Goal: Task Accomplishment & Management: Complete application form

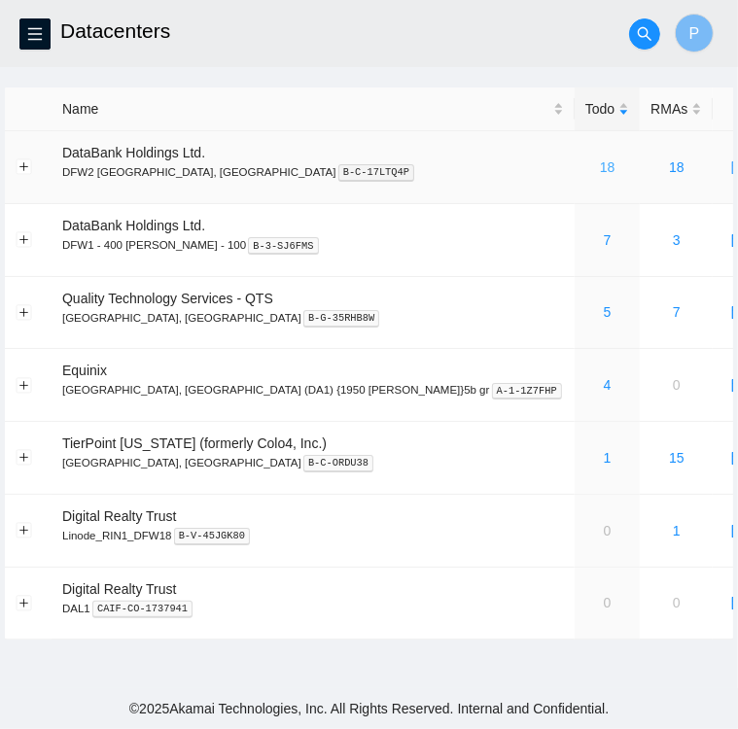
click at [600, 168] on link "18" at bounding box center [608, 167] width 16 height 16
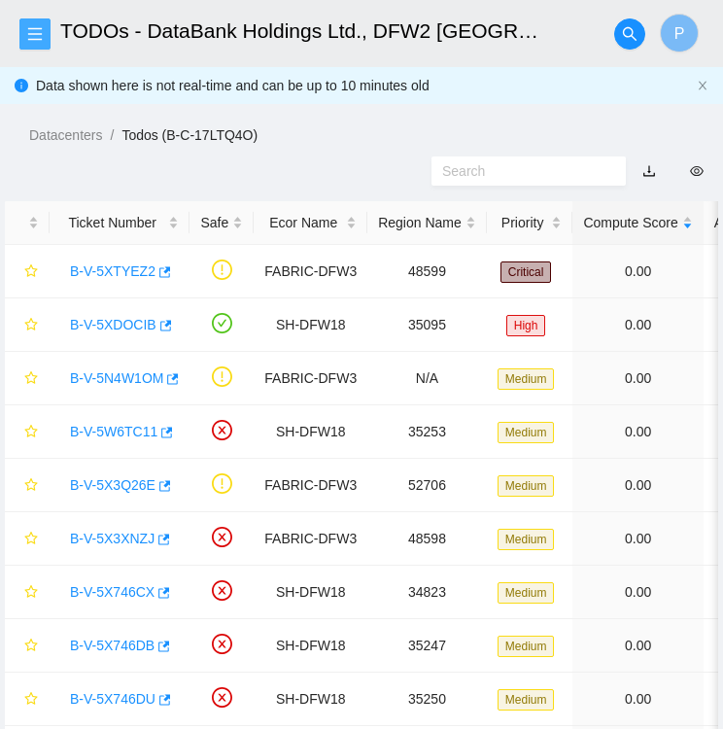
click at [34, 27] on icon "menu" at bounding box center [35, 34] width 16 height 16
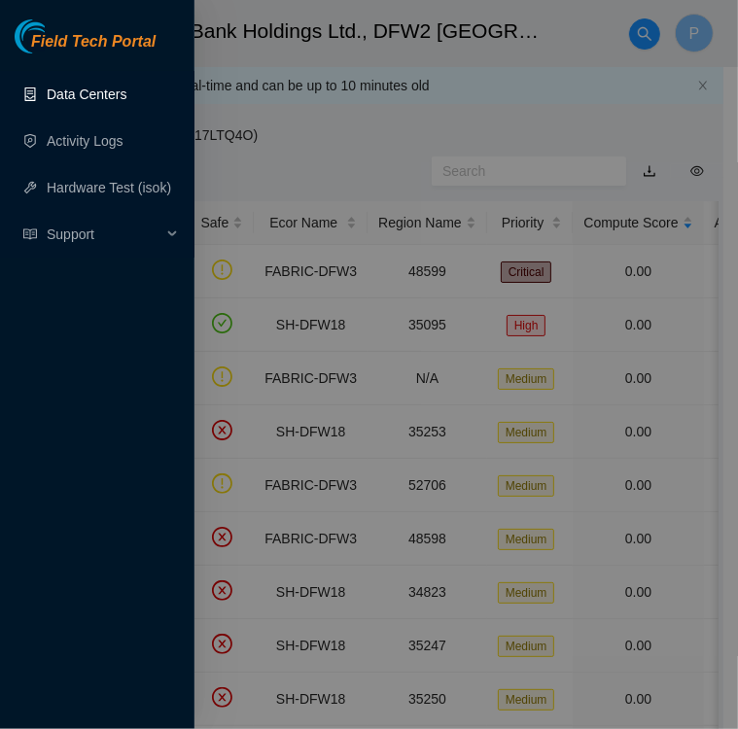
click at [72, 91] on link "Data Centers" at bounding box center [87, 94] width 80 height 16
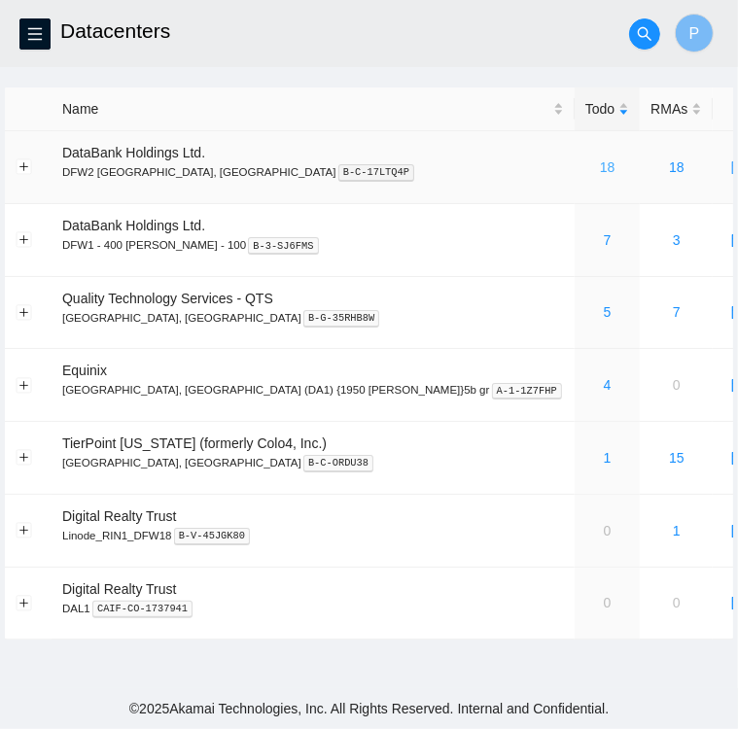
click at [600, 166] on link "18" at bounding box center [608, 167] width 16 height 16
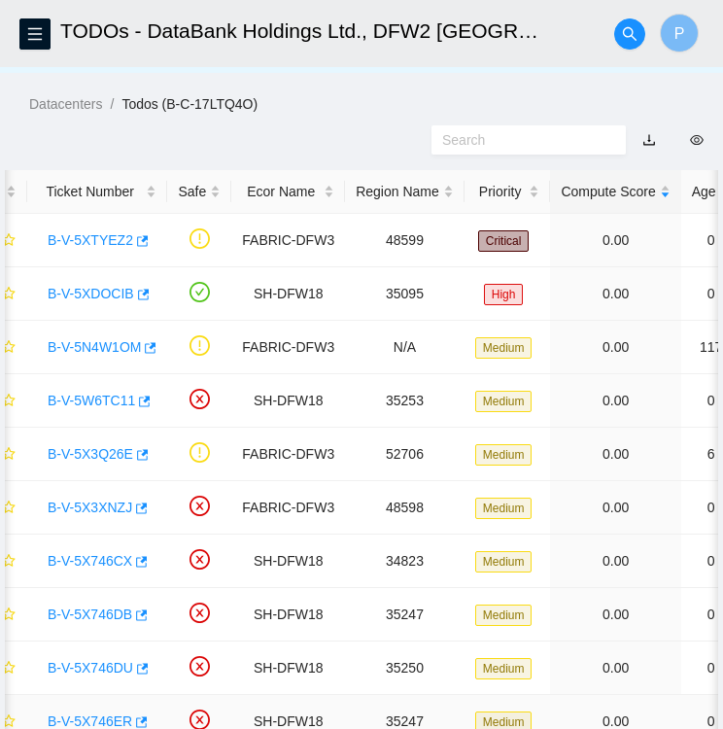
scroll to position [0, 22]
click at [356, 196] on div "Region Name" at bounding box center [405, 191] width 98 height 21
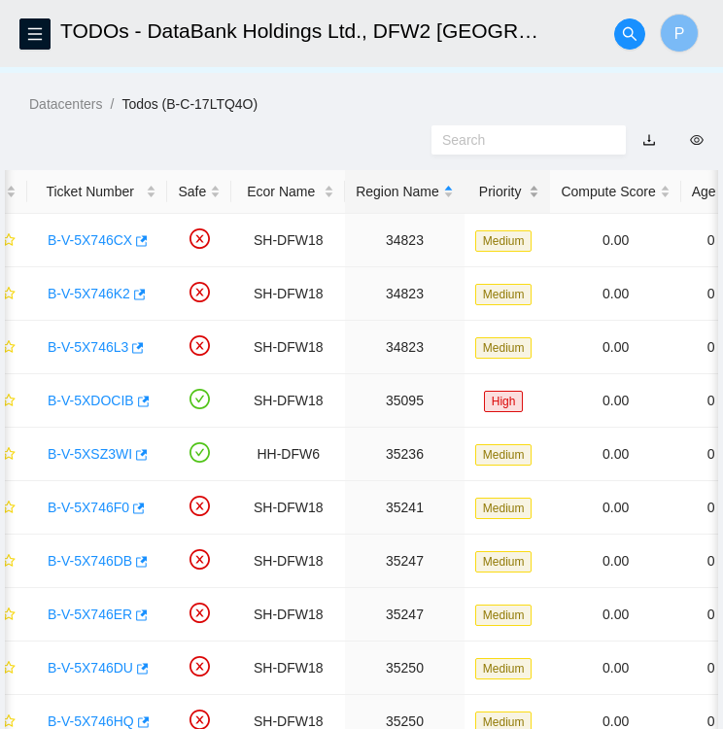
click at [491, 190] on div "Priority" at bounding box center [507, 191] width 65 height 21
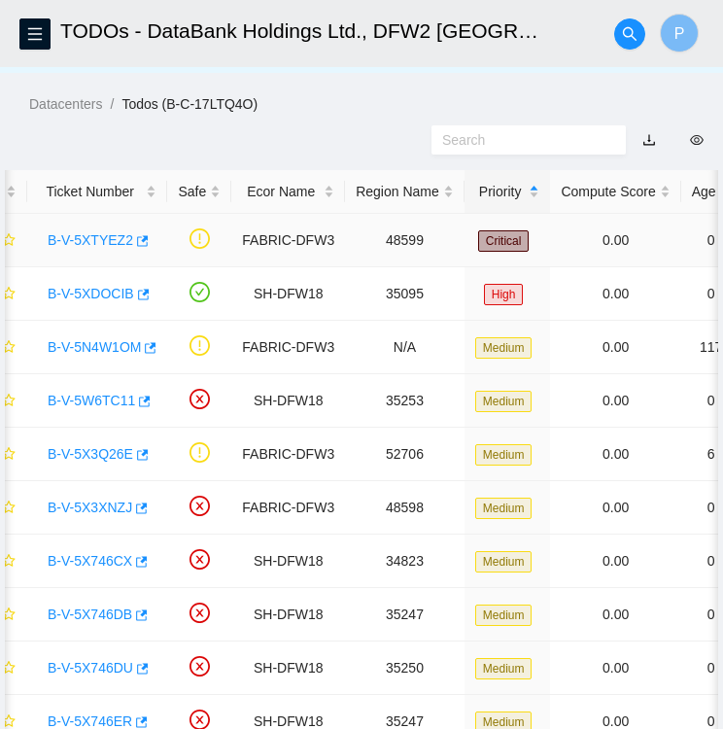
drag, startPoint x: 491, startPoint y: 190, endPoint x: 529, endPoint y: 243, distance: 65.5
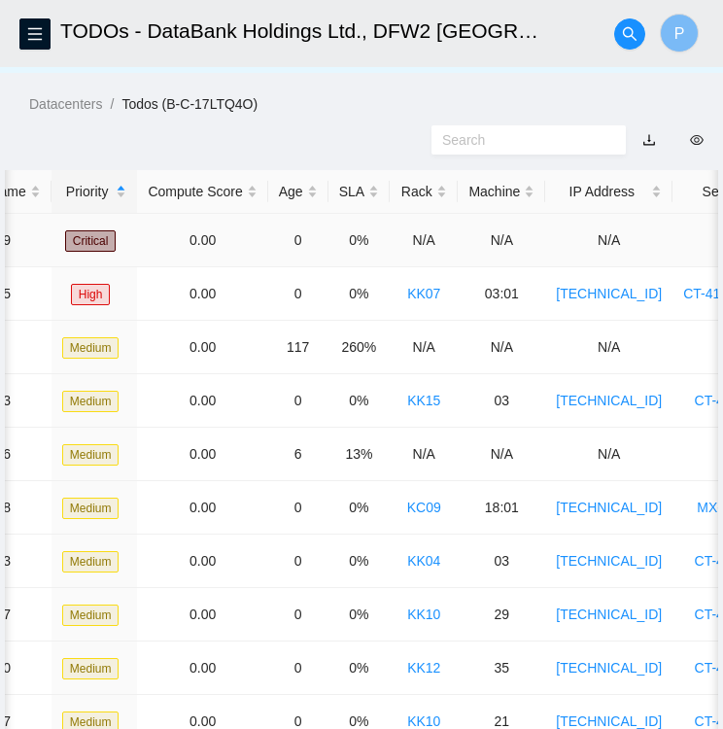
scroll to position [0, 434]
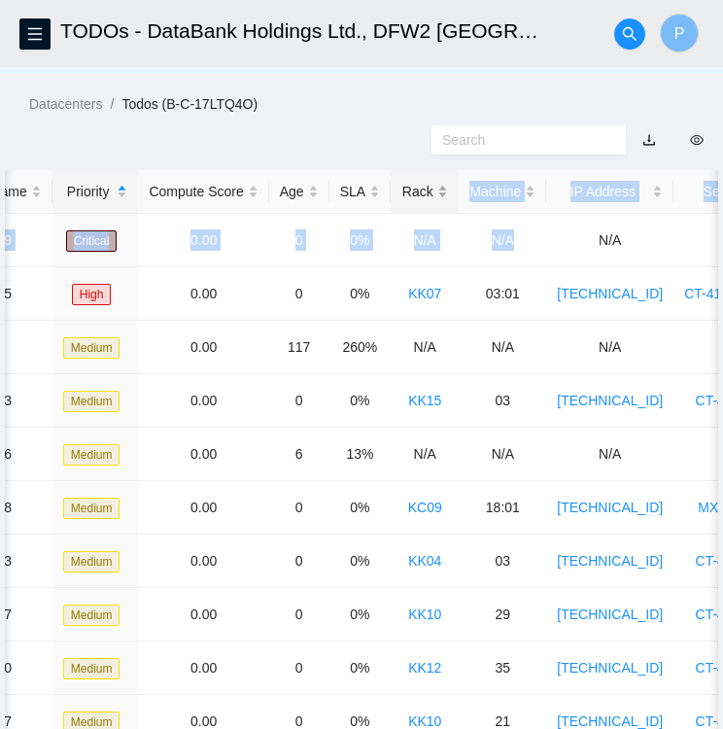
drag, startPoint x: 529, startPoint y: 243, endPoint x: 423, endPoint y: 200, distance: 114.2
click at [423, 200] on table "Ticket Number Safe Ecor Name Region Name Priority Compute Score Age SLA Rack Ma…" at bounding box center [447, 673] width 1754 height 1006
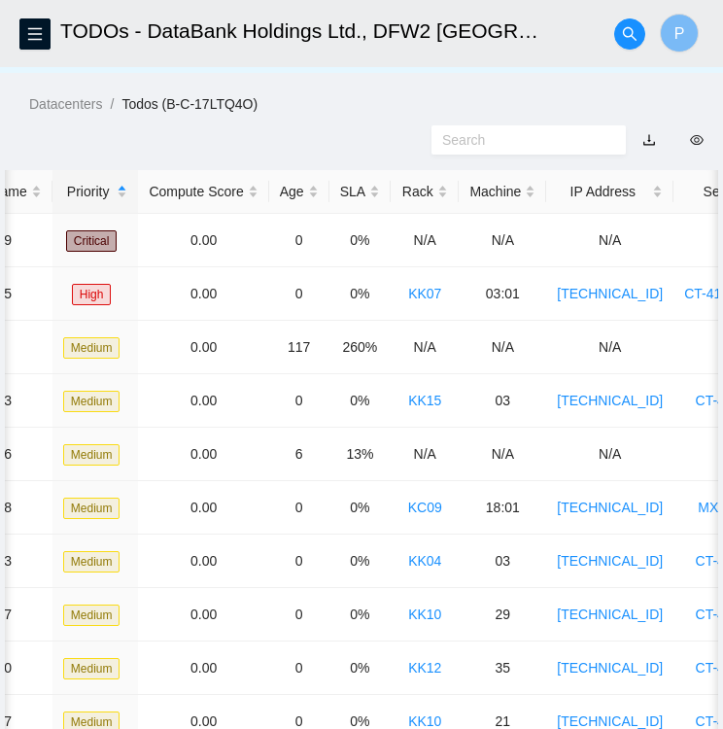
drag, startPoint x: 423, startPoint y: 200, endPoint x: 386, endPoint y: 130, distance: 79.1
click at [386, 130] on div at bounding box center [361, 140] width 723 height 51
click at [412, 197] on div "Rack" at bounding box center [424, 191] width 47 height 21
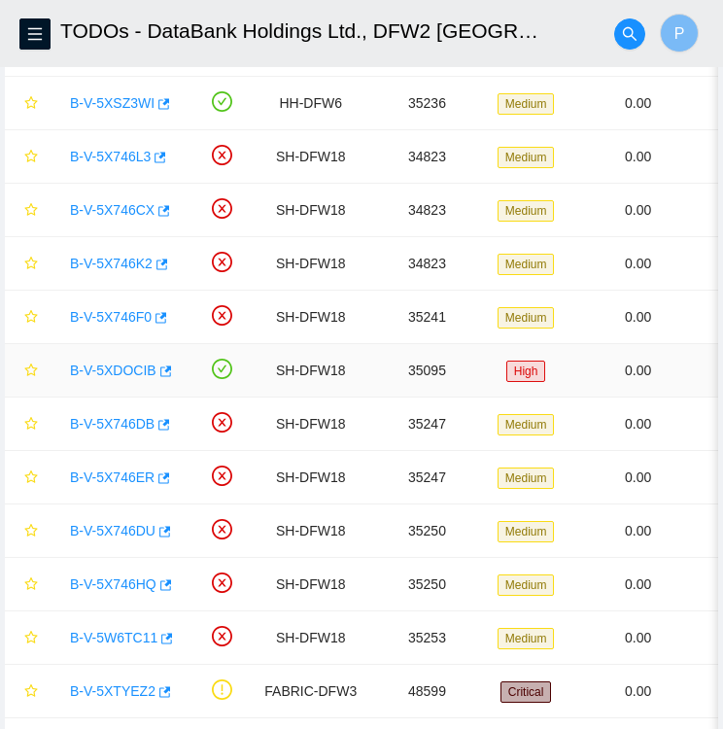
scroll to position [0, 0]
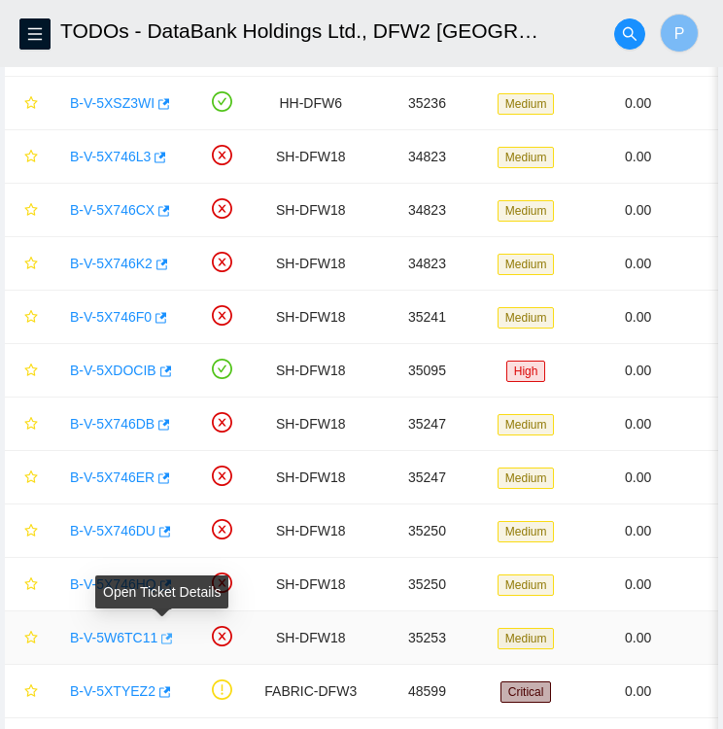
click at [160, 641] on icon "button" at bounding box center [165, 639] width 14 height 14
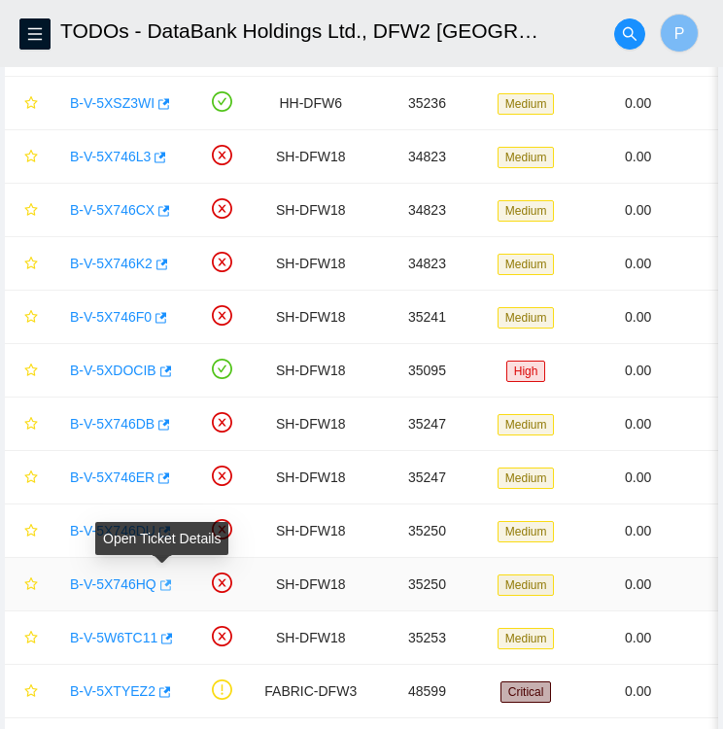
click at [162, 581] on icon "button" at bounding box center [166, 584] width 12 height 11
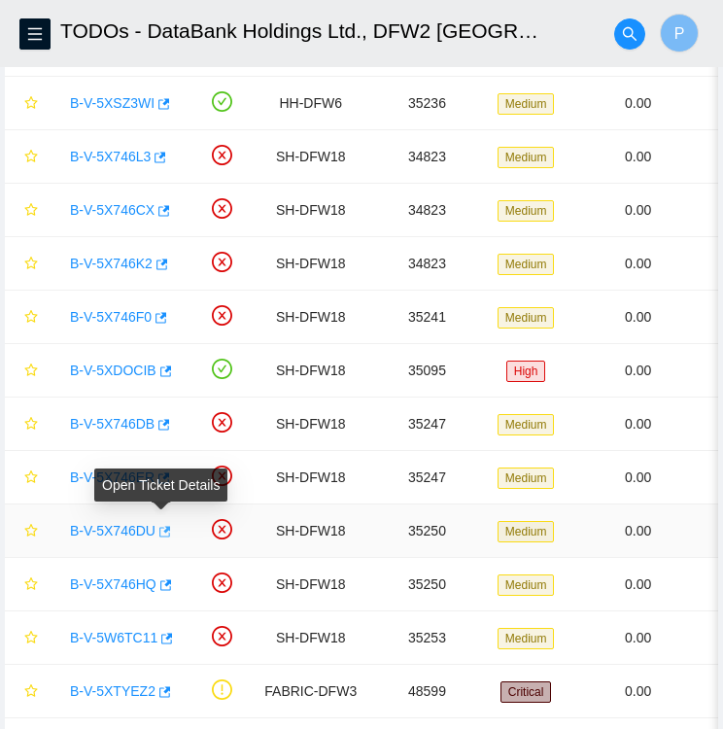
click at [160, 529] on icon "button" at bounding box center [163, 532] width 14 height 14
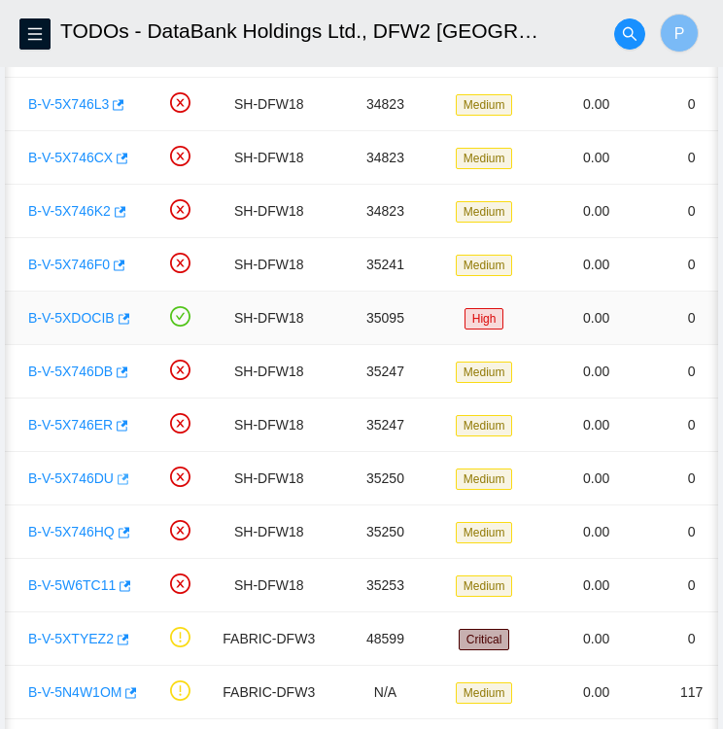
scroll to position [0, 37]
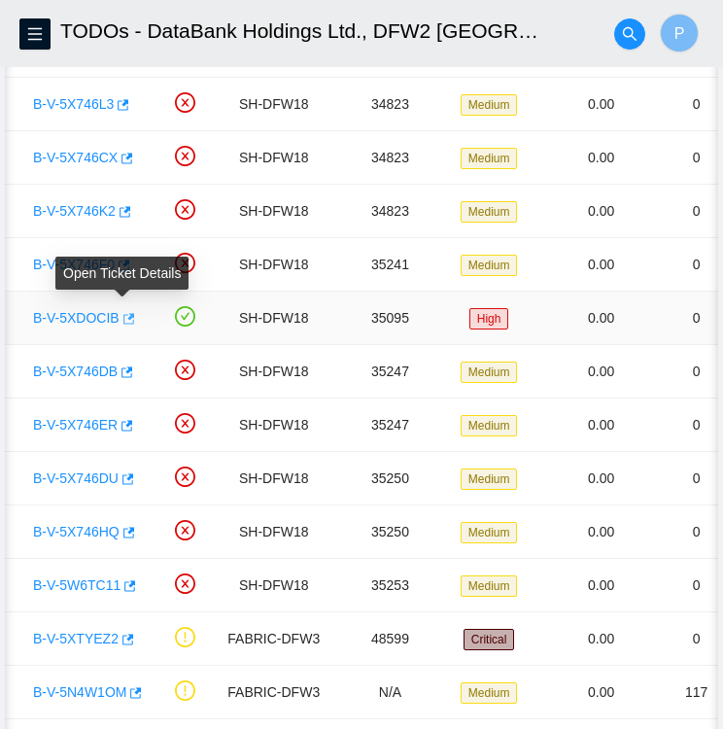
click at [121, 319] on icon "button" at bounding box center [128, 319] width 14 height 14
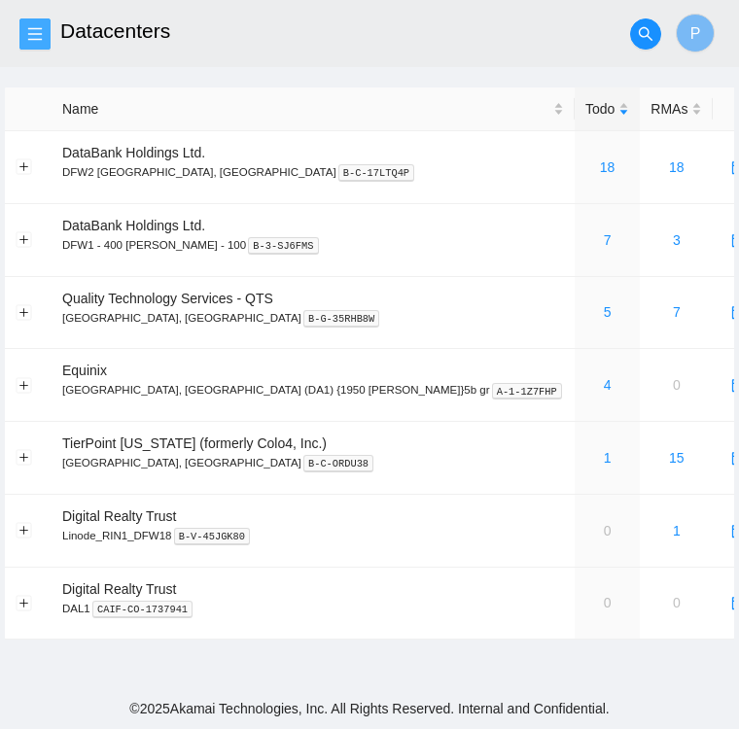
click at [37, 40] on icon "menu" at bounding box center [35, 34] width 16 height 16
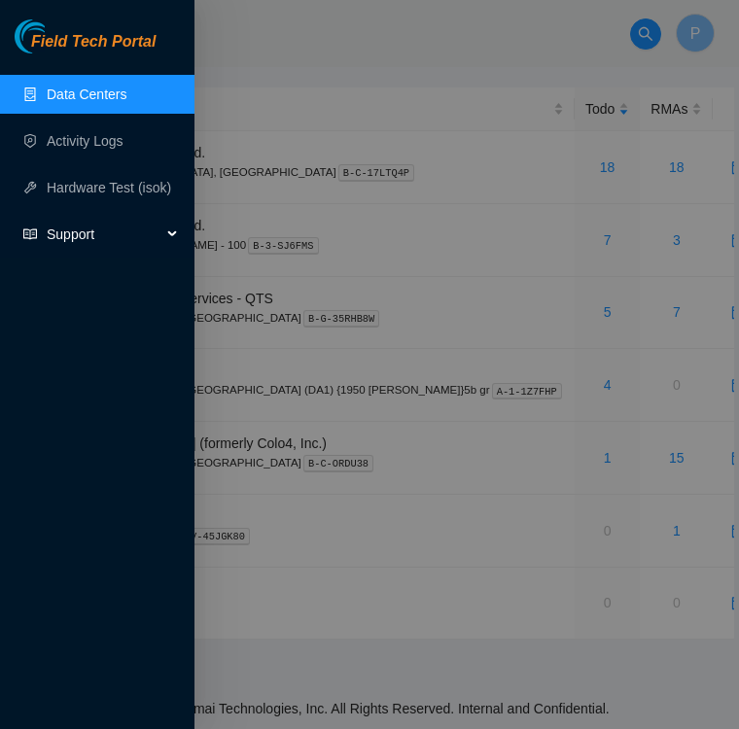
click at [67, 243] on span "Support" at bounding box center [104, 234] width 115 height 39
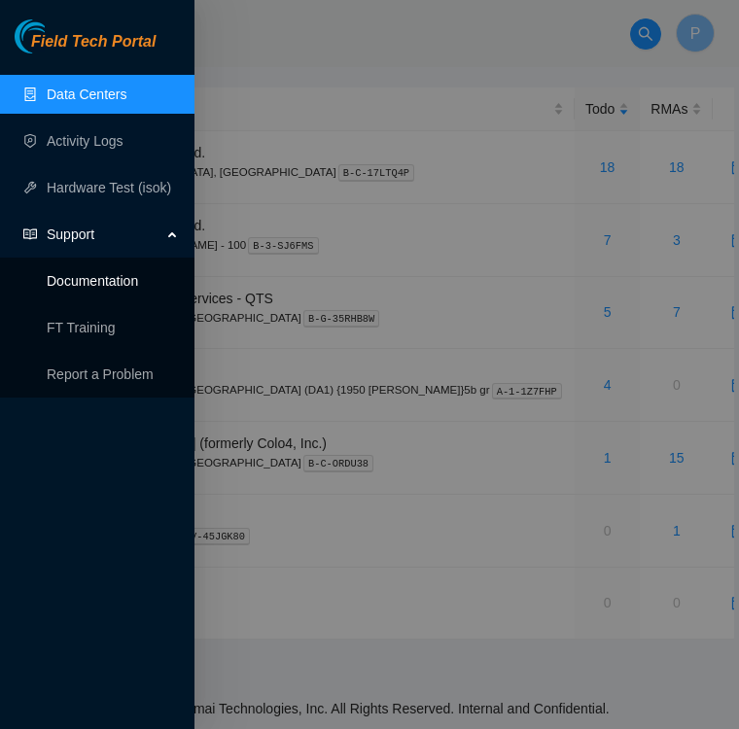
click at [83, 282] on link "Documentation" at bounding box center [92, 281] width 91 height 16
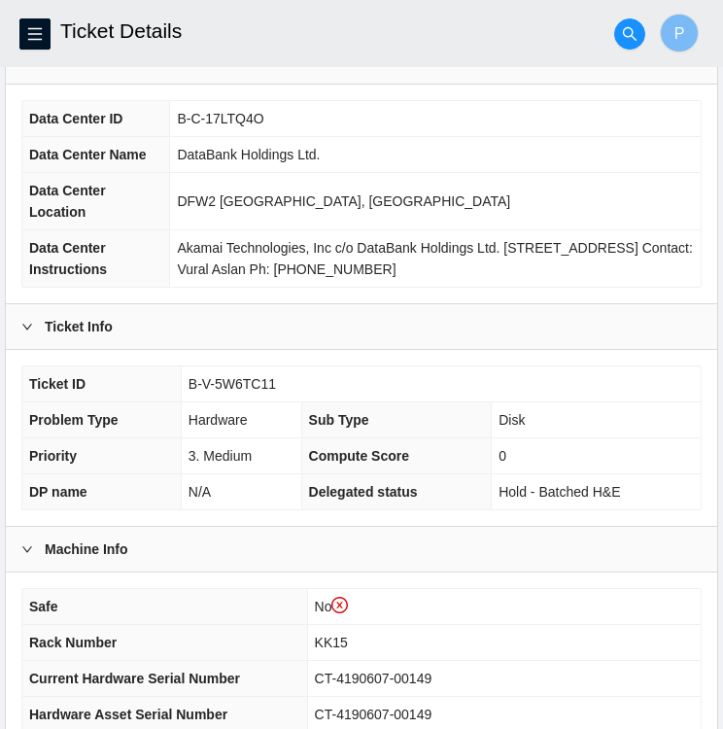
scroll to position [156, 0]
click at [255, 116] on td "B-C-17LTQ4O" at bounding box center [435, 119] width 531 height 36
drag, startPoint x: 276, startPoint y: 383, endPoint x: 190, endPoint y: 390, distance: 85.8
click at [190, 390] on td "B-V-5W6TC11" at bounding box center [441, 384] width 520 height 36
copy span "B-V-5W6TC11"
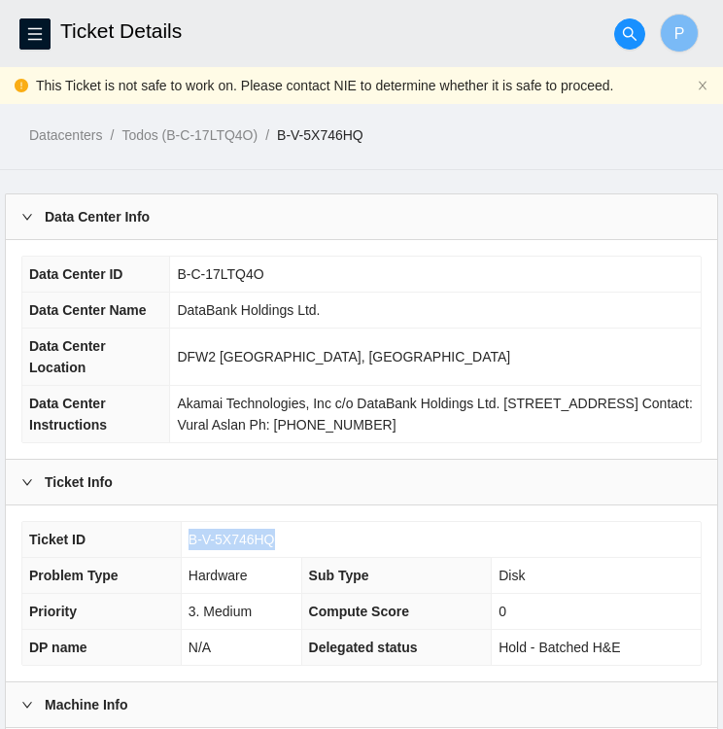
drag, startPoint x: 275, startPoint y: 535, endPoint x: 190, endPoint y: 536, distance: 85.5
click at [190, 536] on td "B-V-5X746HQ" at bounding box center [441, 540] width 520 height 36
copy span "B-V-5X746HQ"
click at [616, 284] on td "B-C-17LTQ4O" at bounding box center [435, 275] width 531 height 36
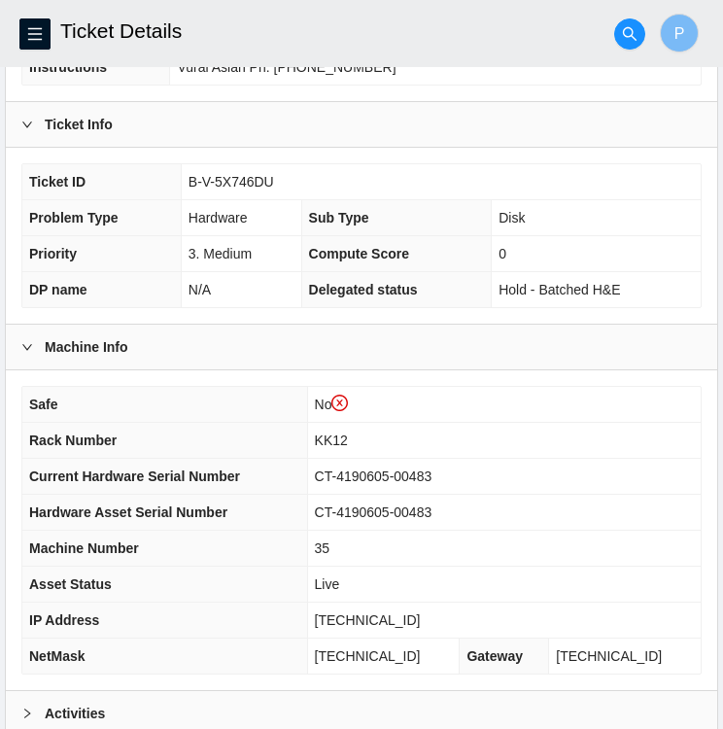
scroll to position [363, 0]
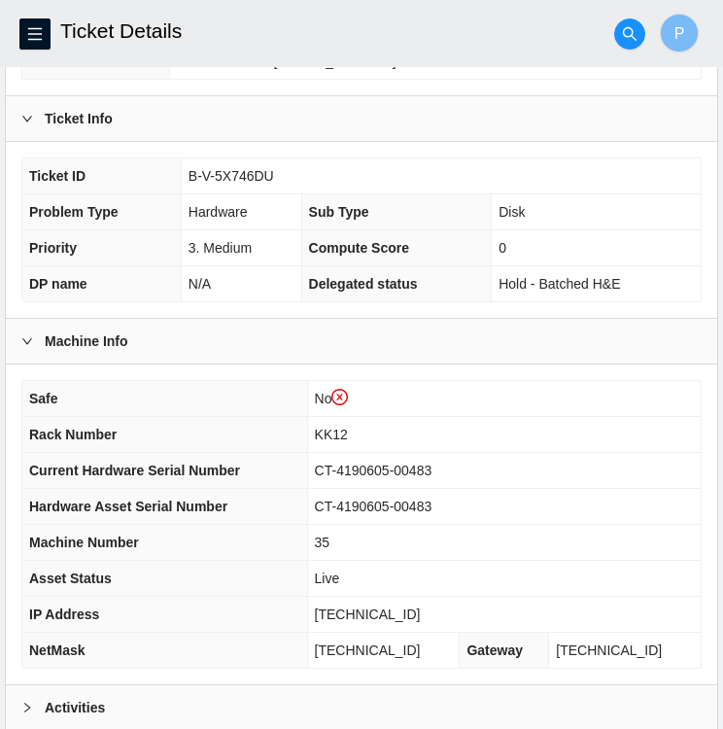
click at [288, 174] on td "B-V-5X746DU" at bounding box center [441, 176] width 520 height 36
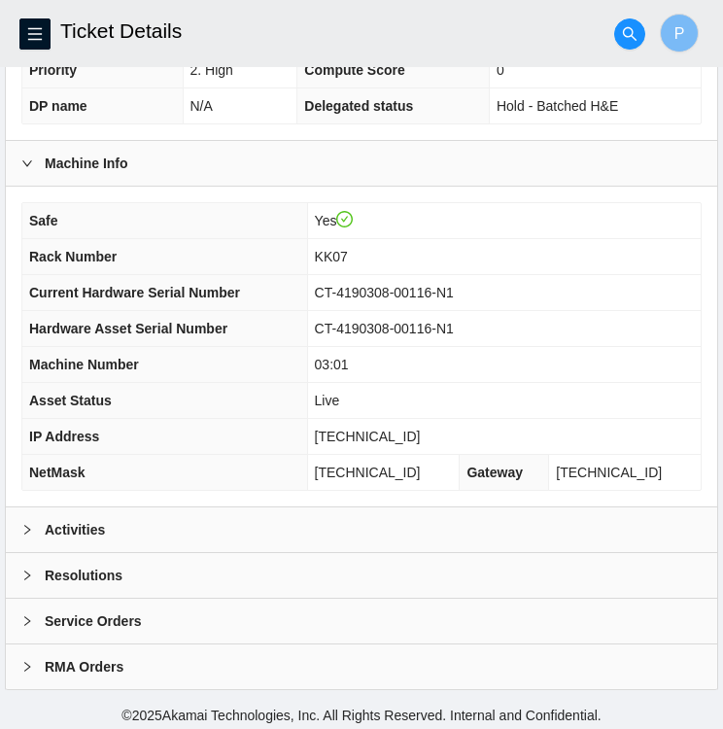
scroll to position [505, 0]
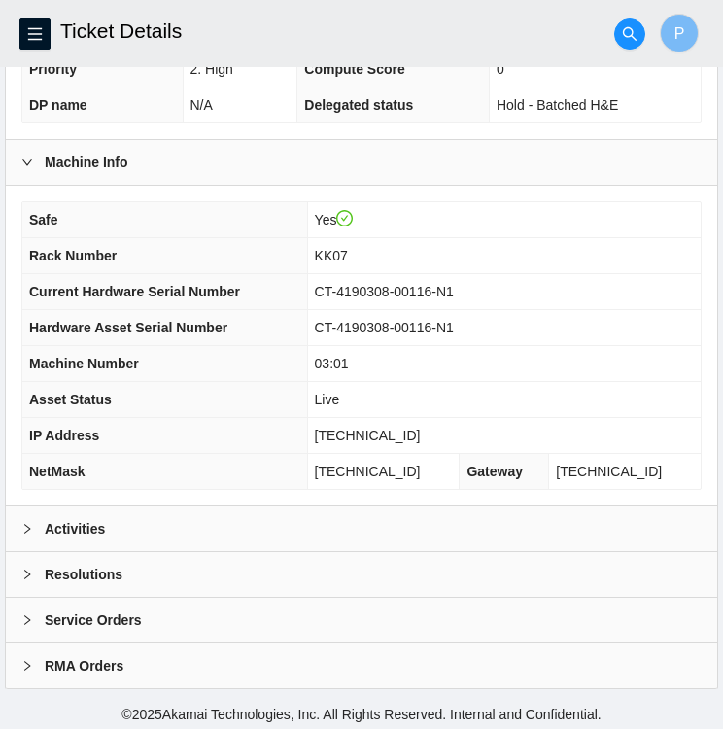
click at [62, 537] on div "Activities" at bounding box center [361, 528] width 711 height 45
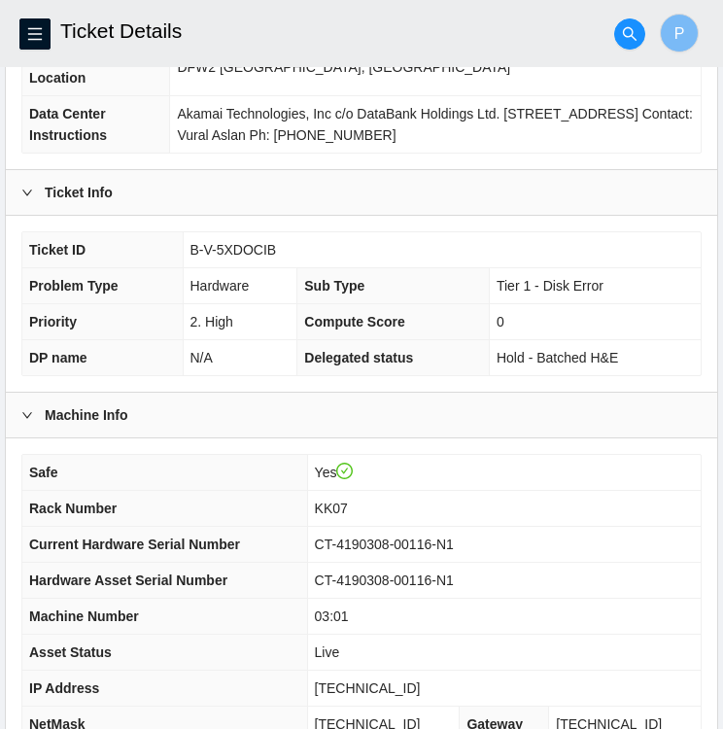
scroll to position [256, 0]
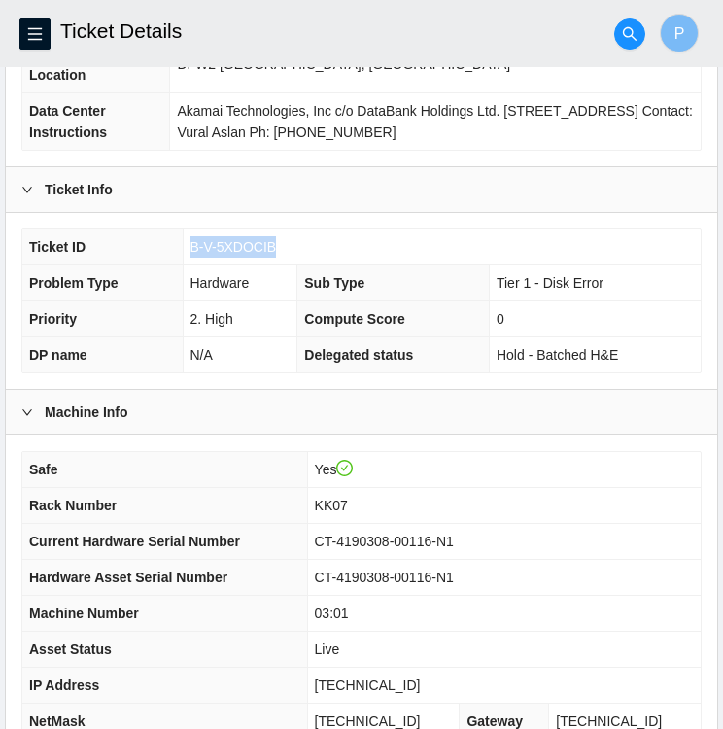
drag, startPoint x: 268, startPoint y: 240, endPoint x: 189, endPoint y: 248, distance: 80.1
click at [189, 248] on td "B-V-5XDOCIB" at bounding box center [442, 247] width 518 height 36
copy span "B-V-5XDOCIB"
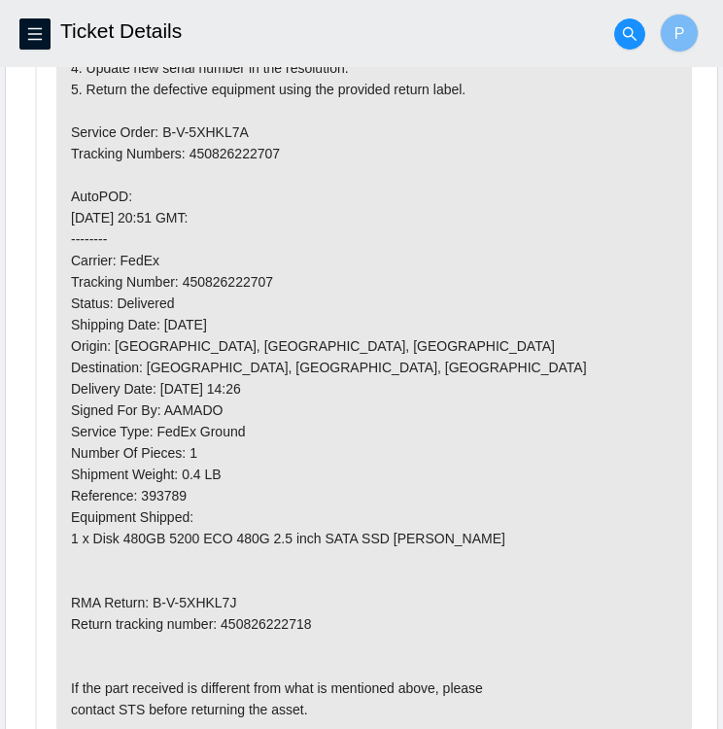
scroll to position [1236, 0]
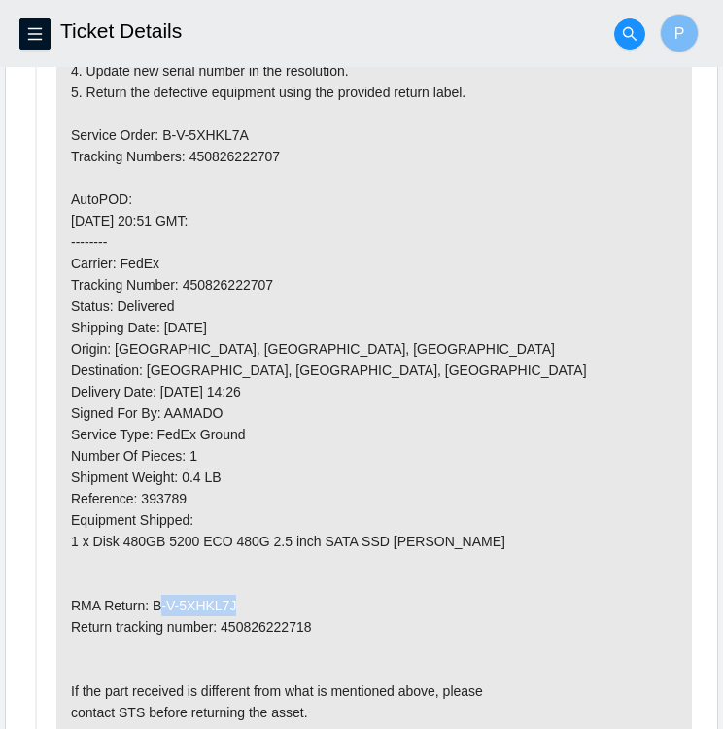
drag, startPoint x: 148, startPoint y: 596, endPoint x: 231, endPoint y: 595, distance: 83.6
click at [231, 595] on p at bounding box center [374, 306] width 636 height 863
copy p "B-V-5XHKL7J"
drag, startPoint x: 158, startPoint y: 125, endPoint x: 250, endPoint y: 128, distance: 91.4
click at [250, 128] on p at bounding box center [374, 306] width 636 height 863
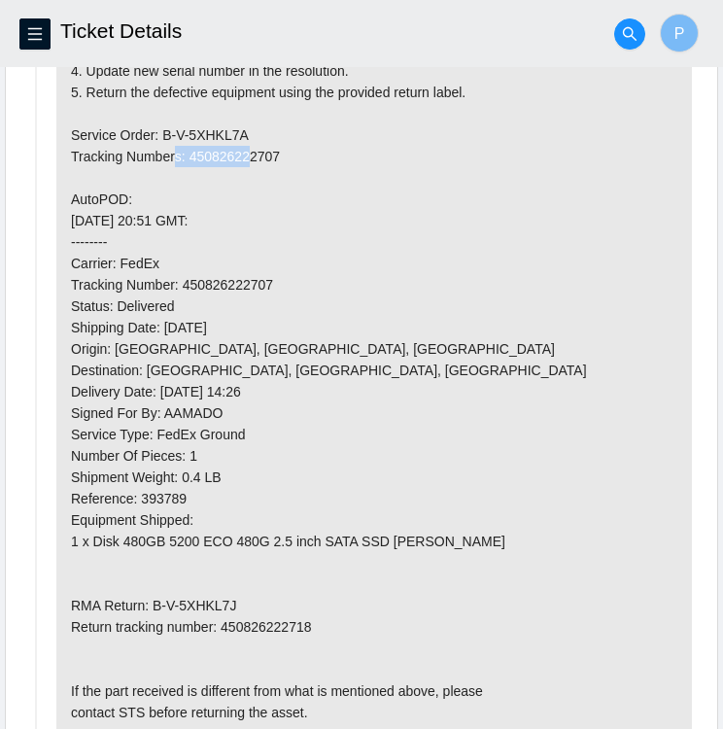
copy p "B-V-5XHKL7A"
drag, startPoint x: 263, startPoint y: 273, endPoint x: 198, endPoint y: 273, distance: 65.1
click at [198, 273] on p at bounding box center [374, 306] width 636 height 863
drag, startPoint x: 198, startPoint y: 273, endPoint x: 311, endPoint y: 261, distance: 113.3
click at [311, 261] on p at bounding box center [374, 306] width 636 height 863
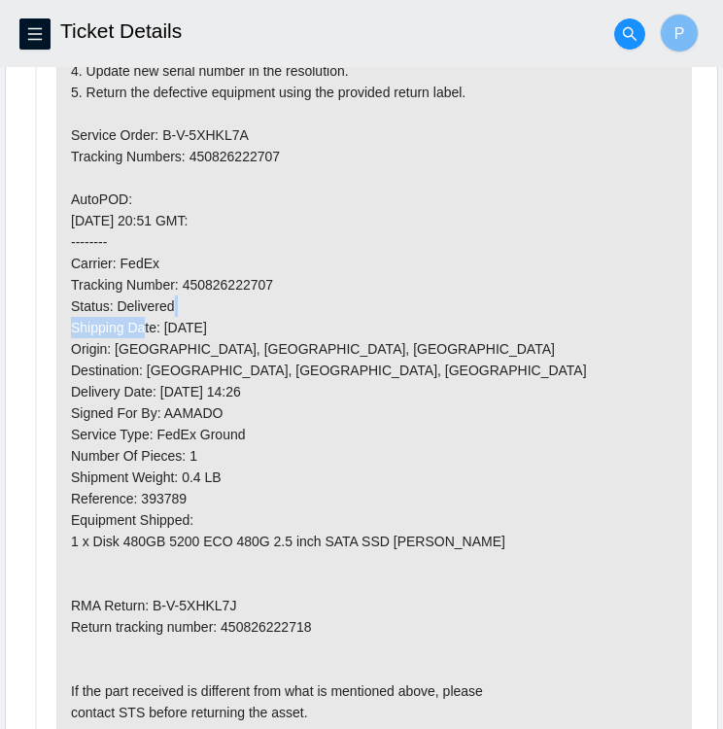
drag, startPoint x: 272, startPoint y: 281, endPoint x: 183, endPoint y: 274, distance: 89.7
click at [183, 274] on p at bounding box center [374, 306] width 636 height 863
copy p "450826222707"
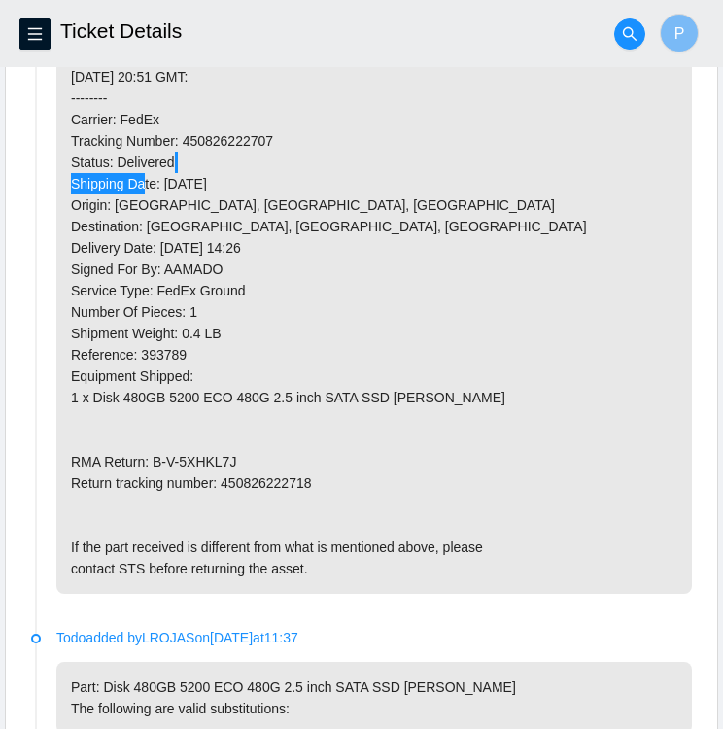
scroll to position [1380, 0]
drag, startPoint x: 308, startPoint y: 477, endPoint x: 211, endPoint y: 487, distance: 97.7
click at [211, 487] on p at bounding box center [374, 162] width 636 height 863
drag, startPoint x: 211, startPoint y: 487, endPoint x: 448, endPoint y: 426, distance: 244.9
click at [448, 426] on p at bounding box center [374, 162] width 636 height 863
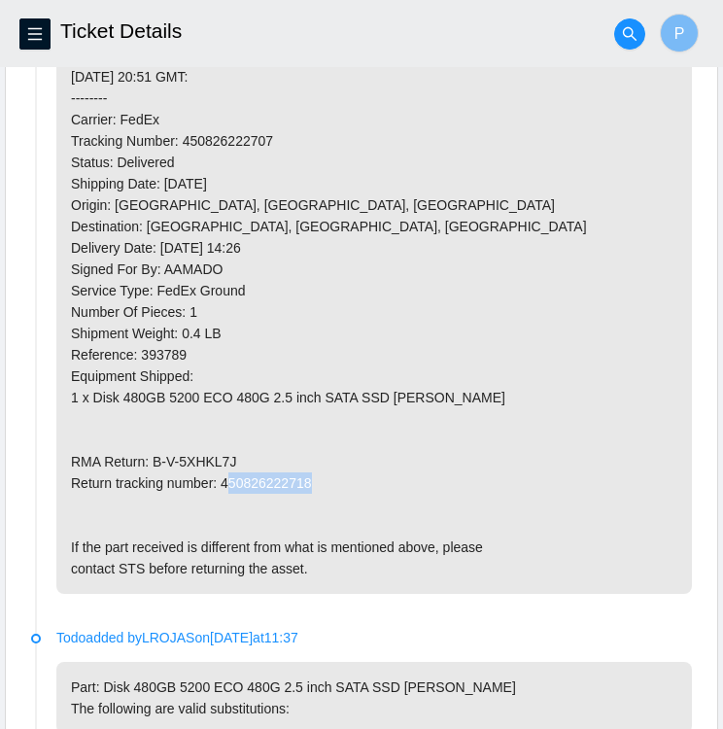
drag, startPoint x: 221, startPoint y: 479, endPoint x: 304, endPoint y: 483, distance: 83.7
click at [304, 483] on p at bounding box center [374, 162] width 636 height 863
copy p "450826222718"
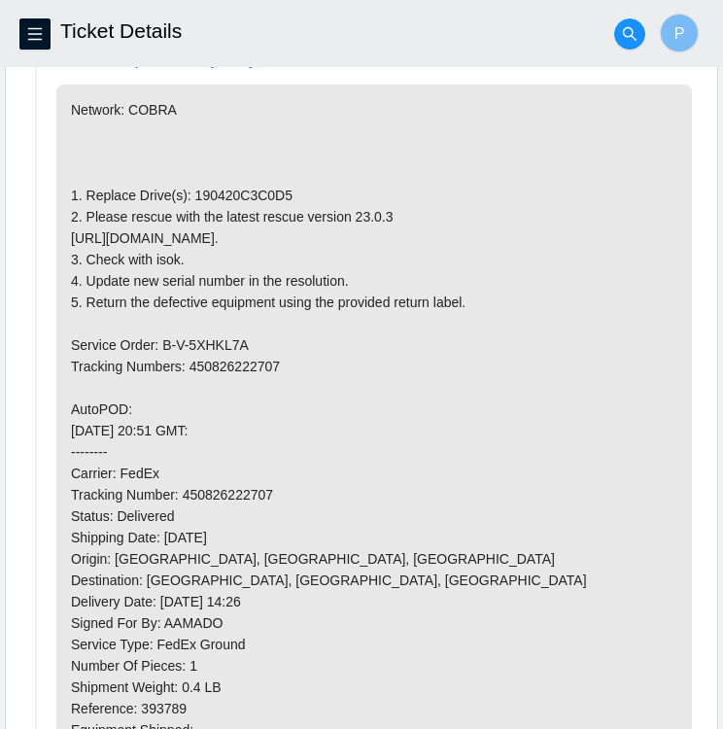
scroll to position [1026, 0]
drag, startPoint x: 277, startPoint y: 187, endPoint x: 190, endPoint y: 186, distance: 86.5
click at [190, 186] on p at bounding box center [374, 516] width 636 height 863
copy p "190420C3C0D5"
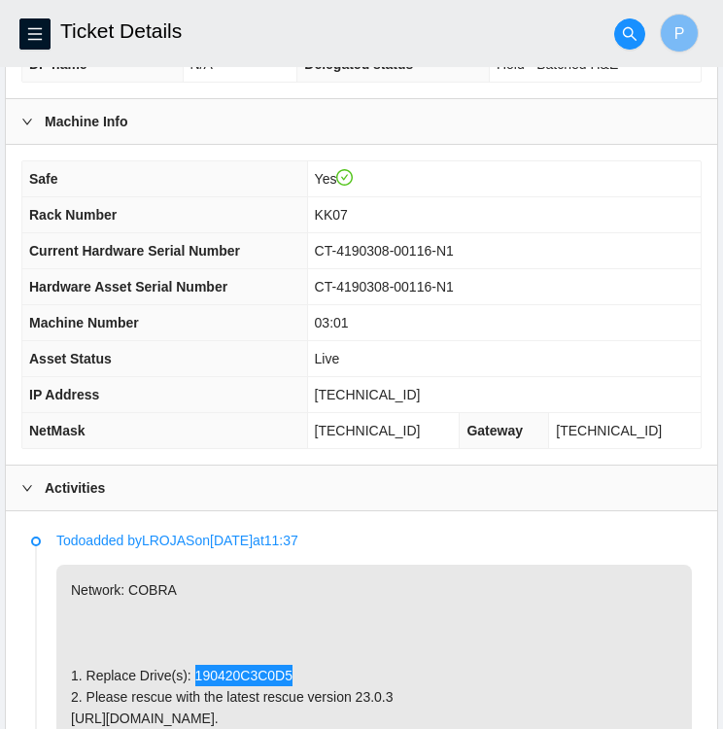
scroll to position [536, 0]
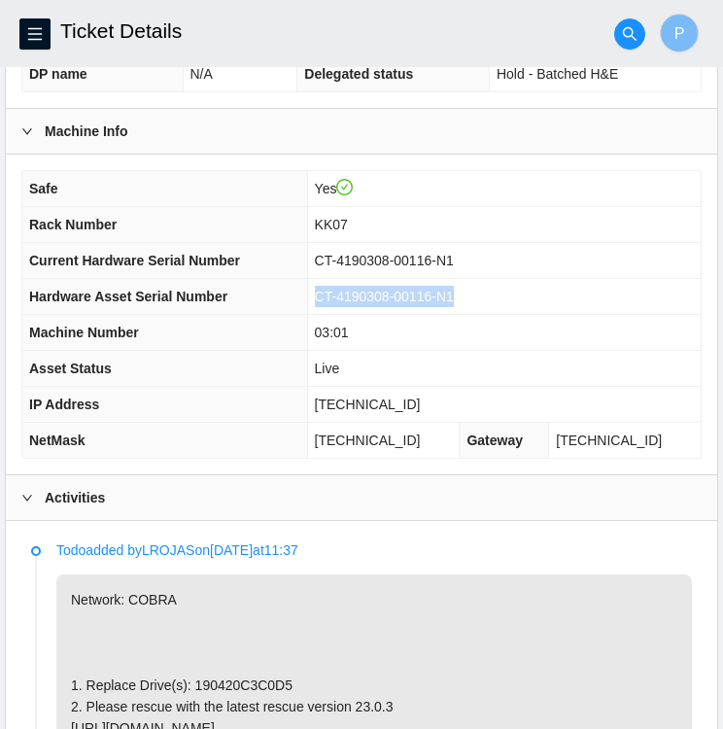
drag, startPoint x: 462, startPoint y: 289, endPoint x: 325, endPoint y: 298, distance: 137.4
click at [325, 298] on td "CT-4190308-00116-N1" at bounding box center [504, 297] width 394 height 36
copy span "CT-4190308-00116-N1"
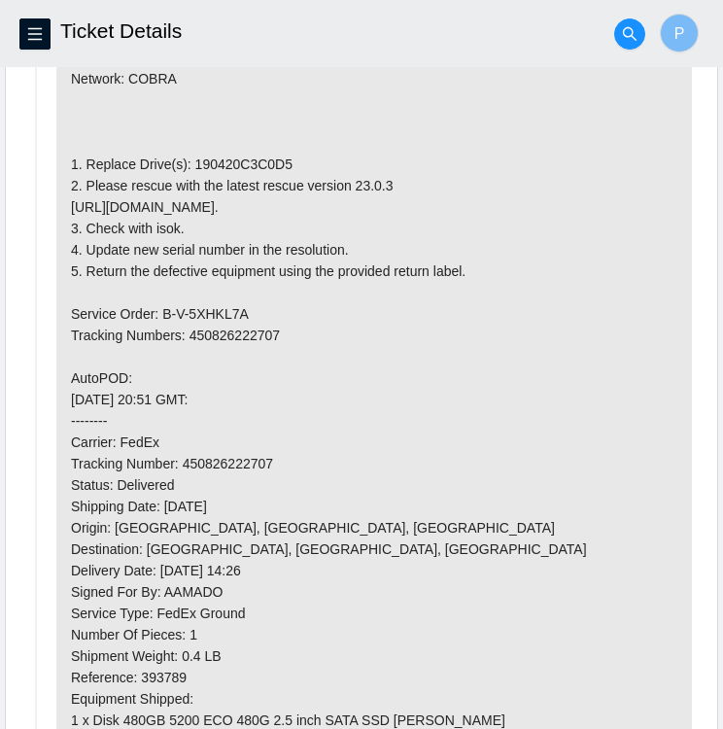
scroll to position [1061, 0]
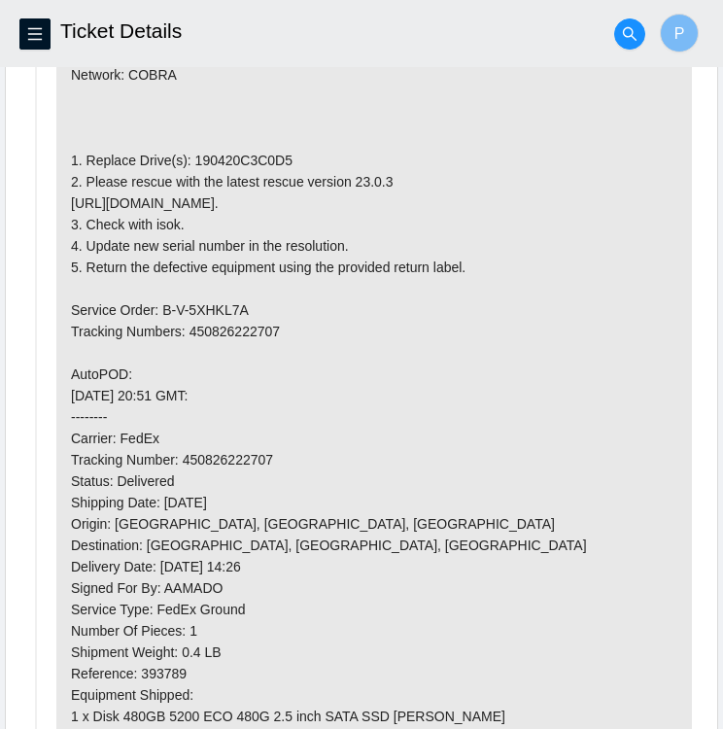
click at [512, 293] on p at bounding box center [374, 481] width 636 height 863
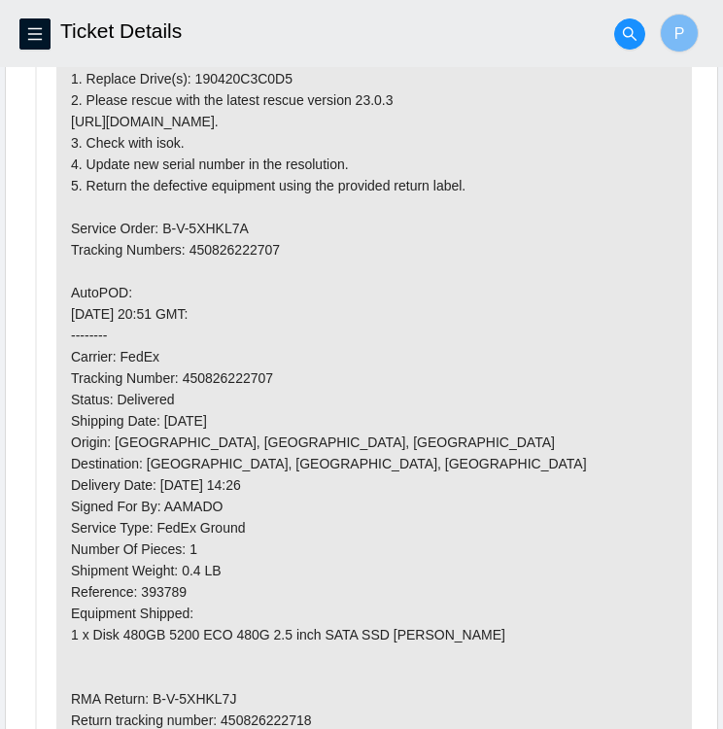
scroll to position [1142, 0]
click at [435, 227] on p at bounding box center [374, 400] width 636 height 863
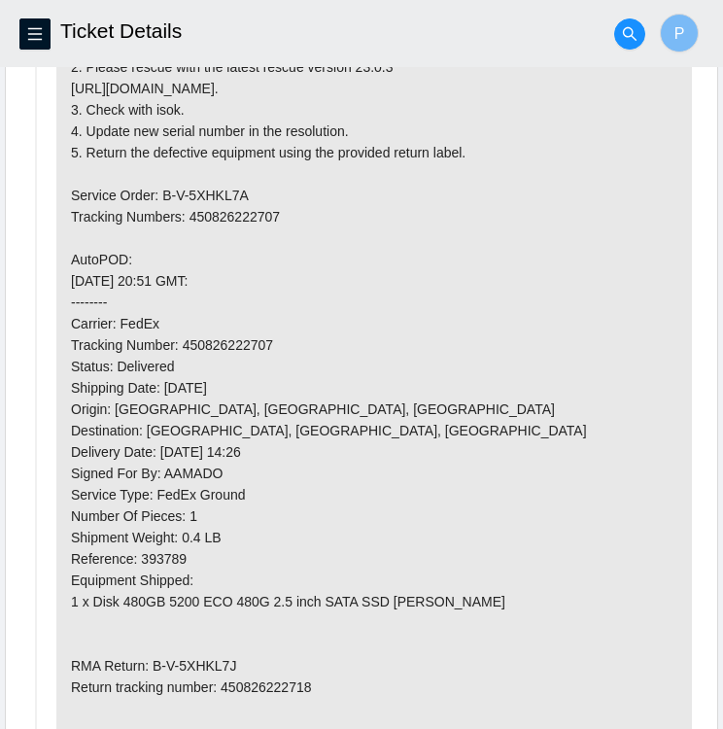
click at [354, 201] on p at bounding box center [374, 366] width 636 height 863
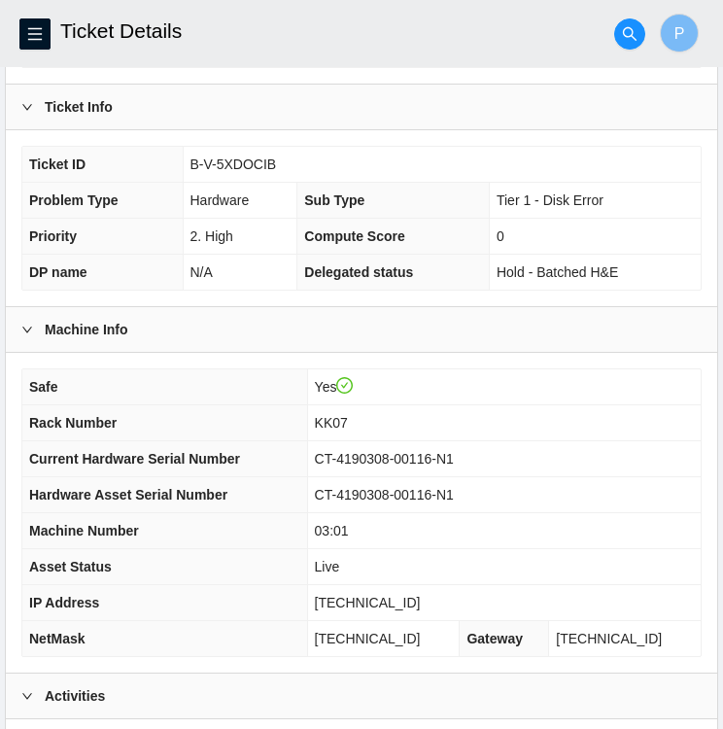
scroll to position [338, 0]
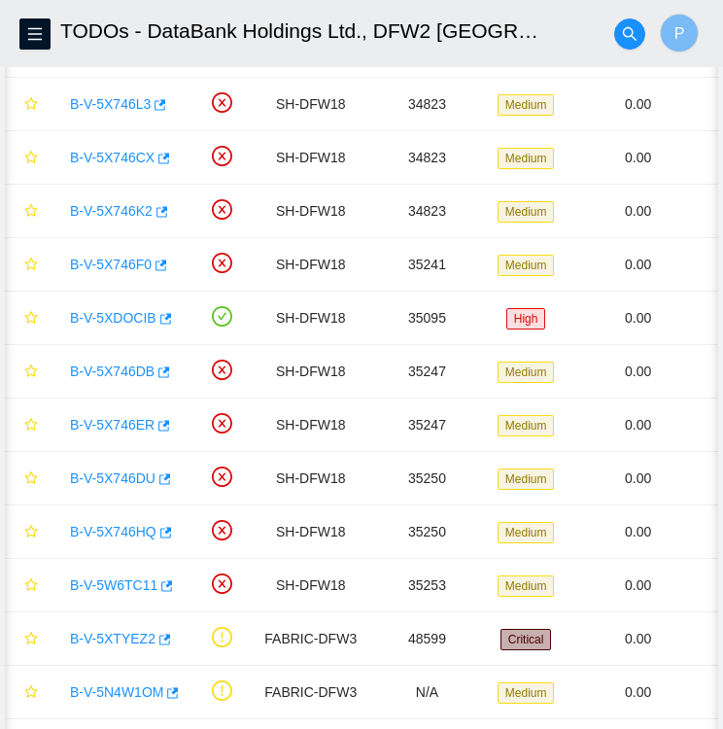
scroll to position [0, 37]
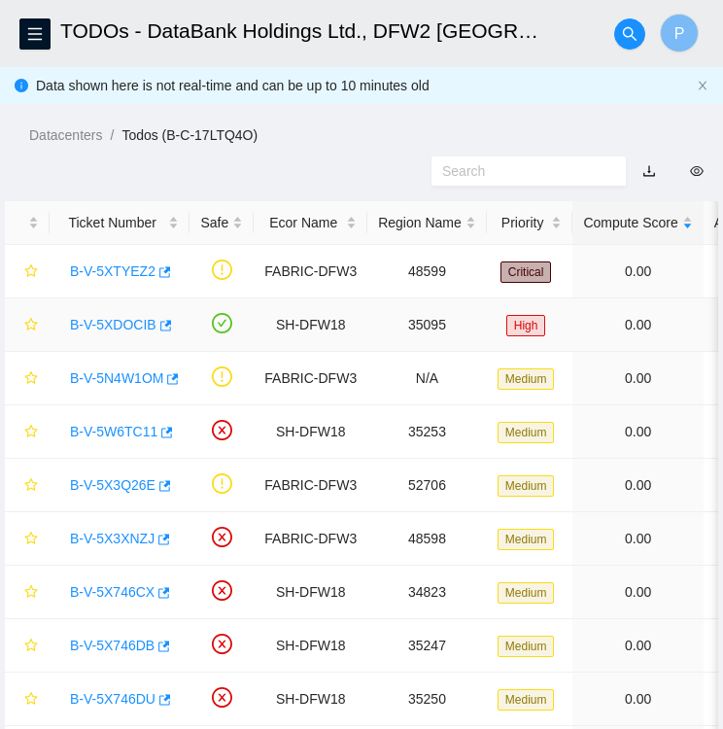
click at [118, 317] on link "B-V-5XDOCIB" at bounding box center [113, 325] width 86 height 16
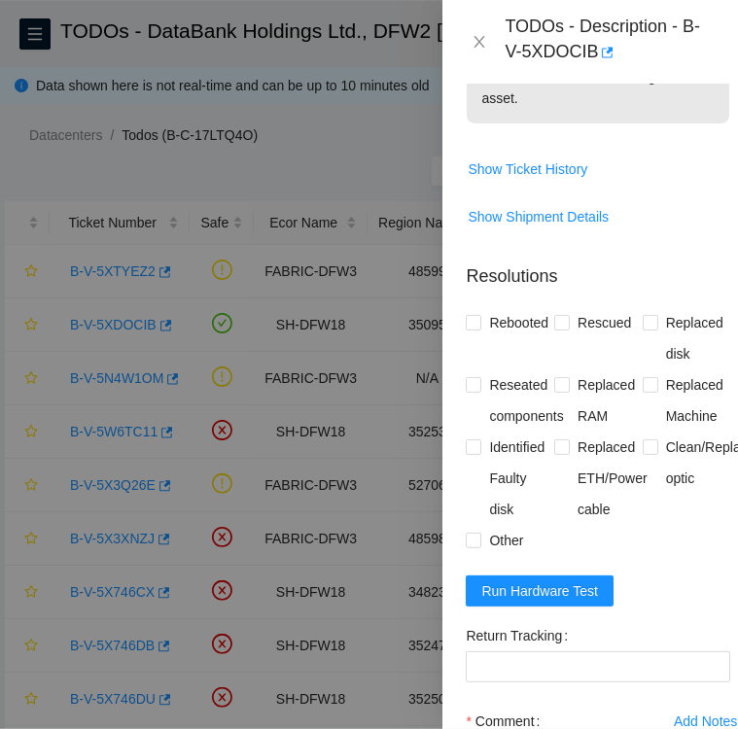
scroll to position [1549, 0]
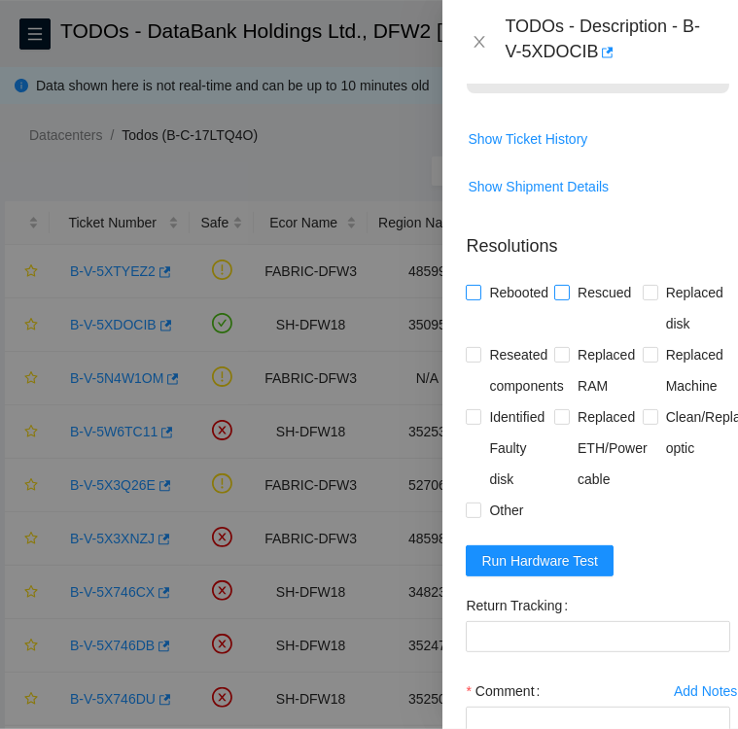
drag, startPoint x: 470, startPoint y: 357, endPoint x: 559, endPoint y: 356, distance: 88.4
click at [559, 356] on div "Rebooted Rescued Replaced disk Reseated components Replaced RAM Replaced Machin…" at bounding box center [598, 401] width 264 height 249
click at [559, 298] on input "Rescued" at bounding box center [561, 292] width 14 height 14
checkbox input "true"
click at [642, 298] on input "Replaced disk" at bounding box center [649, 292] width 14 height 14
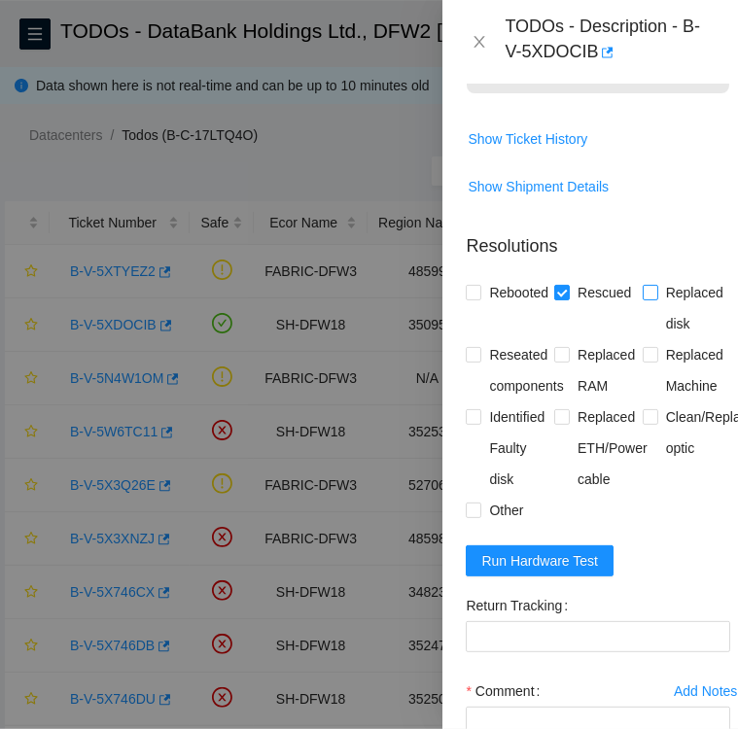
checkbox input "true"
click at [472, 423] on input "Identified Faulty disk" at bounding box center [473, 416] width 14 height 14
checkbox input "true"
click at [474, 516] on input "Other" at bounding box center [473, 509] width 14 height 14
checkbox input "true"
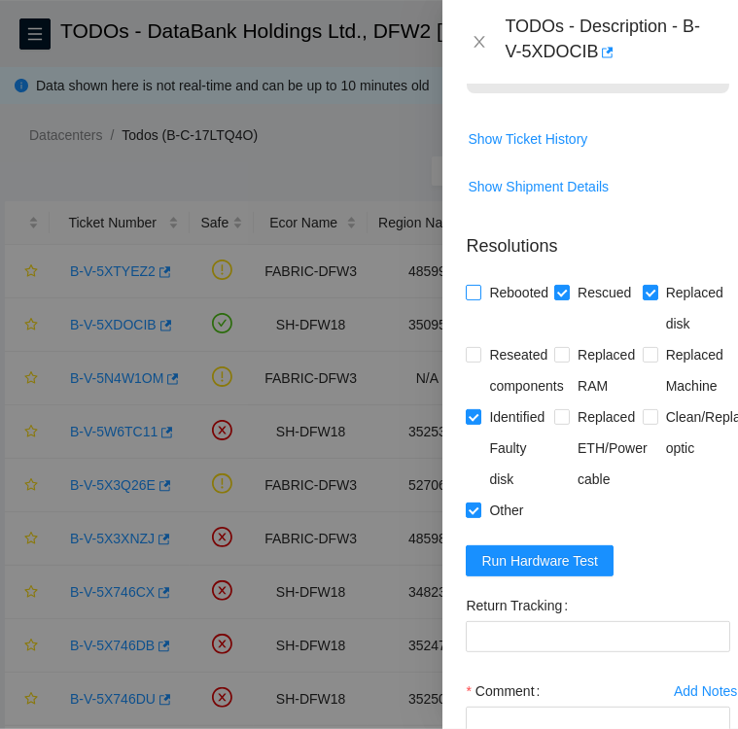
click at [476, 298] on input "Rebooted" at bounding box center [473, 292] width 14 height 14
checkbox input "true"
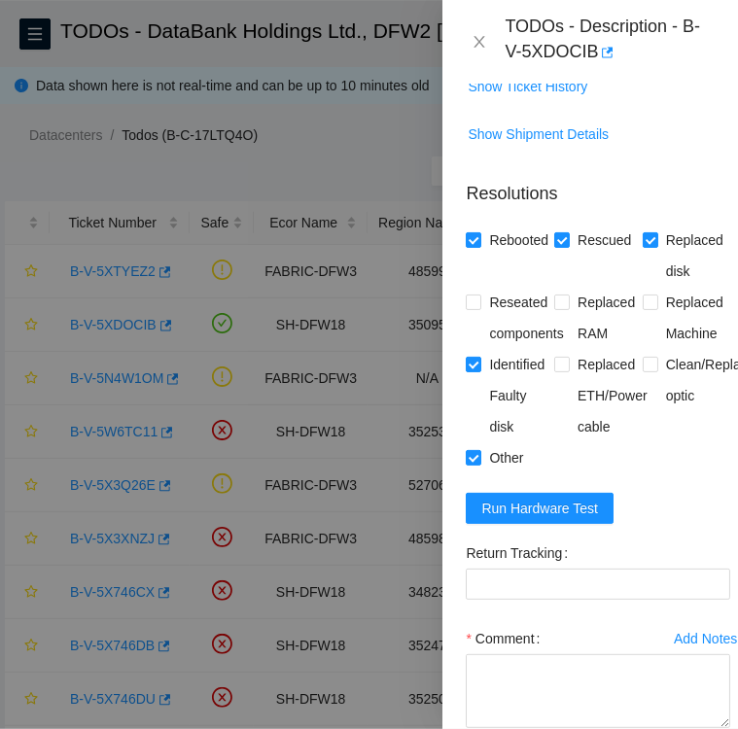
scroll to position [1604, 0]
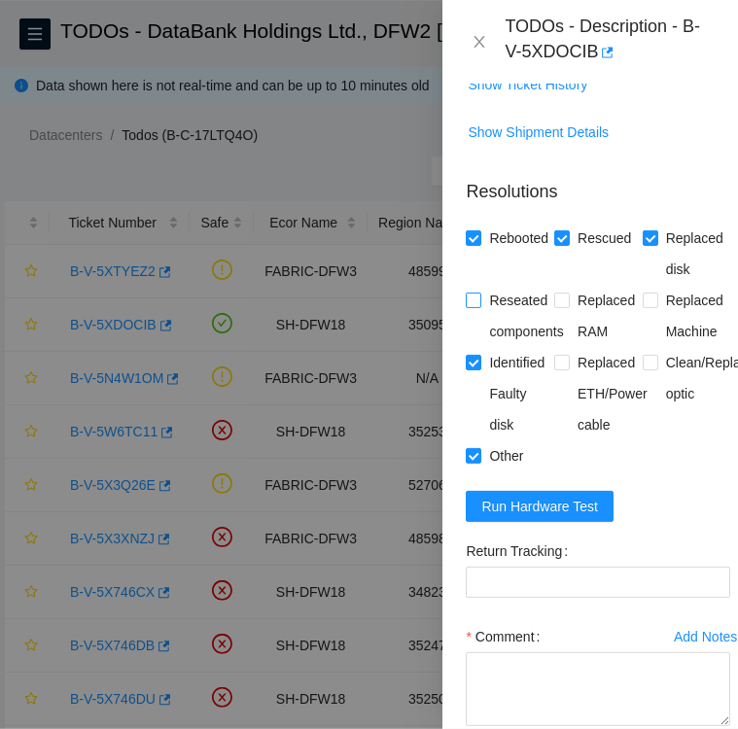
click at [474, 306] on input "Reseated components" at bounding box center [473, 300] width 14 height 14
checkbox input "true"
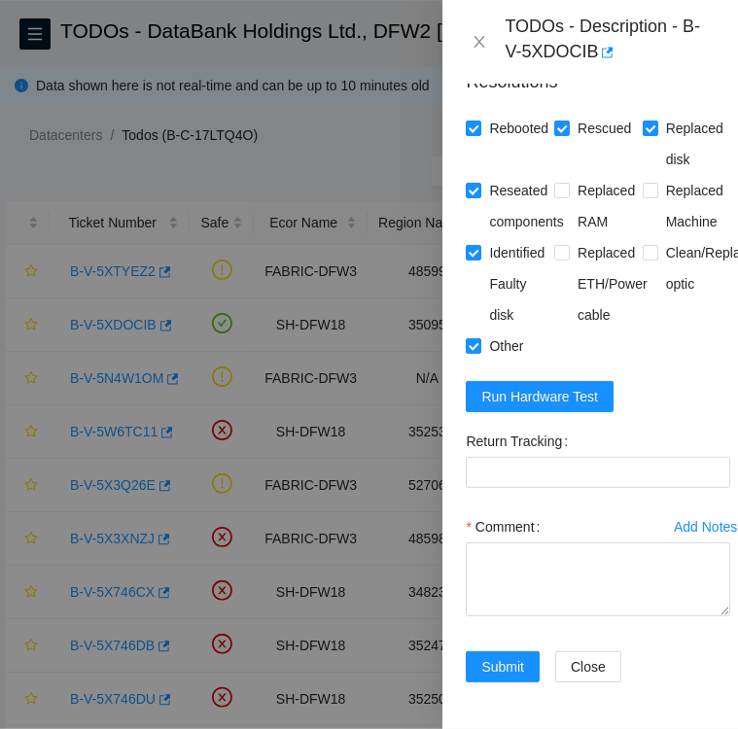
scroll to position [1805, 0]
click at [588, 457] on Tracking "Return Tracking" at bounding box center [598, 472] width 264 height 31
paste Tracking "450826222718"
type Tracking "450826222718"
click at [545, 542] on textarea "Comment" at bounding box center [598, 579] width 264 height 74
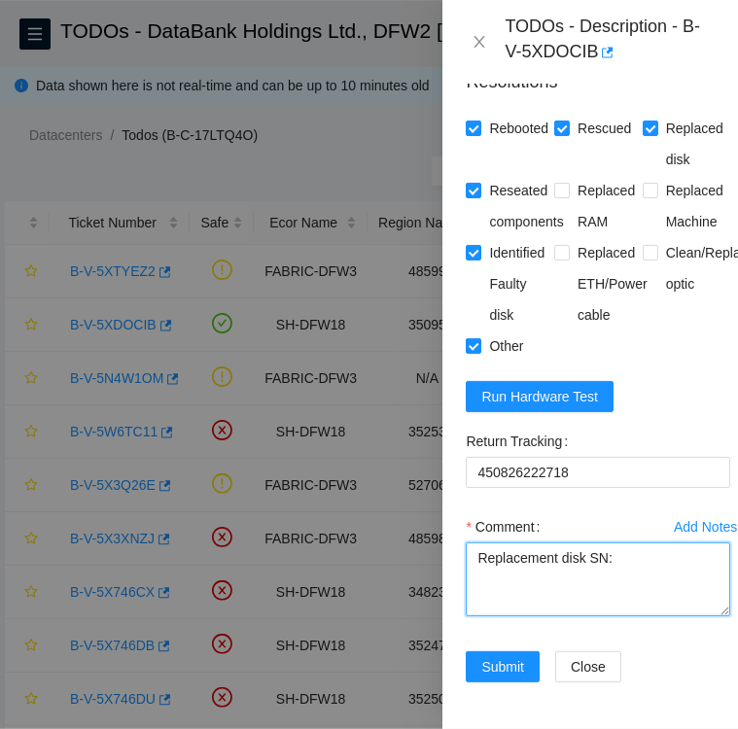
paste textarea "1915228EDBEC"
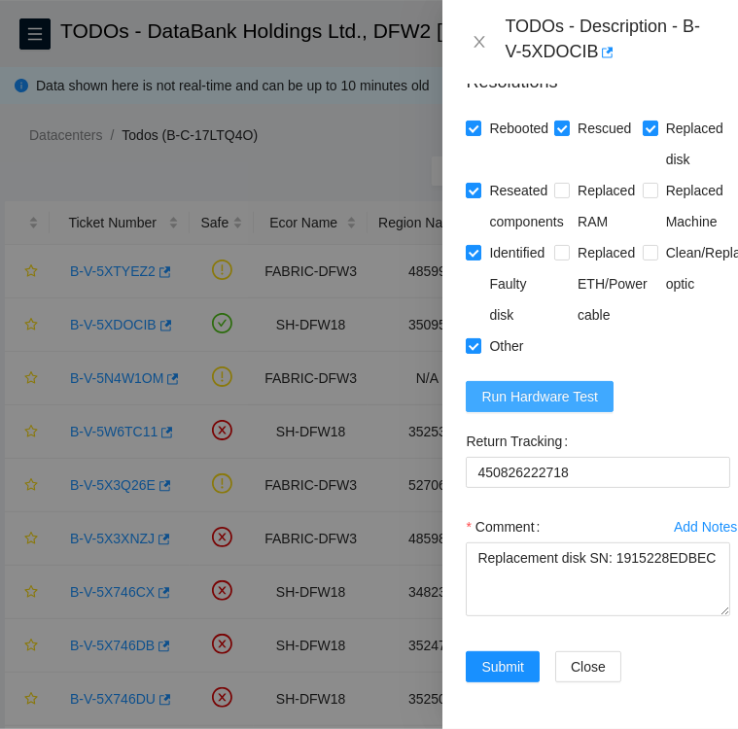
click at [548, 386] on span "Run Hardware Test" at bounding box center [539, 396] width 117 height 21
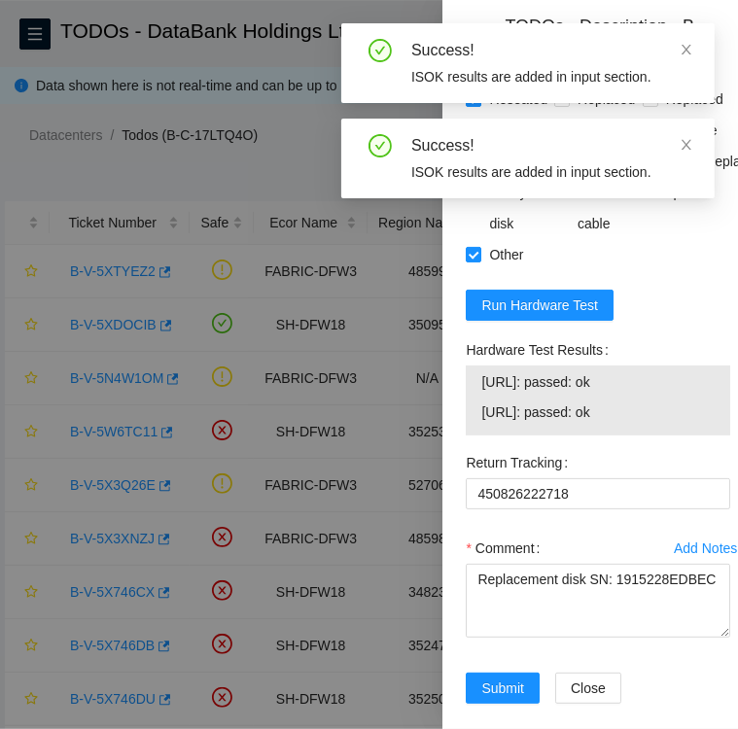
click at [466, 365] on label "Hardware Test Results" at bounding box center [541, 349] width 150 height 31
drag, startPoint x: 471, startPoint y: 410, endPoint x: 568, endPoint y: 418, distance: 96.5
click at [568, 365] on label "Hardware Test Results" at bounding box center [541, 349] width 150 height 31
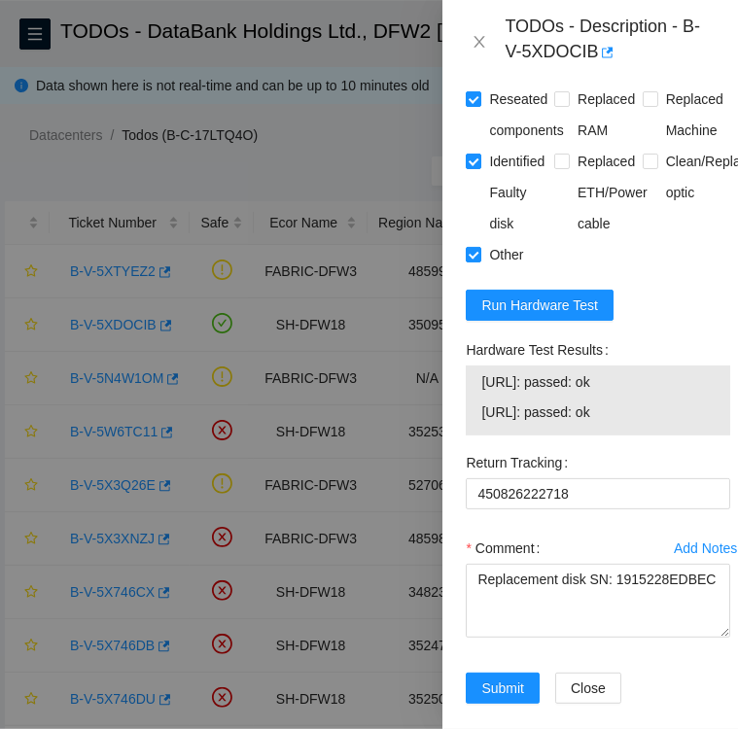
drag, startPoint x: 568, startPoint y: 418, endPoint x: 463, endPoint y: 410, distance: 105.3
click at [463, 410] on div "Hardware Test Results 104.123.157.136: passed: ok 104.123.157.137: passed: ok" at bounding box center [598, 390] width 280 height 113
drag, startPoint x: 463, startPoint y: 410, endPoint x: 670, endPoint y: 471, distance: 215.9
click at [670, 447] on div "Hardware Test Results 104.123.157.136: passed: ok 104.123.157.137: passed: ok" at bounding box center [598, 390] width 280 height 113
copy div "Hardware Test Results 104.123.157.136: passed: ok 104.123.157.137: passed: ok"
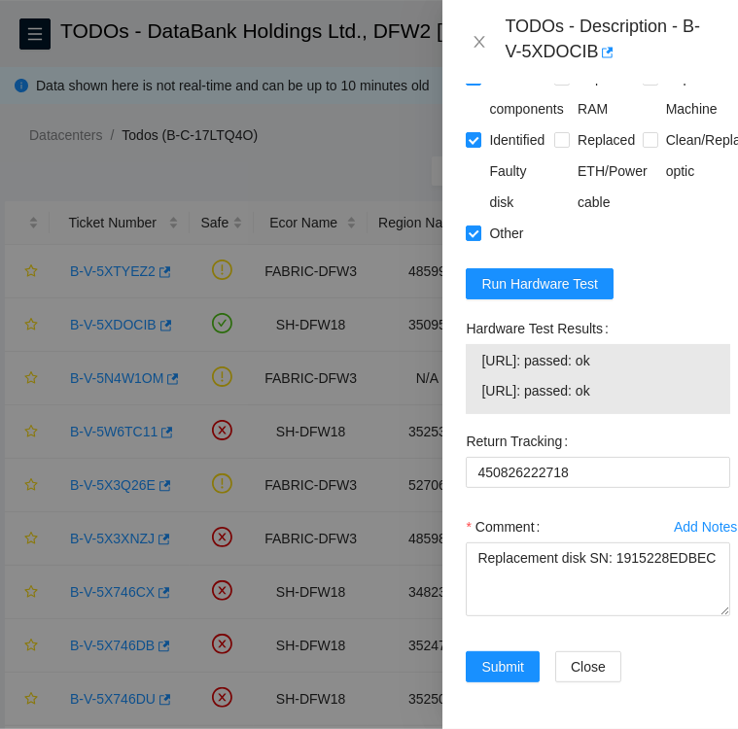
scroll to position [1914, 0]
click at [503, 554] on textarea "Replacement disk SN: 1915228EDBEC" at bounding box center [598, 579] width 264 height 74
click at [472, 544] on textarea "Replacement disk SN: 1915228EDBEC" at bounding box center [598, 579] width 264 height 74
paste textarea "Hardware Test Results 104.123.157.136: passed: ok 104.123.157.137: passed: ok"
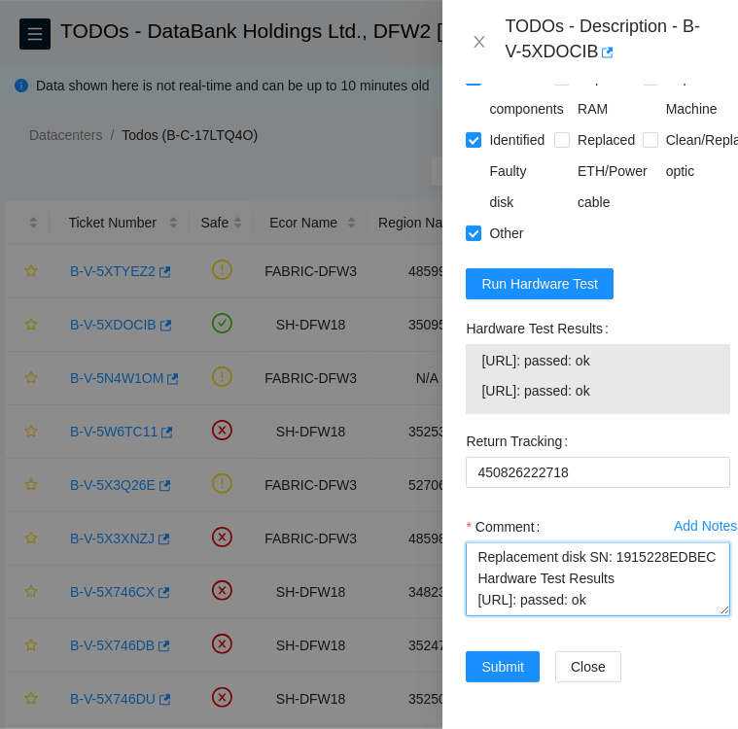
scroll to position [37, 0]
drag, startPoint x: 485, startPoint y: 557, endPoint x: 576, endPoint y: 562, distance: 91.5
click at [576, 562] on textarea "Replacement disk SN: 1915228EDBEC Hardware Test Results 104.123.157.136: passed…" at bounding box center [598, 579] width 264 height 74
drag, startPoint x: 645, startPoint y: 560, endPoint x: 463, endPoint y: 558, distance: 182.7
click at [463, 558] on div "Add Notes Comment Replacement disk SN: 1915228EDBEC Hardware Test Results 104.1…" at bounding box center [598, 581] width 280 height 140
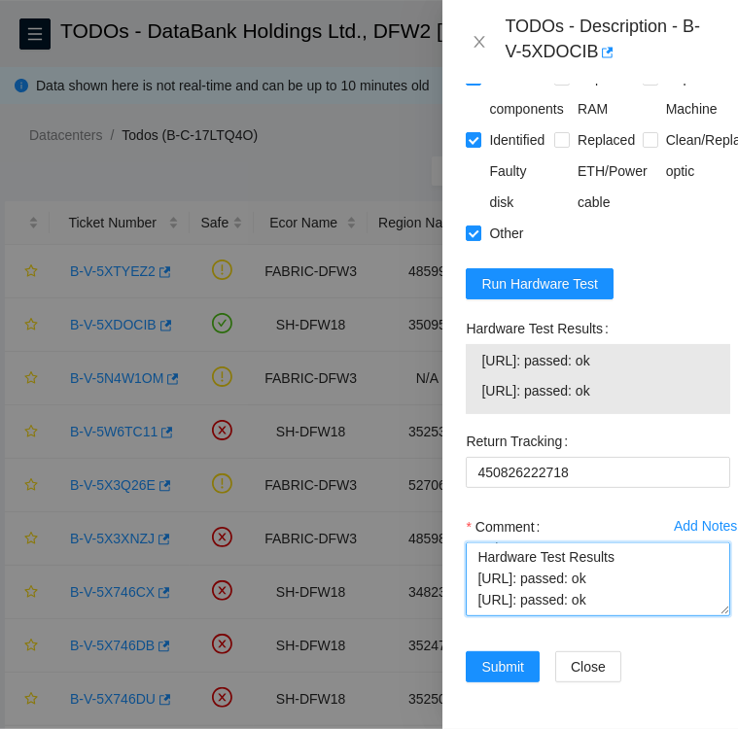
click at [676, 578] on textarea "Replacement disk SN: 1915228EDBEC Hardware Test Results 104.123.157.136: passed…" at bounding box center [598, 579] width 264 height 74
click at [638, 573] on textarea "Replacement disk SN: 1915228EDBEC Hardware Test Results 104.123.157.136: passed…" at bounding box center [598, 579] width 264 height 74
click at [640, 575] on textarea "Replacement disk SN: 1915228EDBEC Hardware Test Results 104.123.157.136: passed…" at bounding box center [598, 579] width 264 height 74
drag, startPoint x: 649, startPoint y: 584, endPoint x: 477, endPoint y: 573, distance: 172.4
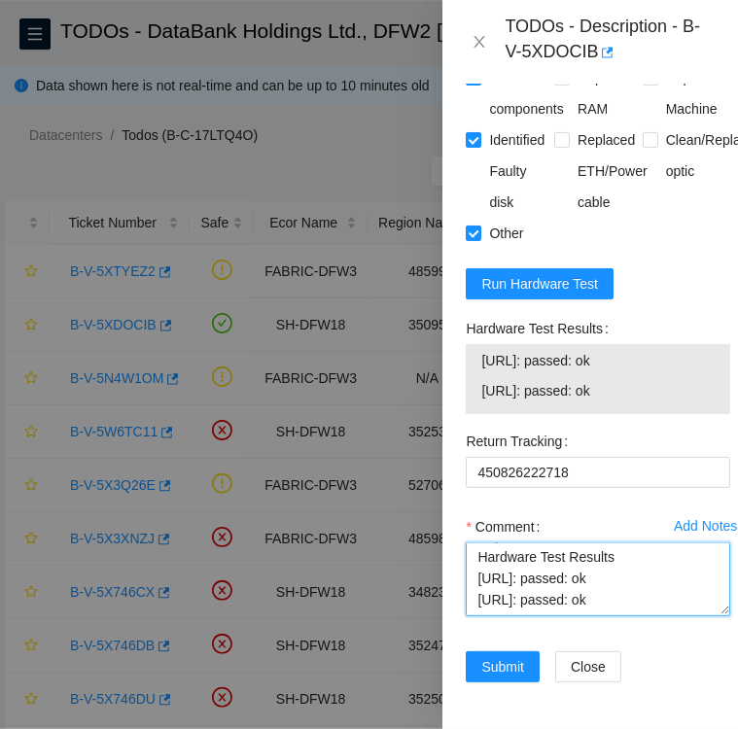
click at [477, 573] on textarea "Replacement disk SN: 1915228EDBEC Hardware Test Results 104.123.157.136: passed…" at bounding box center [598, 579] width 264 height 74
click at [480, 542] on textarea "Replacement disk SN: 1915228EDBEC Hardware Test Results 104.123.157.136: passed…" at bounding box center [598, 579] width 264 height 74
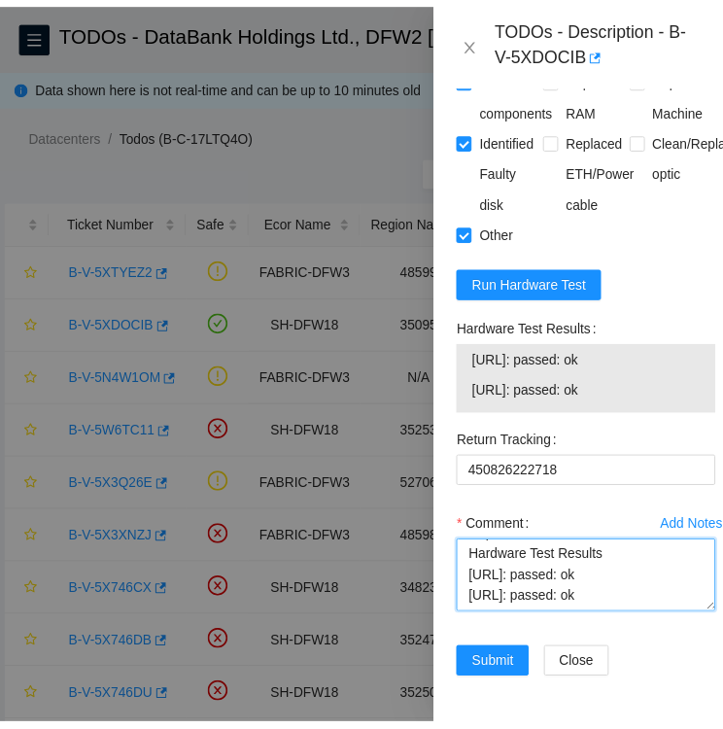
scroll to position [26, 0]
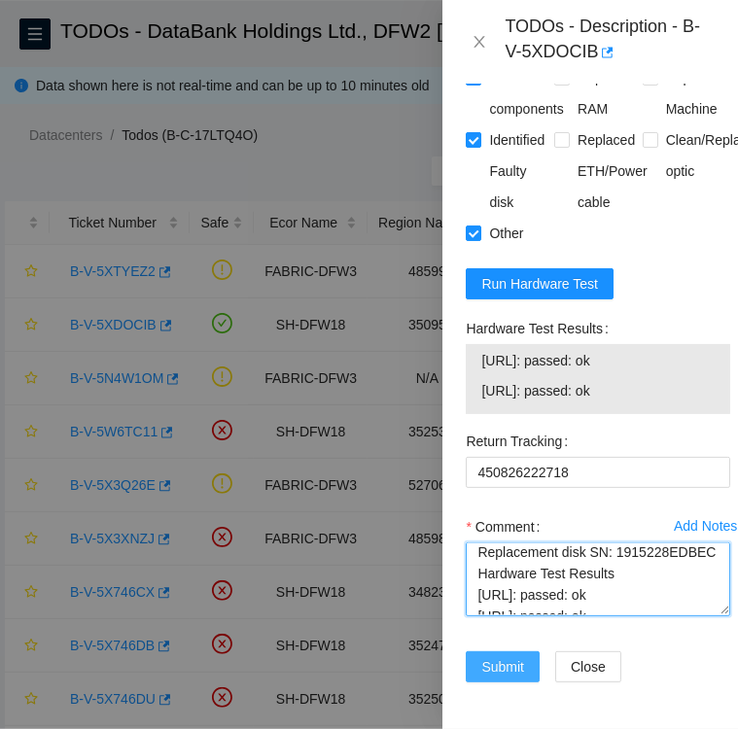
type textarea "followed instructions per TODO Replacement disk SN: 1915228EDBEC Hardware Test …"
click at [511, 656] on span "Submit" at bounding box center [502, 666] width 43 height 21
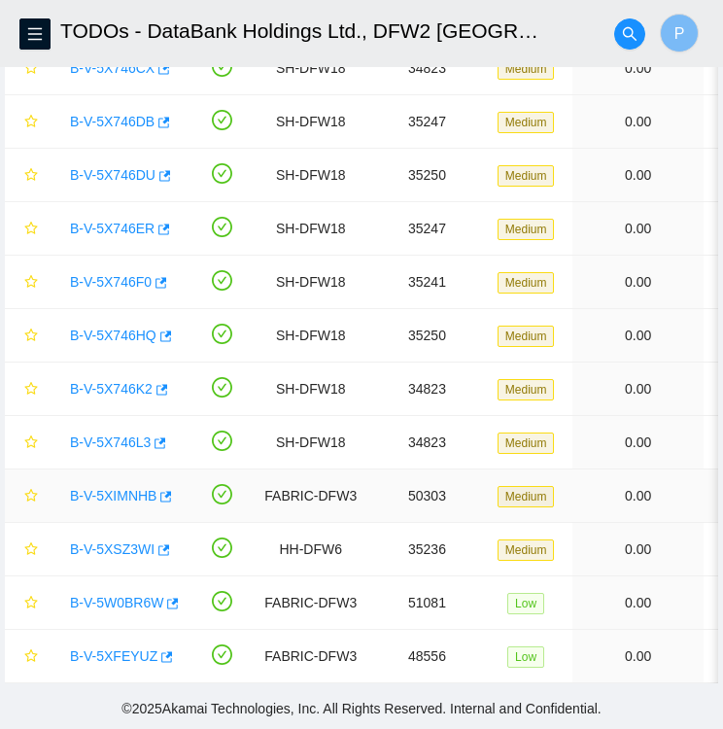
scroll to position [0, 0]
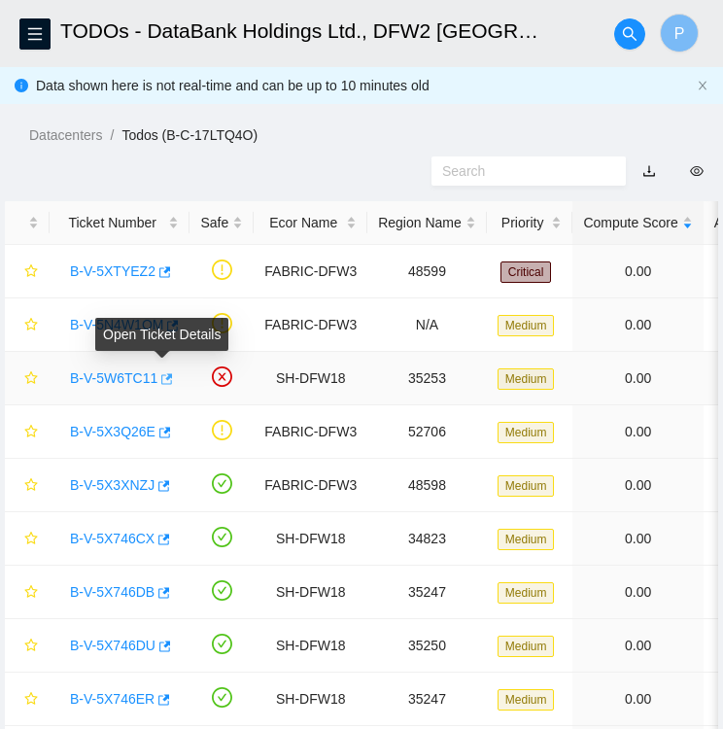
click at [161, 374] on icon "button" at bounding box center [167, 378] width 12 height 11
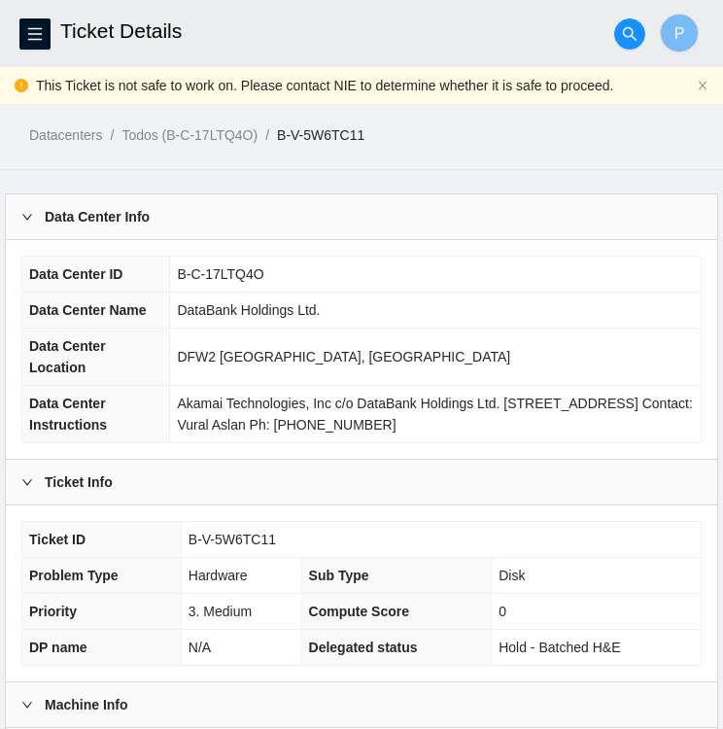
scroll to position [156, 0]
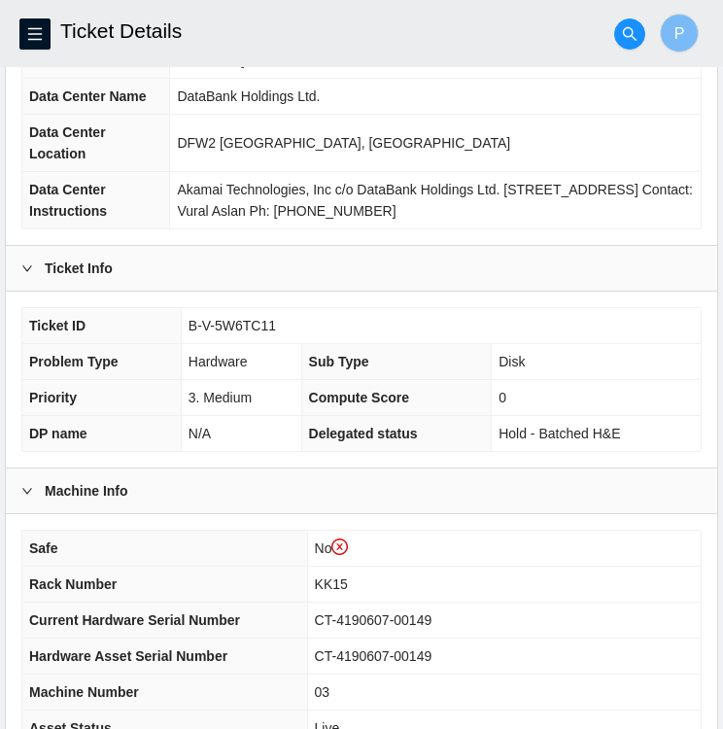
scroll to position [220, 0]
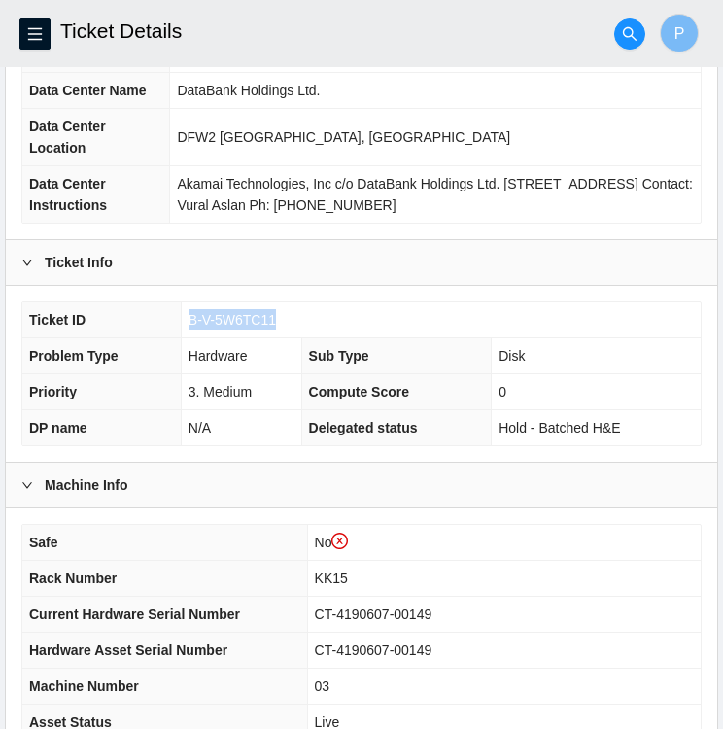
drag, startPoint x: 275, startPoint y: 313, endPoint x: 186, endPoint y: 312, distance: 89.4
click at [186, 312] on td "B-V-5W6TC11" at bounding box center [441, 320] width 520 height 36
copy span "B-V-5W6TC11"
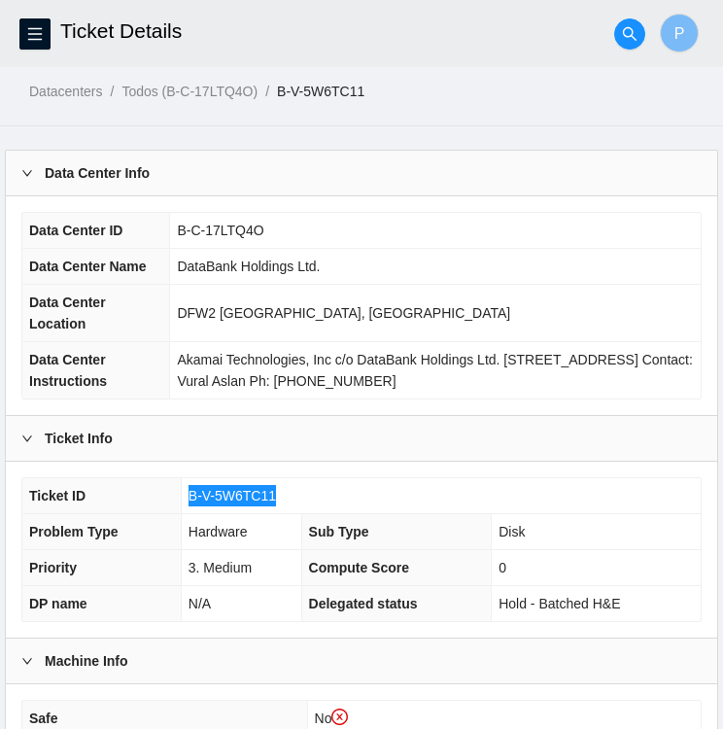
scroll to position [43, 0]
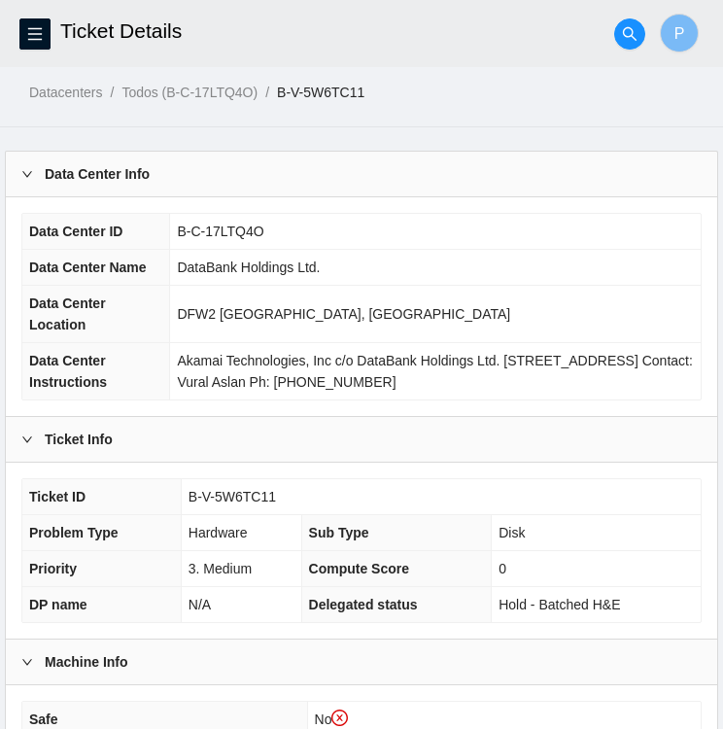
click at [433, 239] on td "B-C-17LTQ4O" at bounding box center [435, 232] width 531 height 36
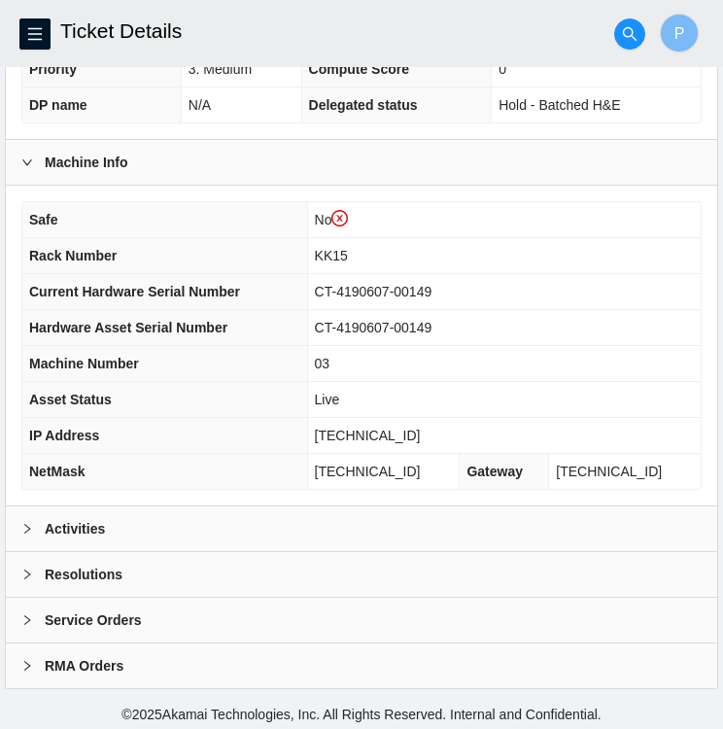
scroll to position [541, 0]
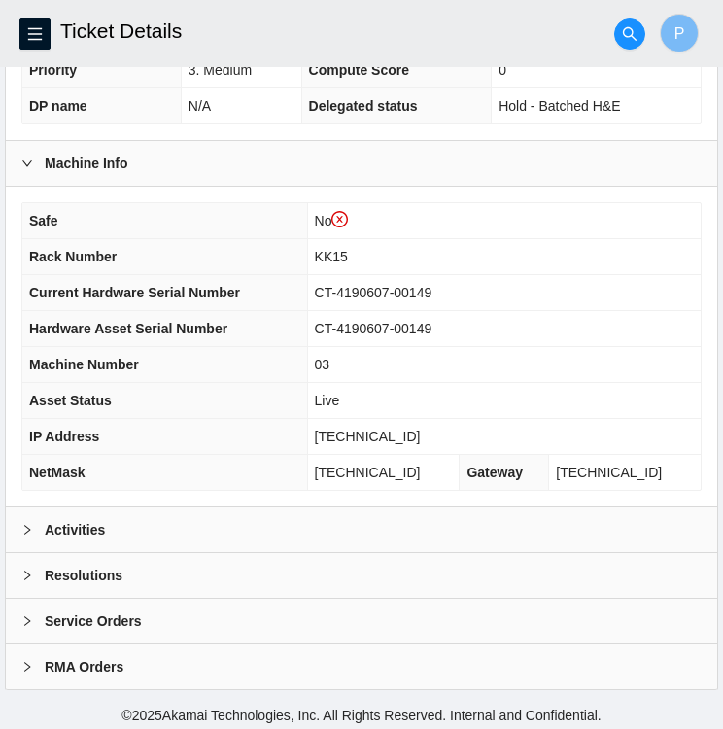
click at [48, 519] on b "Activities" at bounding box center [75, 529] width 60 height 21
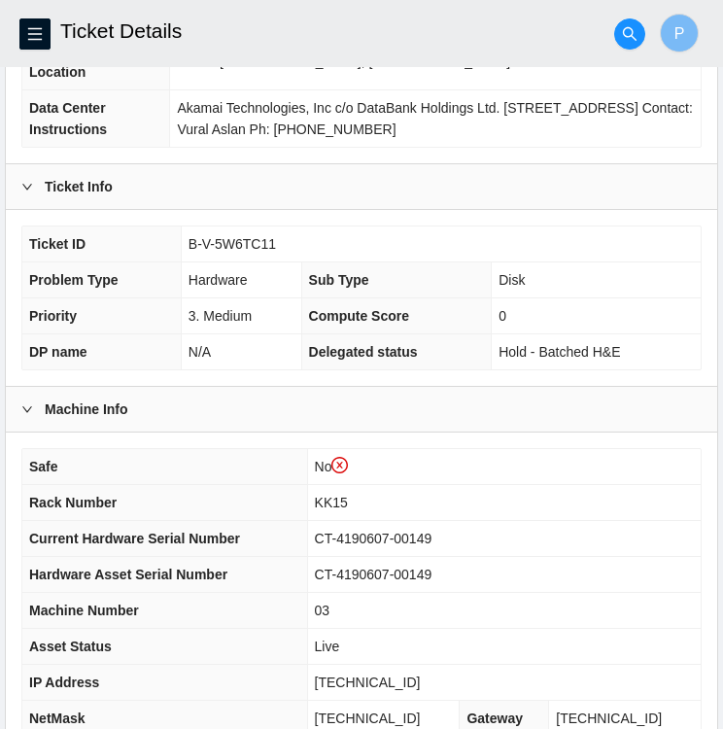
scroll to position [296, 0]
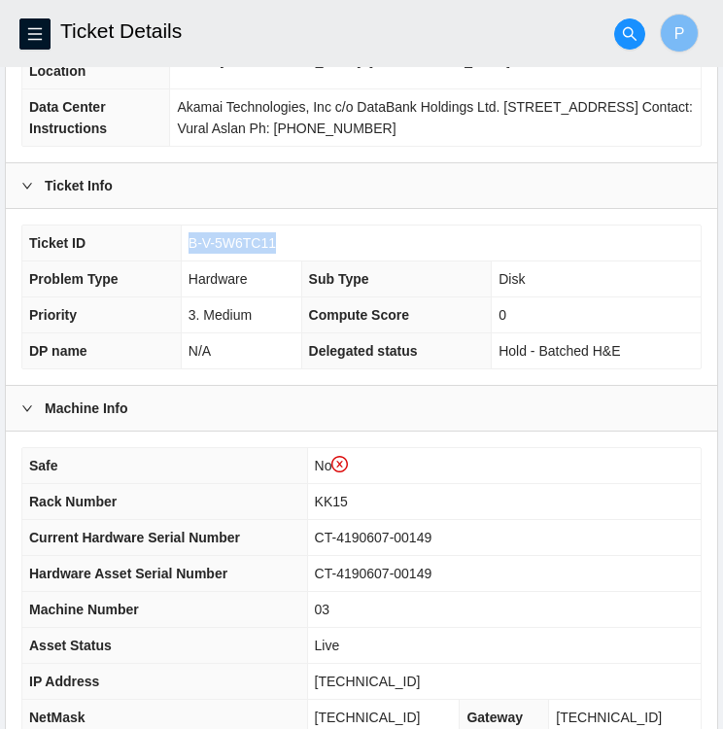
drag, startPoint x: 269, startPoint y: 241, endPoint x: 189, endPoint y: 235, distance: 80.9
click at [189, 235] on span "B-V-5W6TC11" at bounding box center [232, 243] width 87 height 16
copy span "B-V-5W6TC11"
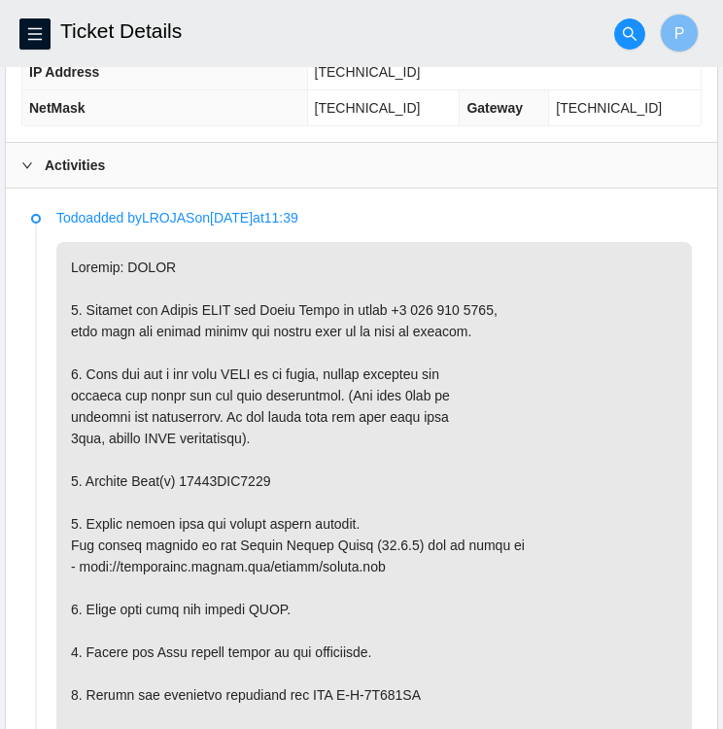
scroll to position [910, 0]
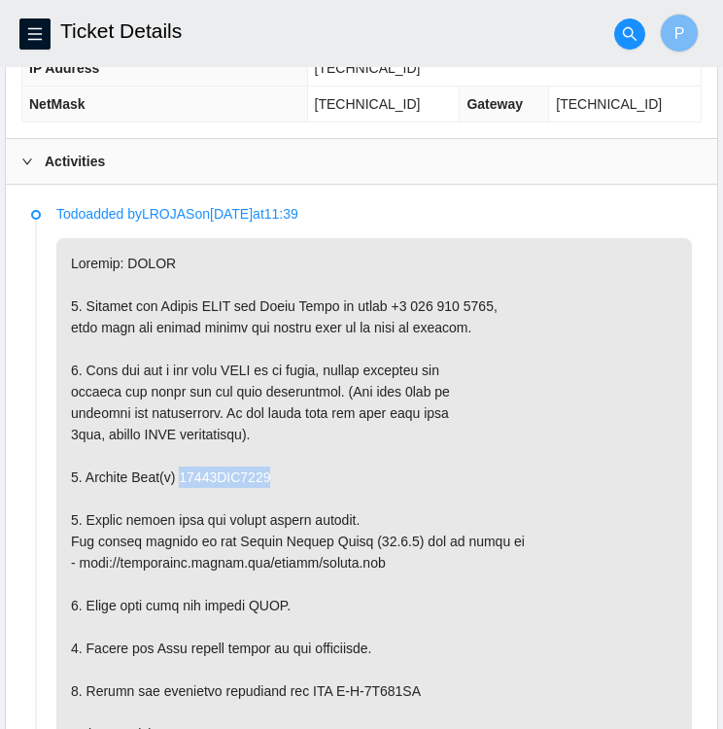
drag, startPoint x: 267, startPoint y: 469, endPoint x: 181, endPoint y: 471, distance: 86.5
copy p "18521FDB8003"
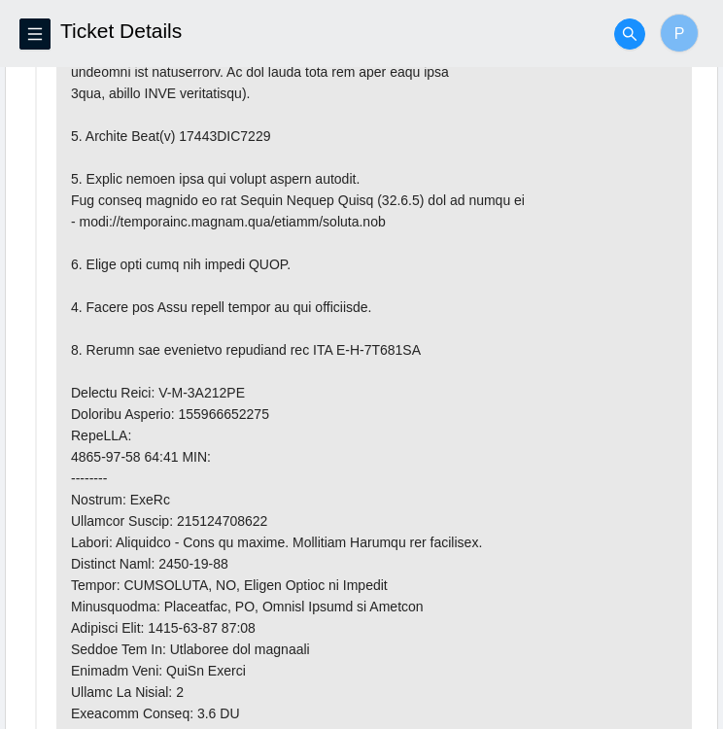
scroll to position [1258, 0]
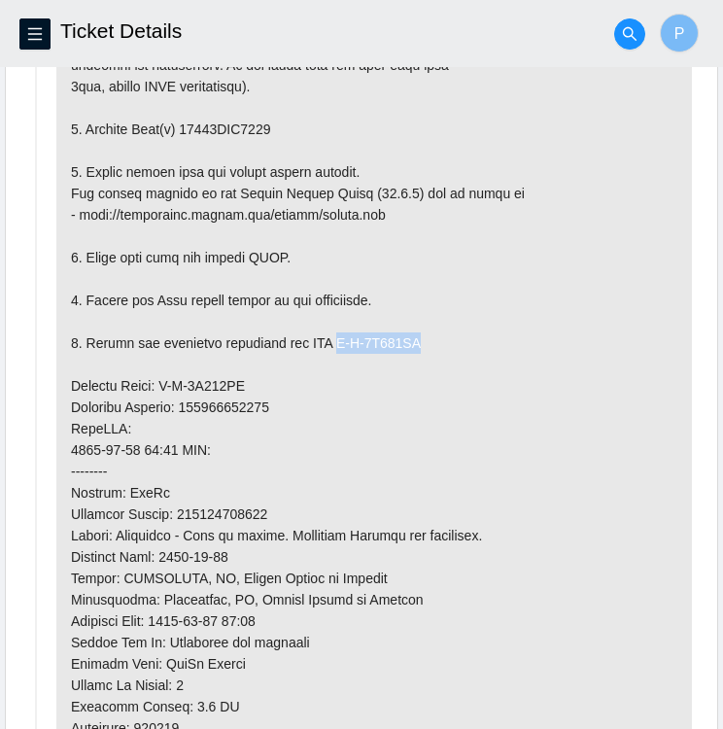
drag, startPoint x: 330, startPoint y: 337, endPoint x: 418, endPoint y: 344, distance: 87.7
click at [418, 344] on p at bounding box center [374, 407] width 636 height 1034
copy p "B-V-5X352HW"
drag, startPoint x: 159, startPoint y: 379, endPoint x: 248, endPoint y: 380, distance: 88.4
click at [248, 380] on p at bounding box center [374, 407] width 636 height 1034
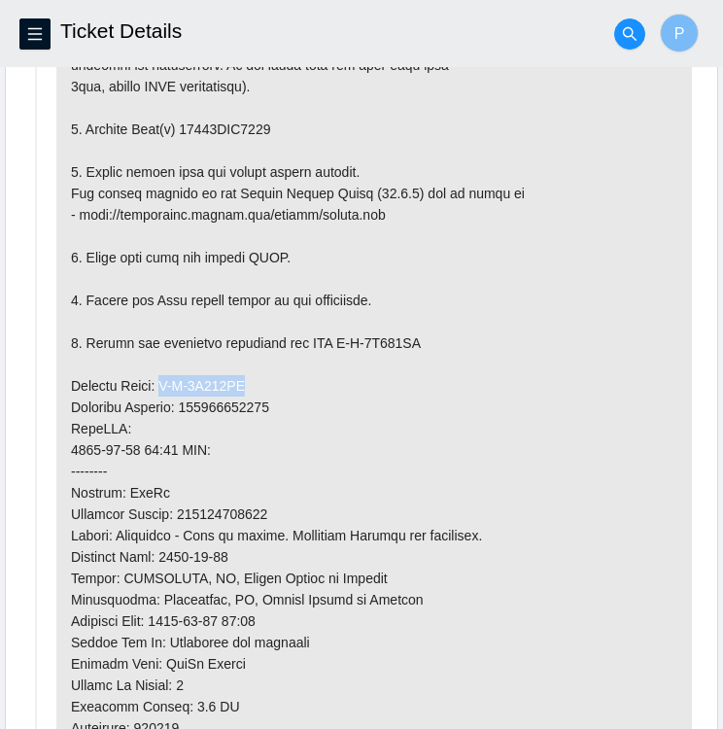
copy p "B-V-5X352HL"
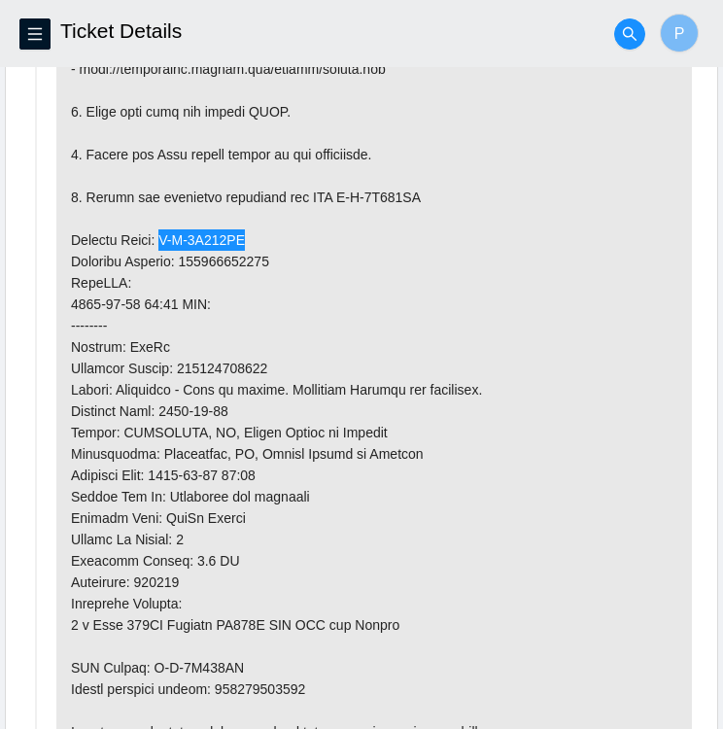
scroll to position [1411, 0]
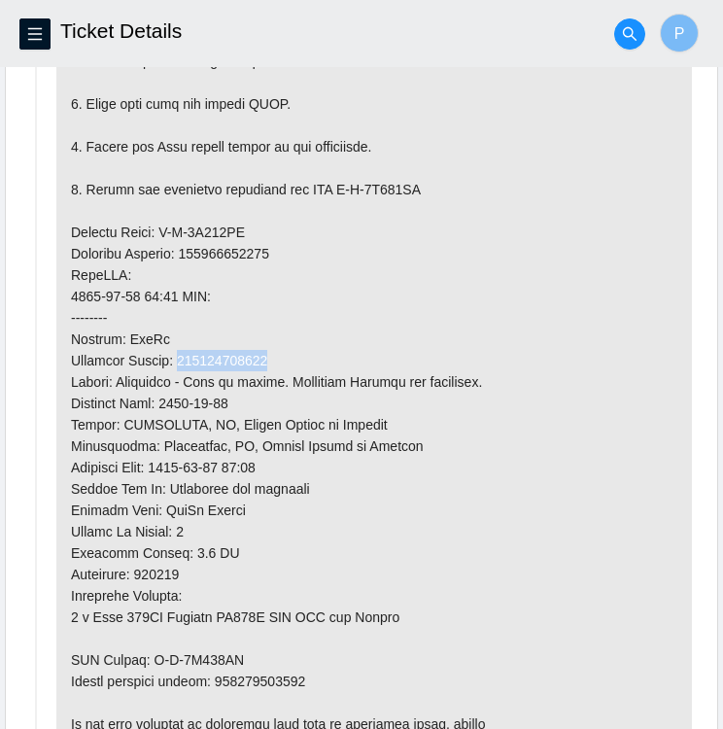
drag, startPoint x: 179, startPoint y: 352, endPoint x: 276, endPoint y: 356, distance: 97.3
click at [276, 356] on p at bounding box center [374, 254] width 636 height 1034
copy p "463470062300"
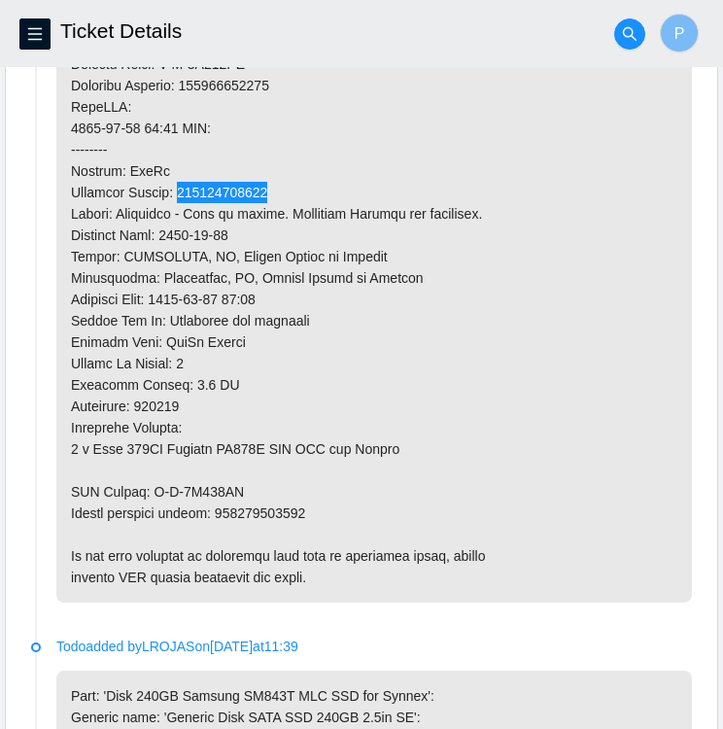
scroll to position [1578, 0]
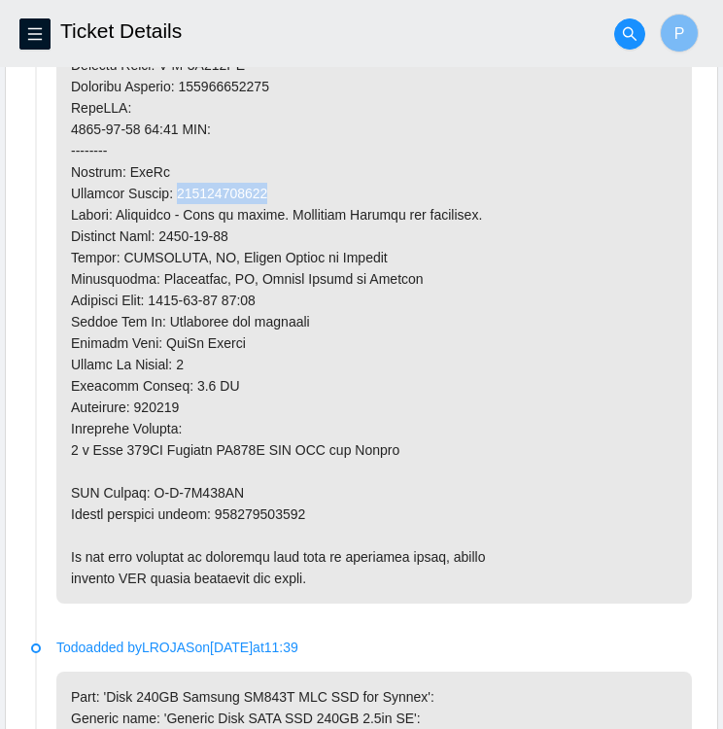
click at [225, 505] on p at bounding box center [374, 86] width 636 height 1034
drag, startPoint x: 222, startPoint y: 505, endPoint x: 306, endPoint y: 518, distance: 85.5
click at [306, 518] on p at bounding box center [374, 86] width 636 height 1034
drag, startPoint x: 306, startPoint y: 518, endPoint x: 328, endPoint y: 519, distance: 21.4
click at [328, 519] on p at bounding box center [374, 86] width 636 height 1034
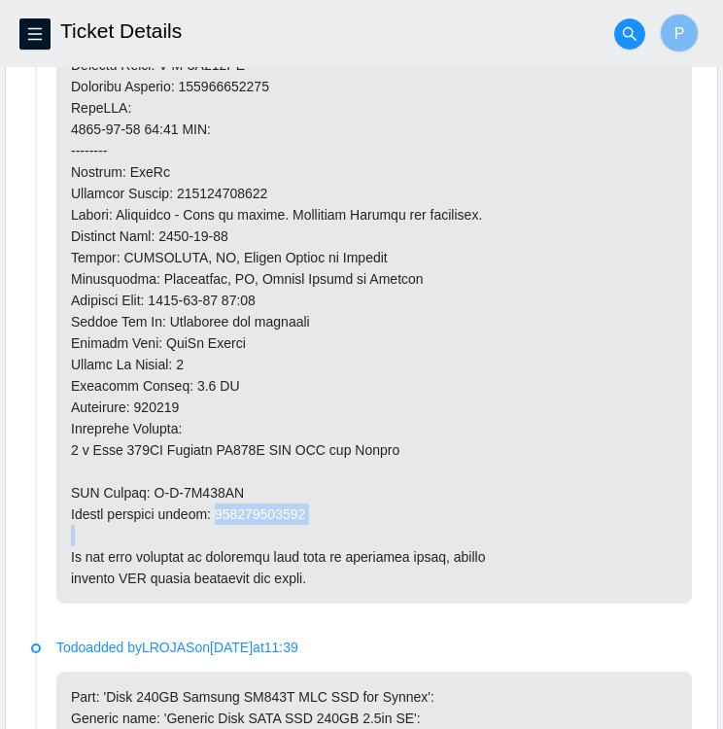
click at [311, 507] on p at bounding box center [374, 86] width 636 height 1034
drag, startPoint x: 306, startPoint y: 504, endPoint x: 223, endPoint y: 512, distance: 83.9
click at [223, 512] on p at bounding box center [374, 86] width 636 height 1034
copy p "463470062310"
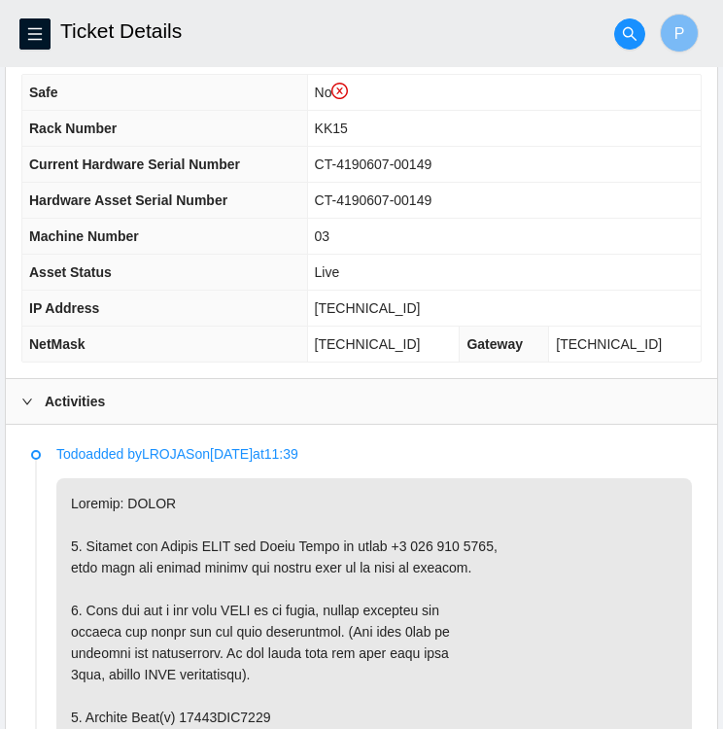
scroll to position [667, 0]
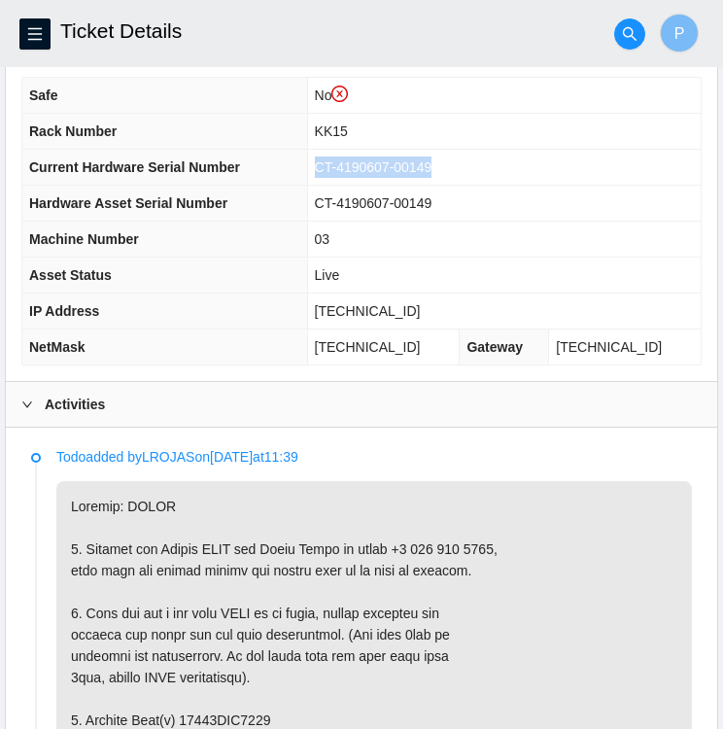
drag, startPoint x: 452, startPoint y: 162, endPoint x: 332, endPoint y: 170, distance: 119.8
click at [332, 170] on td "CT-4190607-00149" at bounding box center [504, 168] width 394 height 36
copy span "CT-4190607-00149"
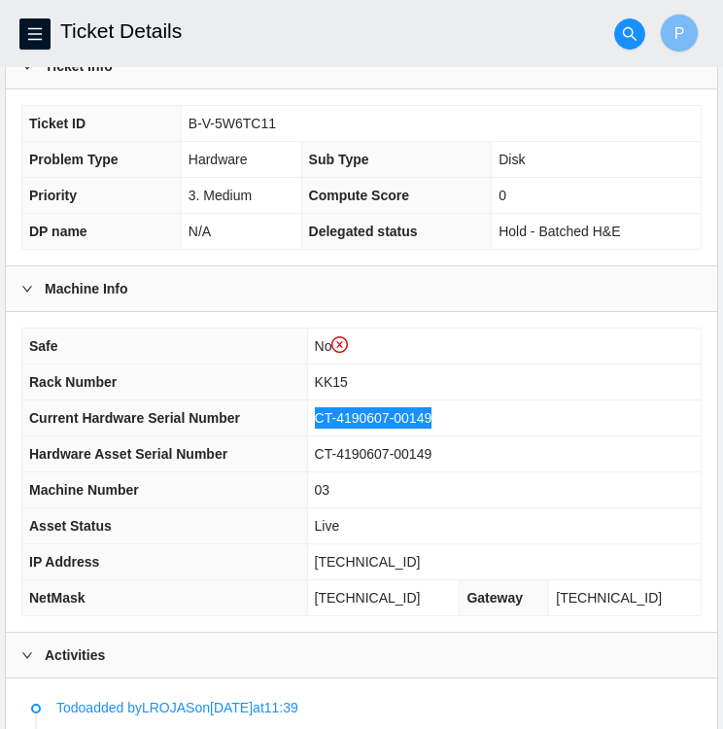
scroll to position [411, 0]
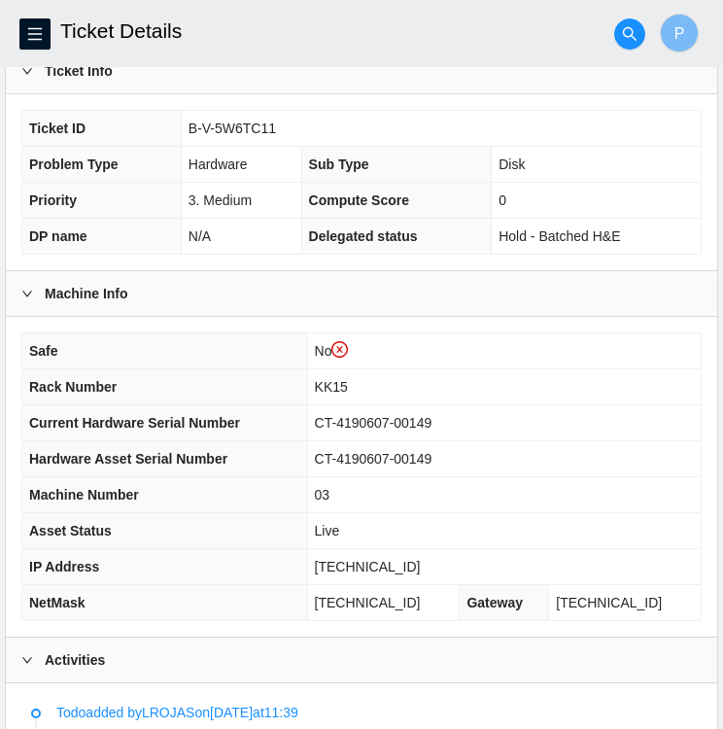
click at [246, 326] on div "Safe No Rack Number KK15 Current Hardware Serial Number CT-4190607-00149 Hardwa…" at bounding box center [361, 477] width 711 height 320
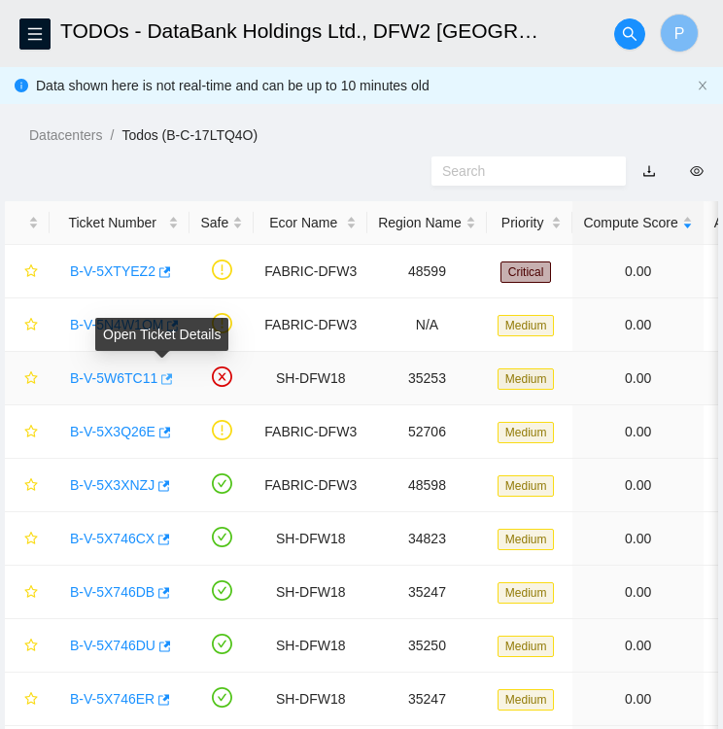
click at [164, 385] on icon "button" at bounding box center [165, 379] width 14 height 14
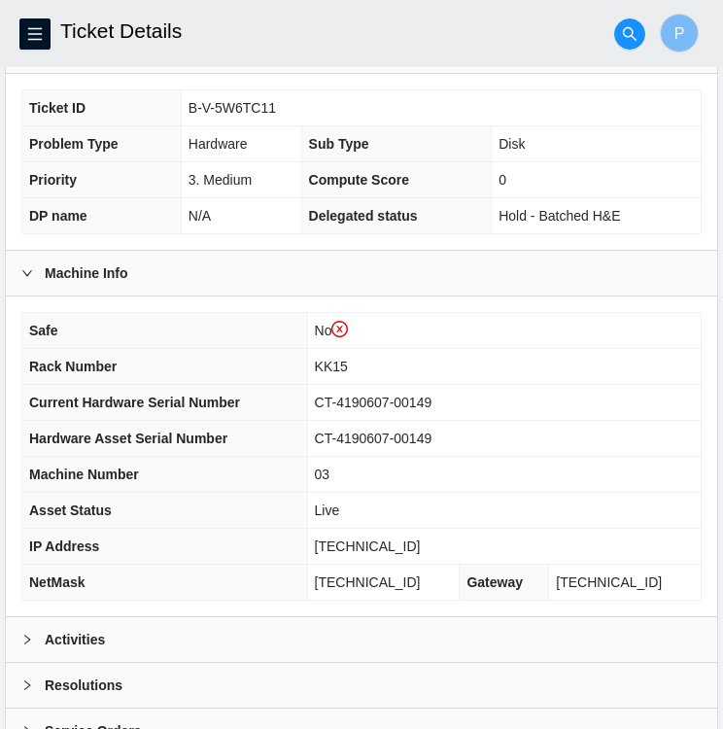
scroll to position [528, 0]
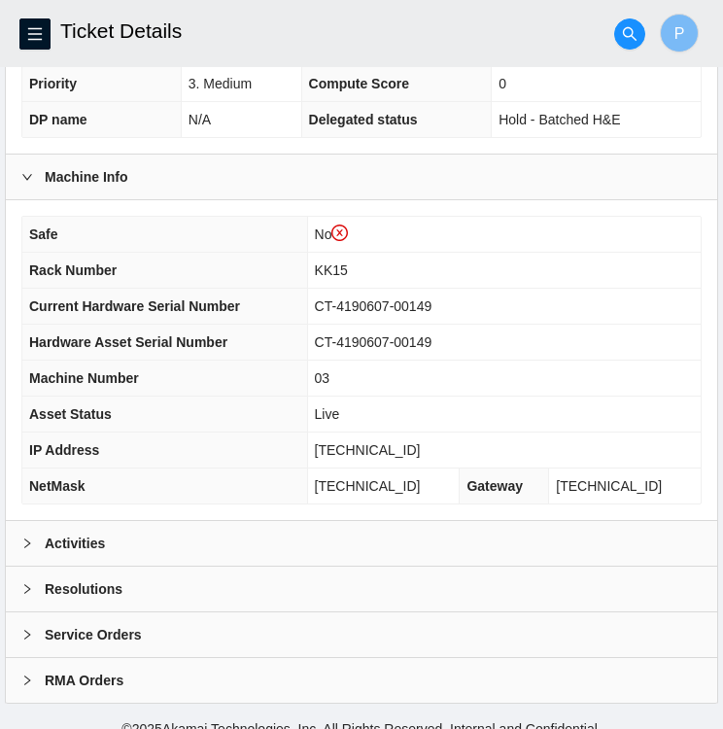
click at [182, 548] on div "Activities" at bounding box center [361, 543] width 711 height 45
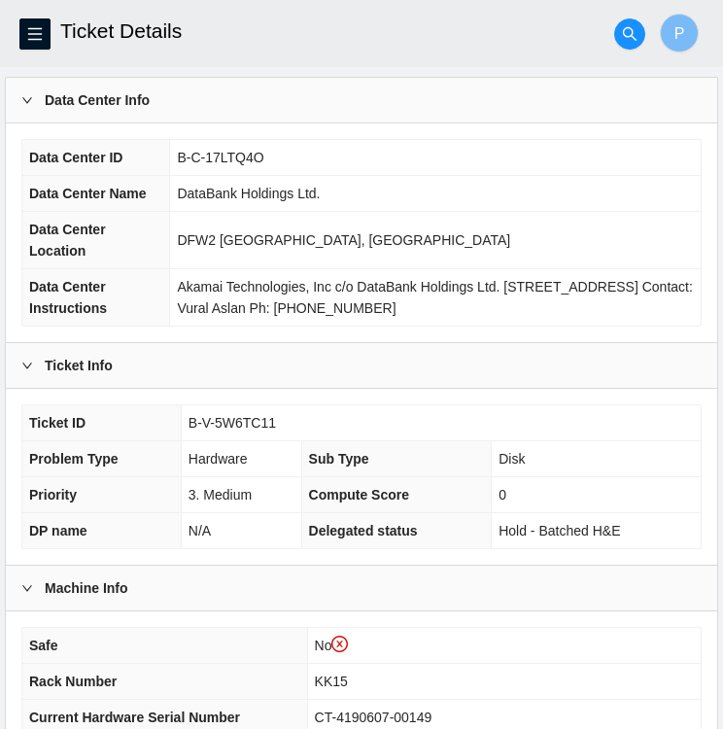
scroll to position [0, 0]
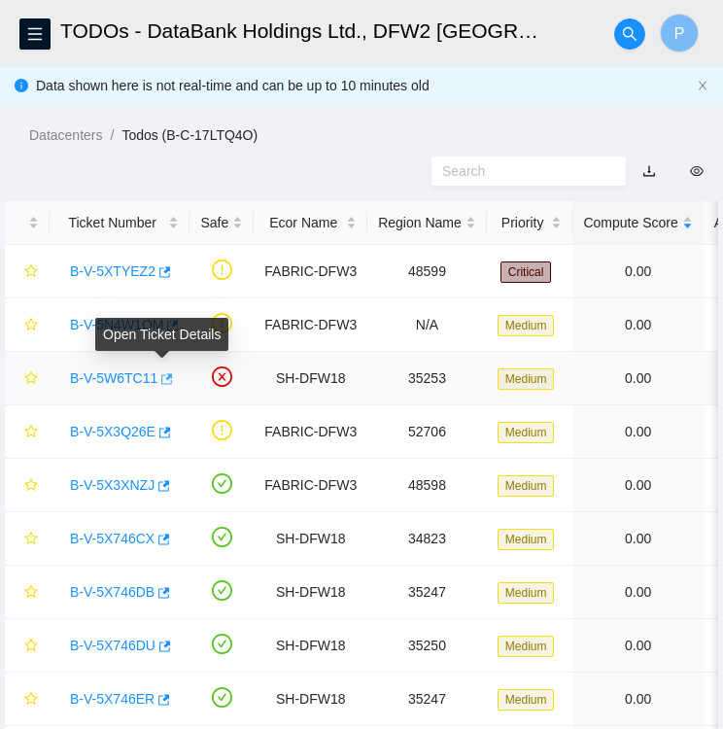
click at [161, 383] on icon "button" at bounding box center [167, 378] width 12 height 11
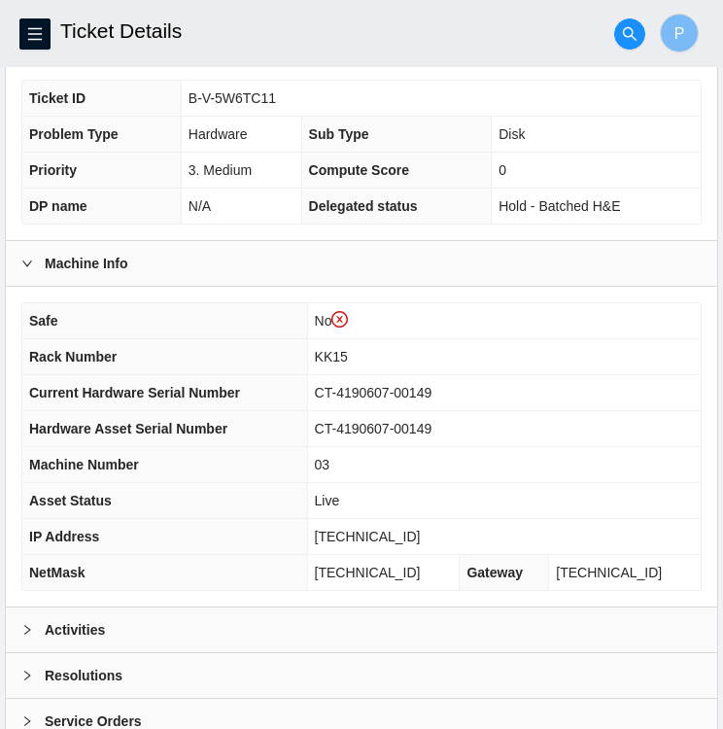
scroll to position [542, 0]
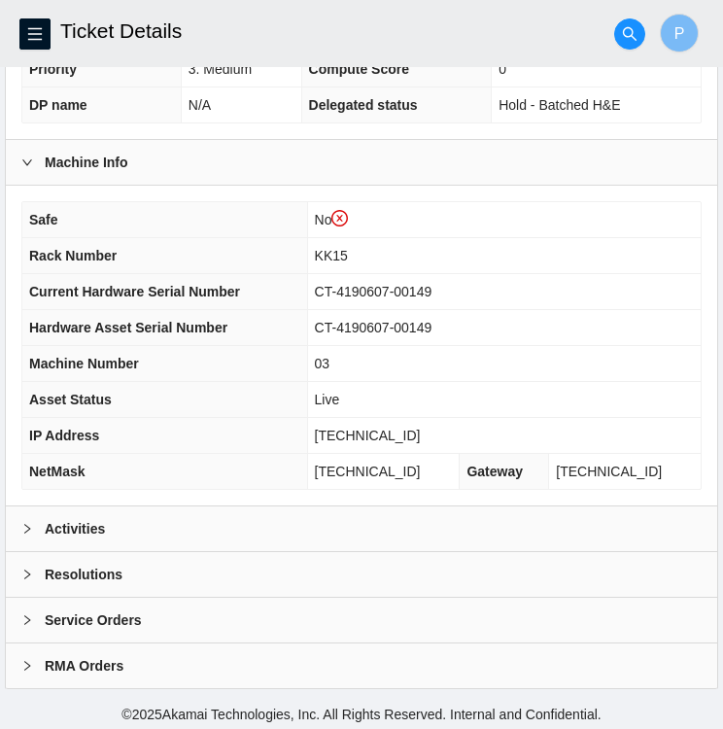
click at [139, 524] on div "Activities" at bounding box center [361, 528] width 711 height 45
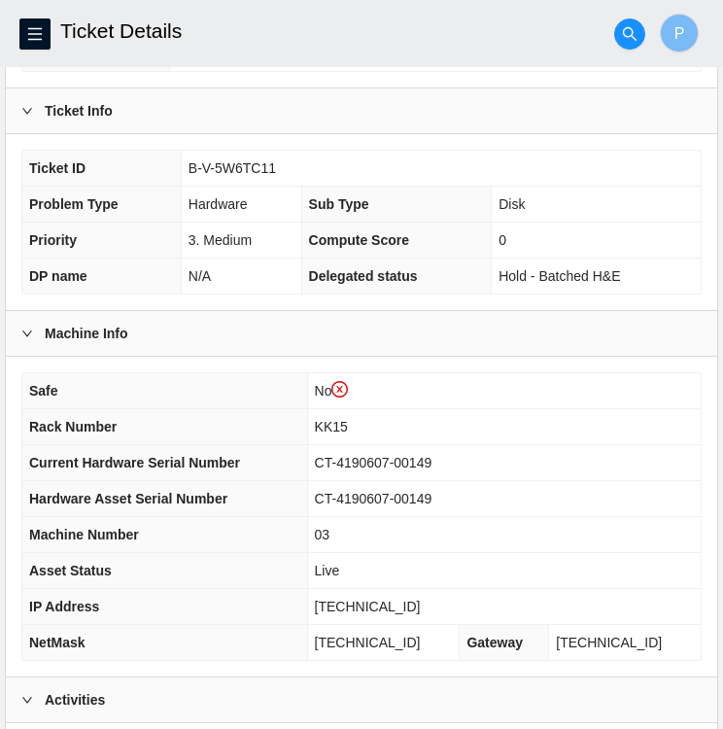
scroll to position [0, 0]
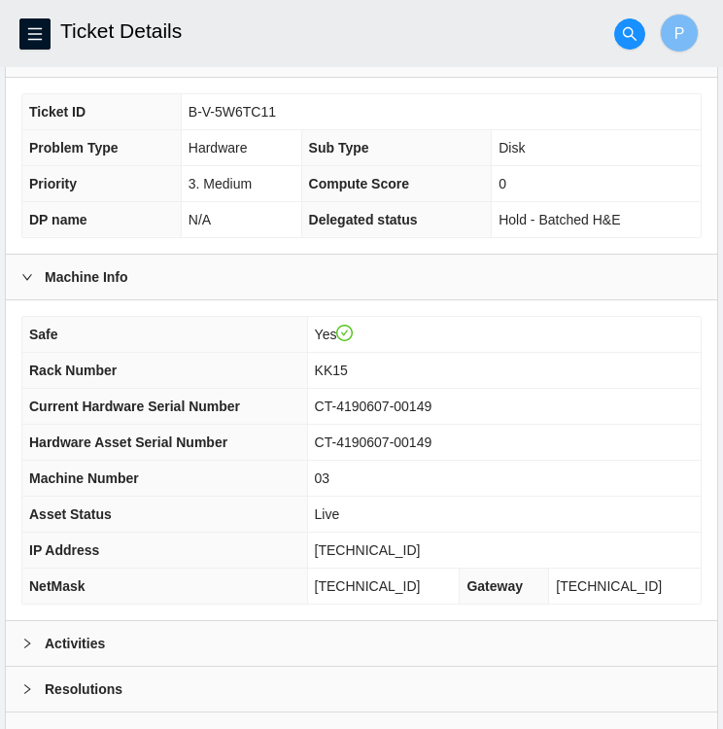
scroll to position [387, 0]
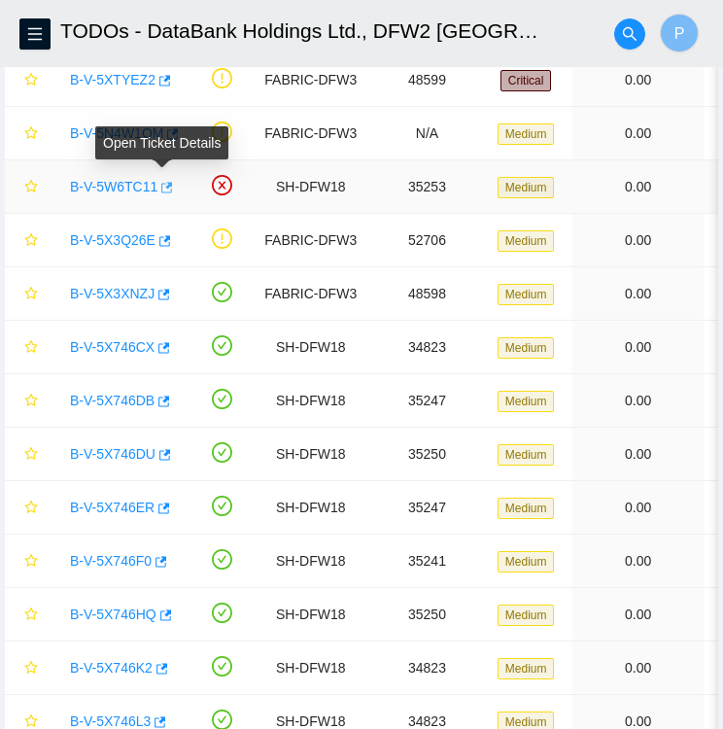
click at [158, 192] on icon "button" at bounding box center [165, 188] width 14 height 14
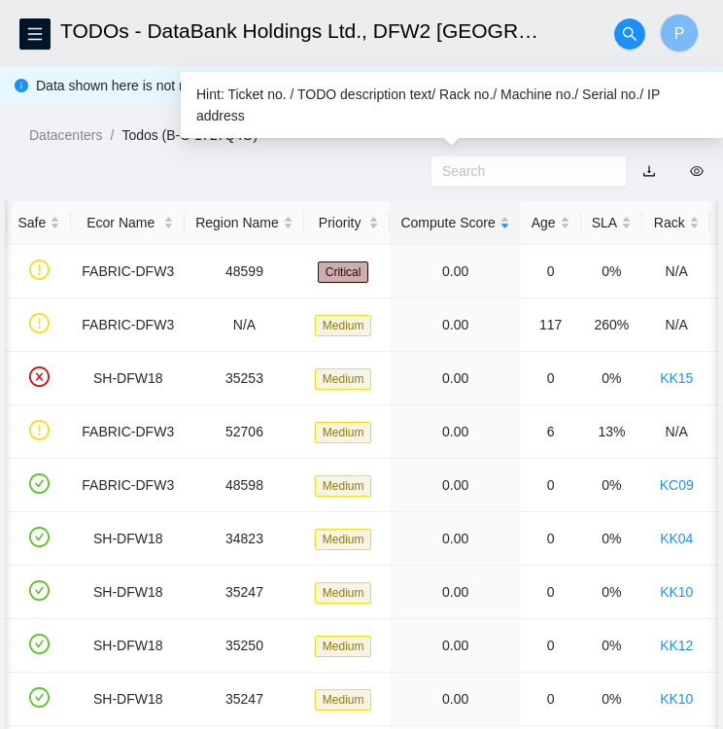
click at [515, 172] on input "text" at bounding box center [520, 170] width 157 height 21
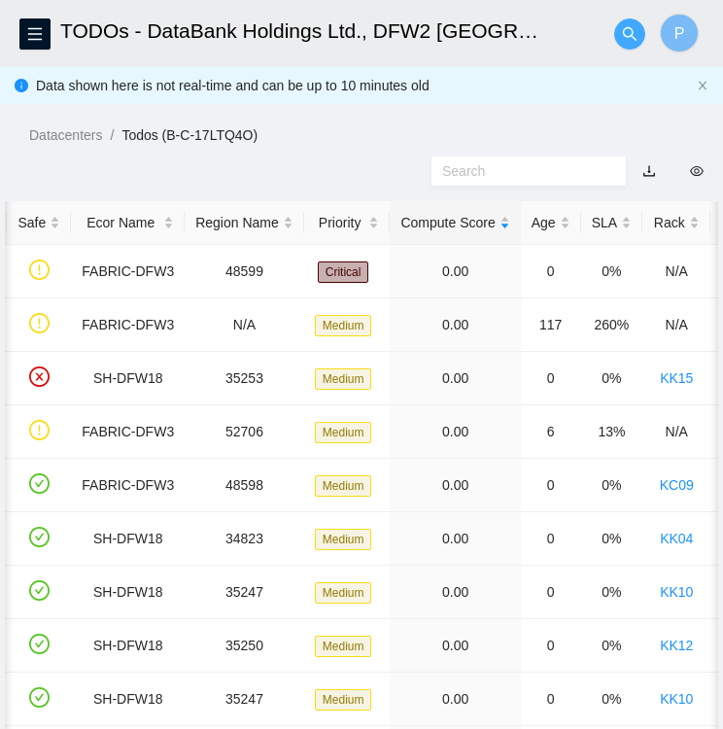
click at [638, 32] on span "search" at bounding box center [629, 34] width 29 height 16
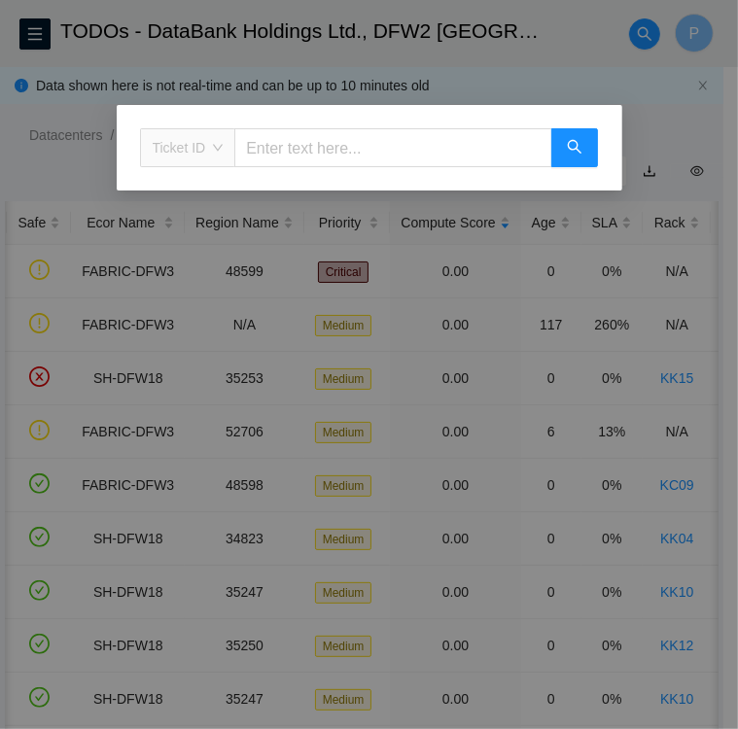
click at [214, 150] on span "Ticket ID" at bounding box center [188, 147] width 71 height 29
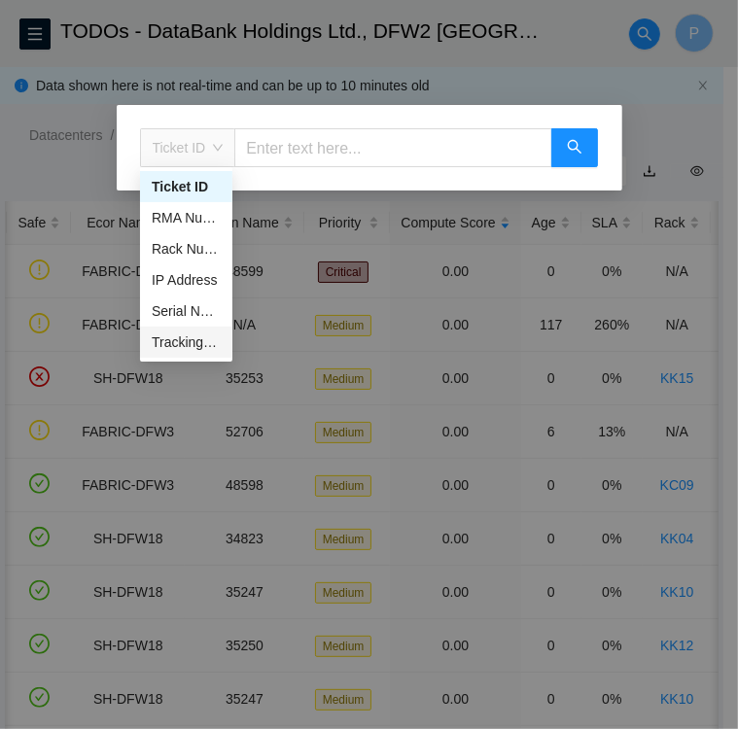
click at [200, 343] on div "Tracking Number" at bounding box center [186, 341] width 69 height 21
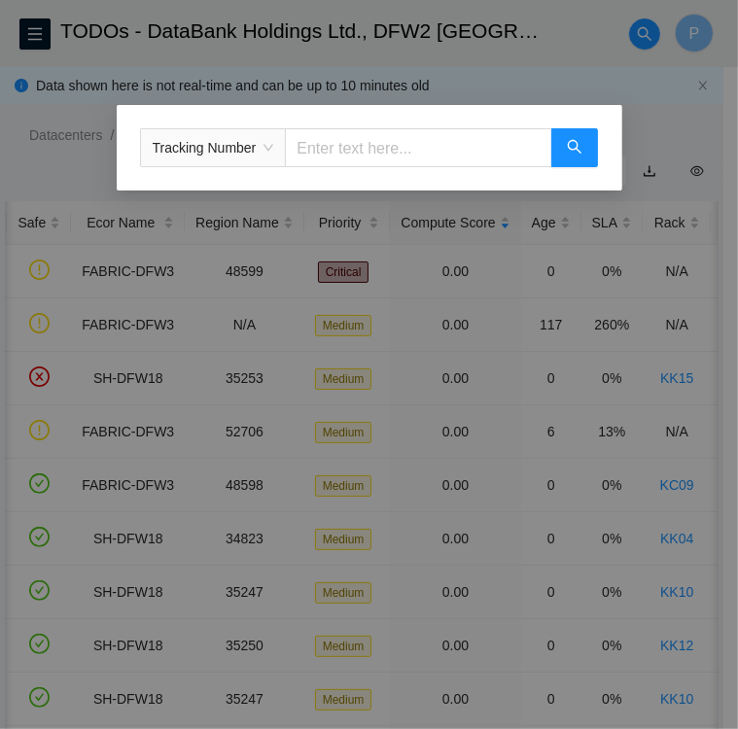
click at [316, 139] on input "text" at bounding box center [418, 147] width 266 height 39
type input "450826221527"
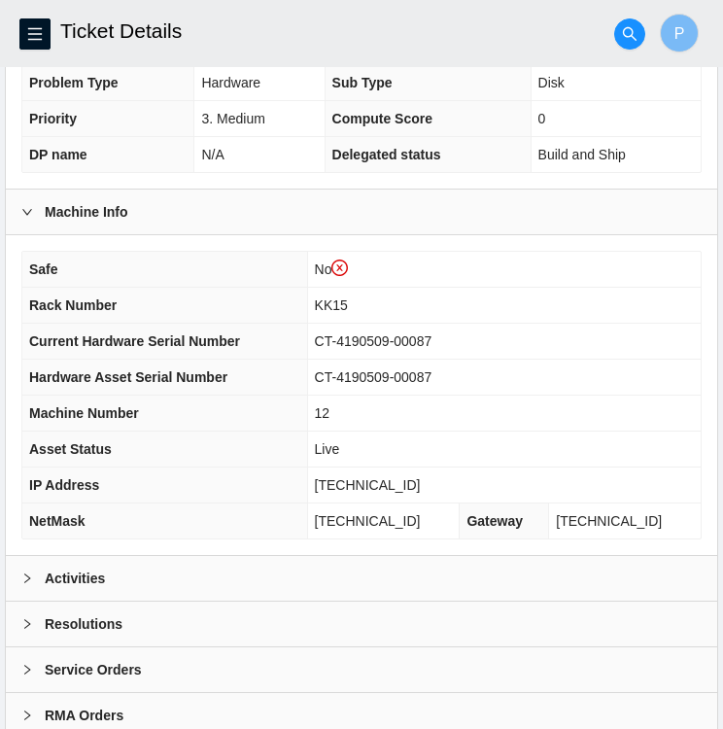
scroll to position [492, 0]
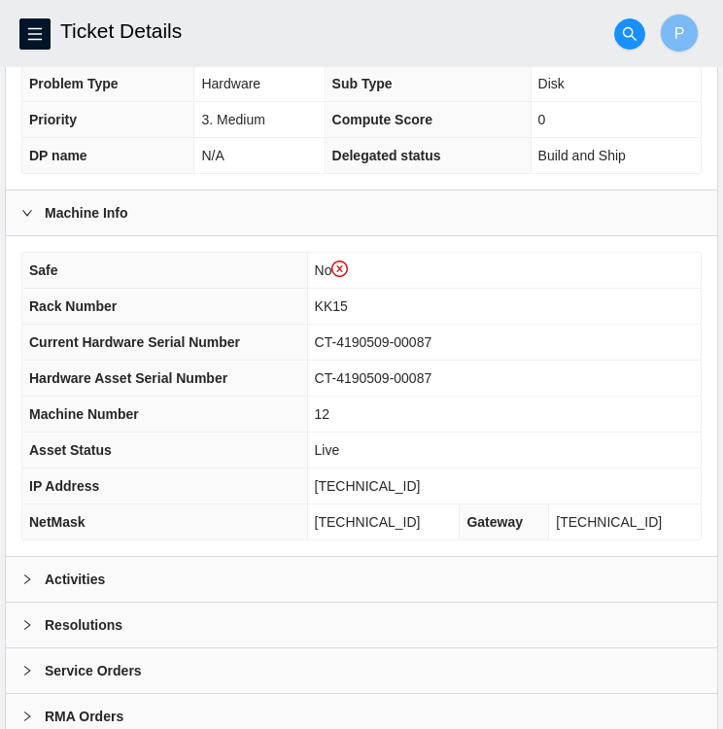
click at [234, 593] on div "Activities" at bounding box center [361, 579] width 711 height 45
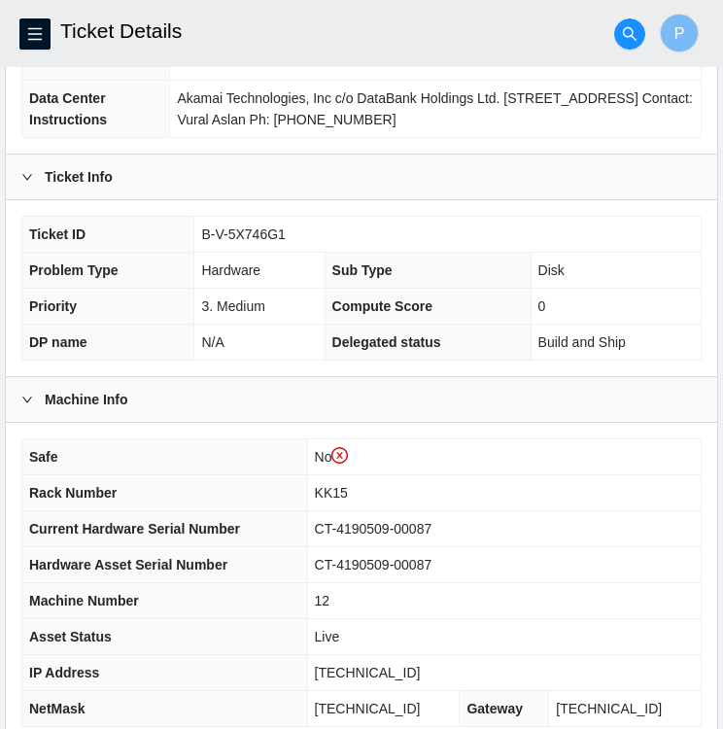
scroll to position [303, 0]
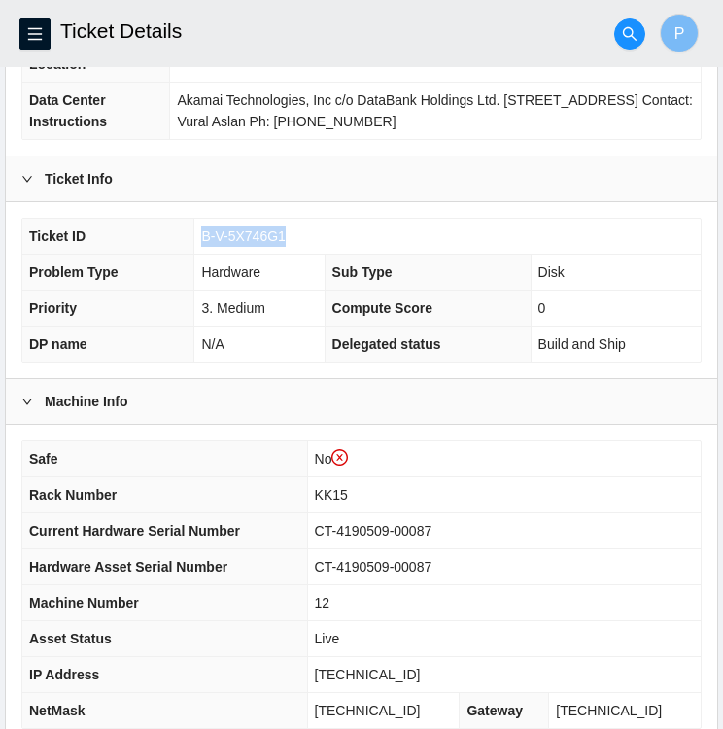
drag, startPoint x: 284, startPoint y: 237, endPoint x: 205, endPoint y: 236, distance: 78.7
click at [205, 236] on td "B-V-5X746G1" at bounding box center [447, 237] width 506 height 36
copy span "B-V-5X746G1"
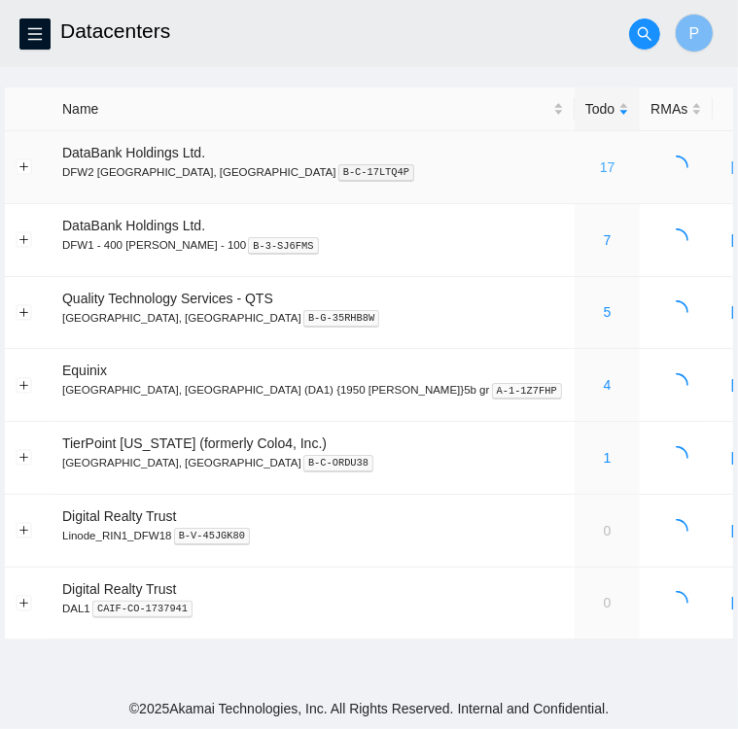
click at [600, 168] on link "17" at bounding box center [608, 167] width 16 height 16
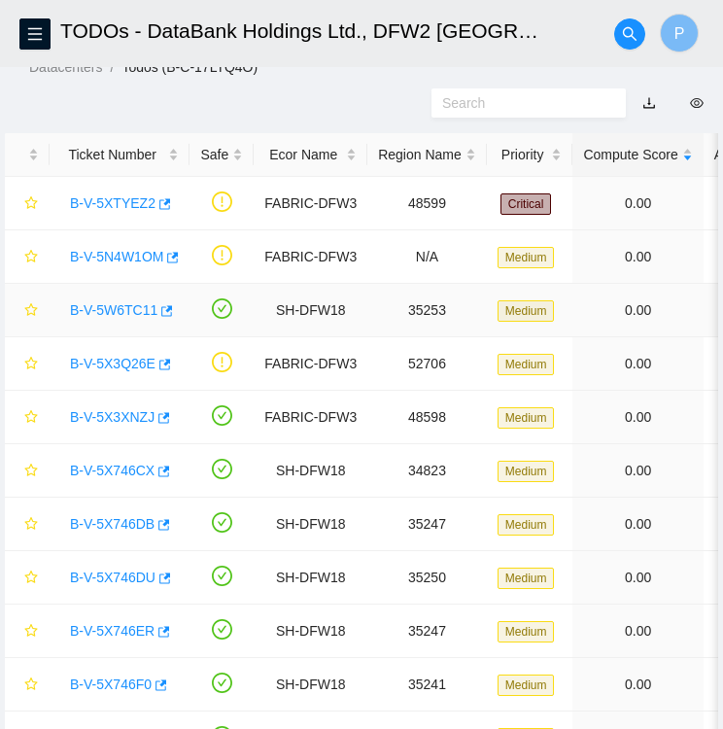
click at [116, 310] on link "B-V-5W6TC11" at bounding box center [113, 310] width 87 height 16
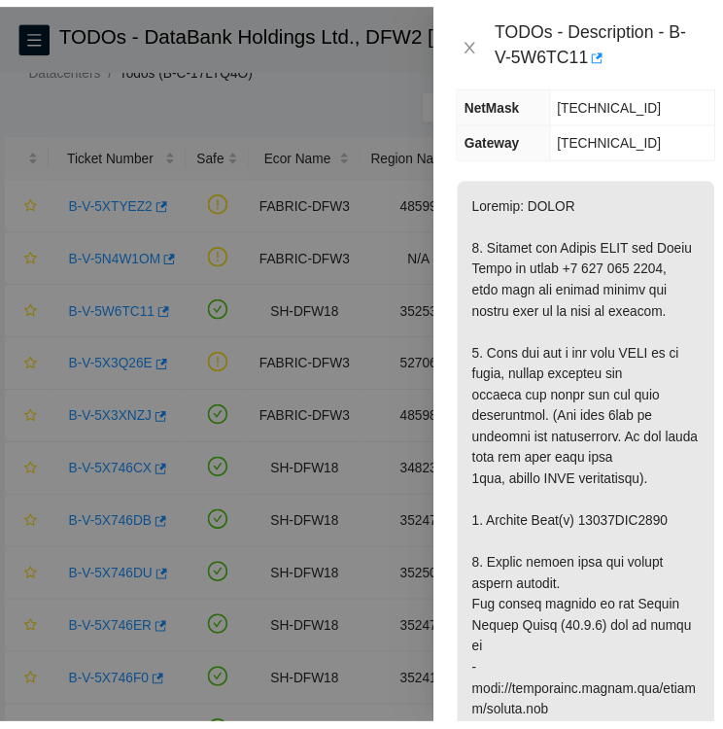
scroll to position [349, 0]
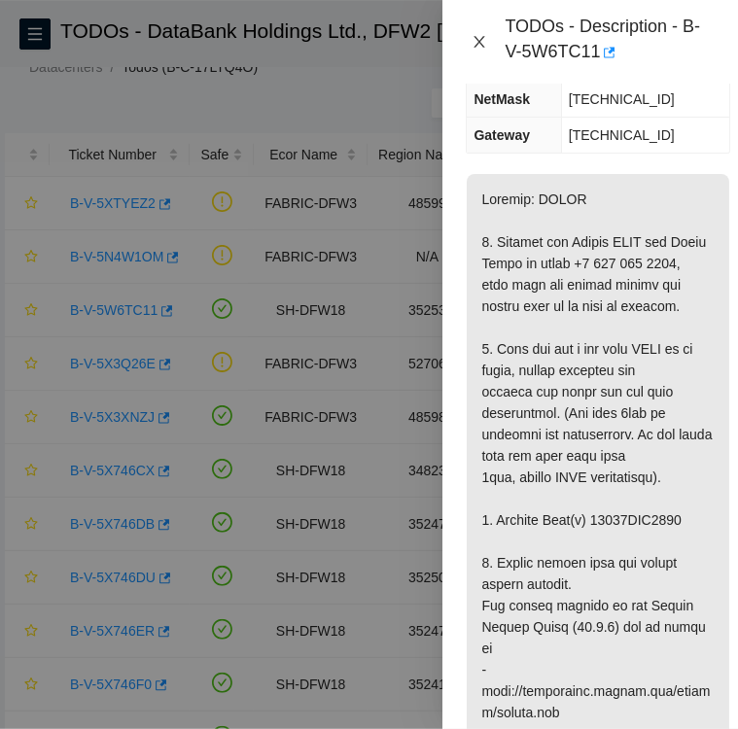
click at [486, 45] on icon "close" at bounding box center [479, 42] width 16 height 16
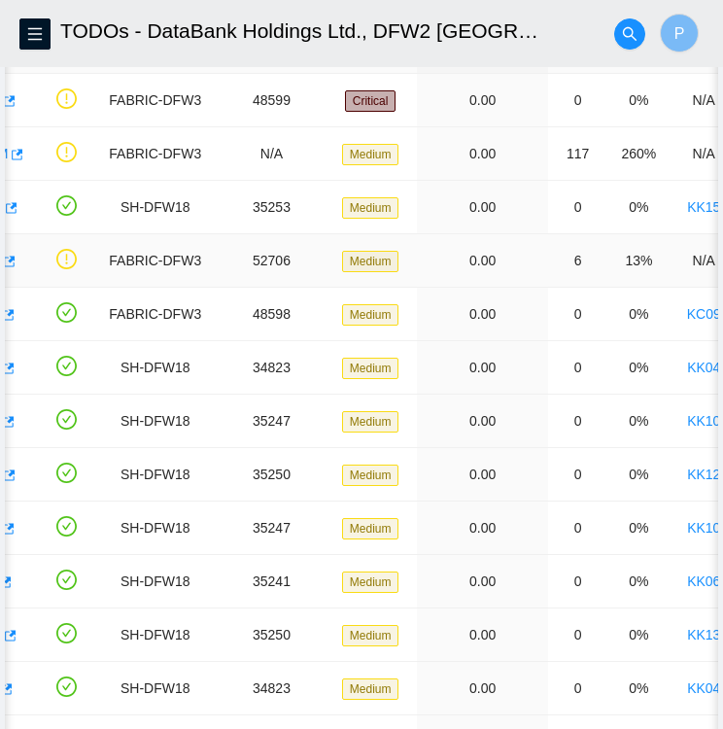
scroll to position [0, 0]
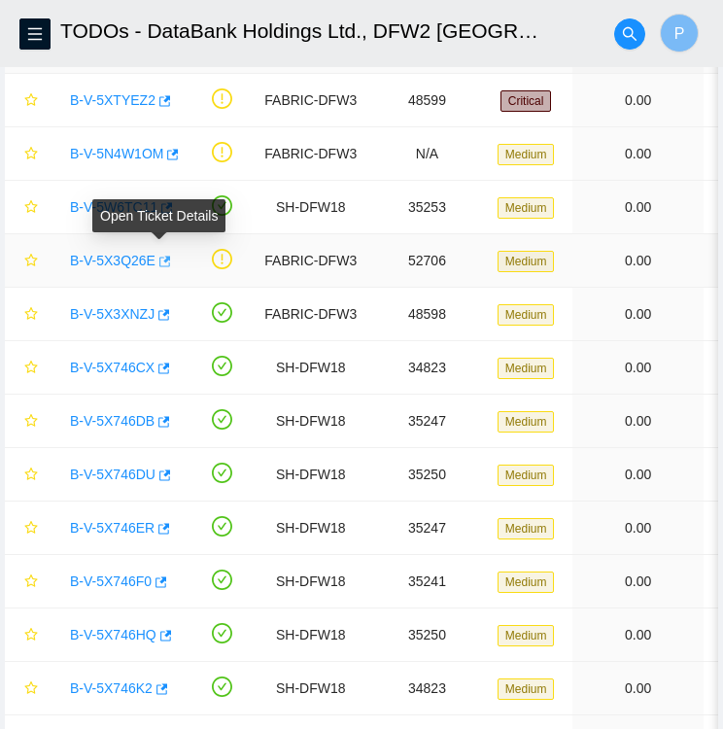
click at [163, 259] on icon "button" at bounding box center [165, 261] width 12 height 11
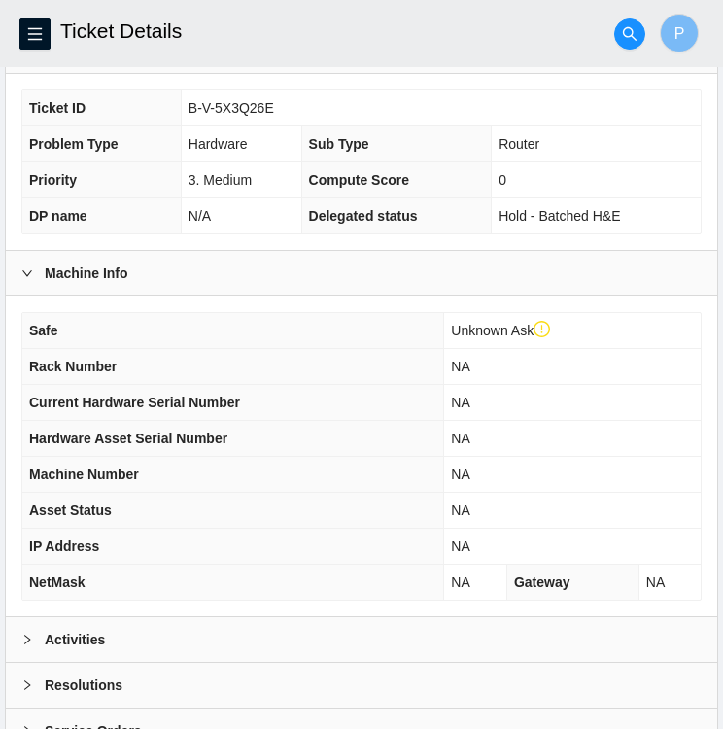
scroll to position [542, 0]
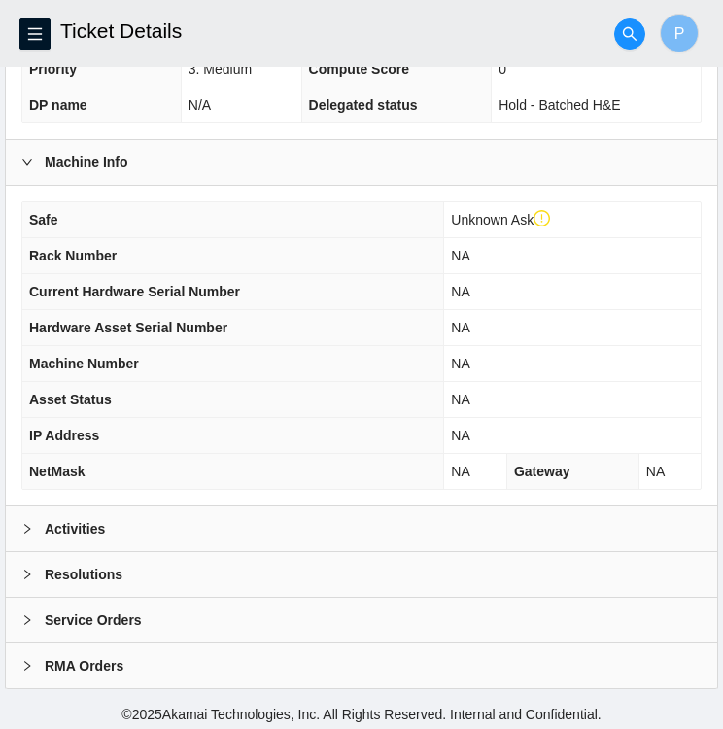
click at [45, 518] on b "Activities" at bounding box center [75, 528] width 60 height 21
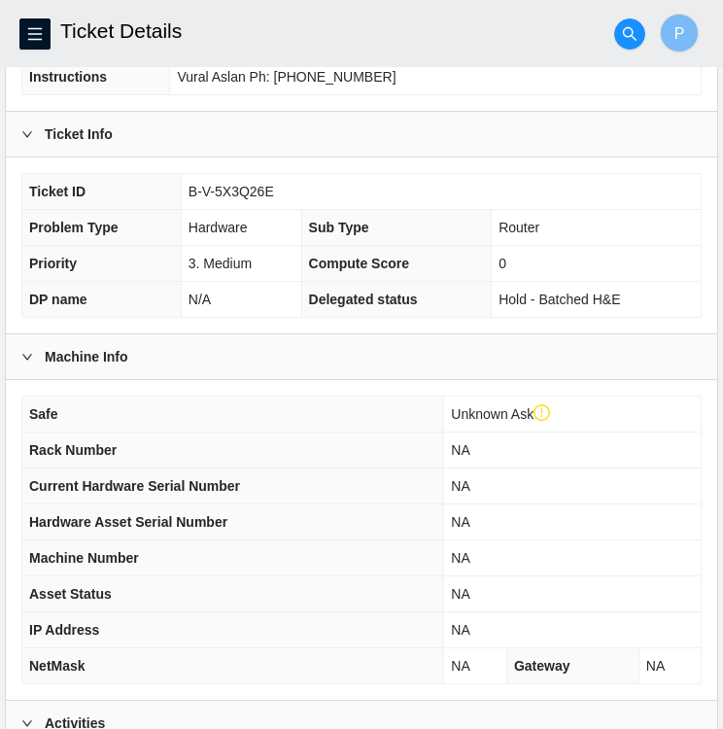
scroll to position [0, 0]
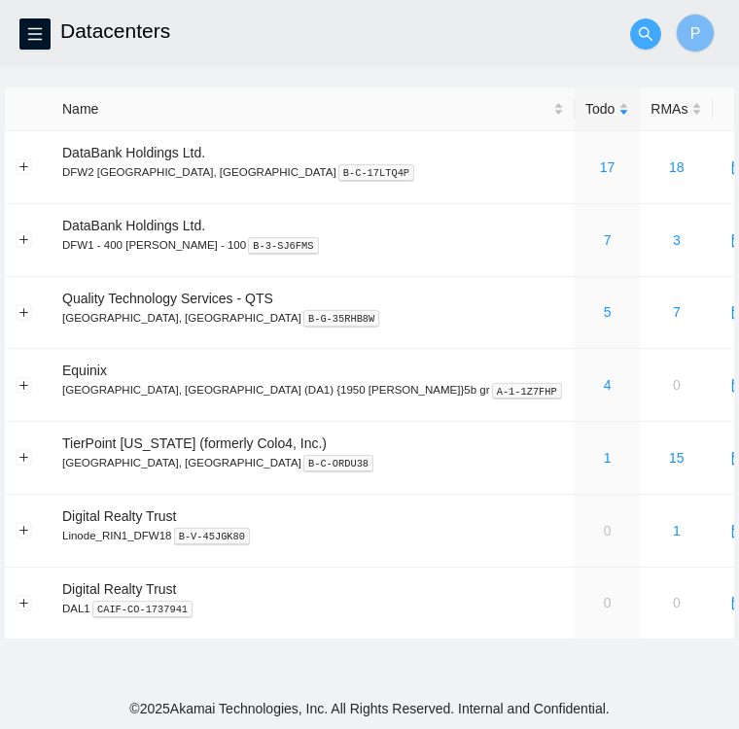
click at [635, 36] on span "search" at bounding box center [645, 34] width 29 height 16
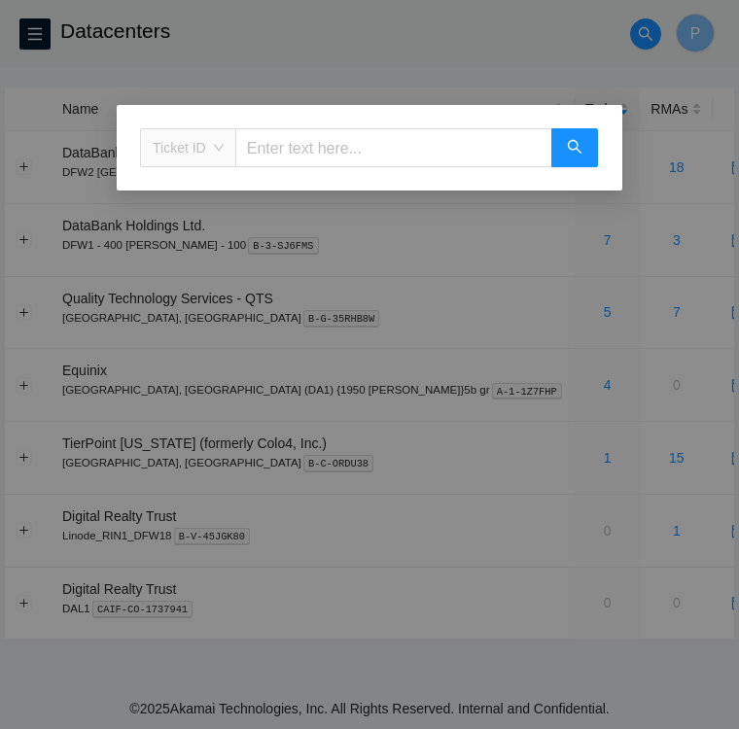
click at [210, 144] on span "Ticket ID" at bounding box center [188, 147] width 71 height 29
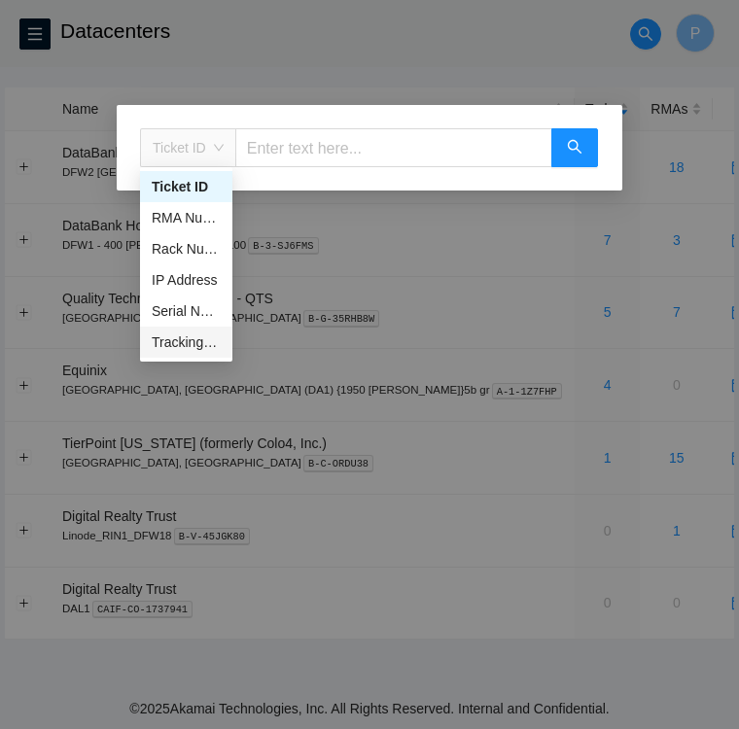
click at [186, 339] on div "Tracking Number" at bounding box center [186, 341] width 69 height 21
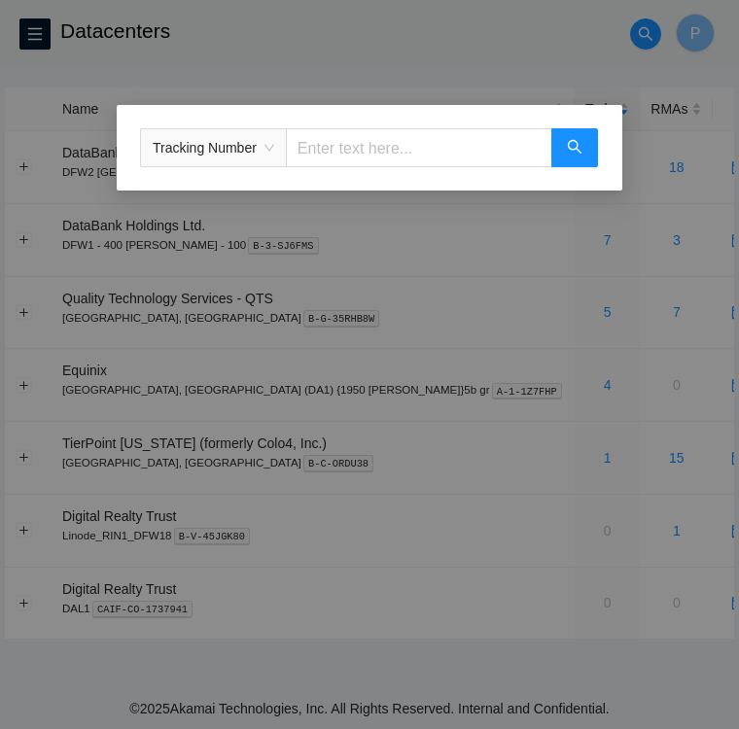
click at [344, 152] on input "text" at bounding box center [419, 147] width 266 height 39
type input "450826221527"
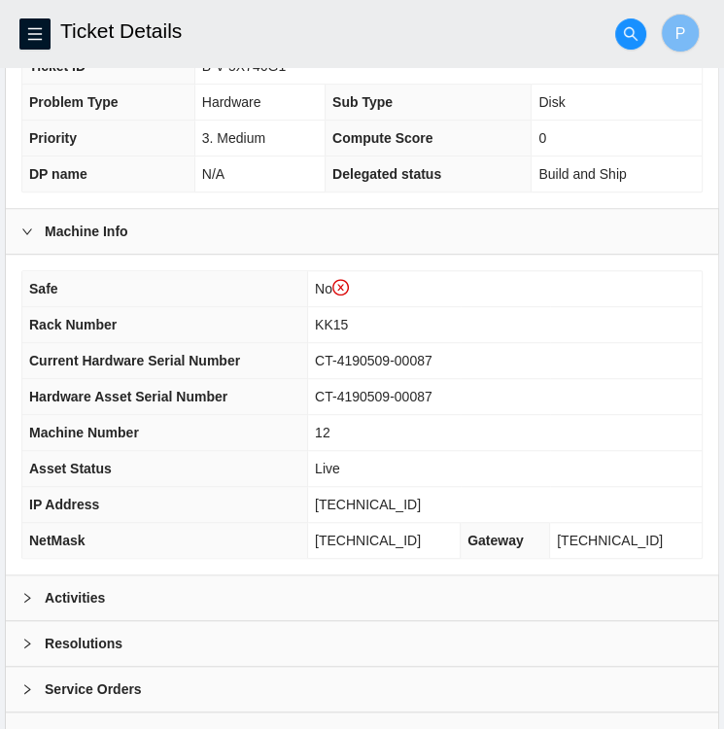
scroll to position [542, 0]
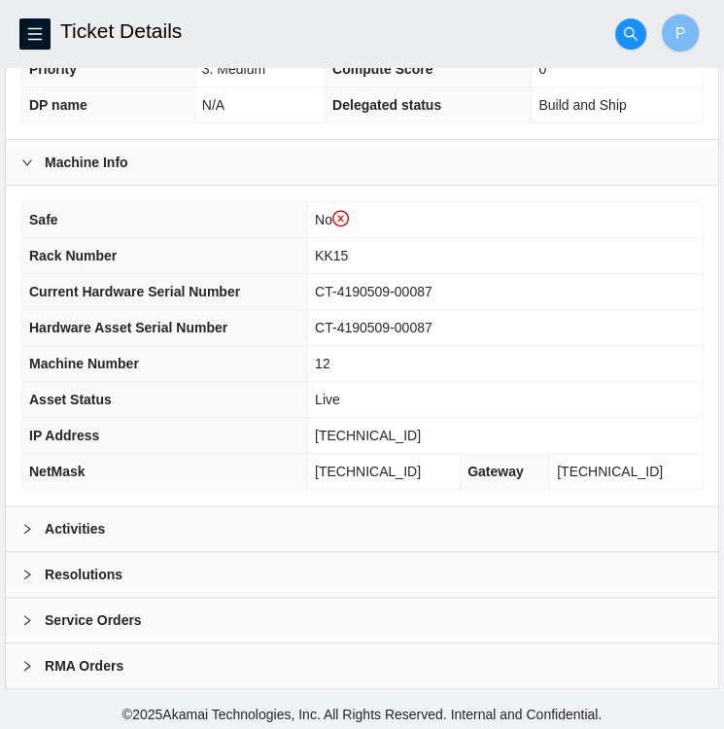
click at [58, 510] on div "Activities" at bounding box center [362, 528] width 712 height 45
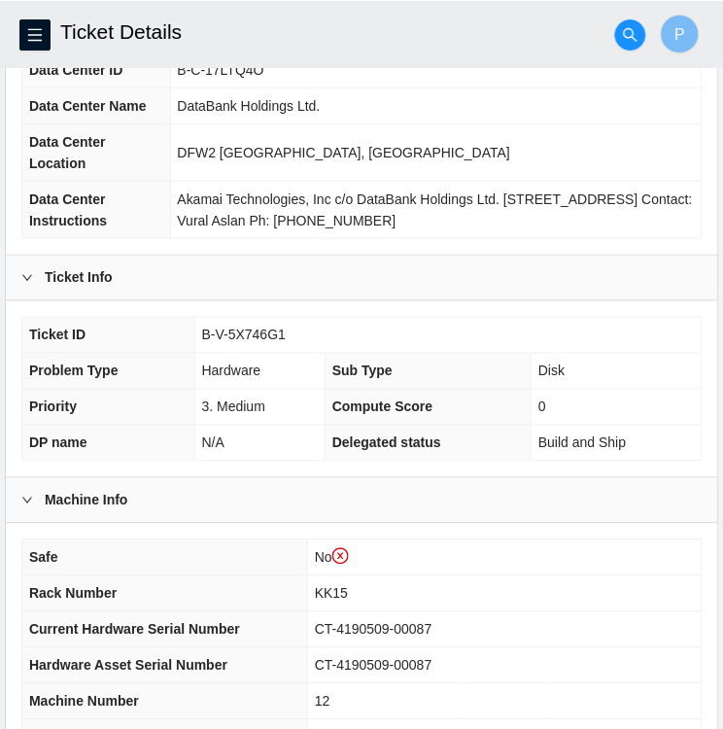
scroll to position [204, 0]
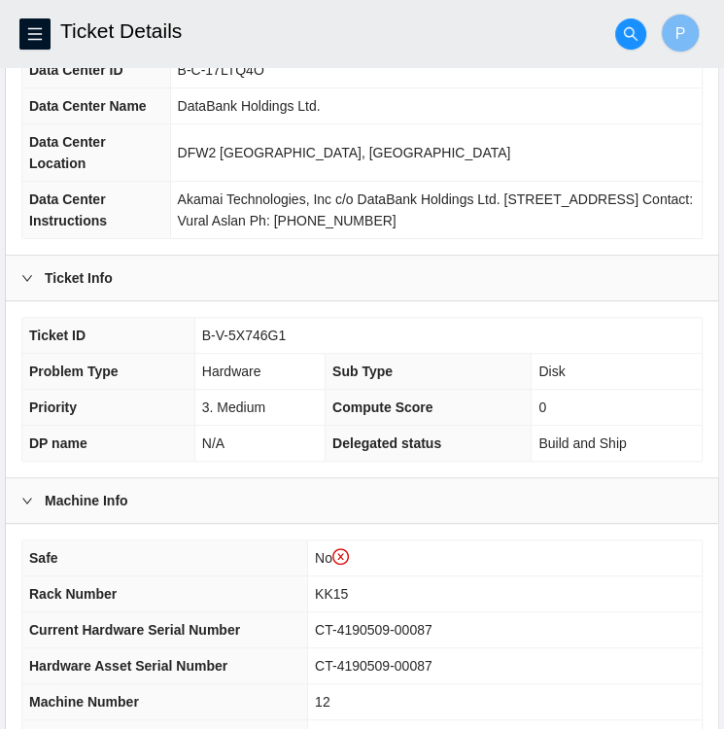
click at [264, 684] on th "Machine Number" at bounding box center [165, 702] width 286 height 36
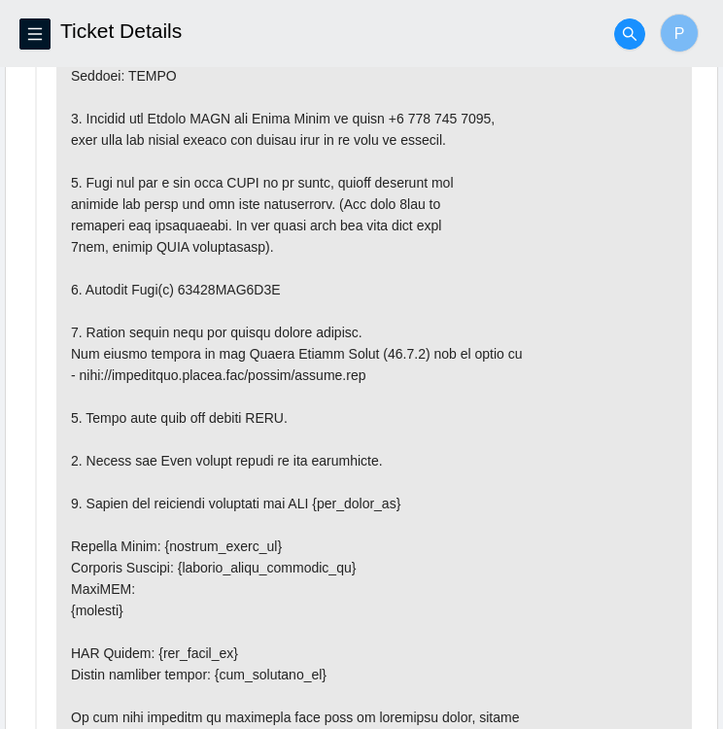
scroll to position [1122, 0]
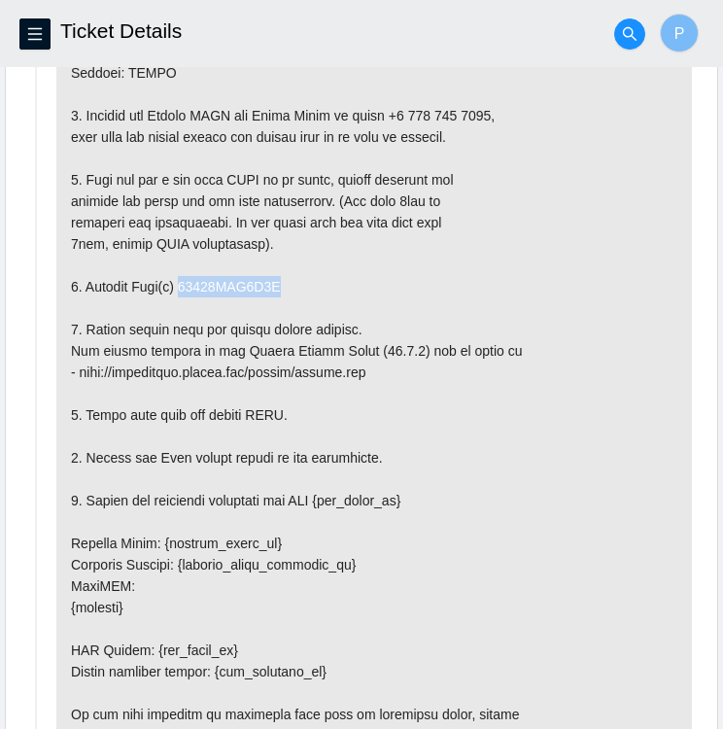
drag, startPoint x: 272, startPoint y: 280, endPoint x: 178, endPoint y: 288, distance: 94.6
click at [178, 288] on p at bounding box center [374, 393] width 636 height 735
copy p "18521FDC1C6C"
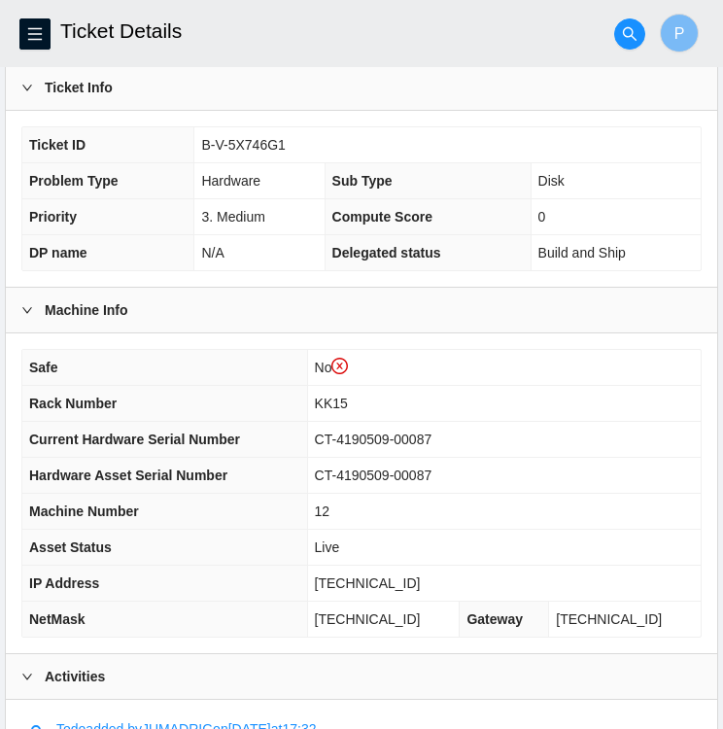
scroll to position [394, 0]
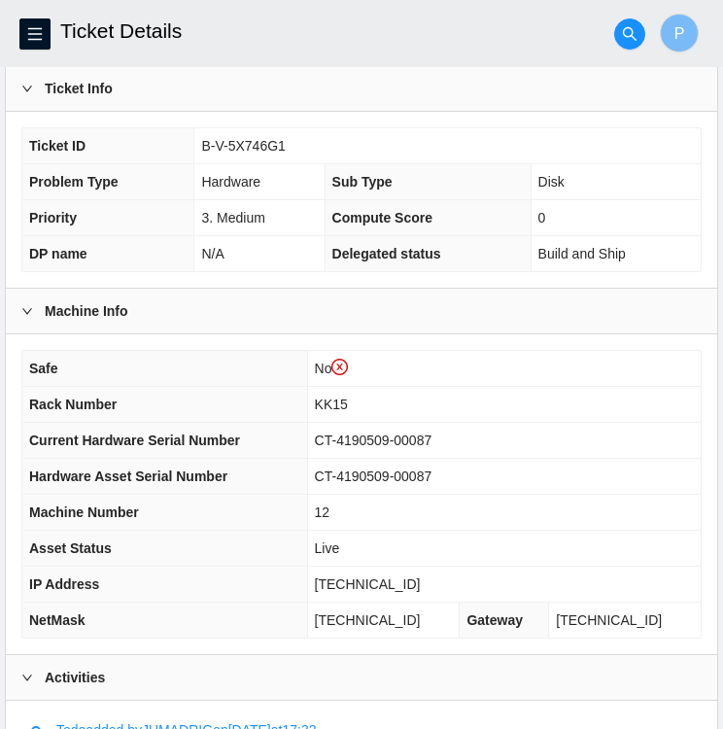
click at [284, 141] on td "B-V-5X746G1" at bounding box center [447, 146] width 506 height 36
drag, startPoint x: 285, startPoint y: 139, endPoint x: 197, endPoint y: 148, distance: 87.9
click at [197, 148] on td "B-V-5X746G1" at bounding box center [447, 146] width 506 height 36
copy span "B-V-5X746G1"
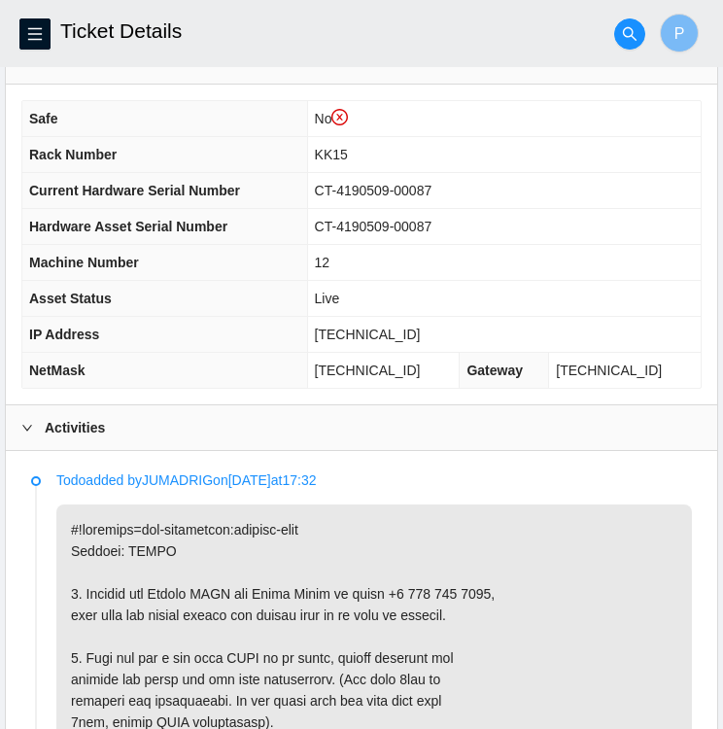
scroll to position [644, 0]
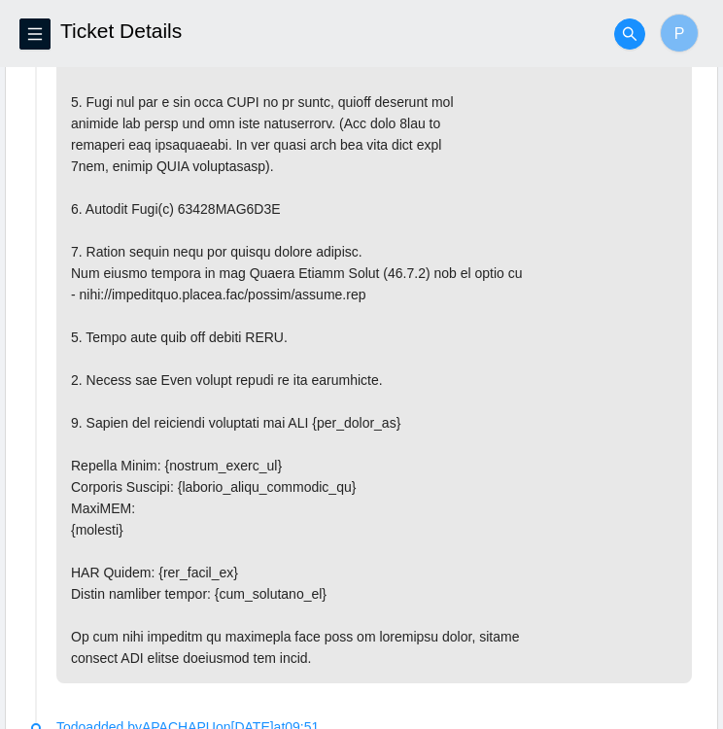
scroll to position [1207, 0]
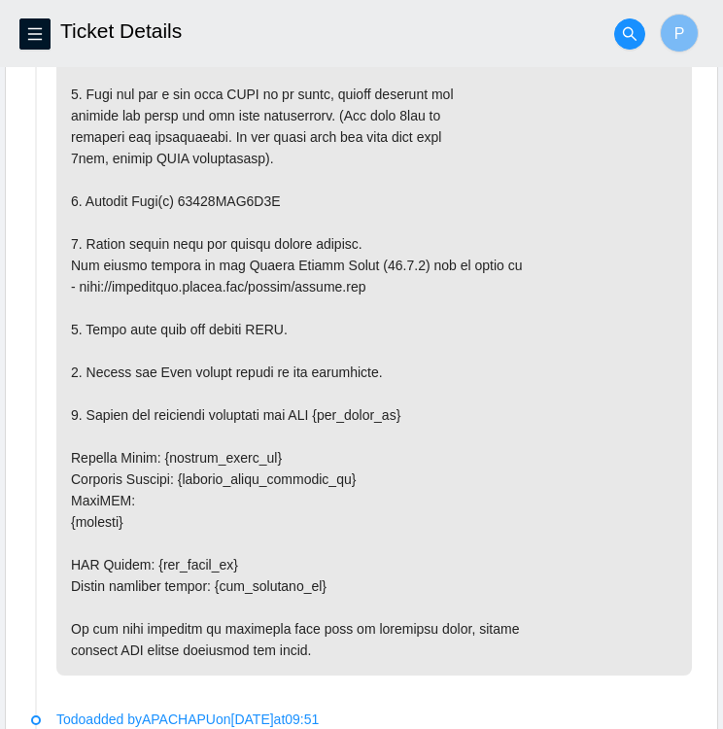
click at [485, 693] on li "Todo added by JUMADRIG on 2025-10-01 at 17:32" at bounding box center [361, 314] width 661 height 803
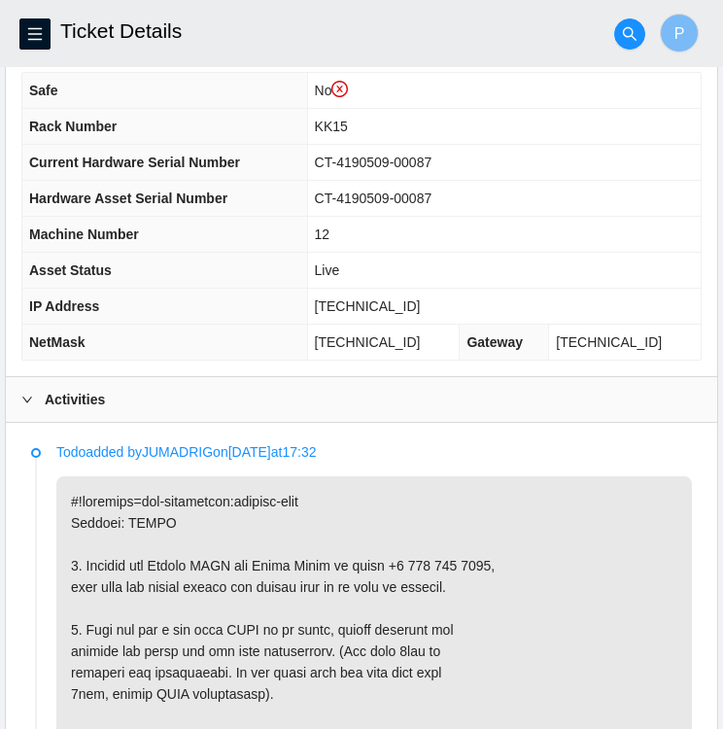
scroll to position [673, 0]
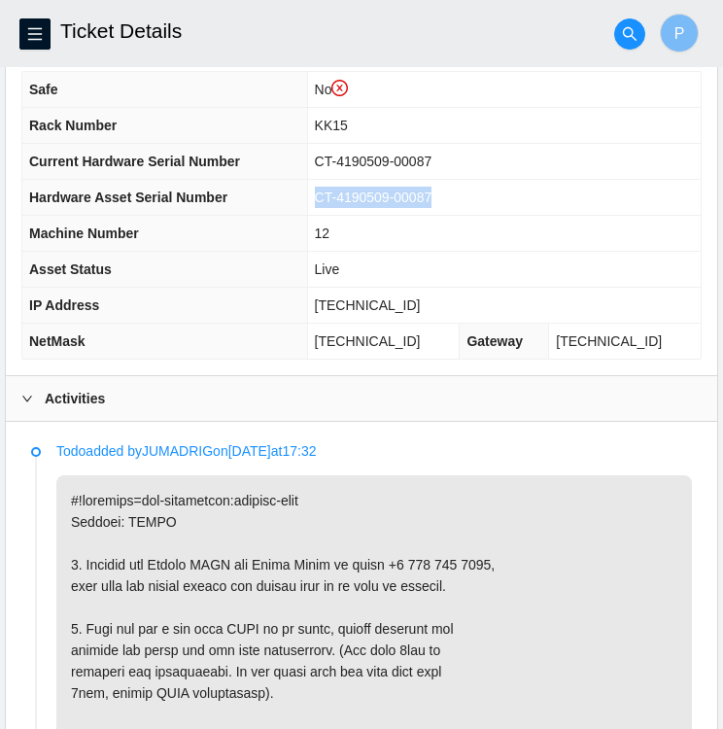
drag, startPoint x: 455, startPoint y: 188, endPoint x: 331, endPoint y: 201, distance: 124.2
click at [331, 201] on td "CT-4190509-00087" at bounding box center [504, 198] width 394 height 36
copy span "CT-4190509-00087"
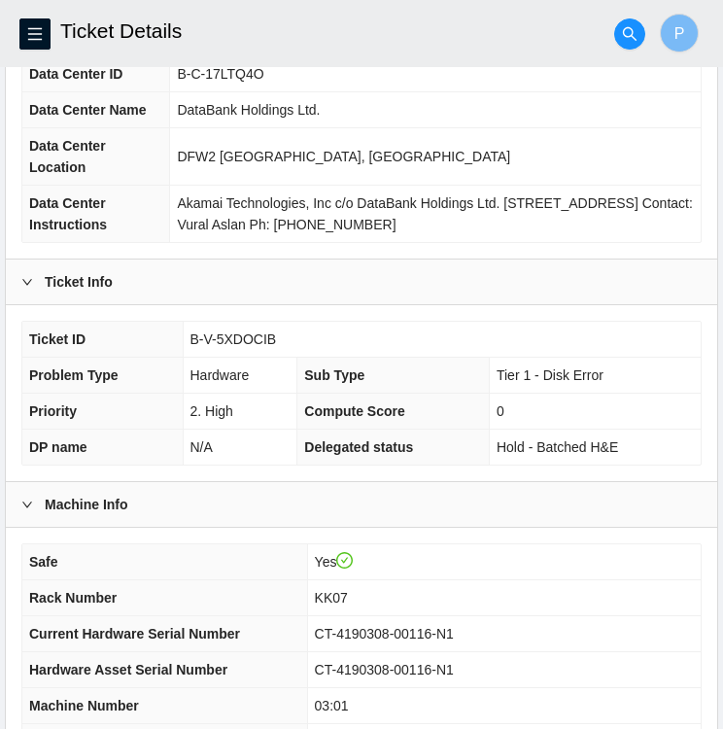
scroll to position [156, 0]
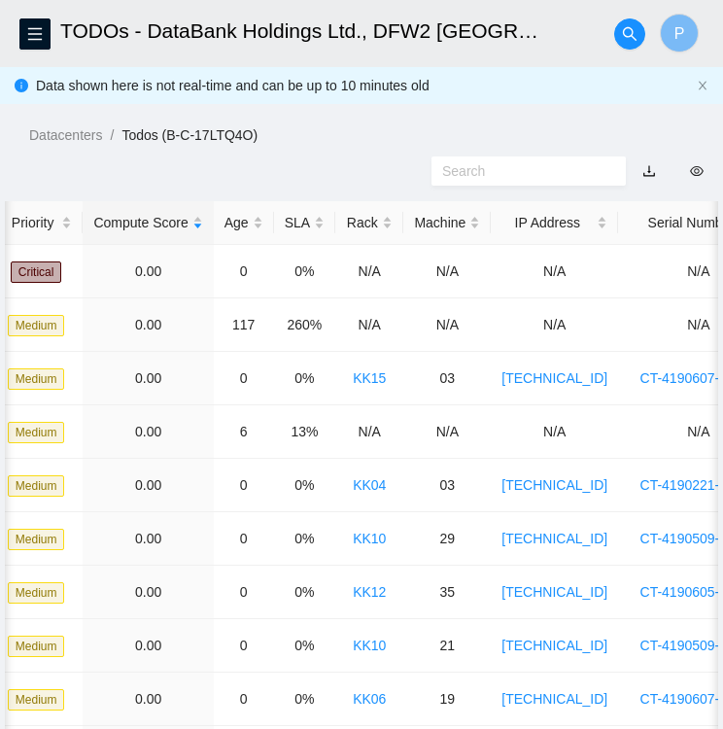
click at [123, 162] on div at bounding box center [361, 171] width 723 height 51
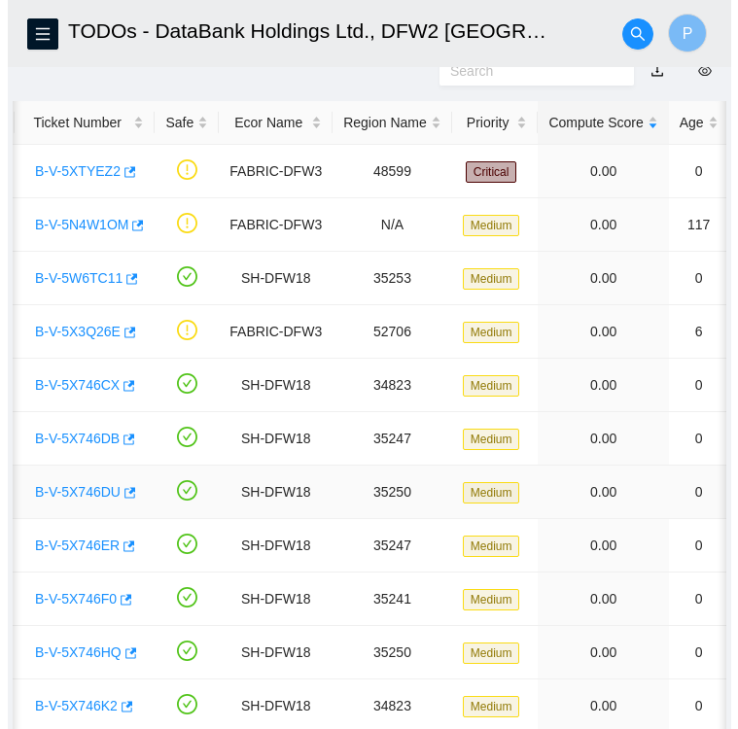
scroll to position [99, 0]
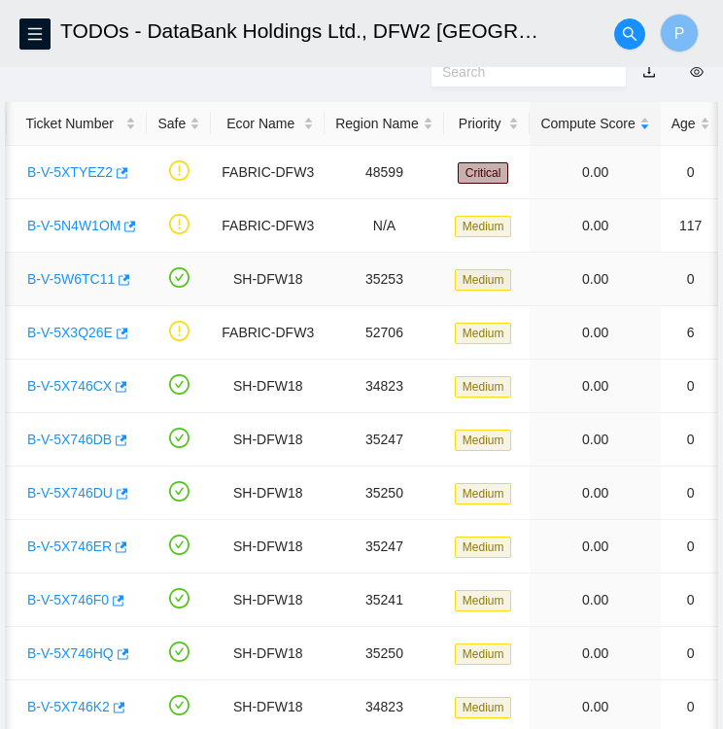
click at [72, 276] on link "B-V-5W6TC11" at bounding box center [70, 279] width 87 height 16
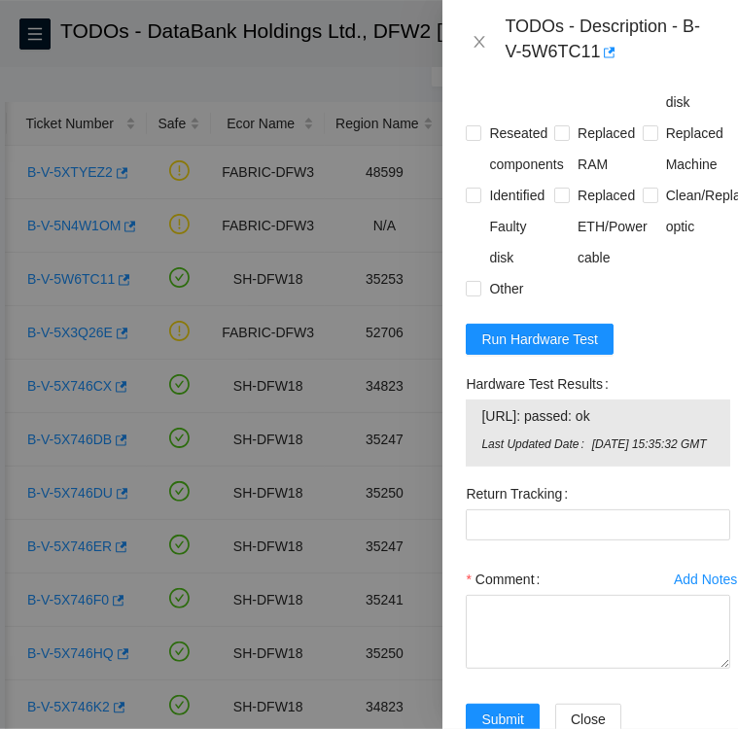
scroll to position [2111, 0]
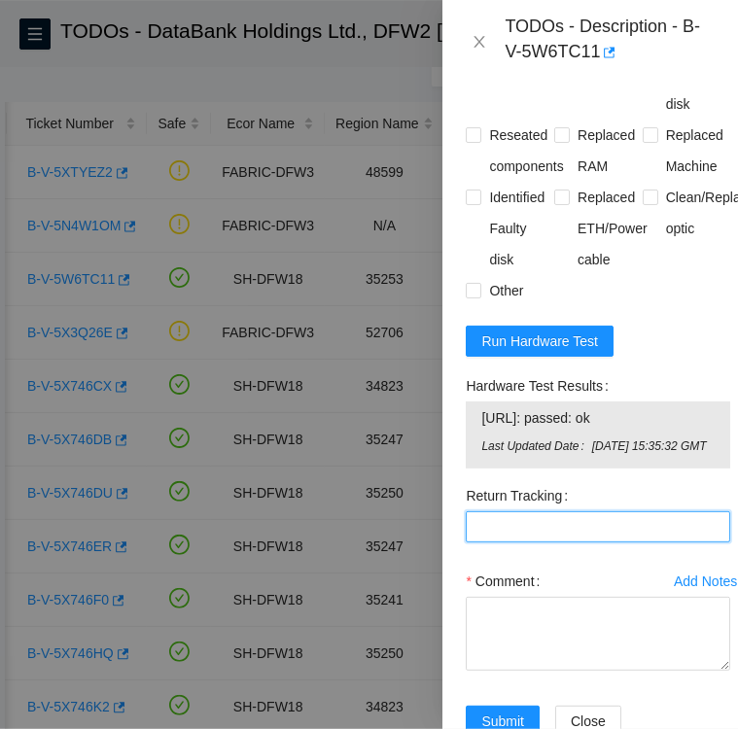
click at [522, 542] on Tracking "Return Tracking" at bounding box center [598, 526] width 264 height 31
paste Tracking "463470062310"
type Tracking "463470062310"
click at [474, 79] on input "Rebooted" at bounding box center [473, 72] width 14 height 14
checkbox input "true"
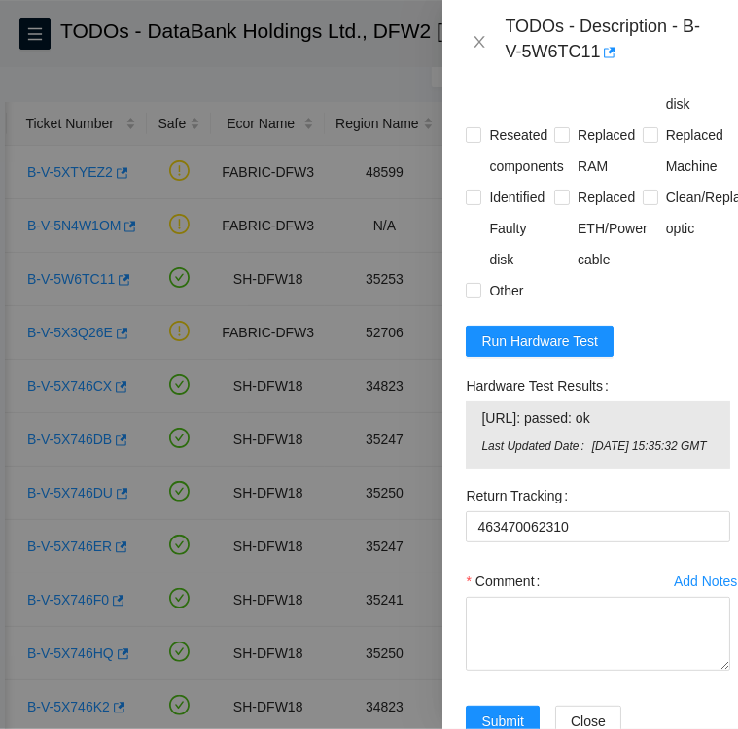
click at [564, 81] on span at bounding box center [562, 73] width 16 height 16
click at [564, 79] on input "Rescued" at bounding box center [561, 72] width 14 height 14
checkbox input "true"
click at [647, 81] on span at bounding box center [650, 73] width 16 height 16
click at [647, 79] on input "Replaced disk" at bounding box center [649, 72] width 14 height 14
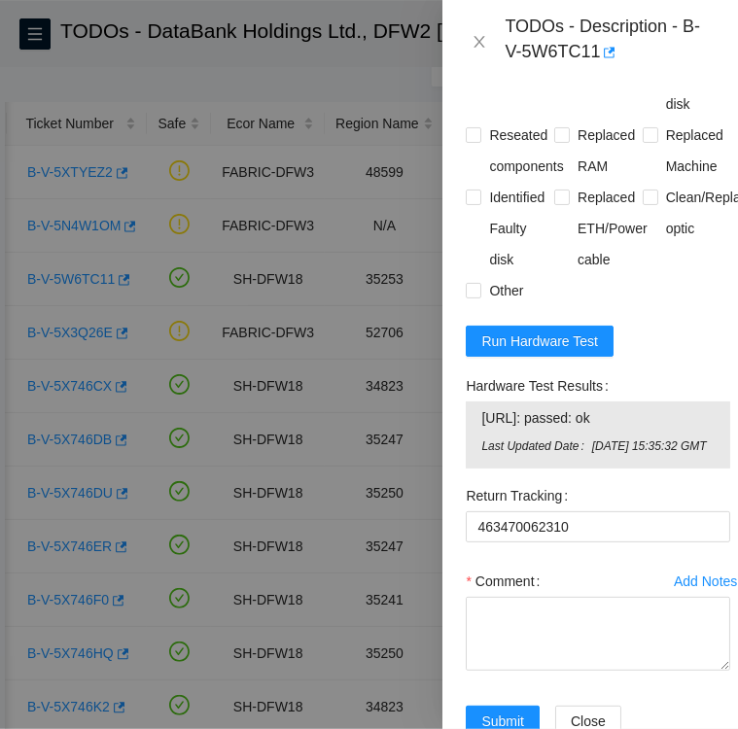
checkbox input "true"
click at [472, 203] on input "Identified Faulty disk" at bounding box center [473, 197] width 14 height 14
checkbox input "true"
click at [478, 141] on input "Reseated components" at bounding box center [473, 134] width 14 height 14
checkbox input "true"
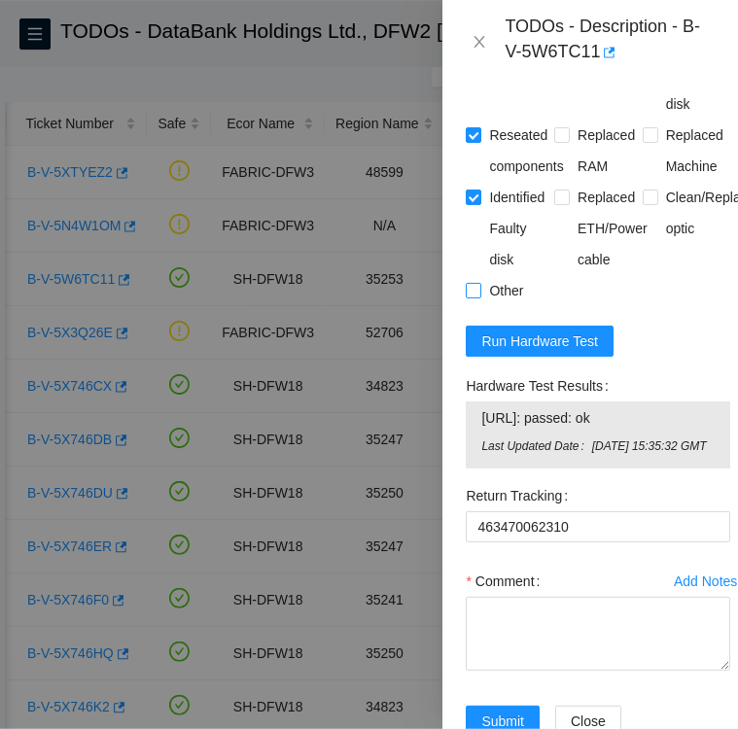
click at [476, 296] on input "Other" at bounding box center [473, 290] width 14 height 14
checkbox input "true"
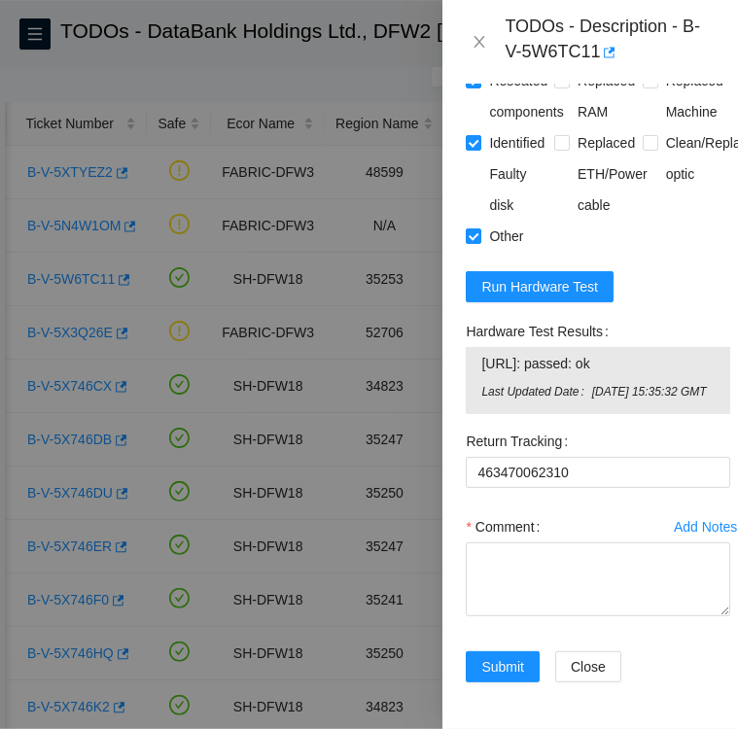
scroll to position [2254, 0]
click at [529, 542] on textarea "Comment" at bounding box center [598, 579] width 264 height 74
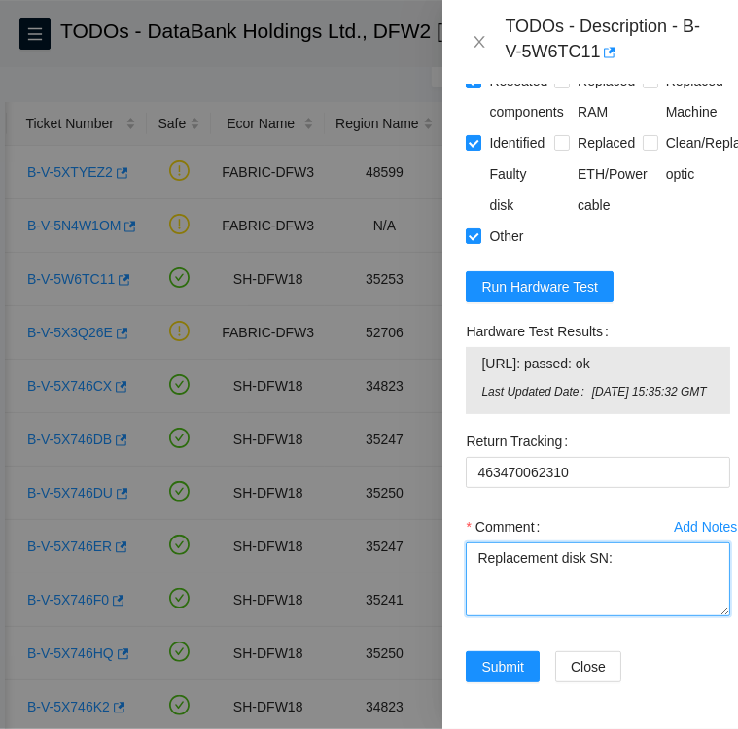
click at [614, 542] on textarea "Replacement disk SN:" at bounding box center [598, 579] width 264 height 74
paste textarea "S1G0NYAF513143"
click at [473, 542] on textarea "Replacement disk SN: S1G0NYAF513143" at bounding box center [598, 579] width 264 height 74
click at [599, 566] on textarea "Followed instructions per TODO Replacement disk SN: S1G0NYAF513143" at bounding box center [598, 579] width 264 height 74
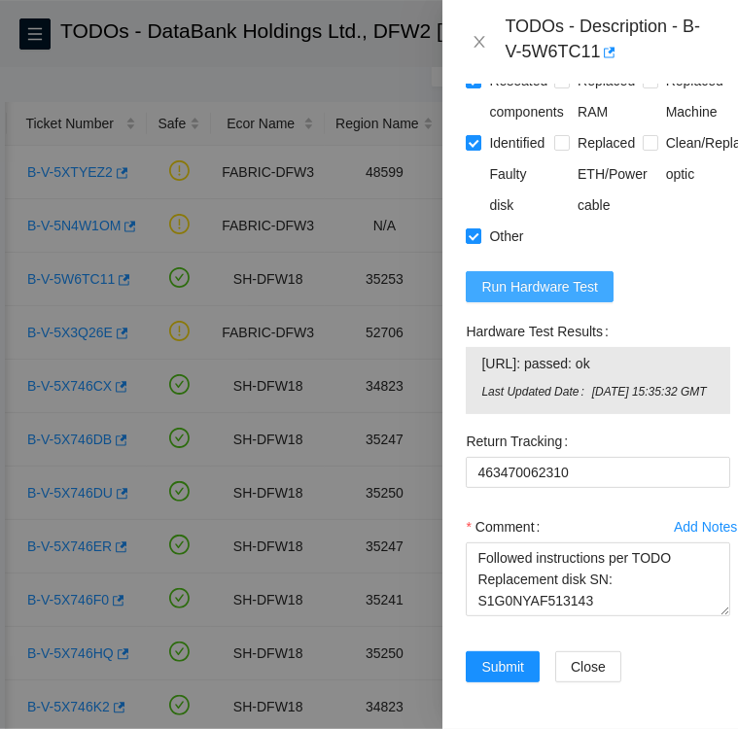
click at [510, 276] on span "Run Hardware Test" at bounding box center [539, 286] width 117 height 21
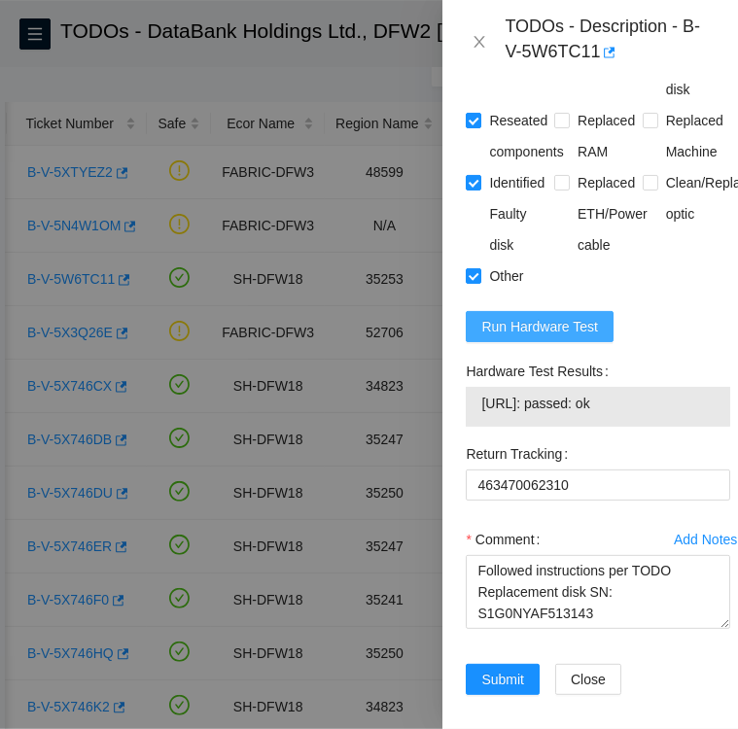
scroll to position [2208, 0]
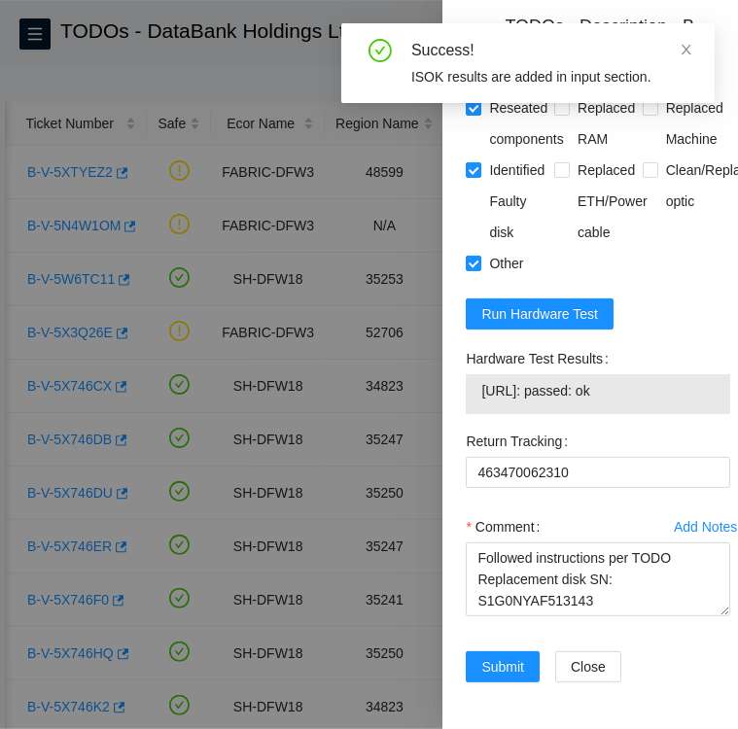
click at [675, 343] on div "Hardware Test Results" at bounding box center [598, 358] width 264 height 31
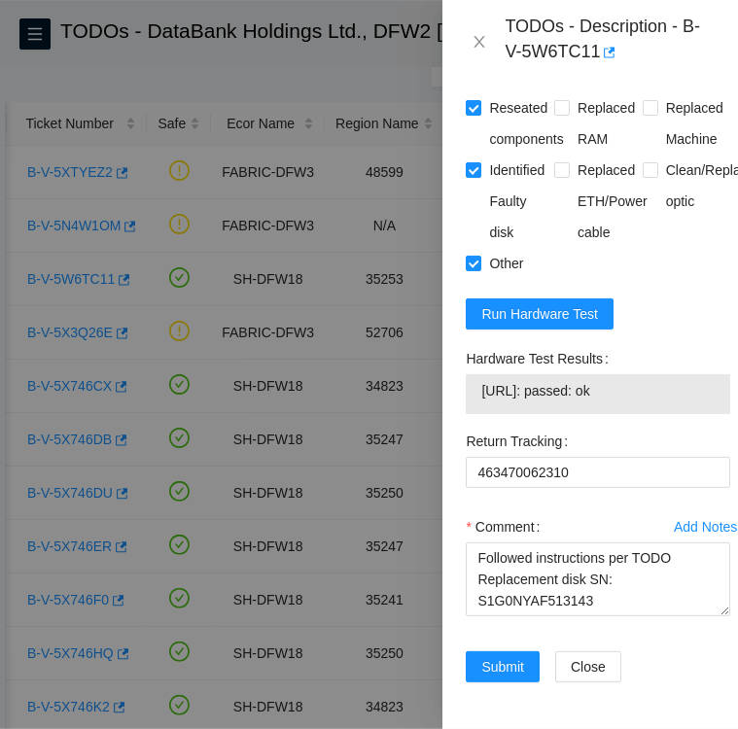
drag, startPoint x: 467, startPoint y: 328, endPoint x: 634, endPoint y: 361, distance: 170.2
click at [634, 361] on div "Hardware Test Results 104.123.157.6: passed: ok" at bounding box center [598, 378] width 264 height 71
copy div "Hardware Test Results 104.123.157.6: passed: ok"
click at [482, 570] on textarea "Followed instructions per TODO Replacement disk SN: S1G0NYAF513143" at bounding box center [598, 579] width 264 height 74
paste textarea "Hardware Test Results 104.123.157.6: passed: ok"
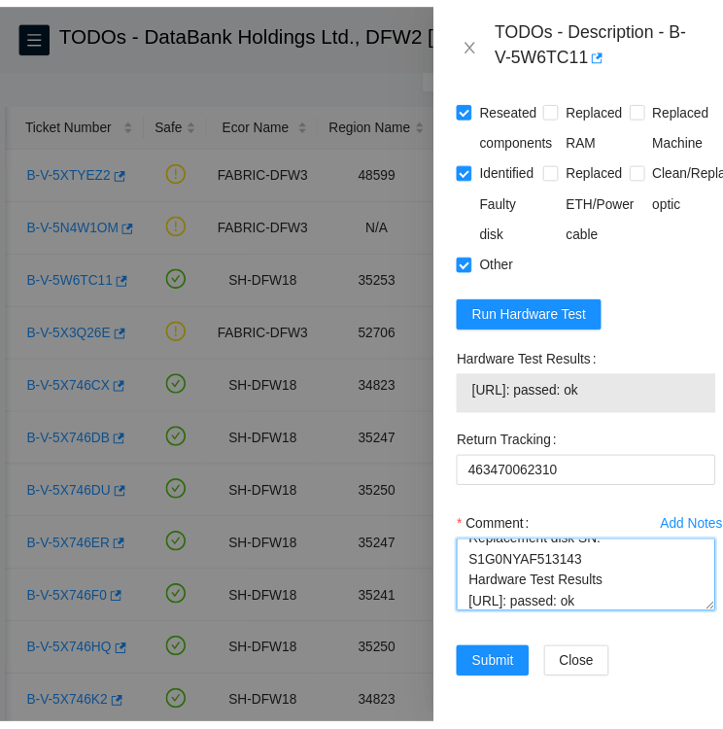
scroll to position [43, 0]
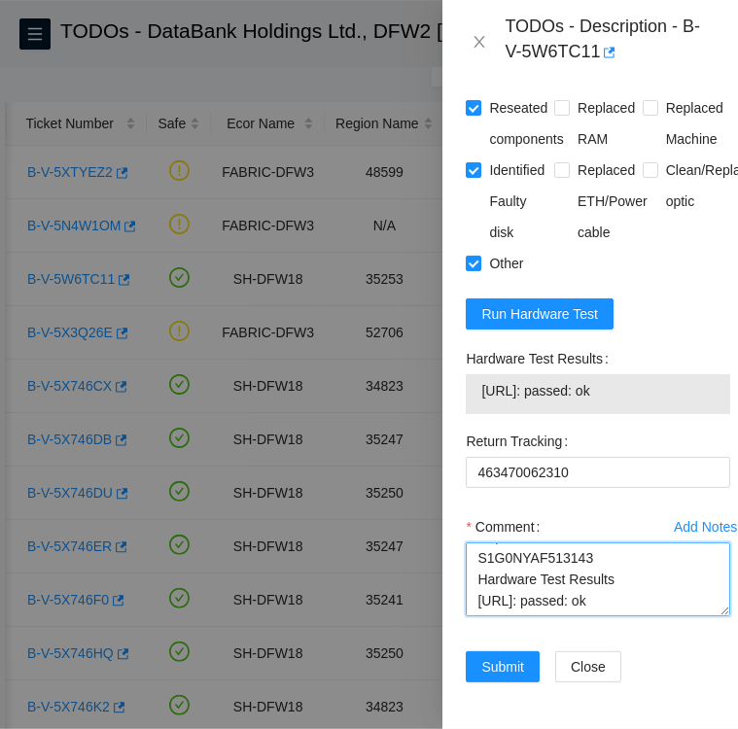
drag, startPoint x: 639, startPoint y: 573, endPoint x: 478, endPoint y: 582, distance: 160.6
click at [478, 582] on textarea "Followed instructions per TODO Replacement disk SN: S1G0NYAF513143 Hardware Tes…" at bounding box center [598, 579] width 264 height 74
type textarea "Followed instructions per TODO Replacement disk SN: S1G0NYAF513143 Hardware Tes…"
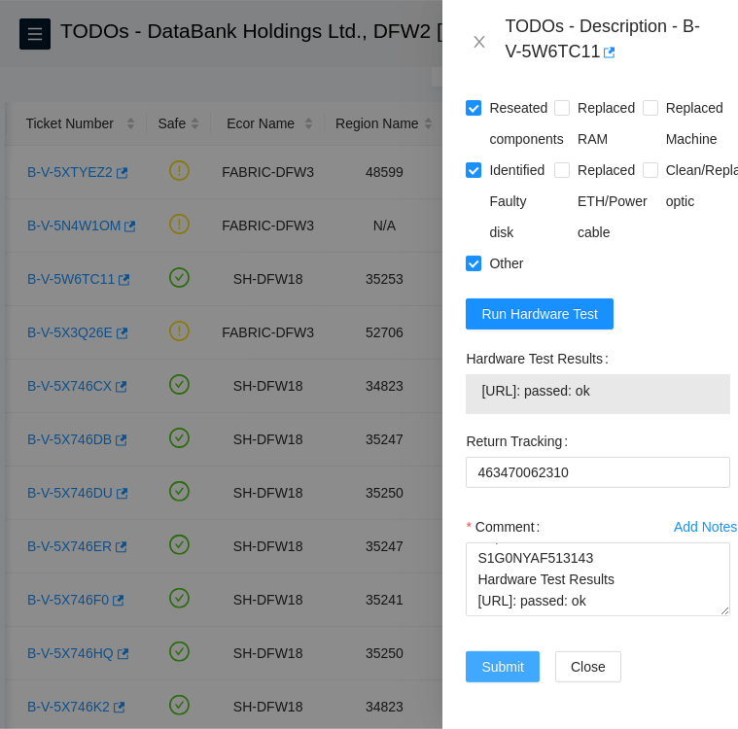
click at [501, 656] on span "Submit" at bounding box center [502, 666] width 43 height 21
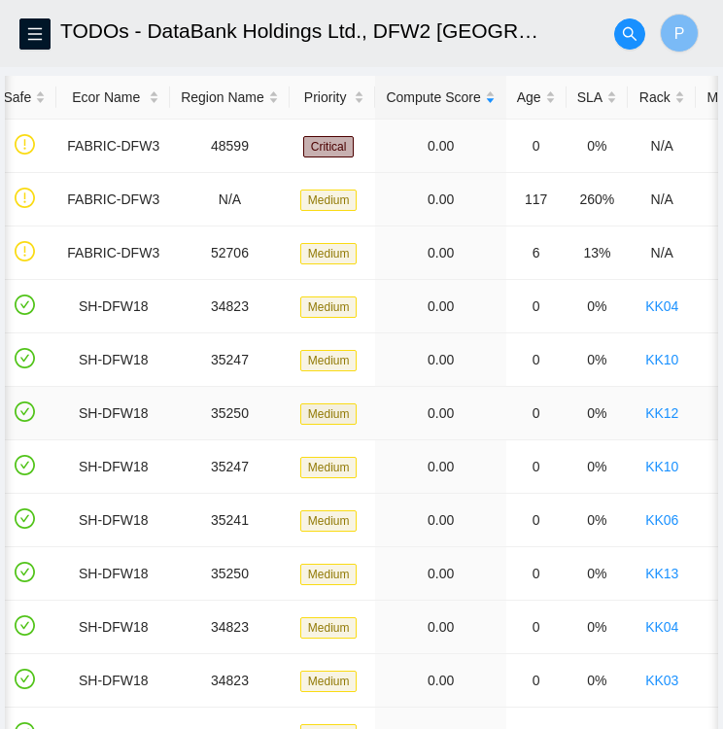
scroll to position [0, 0]
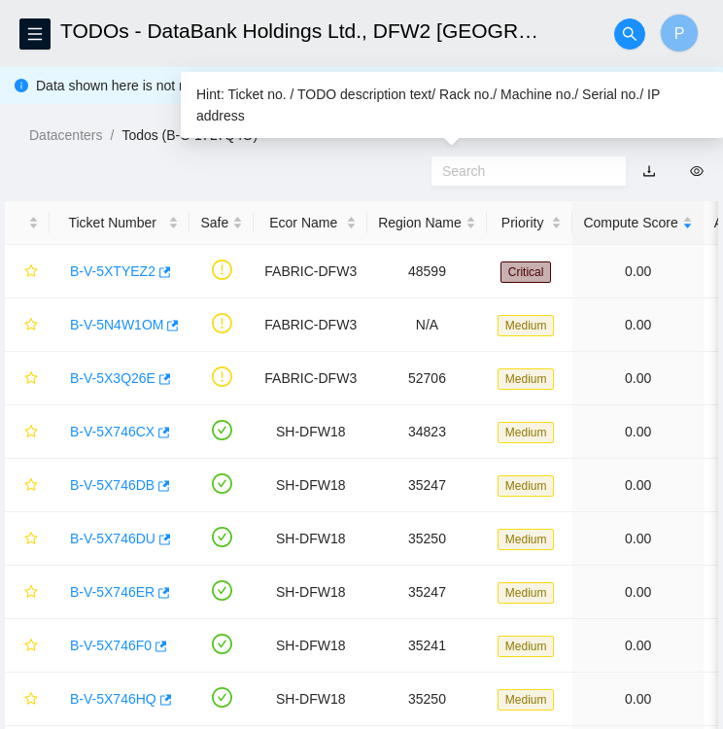
click at [478, 167] on input "text" at bounding box center [520, 170] width 157 height 21
click at [559, 169] on input "text" at bounding box center [520, 170] width 157 height 21
paste input "B-V-5X746G1"
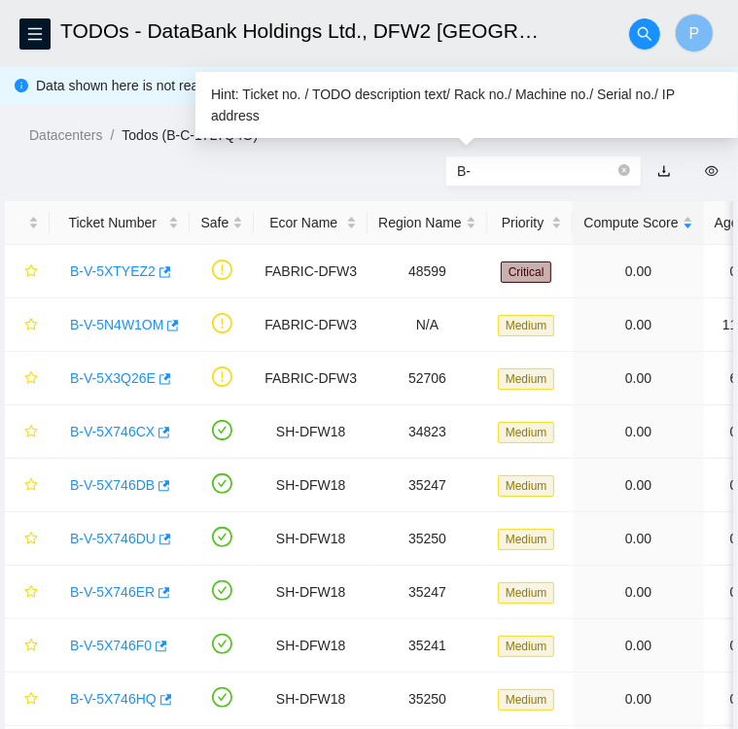
type input "B"
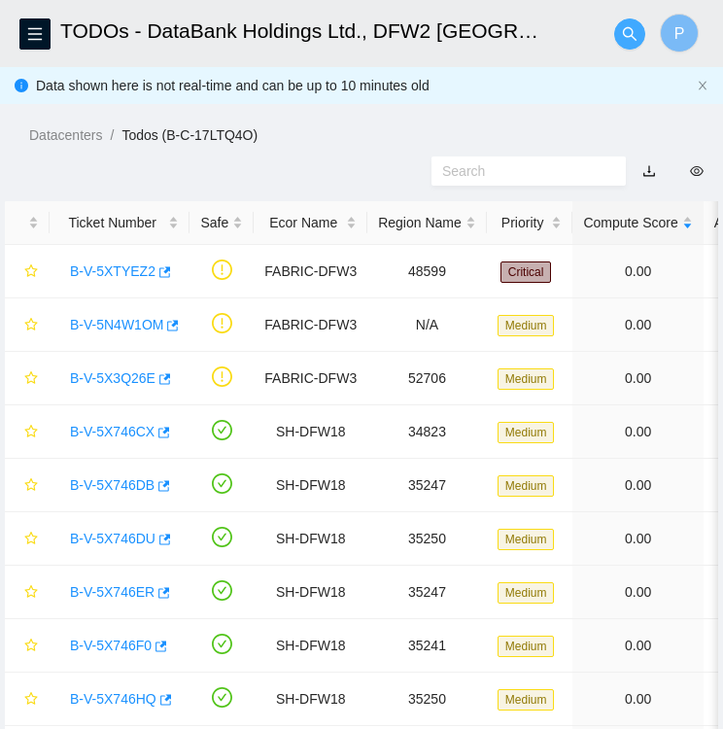
click at [630, 36] on icon "search" at bounding box center [630, 33] width 14 height 14
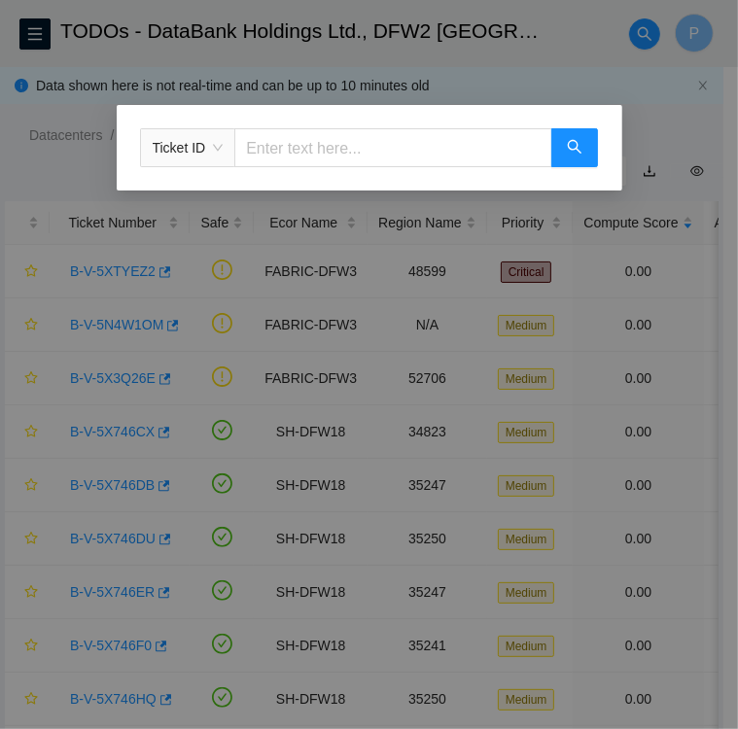
click at [301, 144] on input "text" at bounding box center [392, 147] width 317 height 39
paste input "B-V-5X746G1"
type input "B-V-5X746G1"
click at [569, 143] on icon "search" at bounding box center [574, 147] width 14 height 14
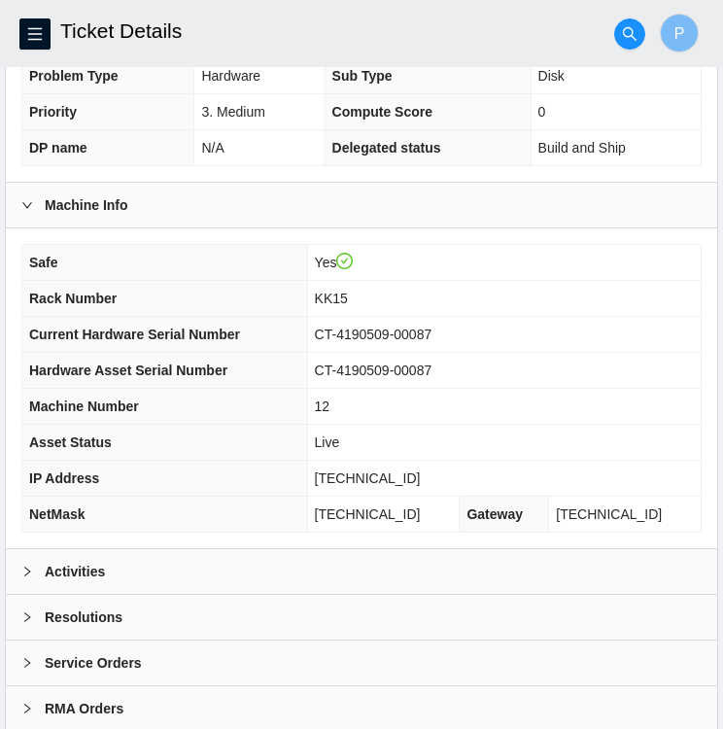
scroll to position [505, 0]
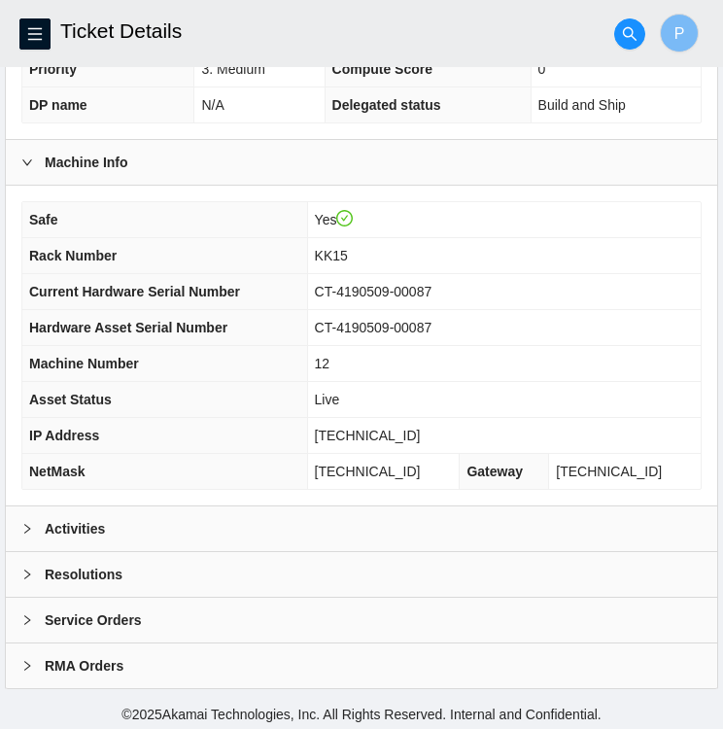
click at [42, 523] on div at bounding box center [32, 528] width 23 height 21
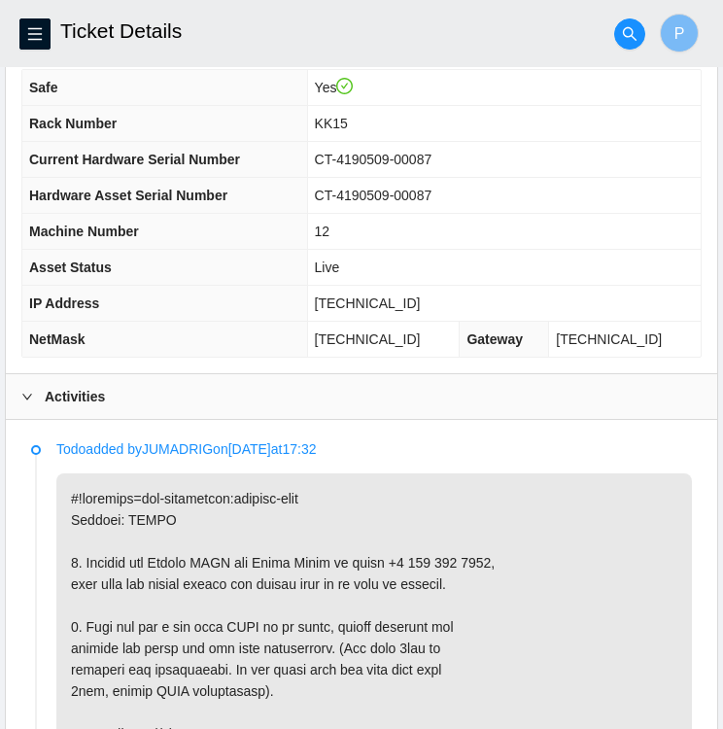
scroll to position [636, 0]
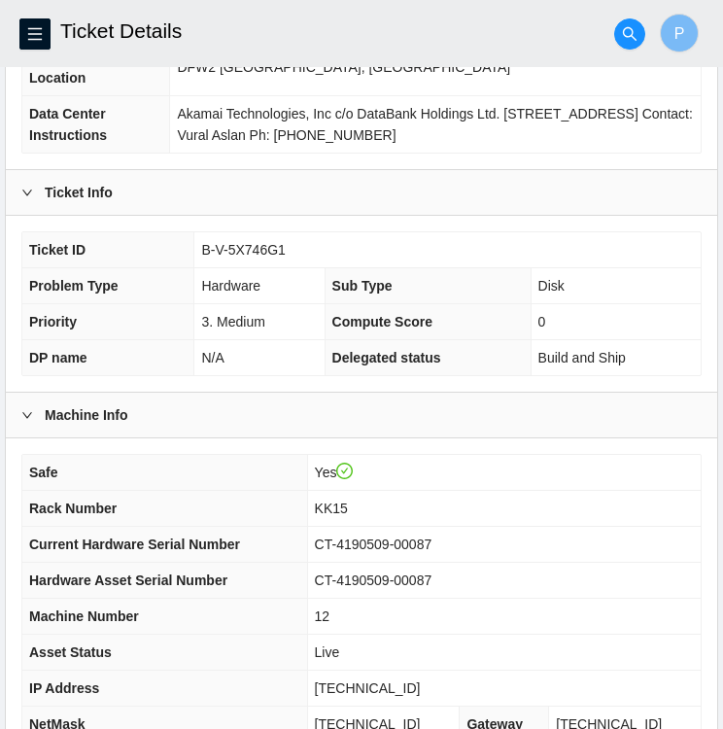
scroll to position [505, 0]
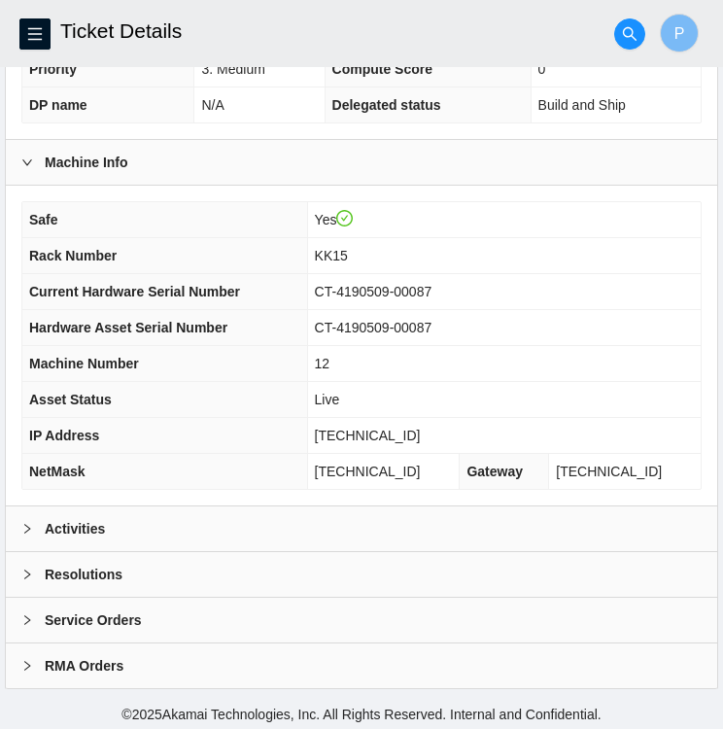
click at [119, 534] on div "Activities" at bounding box center [361, 528] width 711 height 45
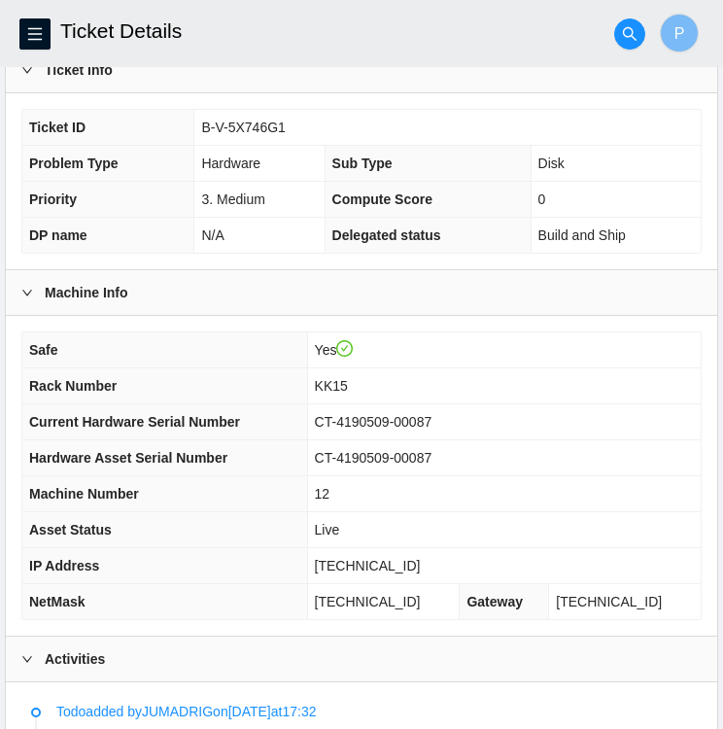
scroll to position [303, 0]
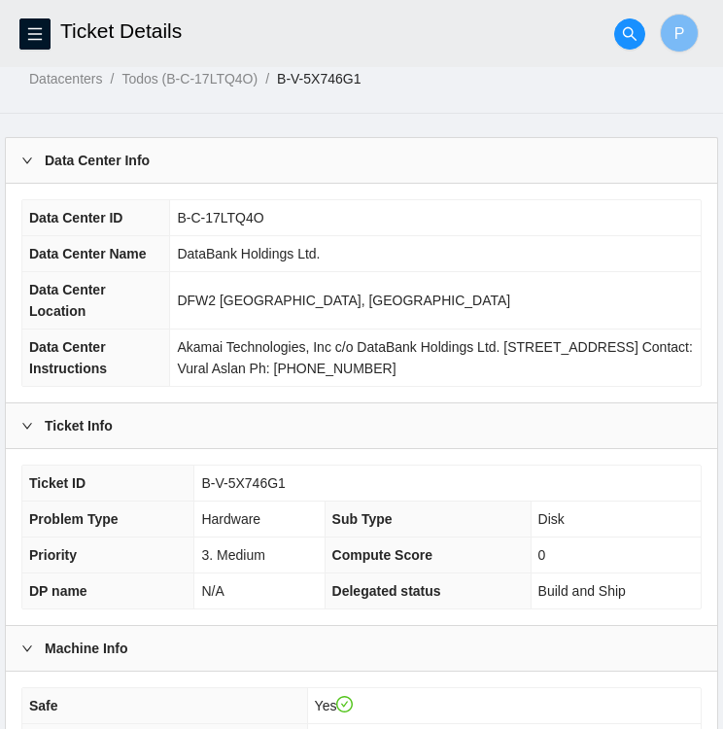
scroll to position [16, 0]
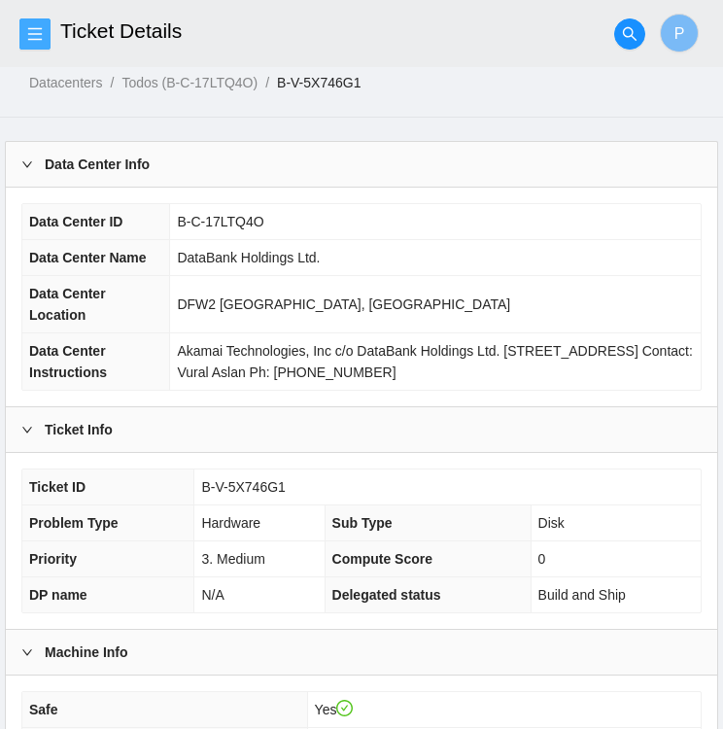
click at [35, 28] on icon "menu" at bounding box center [35, 33] width 14 height 13
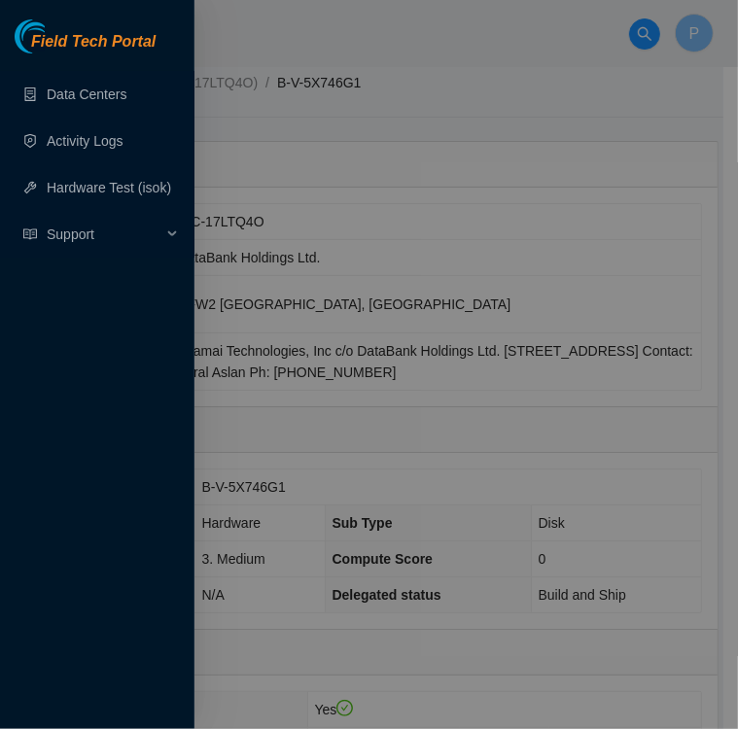
click at [408, 109] on div at bounding box center [369, 364] width 738 height 729
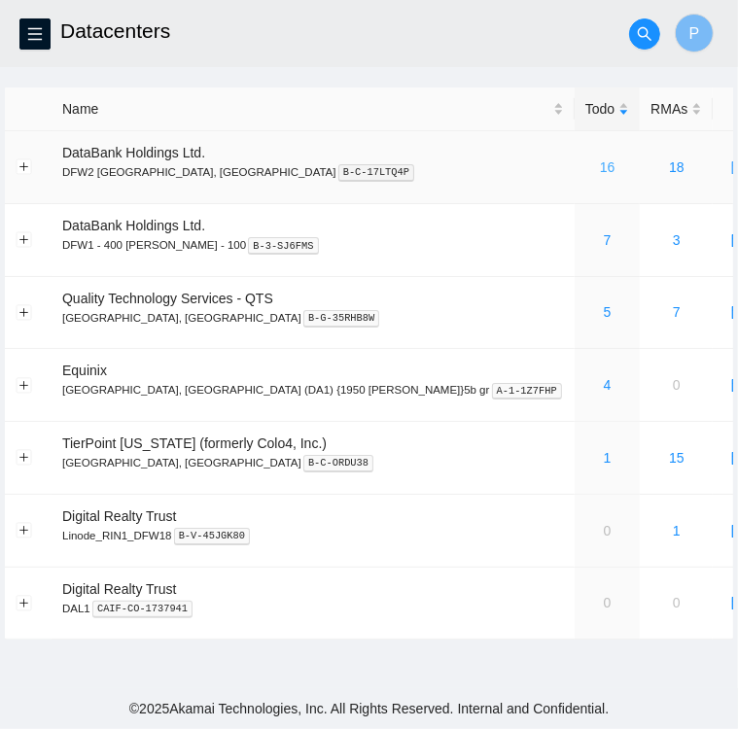
click at [600, 167] on link "16" at bounding box center [608, 167] width 16 height 16
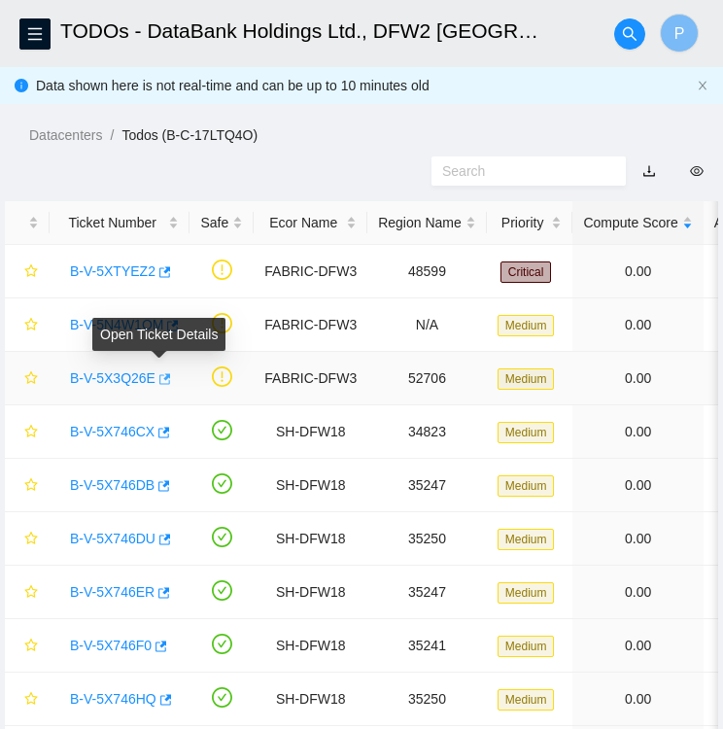
click at [162, 379] on icon "button" at bounding box center [163, 379] width 14 height 14
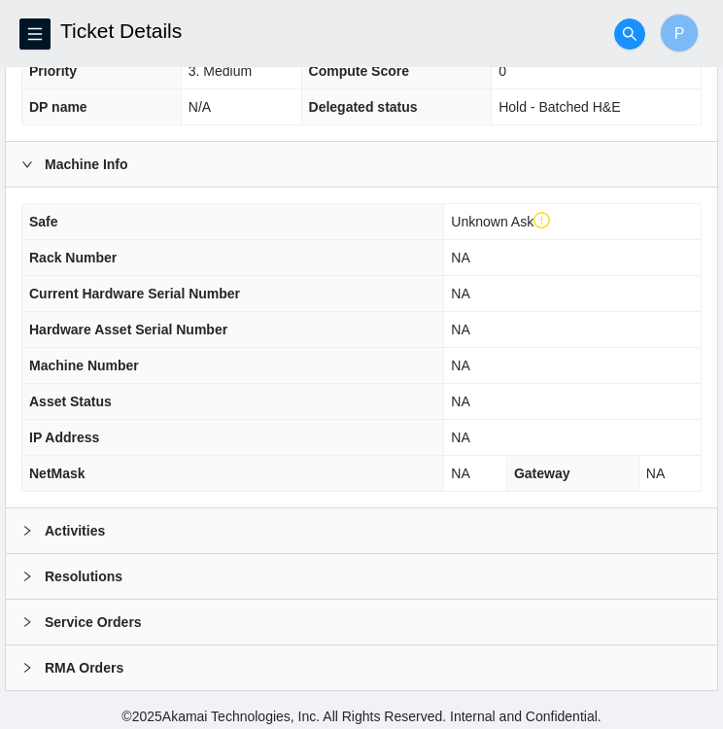
scroll to position [542, 0]
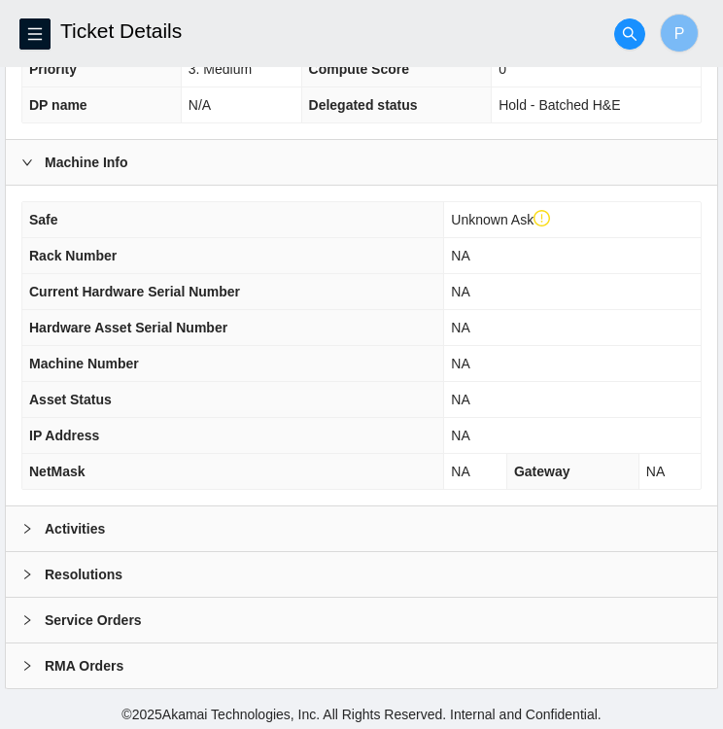
click at [141, 530] on div "Activities" at bounding box center [361, 528] width 711 height 45
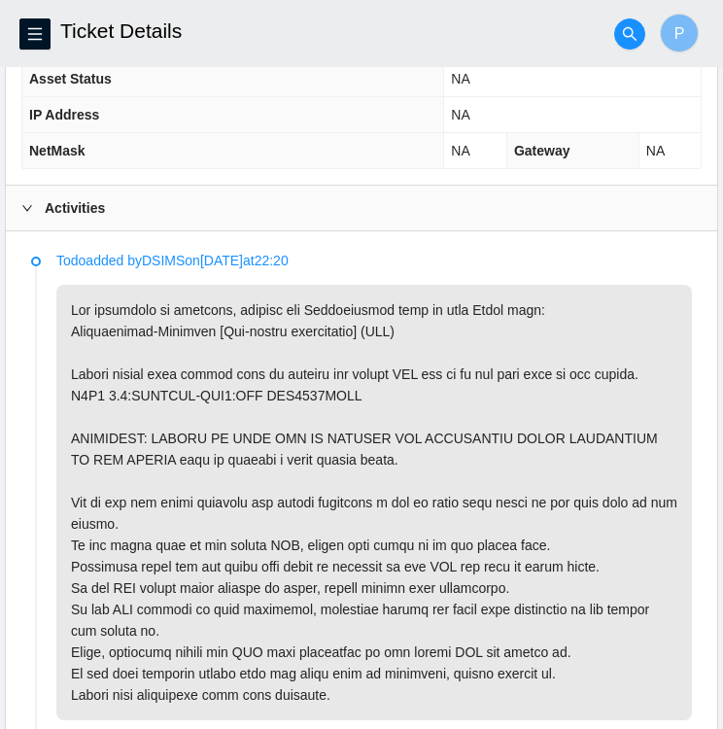
scroll to position [865, 0]
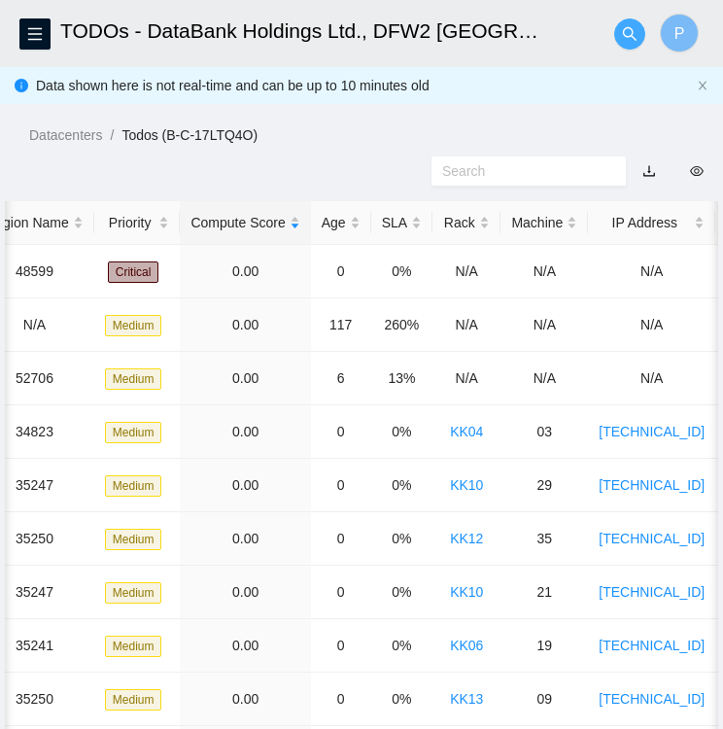
click at [631, 36] on icon "search" at bounding box center [630, 33] width 14 height 14
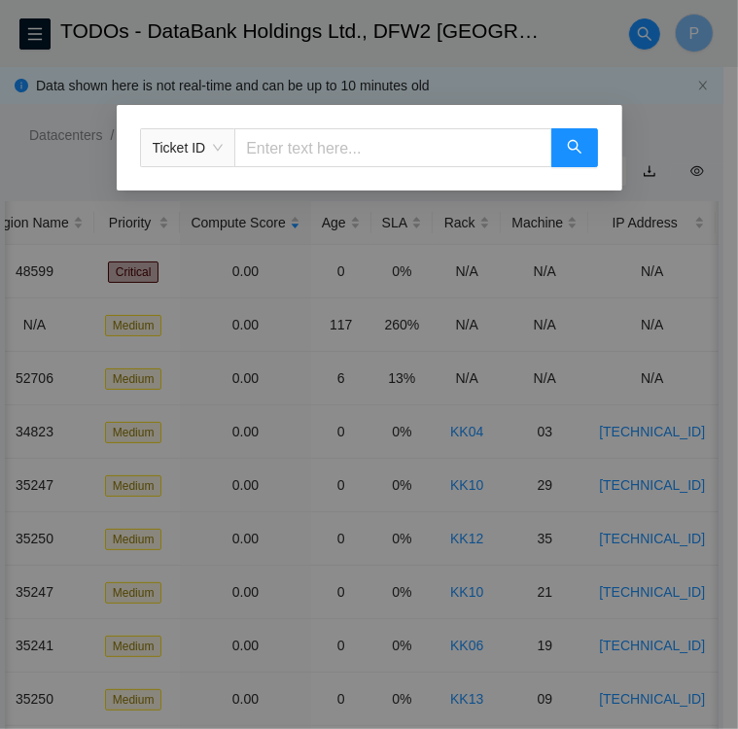
click at [333, 155] on input "text" at bounding box center [392, 147] width 317 height 39
click at [220, 141] on span "Ticket ID" at bounding box center [188, 147] width 71 height 29
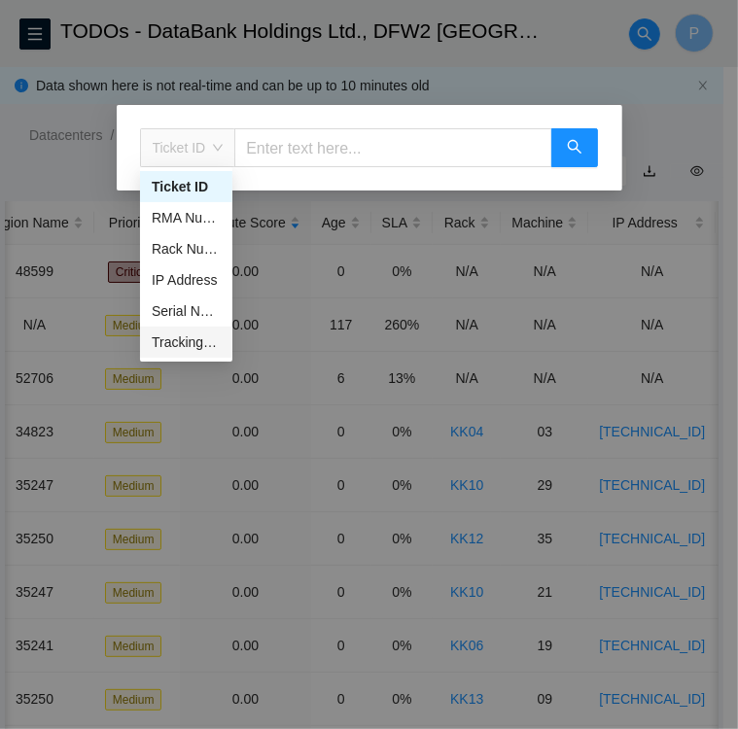
click at [183, 338] on div "Tracking Number" at bounding box center [186, 341] width 69 height 21
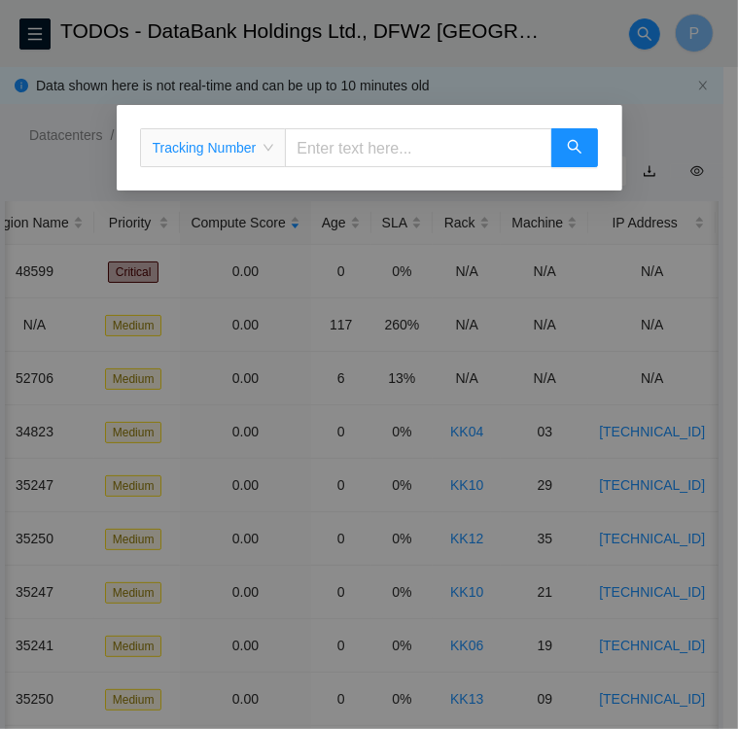
click at [347, 146] on input "text" at bounding box center [418, 147] width 266 height 39
type input "463470062928"
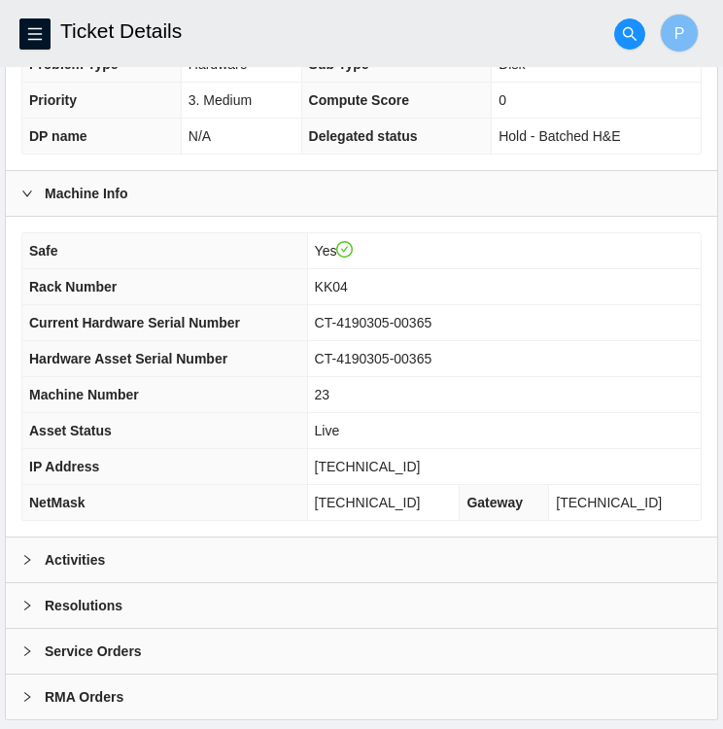
scroll to position [505, 0]
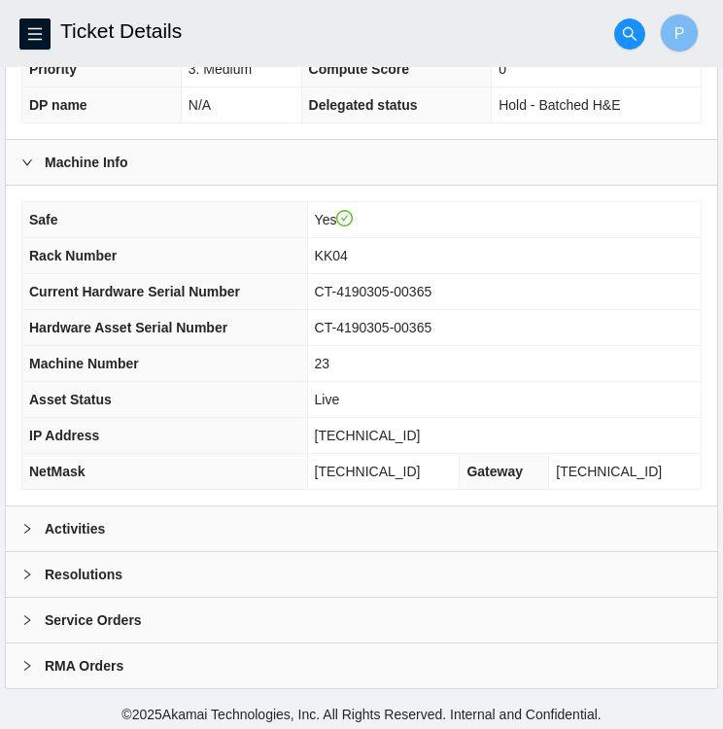
click at [32, 529] on icon "right" at bounding box center [27, 529] width 12 height 12
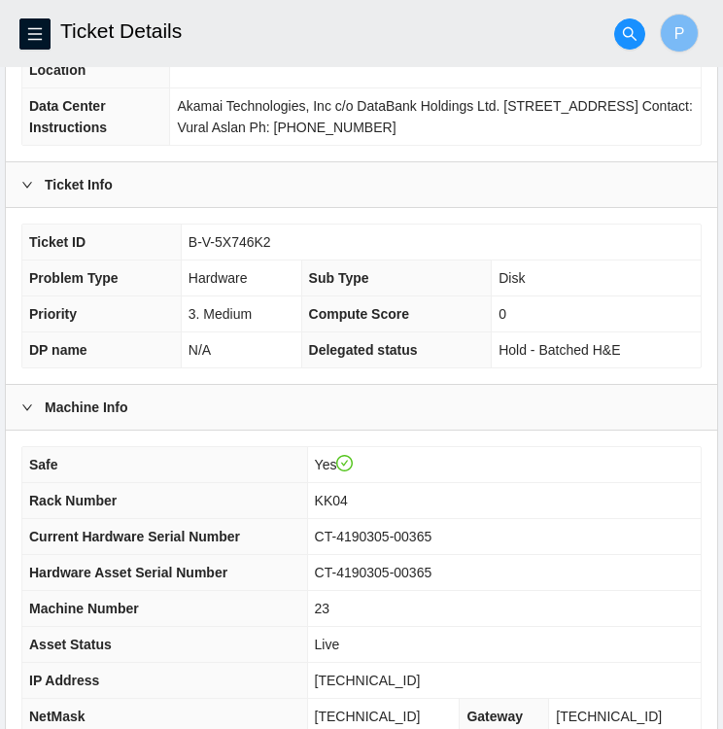
scroll to position [260, 0]
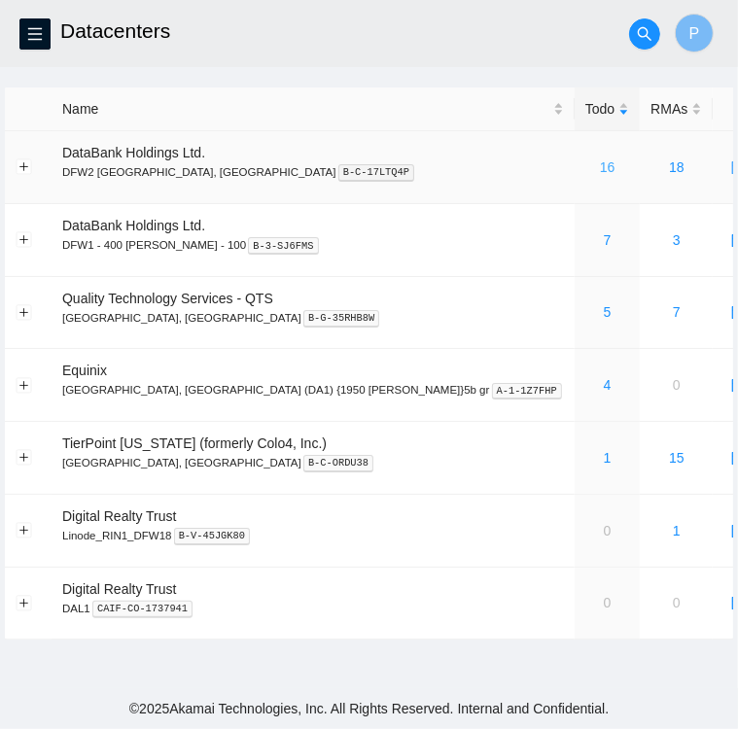
click at [600, 165] on link "16" at bounding box center [608, 167] width 16 height 16
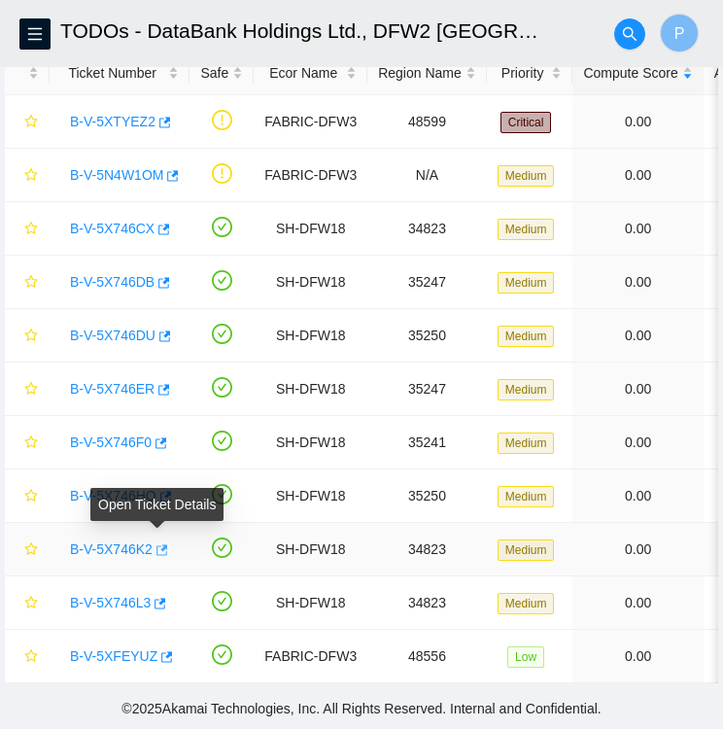
click at [157, 543] on icon "button" at bounding box center [161, 550] width 14 height 14
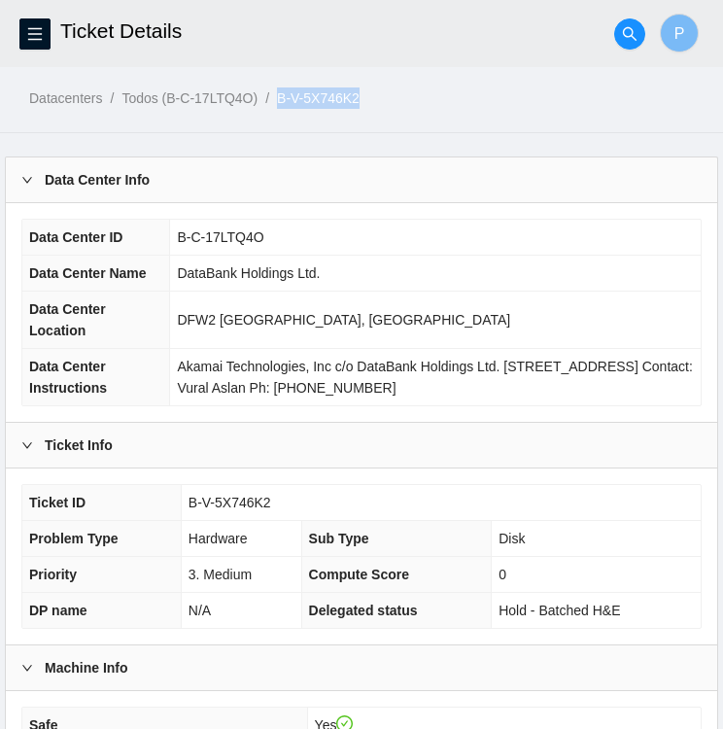
drag, startPoint x: 365, startPoint y: 96, endPoint x: 274, endPoint y: 98, distance: 91.4
click at [274, 98] on ol "Datacenters / Todos (B-C-17LTQ4O) / B-V-5X746K2 /" at bounding box center [376, 97] width 694 height 21
copy ol "B-V-5X746K2"
click at [568, 305] on td "DFW2 [GEOGRAPHIC_DATA], [GEOGRAPHIC_DATA]" at bounding box center [435, 320] width 531 height 57
drag, startPoint x: 278, startPoint y: 495, endPoint x: 183, endPoint y: 498, distance: 95.3
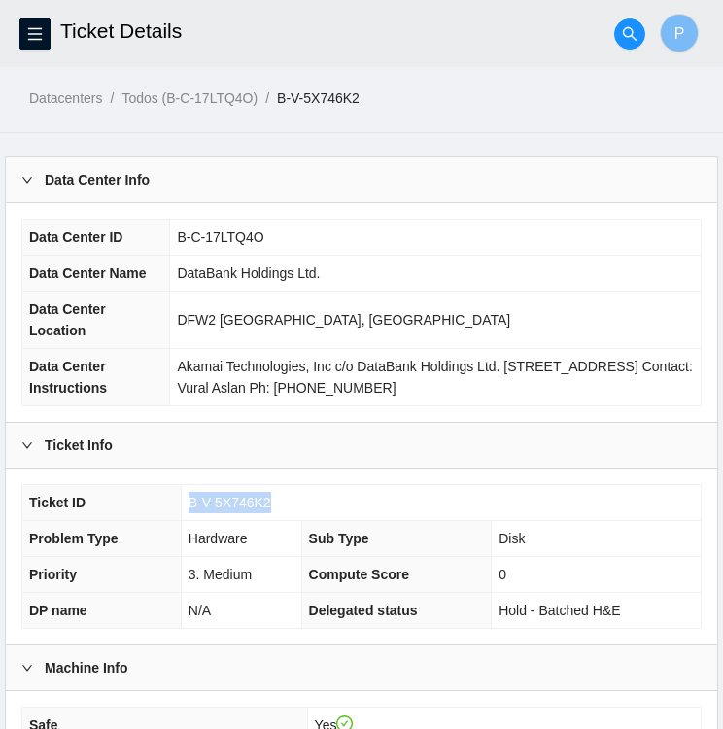
click at [183, 498] on td "B-V-5X746K2" at bounding box center [441, 503] width 520 height 36
copy span "B-V-5X746K2"
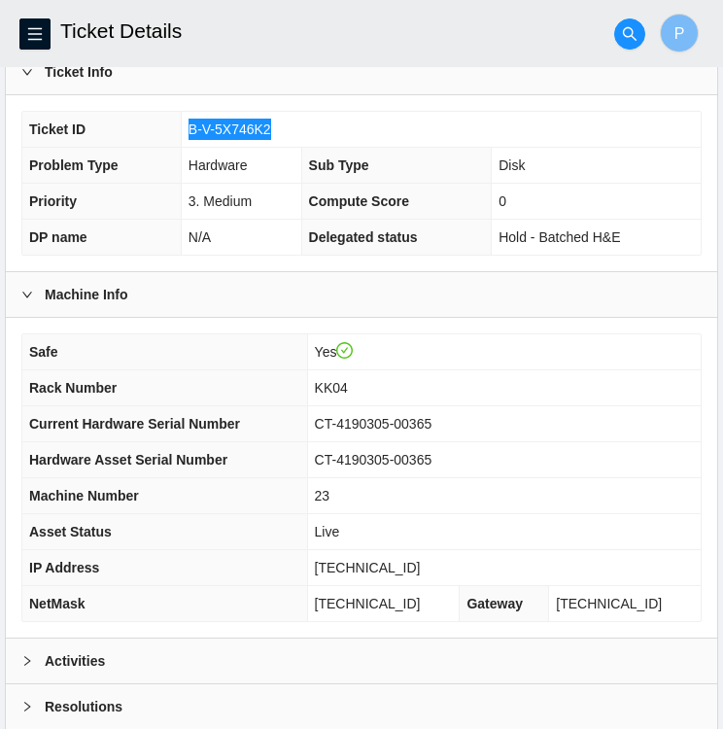
scroll to position [505, 0]
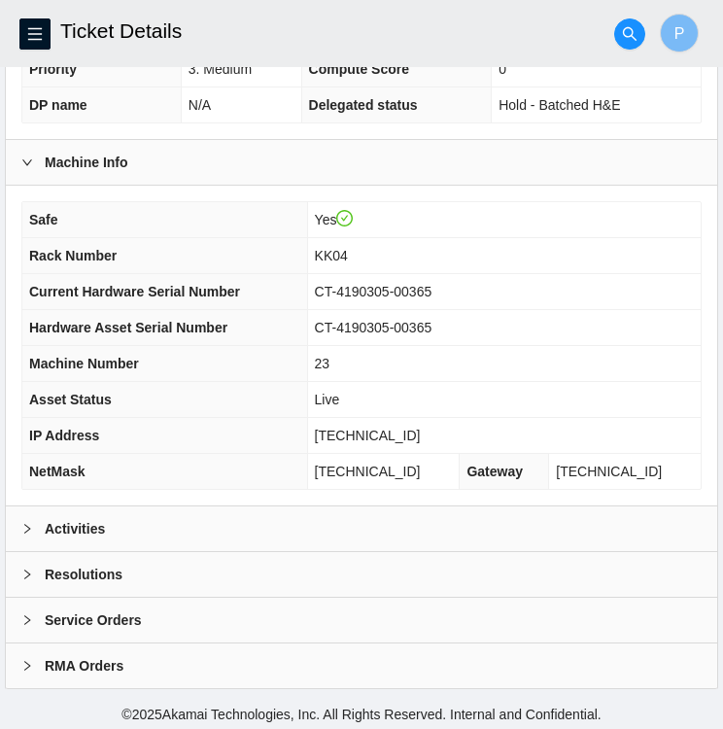
click at [225, 523] on div "Activities" at bounding box center [361, 528] width 711 height 45
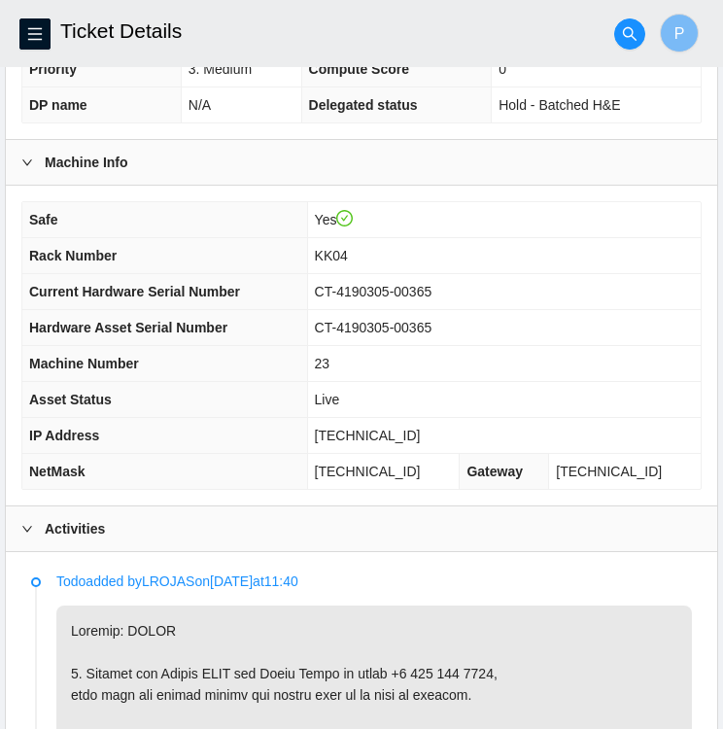
click at [225, 523] on div "Activities" at bounding box center [361, 528] width 711 height 45
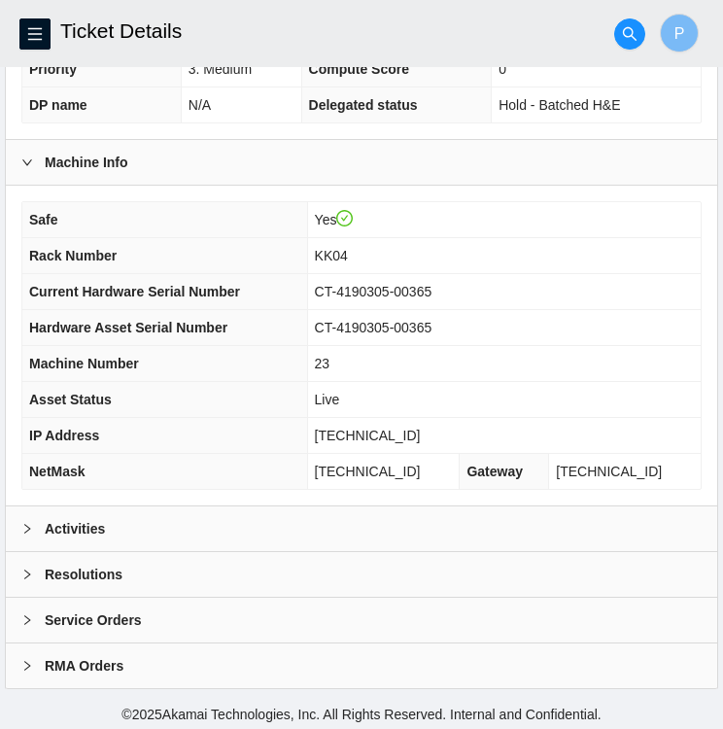
click at [225, 523] on div "Activities" at bounding box center [361, 528] width 711 height 45
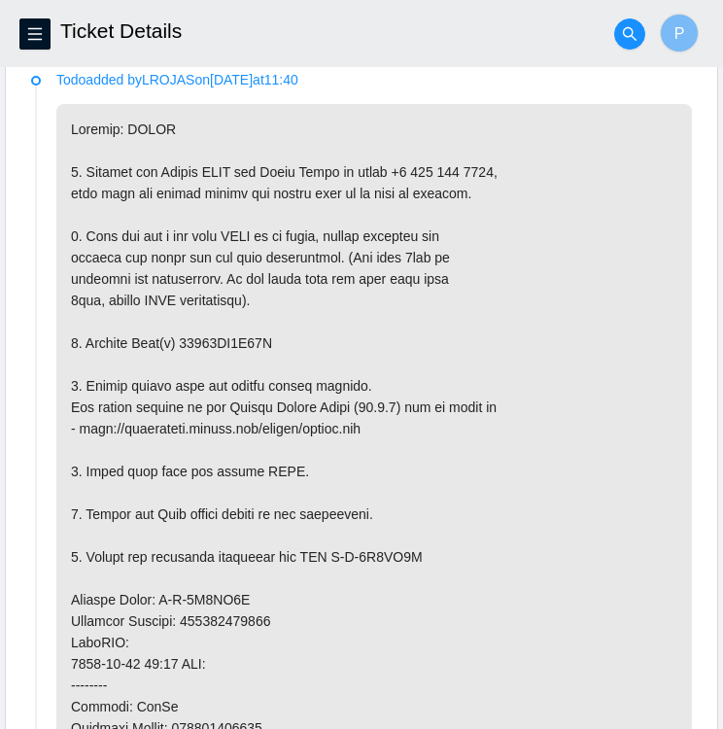
scroll to position [1011, 0]
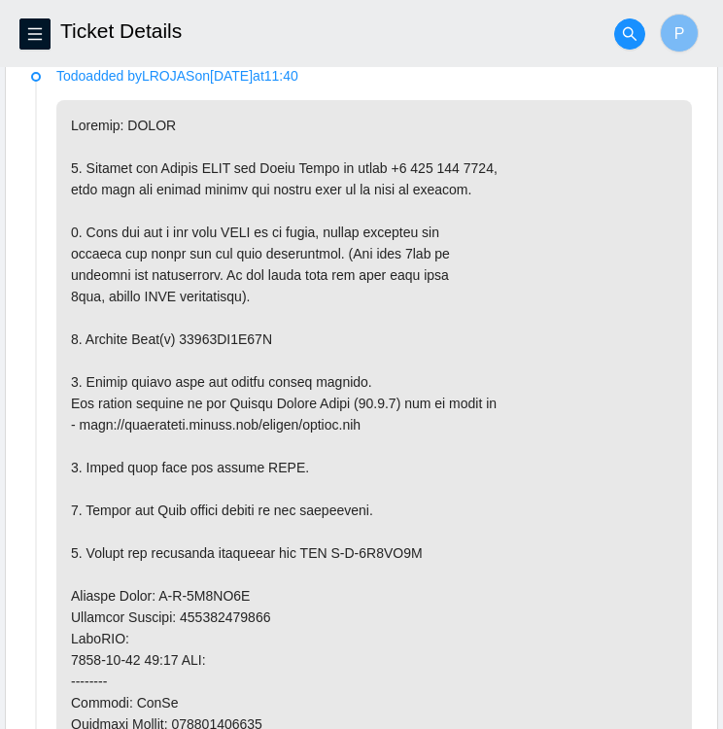
click at [271, 333] on p at bounding box center [374, 617] width 636 height 1034
drag, startPoint x: 266, startPoint y: 330, endPoint x: 179, endPoint y: 336, distance: 87.7
click at [179, 336] on p at bounding box center [374, 617] width 636 height 1034
copy p "18521FD9E82A"
click at [574, 390] on p at bounding box center [374, 617] width 636 height 1034
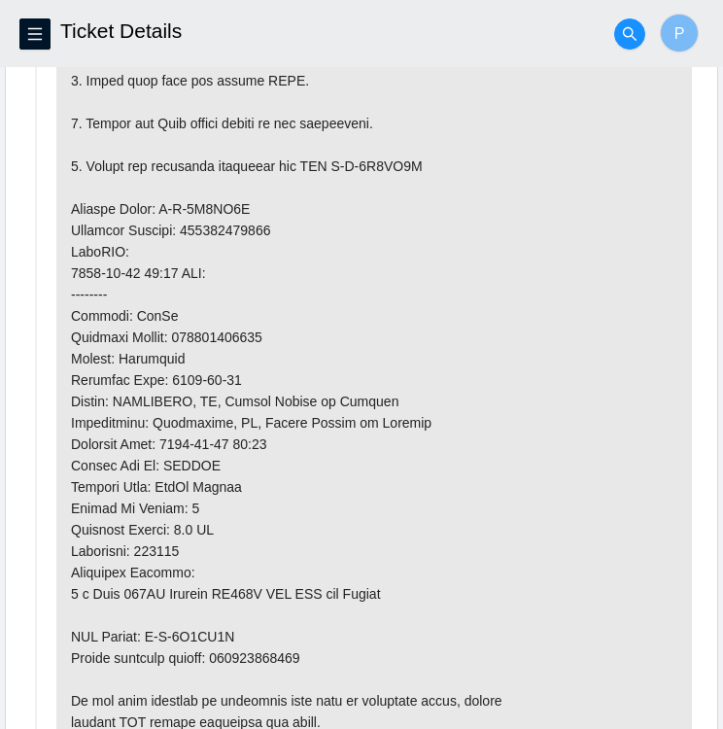
scroll to position [1411, 0]
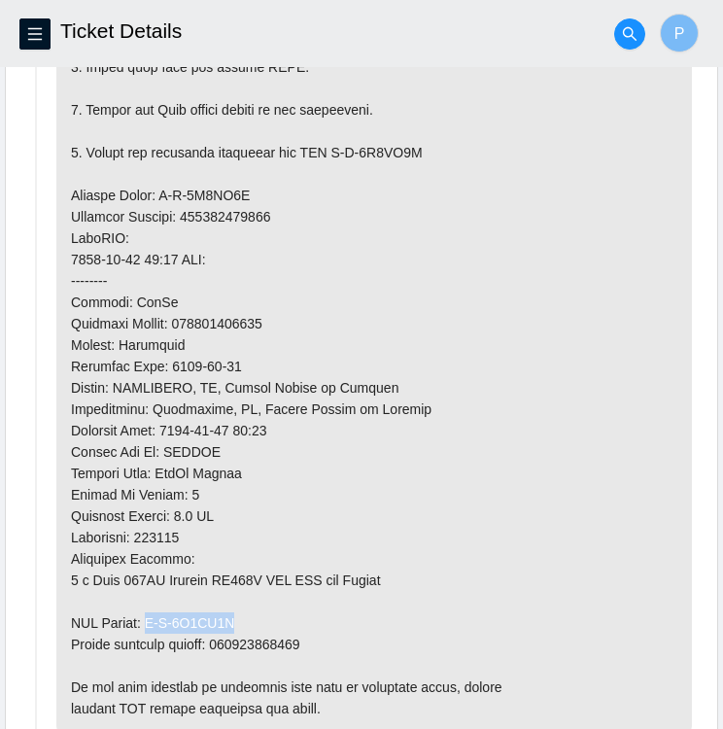
drag, startPoint x: 225, startPoint y: 613, endPoint x: 148, endPoint y: 611, distance: 77.8
click at [148, 611] on p at bounding box center [374, 217] width 636 height 1034
copy p "B-V-5X9YL9J"
click at [498, 265] on p at bounding box center [374, 217] width 636 height 1034
click at [256, 445] on p at bounding box center [374, 217] width 636 height 1034
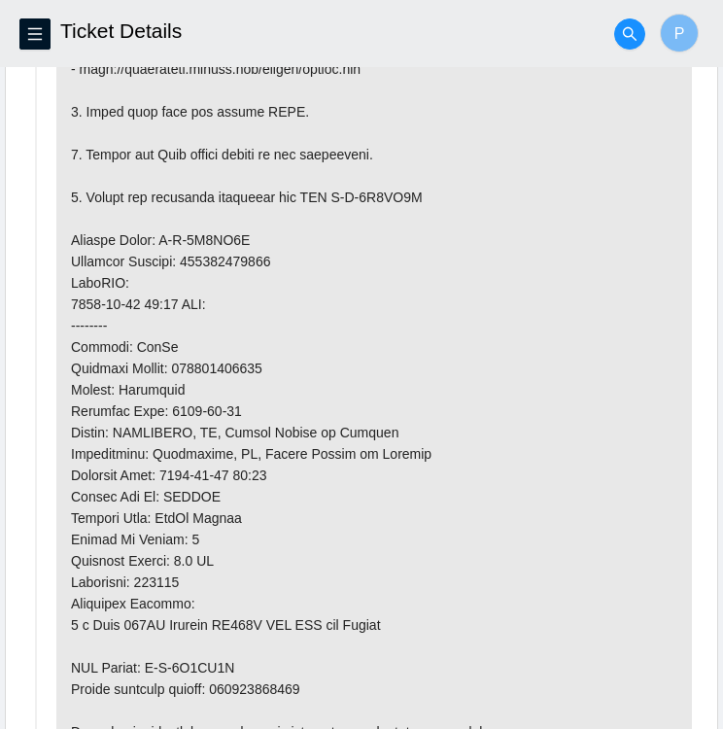
scroll to position [1363, 0]
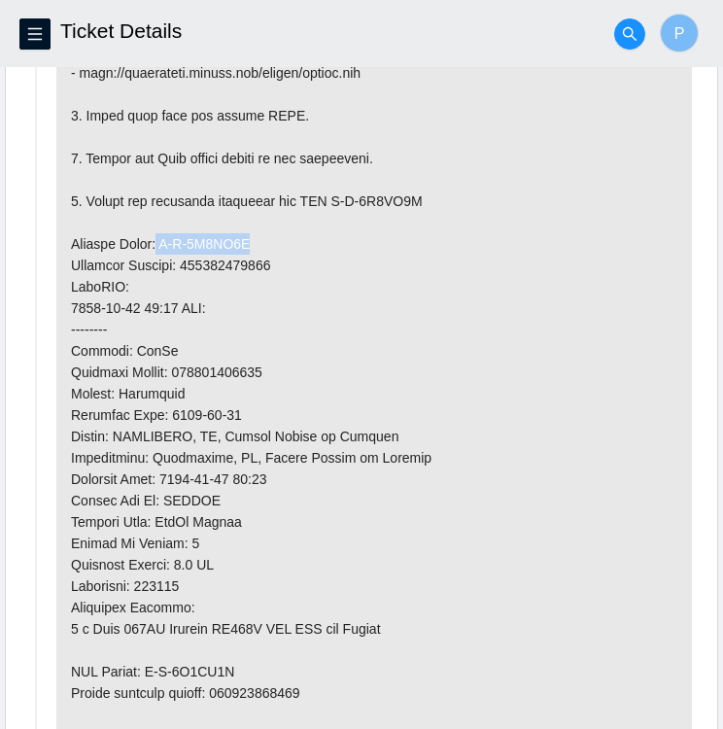
drag, startPoint x: 240, startPoint y: 238, endPoint x: 156, endPoint y: 236, distance: 84.6
click at [156, 236] on p at bounding box center [374, 265] width 636 height 1034
copy p "B-V-5X9YL9A"
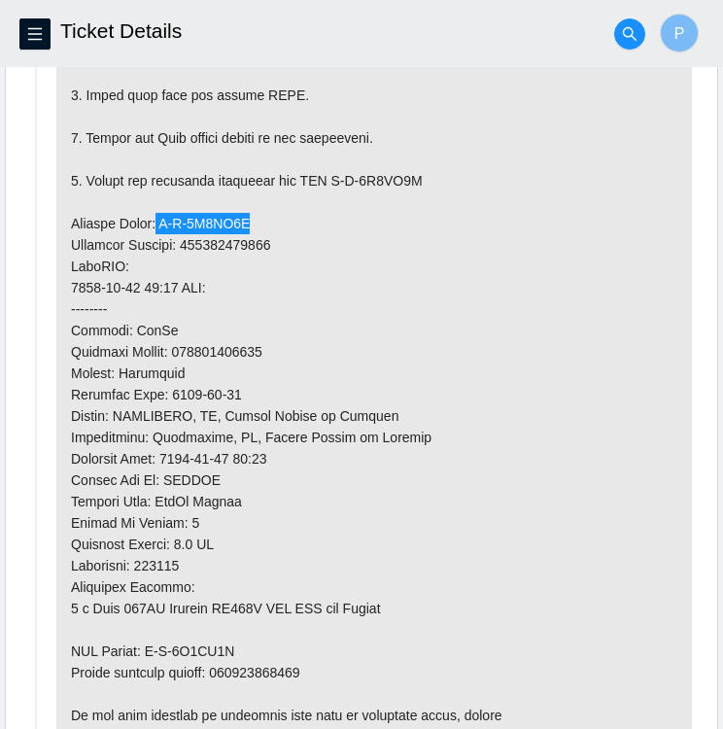
scroll to position [1384, 0]
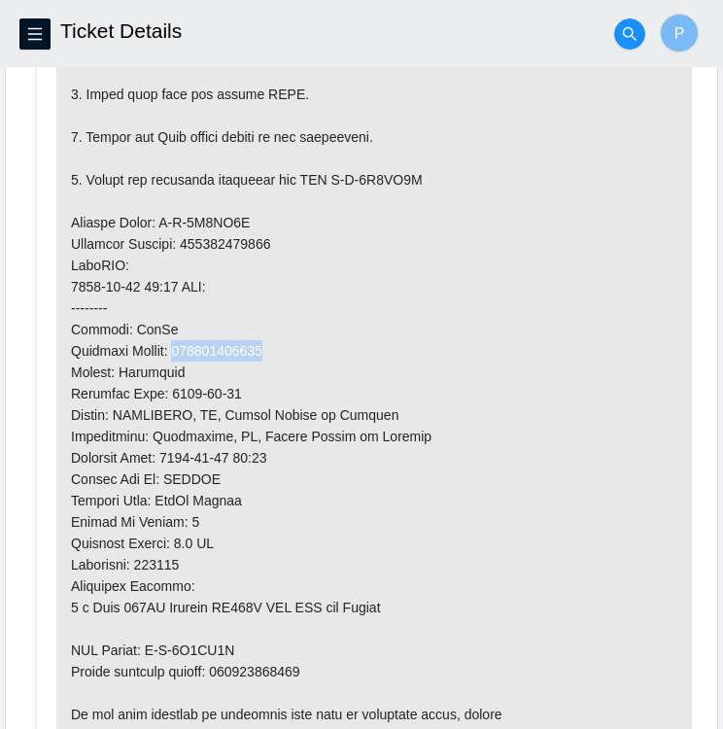
drag, startPoint x: 182, startPoint y: 341, endPoint x: 272, endPoint y: 346, distance: 90.5
click at [272, 346] on p at bounding box center [374, 244] width 636 height 1034
copy p "463470062928"
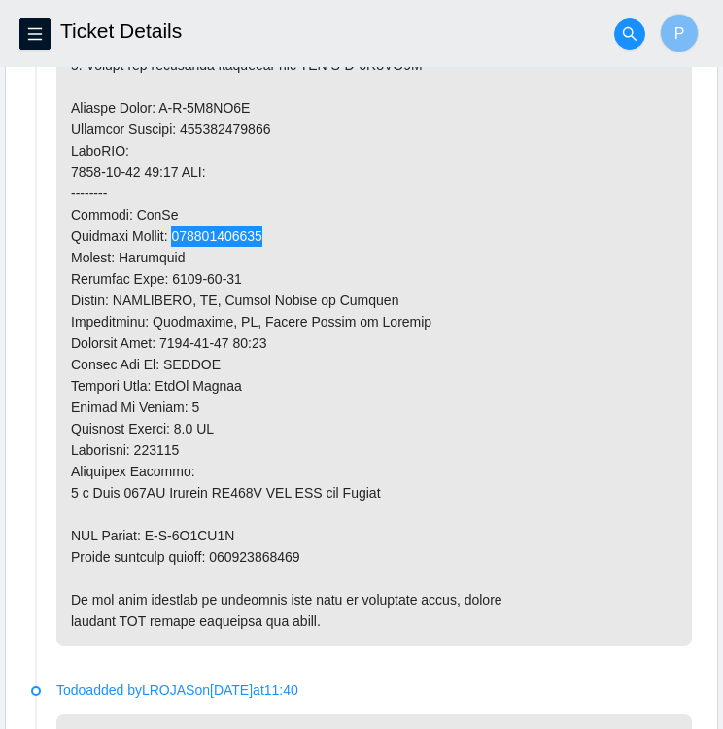
scroll to position [1499, 0]
click at [223, 552] on p at bounding box center [374, 129] width 636 height 1034
drag, startPoint x: 222, startPoint y: 549, endPoint x: 307, endPoint y: 553, distance: 85.6
click at [307, 553] on p at bounding box center [374, 129] width 636 height 1034
copy p "463470062939"
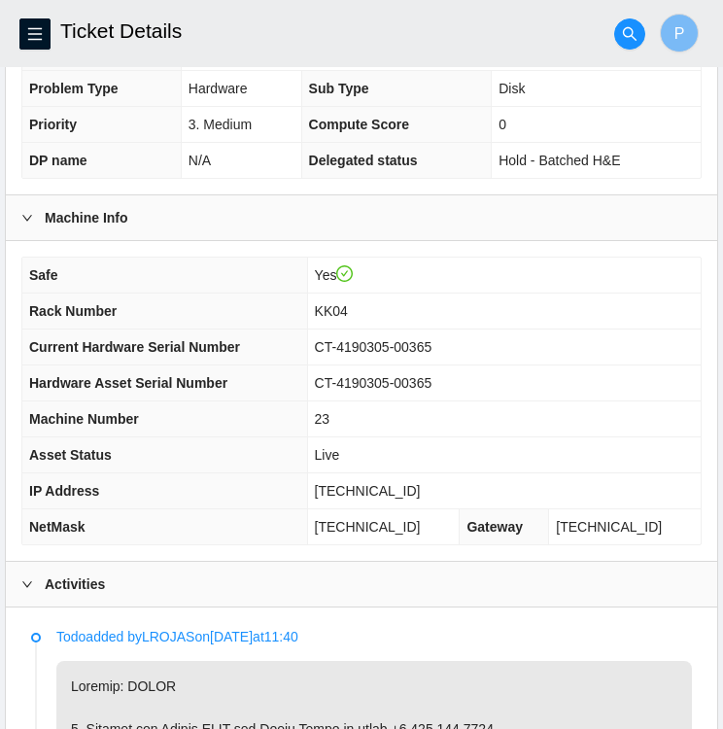
scroll to position [451, 0]
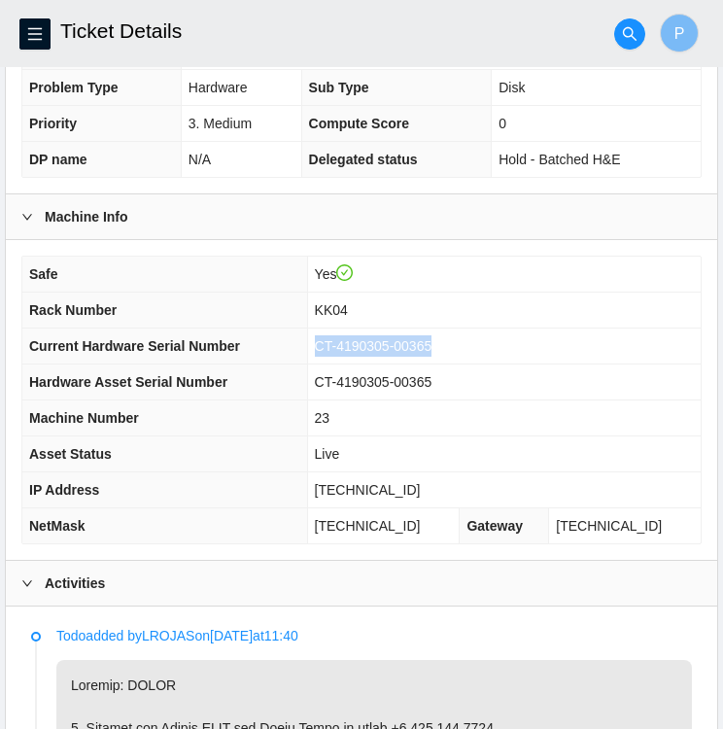
drag, startPoint x: 340, startPoint y: 339, endPoint x: 449, endPoint y: 340, distance: 108.9
click at [432, 340] on span "CT-4190305-00365" at bounding box center [374, 346] width 118 height 16
copy span "CT-4190305-00365"
click at [585, 390] on td "CT-4190305-00365" at bounding box center [504, 382] width 394 height 36
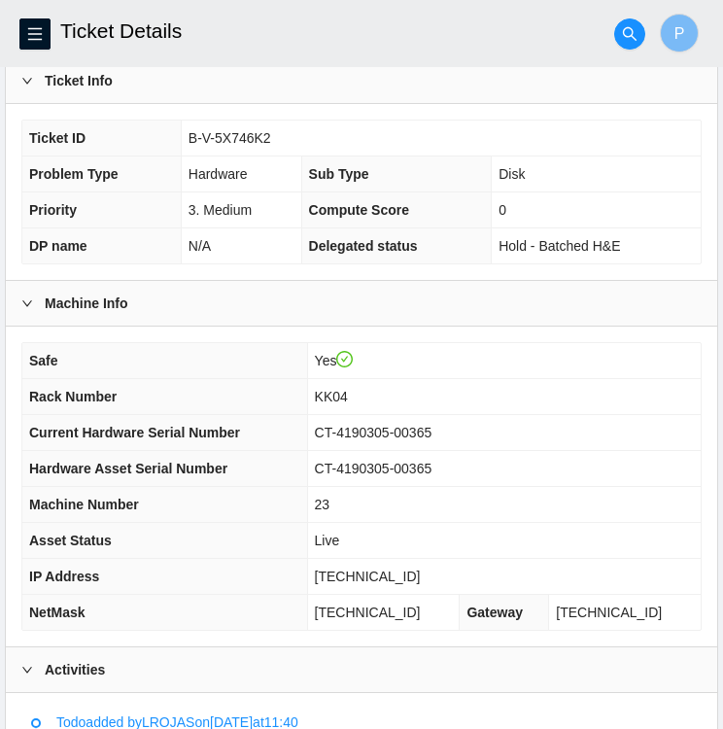
scroll to position [360, 0]
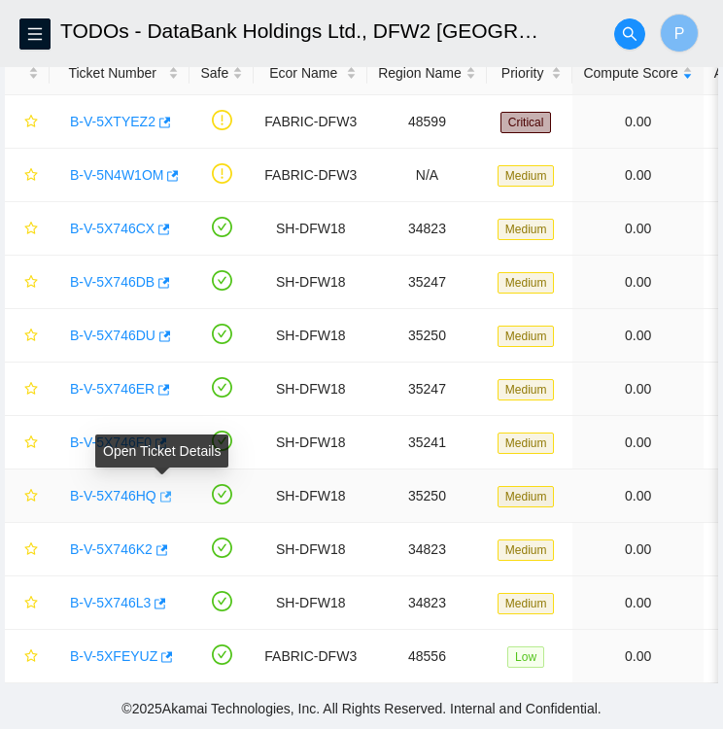
click at [163, 491] on icon "button" at bounding box center [166, 496] width 12 height 11
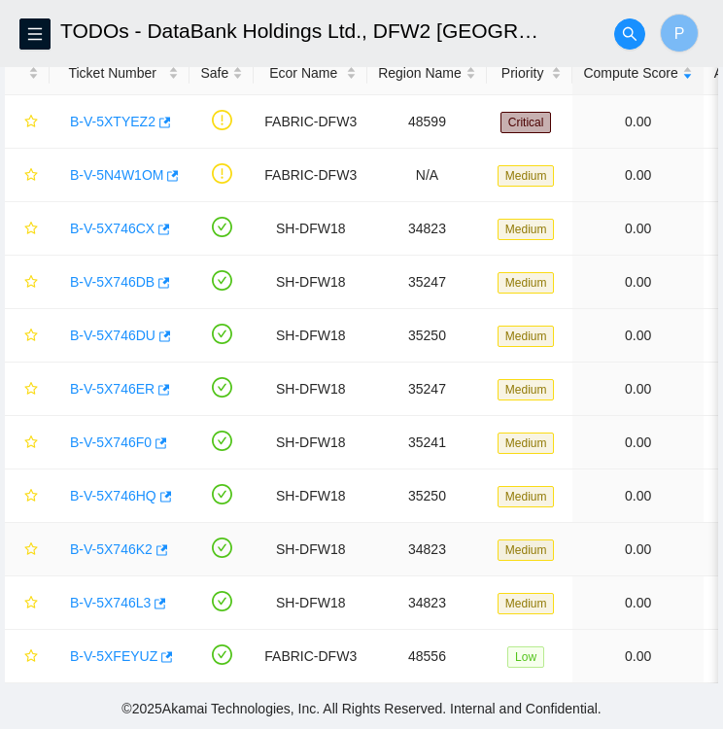
click at [99, 541] on link "B-V-5X746K2" at bounding box center [111, 549] width 83 height 16
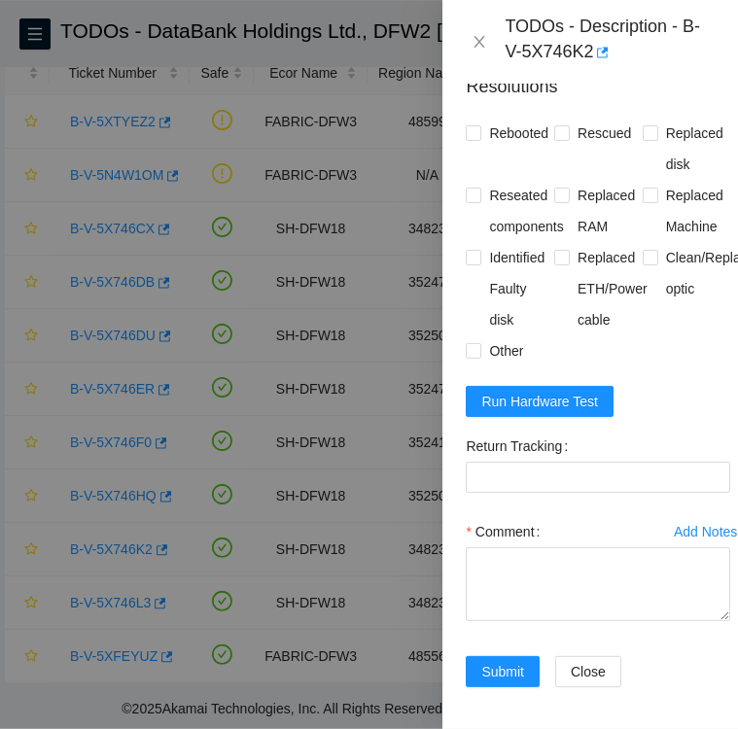
scroll to position [2010, 0]
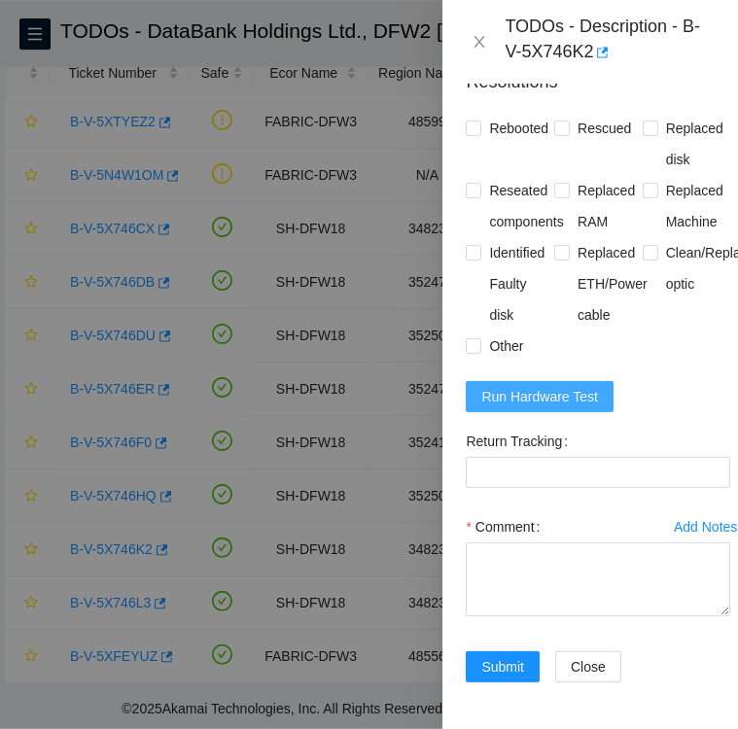
click at [548, 407] on span "Run Hardware Test" at bounding box center [539, 396] width 117 height 21
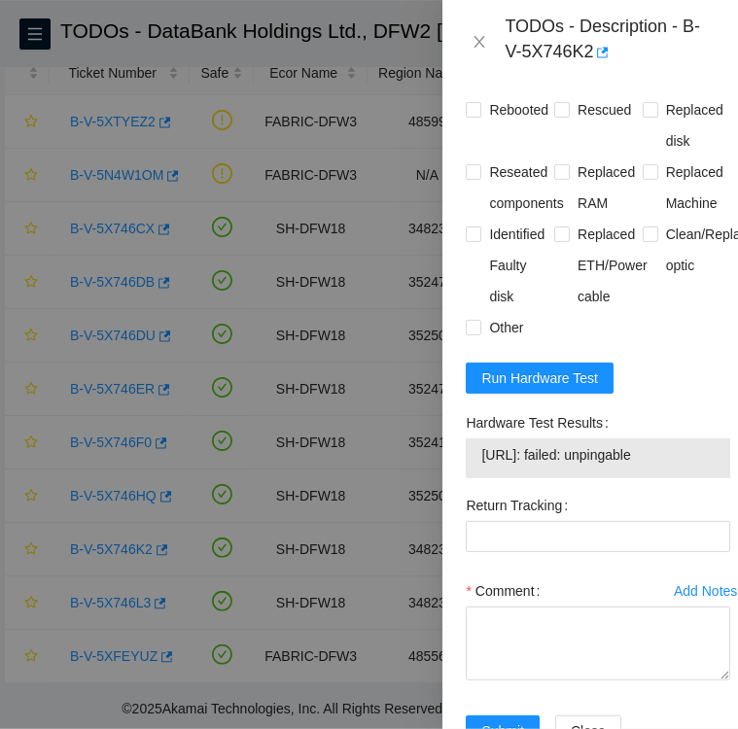
scroll to position [2165, 0]
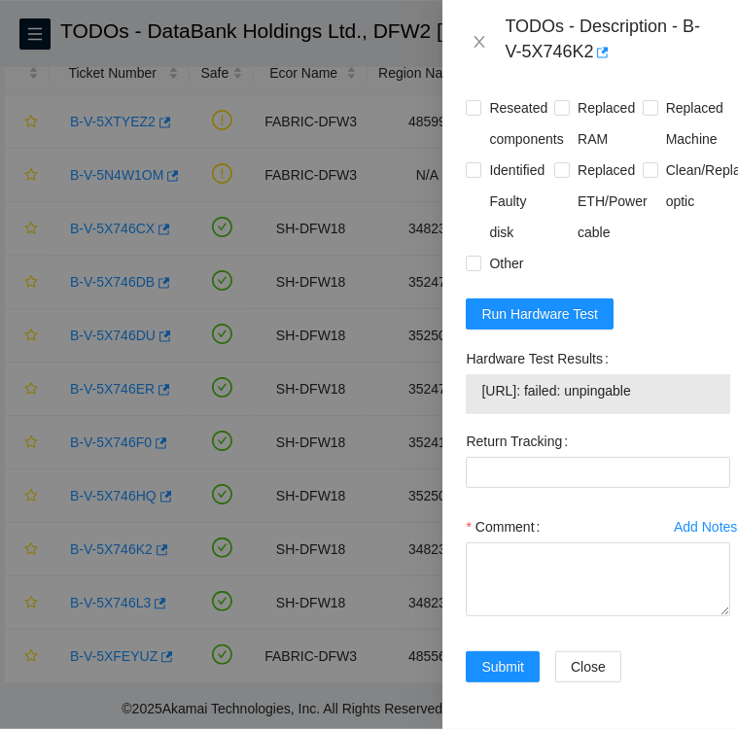
drag, startPoint x: 459, startPoint y: 327, endPoint x: 684, endPoint y: 363, distance: 228.3
click at [684, 363] on div "Hardware Test Results 184.28.172.64: failed: unpingable" at bounding box center [598, 384] width 280 height 83
copy div "Hardware Test Results 184.28.172.64: failed: unpingable"
click at [572, 542] on textarea "Comment" at bounding box center [598, 579] width 264 height 74
paste textarea "Hardware Test Results 184.28.172.64: failed: unpingable"
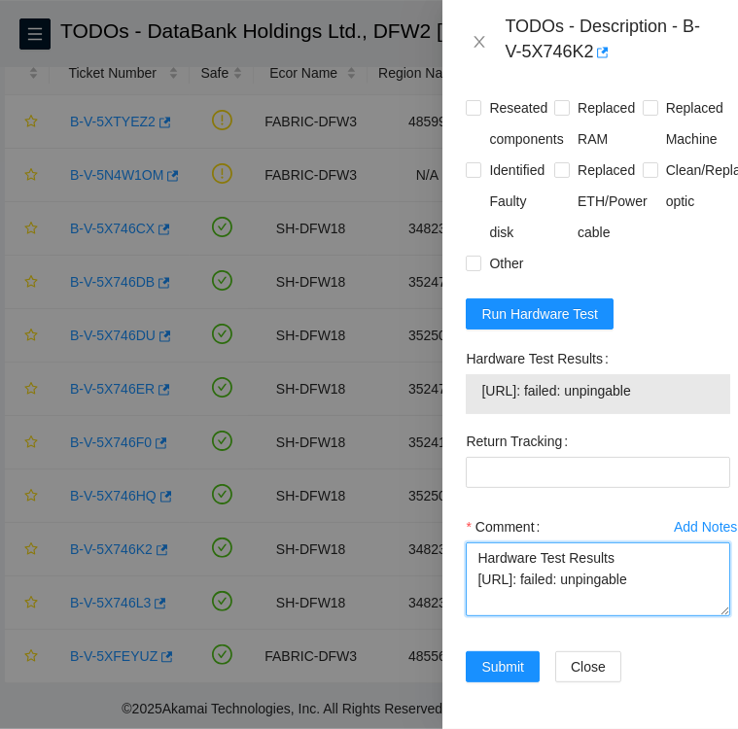
click at [478, 542] on textarea "Hardware Test Results 184.28.172.64: failed: unpingable" at bounding box center [598, 579] width 264 height 74
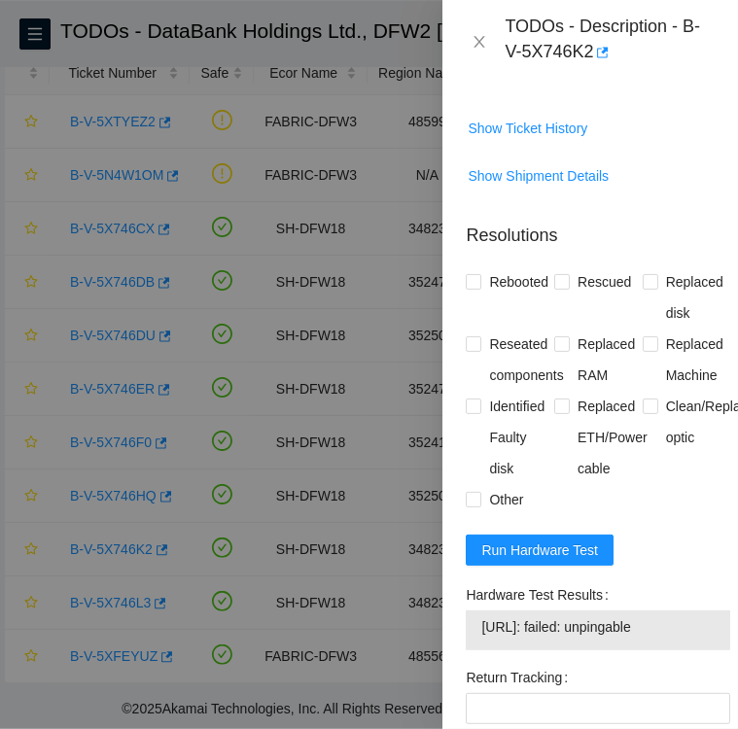
scroll to position [1826, 0]
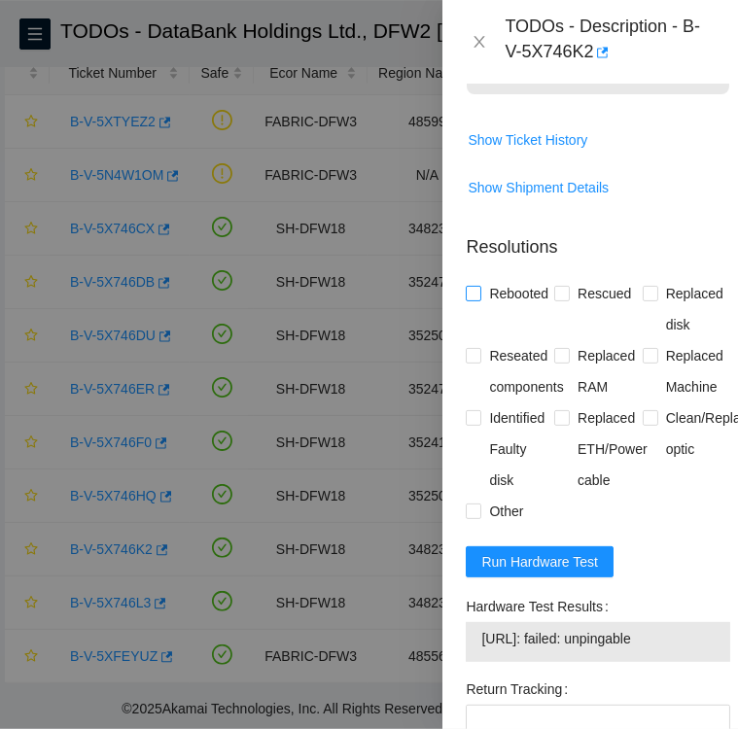
type textarea "Hardware Test Results 184.28.172.64: failed: unpingable"
click at [471, 299] on input "Rebooted" at bounding box center [473, 293] width 14 height 14
checkbox input "true"
click at [558, 299] on input "Rescued" at bounding box center [561, 293] width 14 height 14
checkbox input "true"
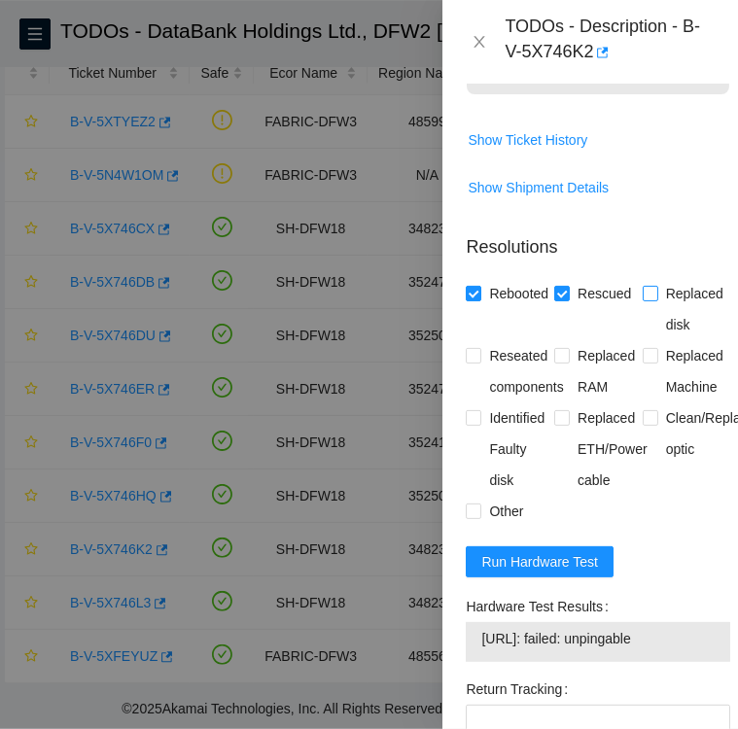
click at [645, 299] on input "Replaced disk" at bounding box center [649, 293] width 14 height 14
checkbox input "true"
click at [476, 424] on input "Identified Faulty disk" at bounding box center [473, 417] width 14 height 14
checkbox input "true"
click at [472, 517] on input "Other" at bounding box center [473, 510] width 14 height 14
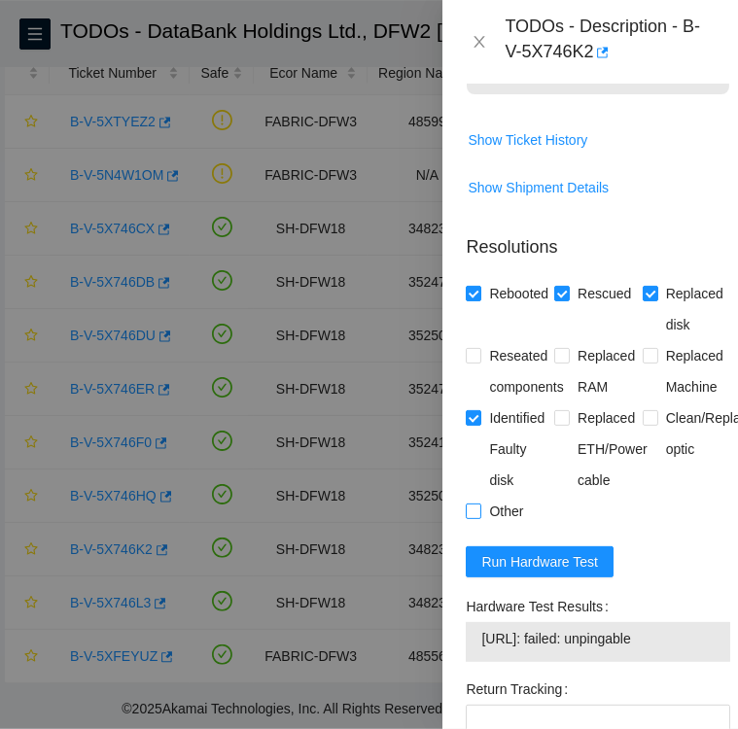
checkbox input "true"
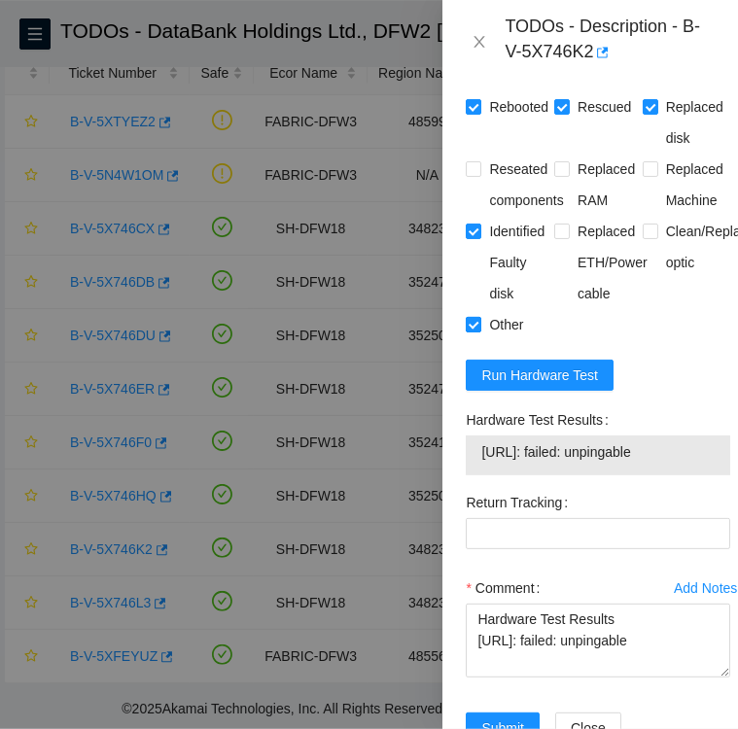
scroll to position [2019, 0]
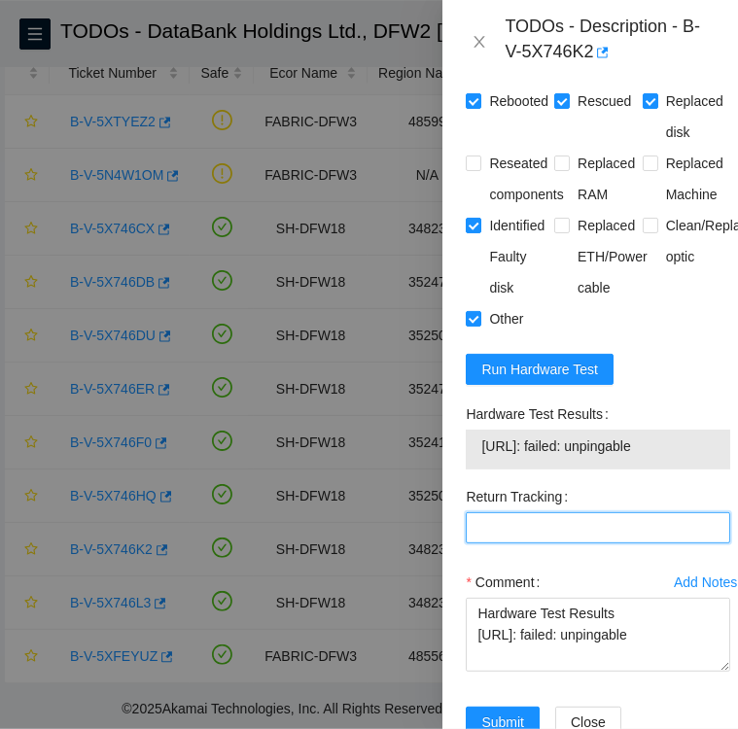
click at [472, 543] on Tracking "Return Tracking" at bounding box center [598, 527] width 264 height 31
click at [537, 567] on div "Return Tracking" at bounding box center [598, 524] width 280 height 86
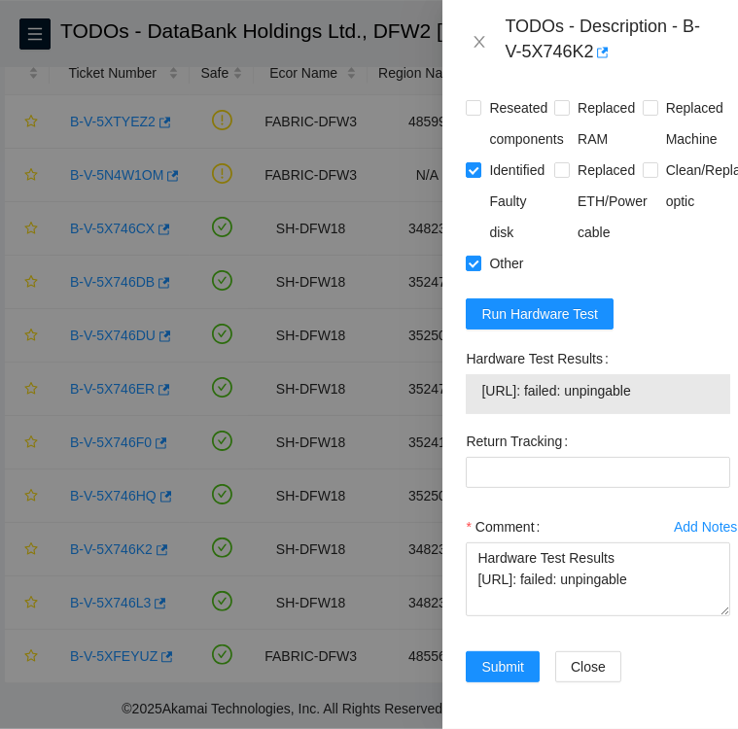
click at [696, 426] on div "Return Tracking" at bounding box center [598, 441] width 264 height 31
click at [596, 457] on Tracking "Return Tracking" at bounding box center [598, 472] width 264 height 31
paste Tracking "463470062939"
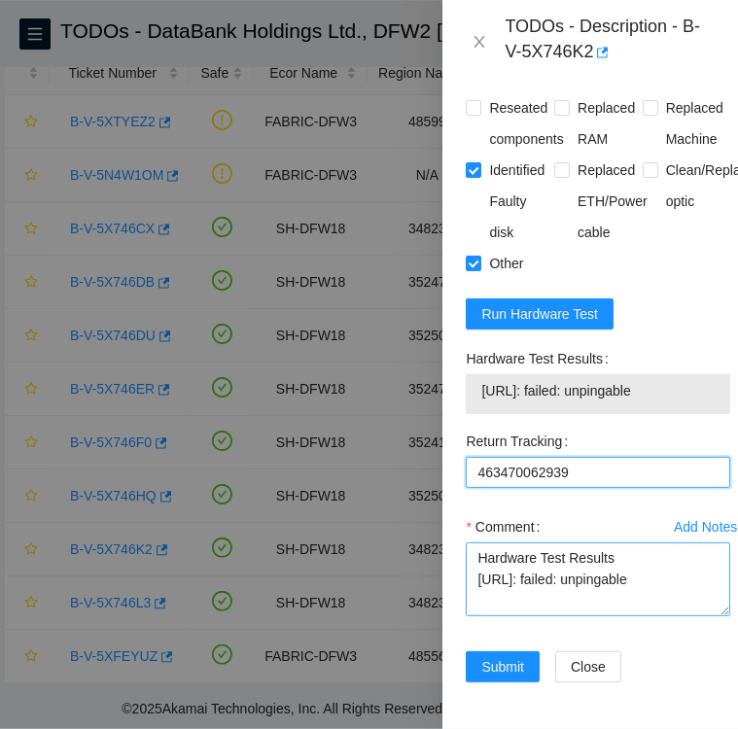
type Tracking "463470062939"
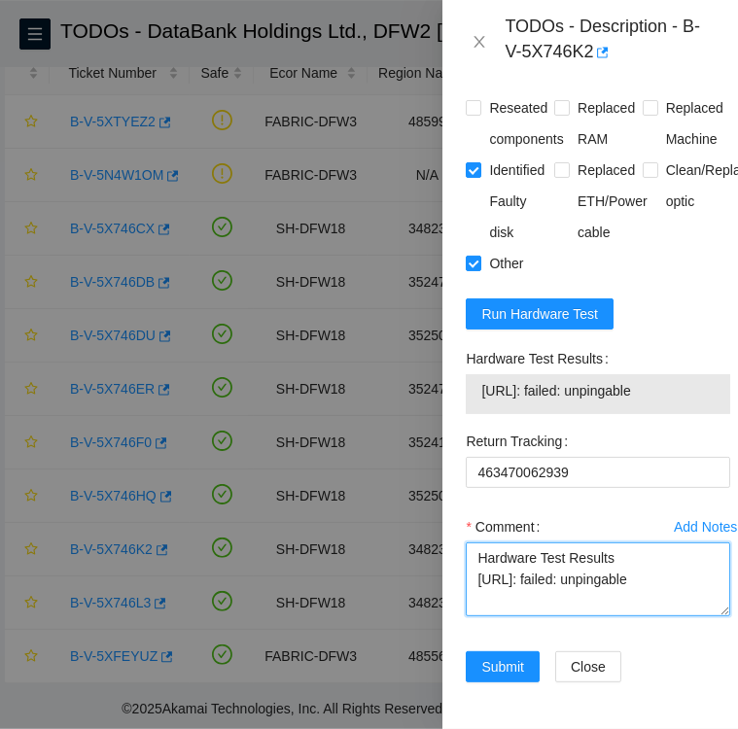
click at [486, 542] on textarea "Hardware Test Results 184.28.172.64: failed: unpingable" at bounding box center [598, 579] width 264 height 74
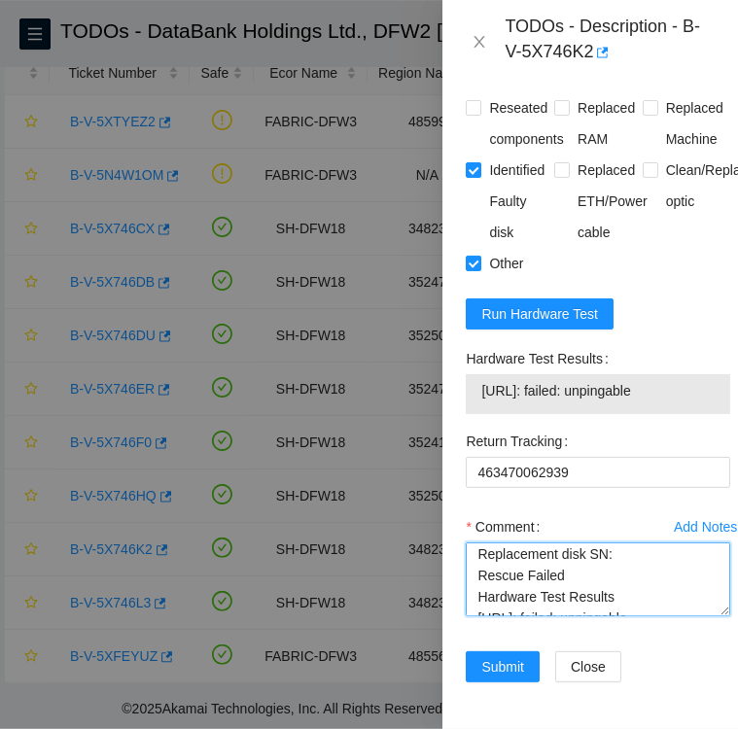
click at [611, 542] on textarea "Replacement disk SN: Rescue Failed Hardware Test Results 184.28.172.64: failed:…" at bounding box center [598, 579] width 264 height 74
paste textarea "S1G0NYAGA00904"
click at [477, 542] on textarea "Replacement disk SN: S1G0NYAGA00904 Rescue Failed Hardware Test Results 184.28.…" at bounding box center [598, 579] width 264 height 74
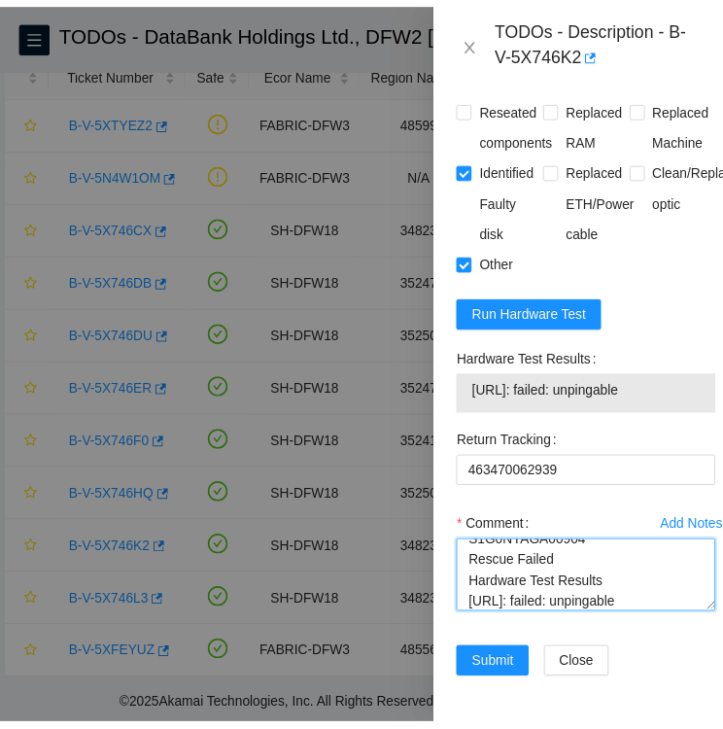
scroll to position [63, 0]
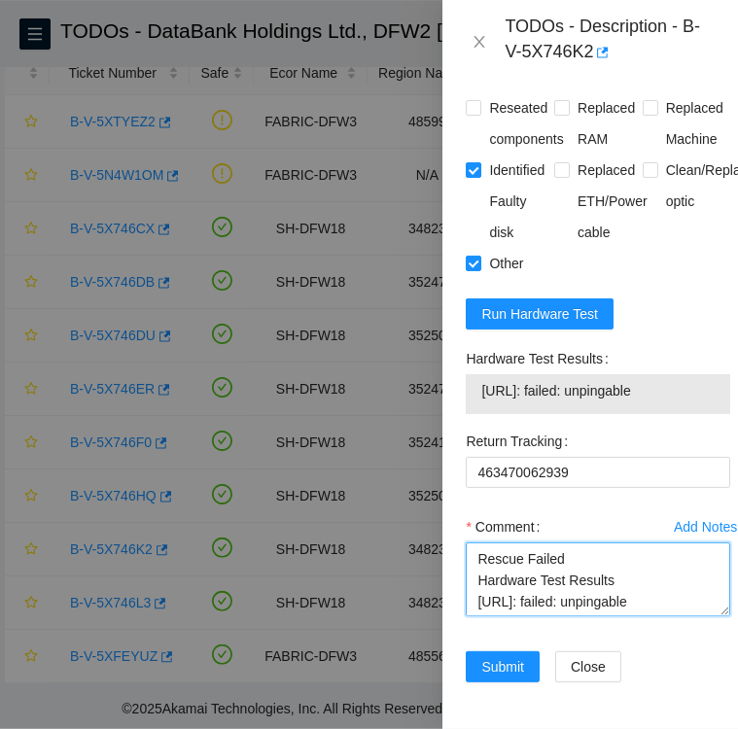
type textarea "Followed instructions per TODO Replacement disk SN: S1G0NYAGA00904 Rescue Faile…"
drag, startPoint x: 676, startPoint y: 574, endPoint x: 471, endPoint y: 557, distance: 205.8
click at [471, 557] on textarea "Followed instructions per TODO Replacement disk SN: S1G0NYAGA00904 Rescue Faile…" at bounding box center [598, 579] width 264 height 74
click at [622, 542] on textarea "Followed instructions per TODO Replacement disk SN: S1G0NYAGA00904 Rescue Faile…" at bounding box center [598, 579] width 264 height 74
drag, startPoint x: 478, startPoint y: 546, endPoint x: 610, endPoint y: 545, distance: 132.2
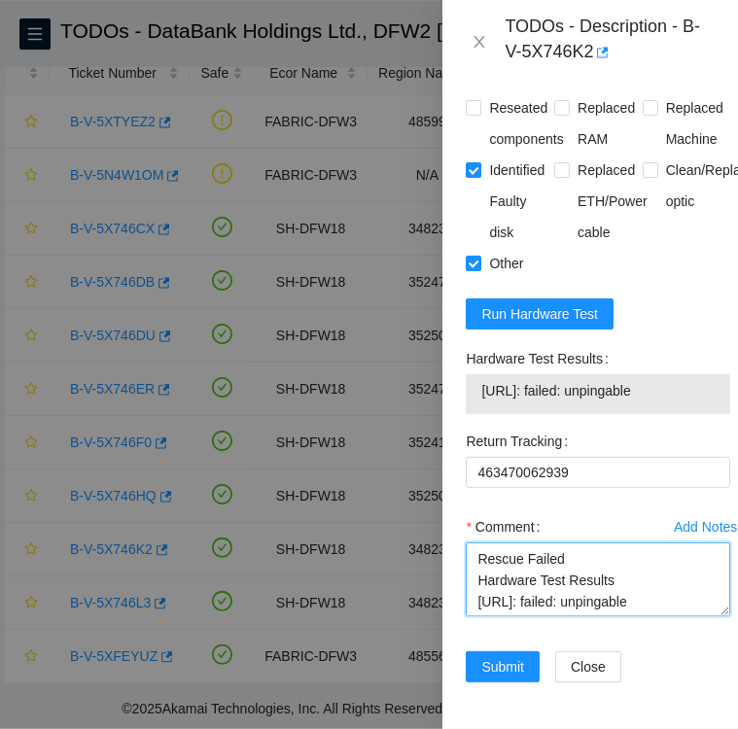
click at [610, 545] on textarea "Followed instructions per TODO Replacement disk SN: S1G0NYAGA00904 Rescue Faile…" at bounding box center [598, 579] width 264 height 74
drag, startPoint x: 674, startPoint y: 572, endPoint x: 470, endPoint y: 583, distance: 204.4
click at [470, 583] on textarea "Followed instructions per TODO Replacement disk SN: S1G0NYAGA00904 Rescue Faile…" at bounding box center [598, 579] width 264 height 74
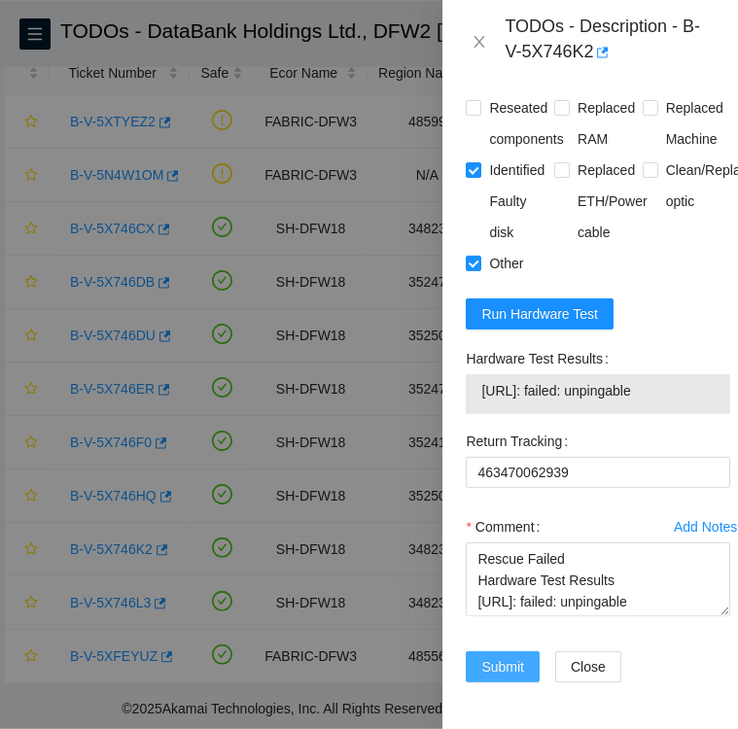
click at [504, 656] on span "Submit" at bounding box center [502, 666] width 43 height 21
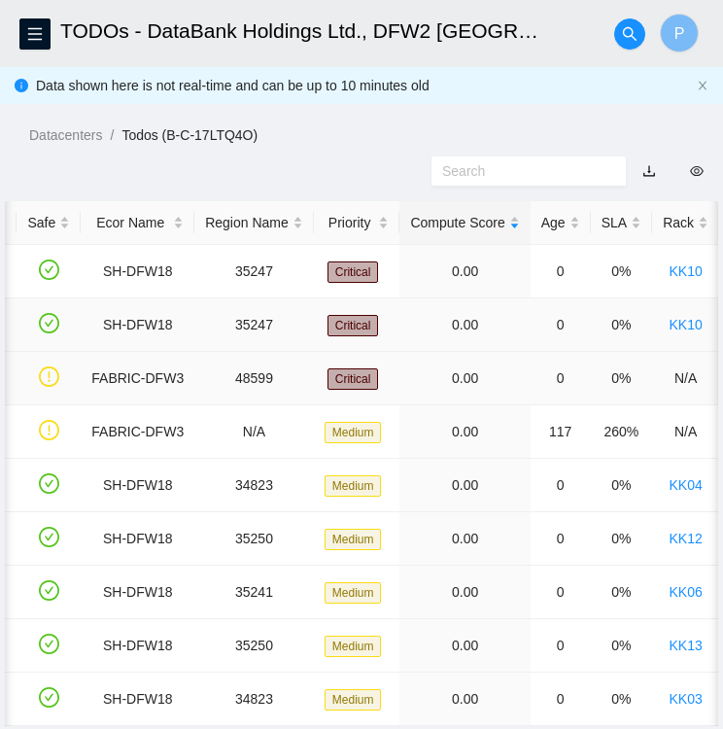
scroll to position [55, 0]
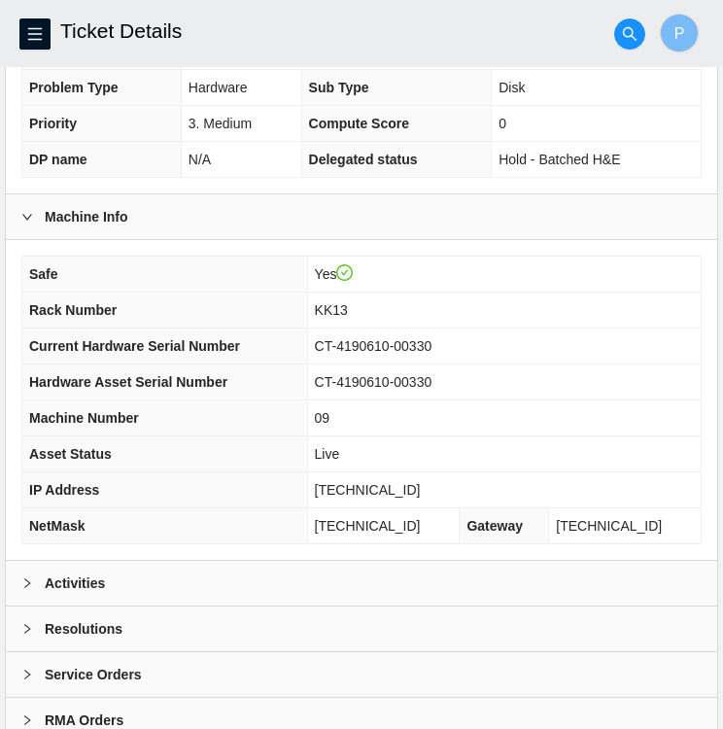
scroll to position [467, 0]
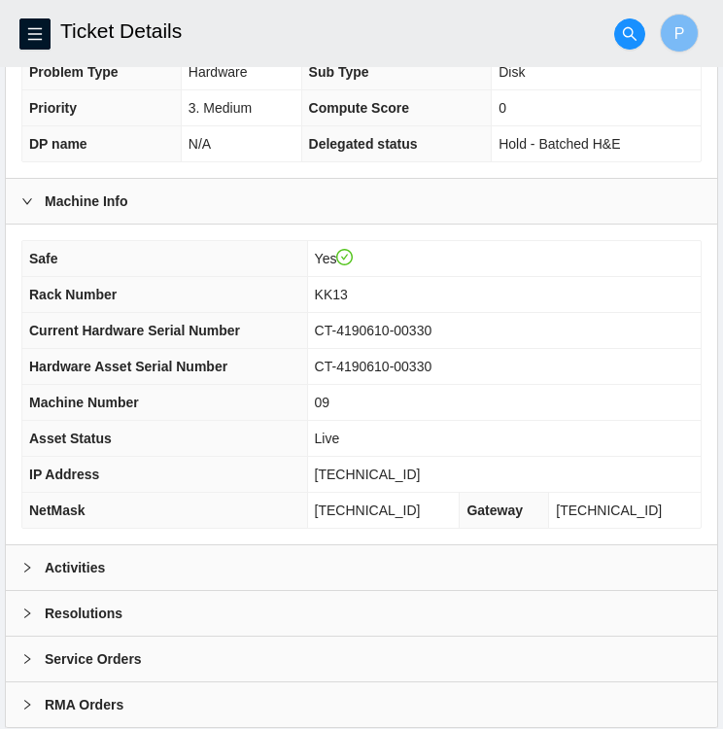
click at [27, 562] on icon "right" at bounding box center [27, 568] width 12 height 12
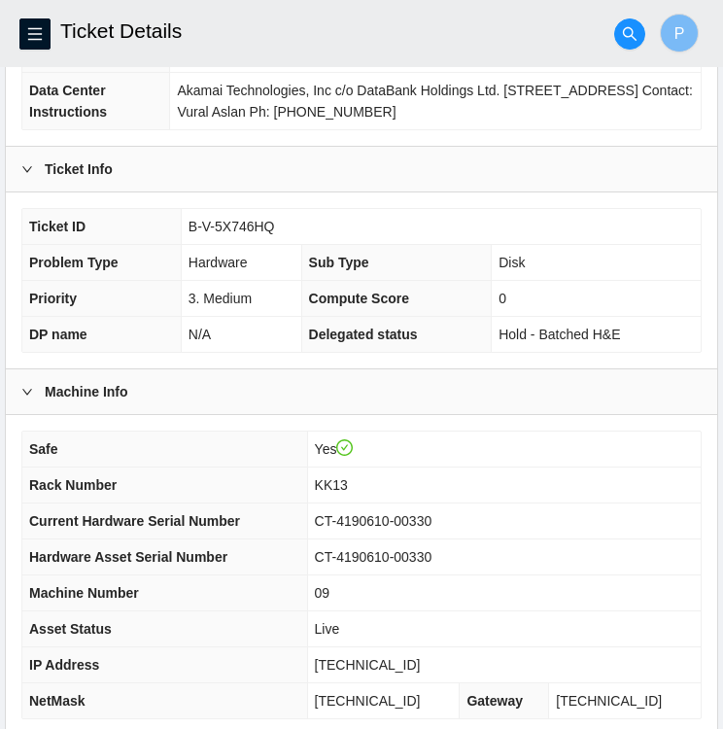
scroll to position [274, 0]
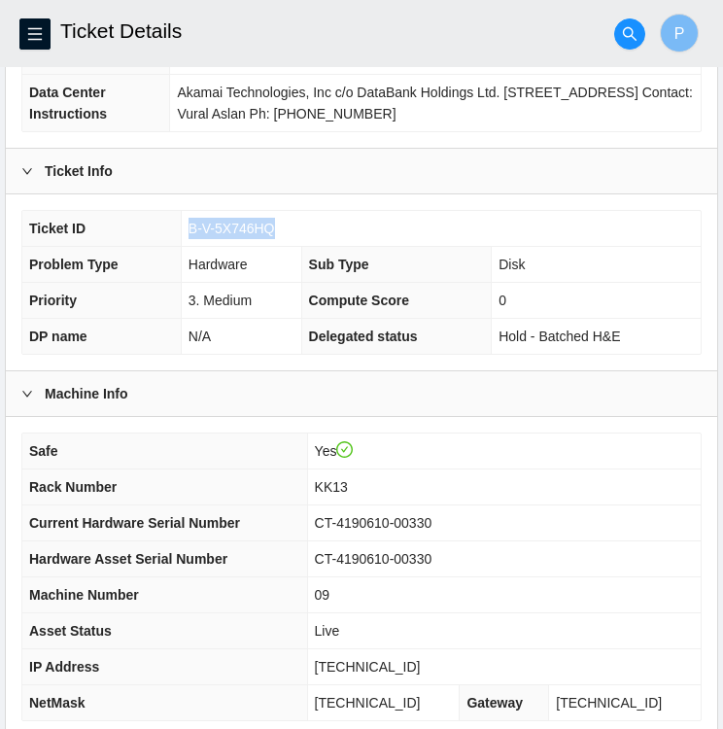
drag, startPoint x: 272, startPoint y: 227, endPoint x: 186, endPoint y: 233, distance: 86.7
click at [186, 233] on td "B-V-5X746HQ" at bounding box center [441, 229] width 520 height 36
copy span "B-V-5X746HQ"
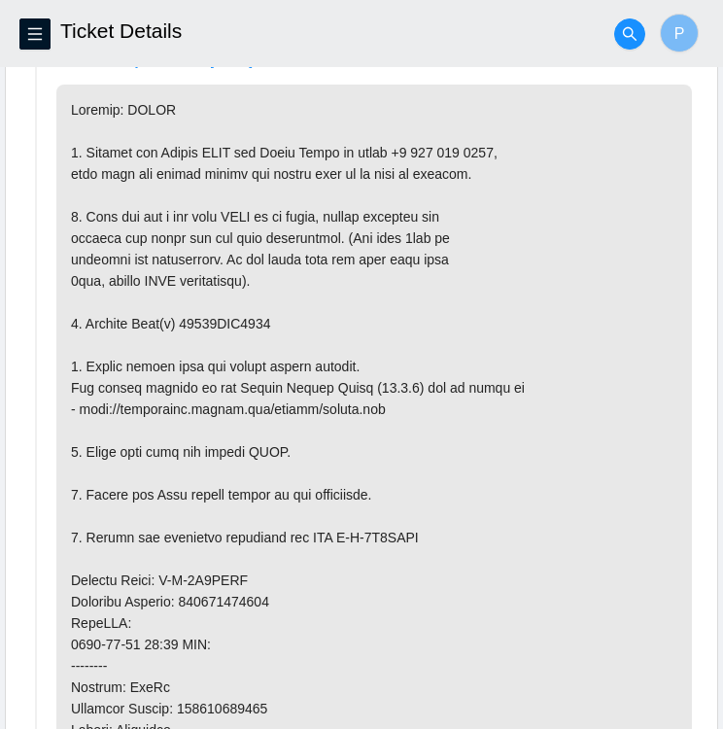
scroll to position [1029, 0]
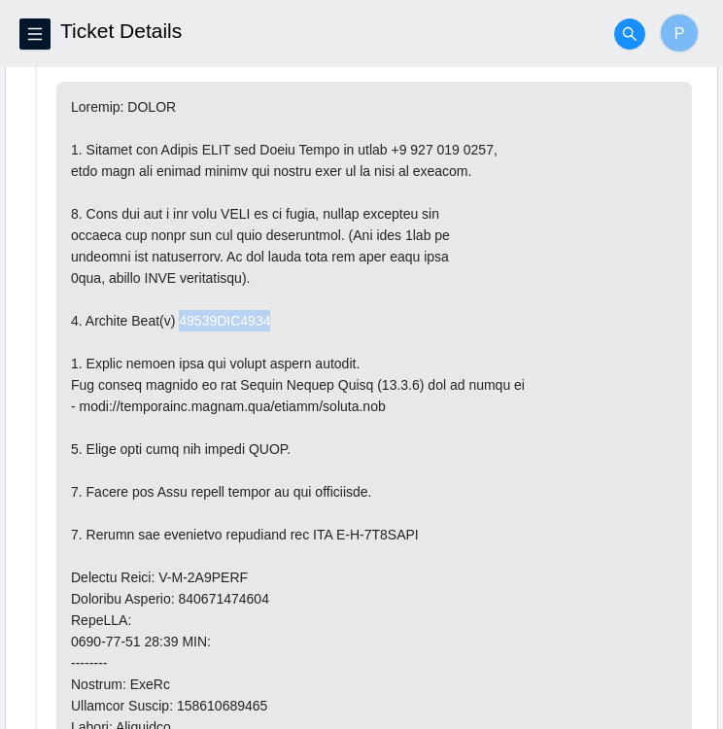
drag, startPoint x: 265, startPoint y: 308, endPoint x: 179, endPoint y: 317, distance: 86.9
click at [179, 317] on p at bounding box center [374, 599] width 636 height 1034
copy p "18521FDC4187"
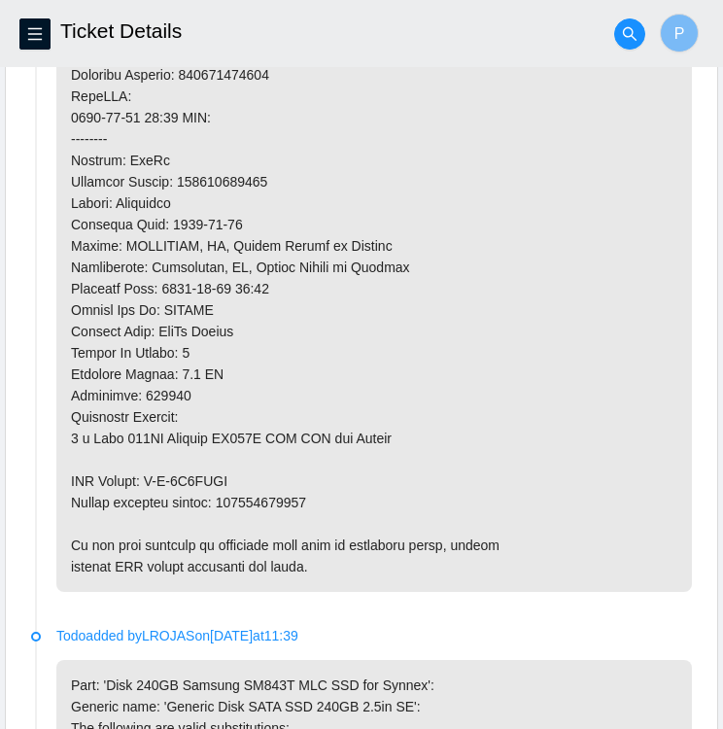
scroll to position [1555, 0]
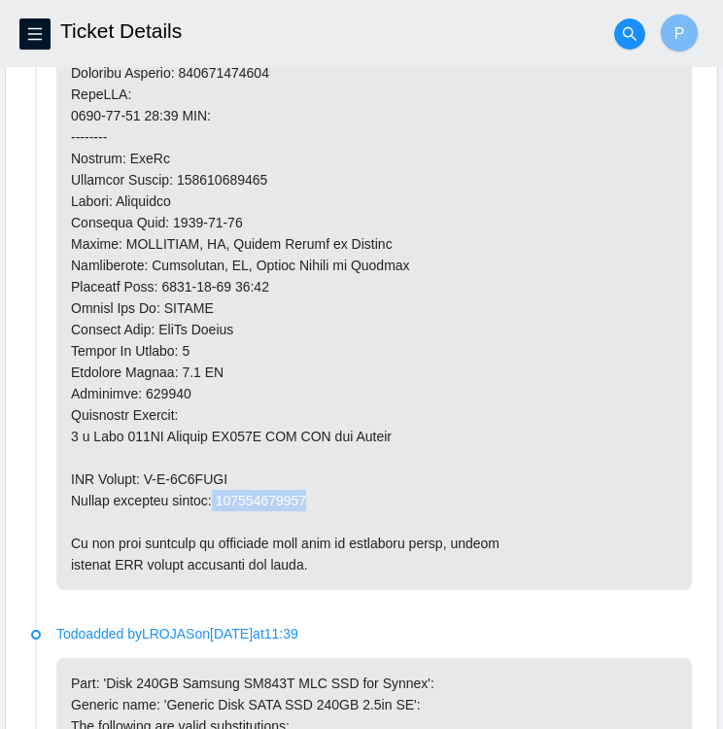
drag, startPoint x: 217, startPoint y: 491, endPoint x: 311, endPoint y: 500, distance: 94.7
click at [311, 500] on p at bounding box center [374, 73] width 636 height 1034
copy p "463470062950"
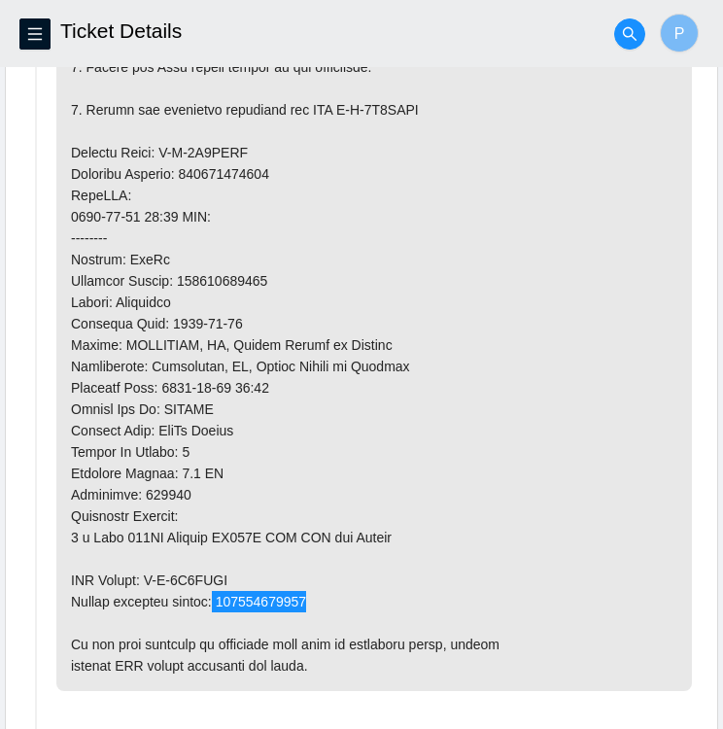
scroll to position [1449, 0]
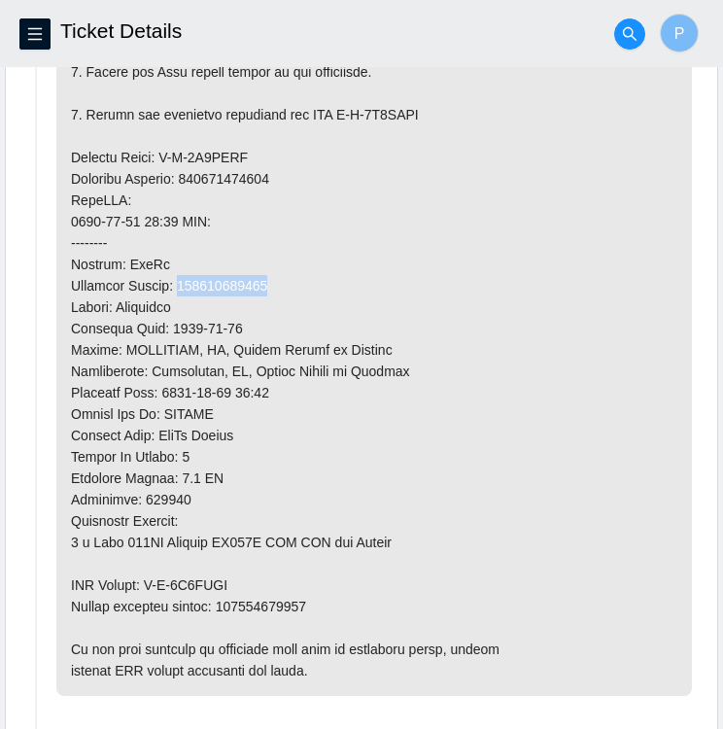
drag, startPoint x: 272, startPoint y: 278, endPoint x: 183, endPoint y: 284, distance: 89.6
click at [183, 284] on p at bounding box center [374, 179] width 636 height 1034
copy p "463470062940"
drag, startPoint x: 239, startPoint y: 146, endPoint x: 157, endPoint y: 156, distance: 82.2
click at [157, 156] on p at bounding box center [374, 179] width 636 height 1034
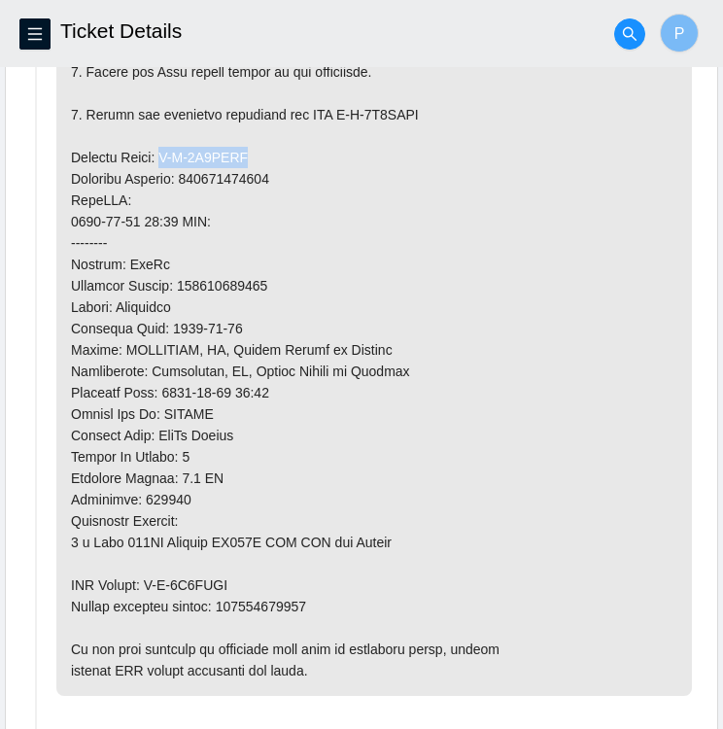
copy p "B-V-5X9HJFK"
drag, startPoint x: 148, startPoint y: 576, endPoint x: 241, endPoint y: 580, distance: 93.4
click at [241, 580] on p at bounding box center [374, 179] width 636 height 1034
copy p "B-V-5X9HJFT"
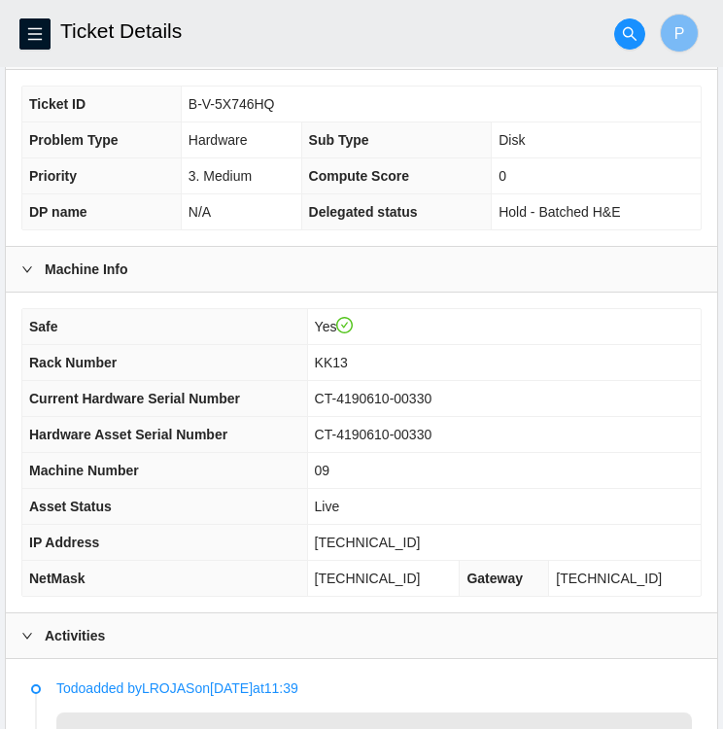
scroll to position [393, 0]
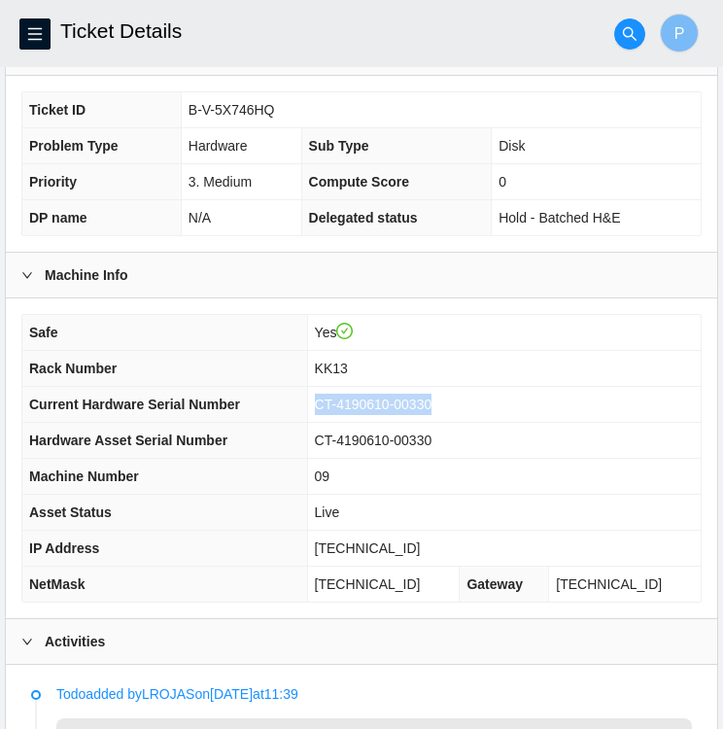
drag, startPoint x: 441, startPoint y: 398, endPoint x: 323, endPoint y: 402, distance: 118.6
click at [323, 402] on td "CT-4190610-00330" at bounding box center [504, 405] width 394 height 36
copy span "CT-4190610-00330"
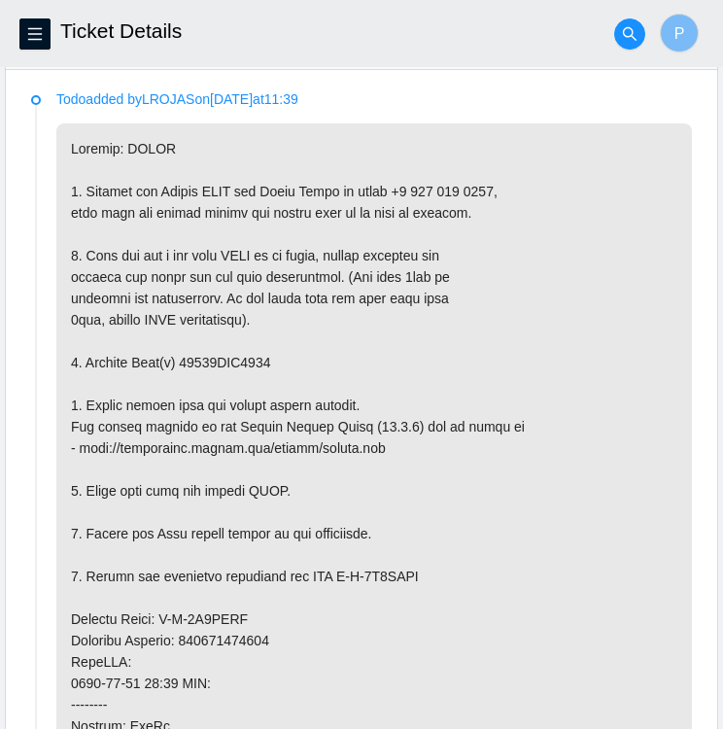
scroll to position [986, 0]
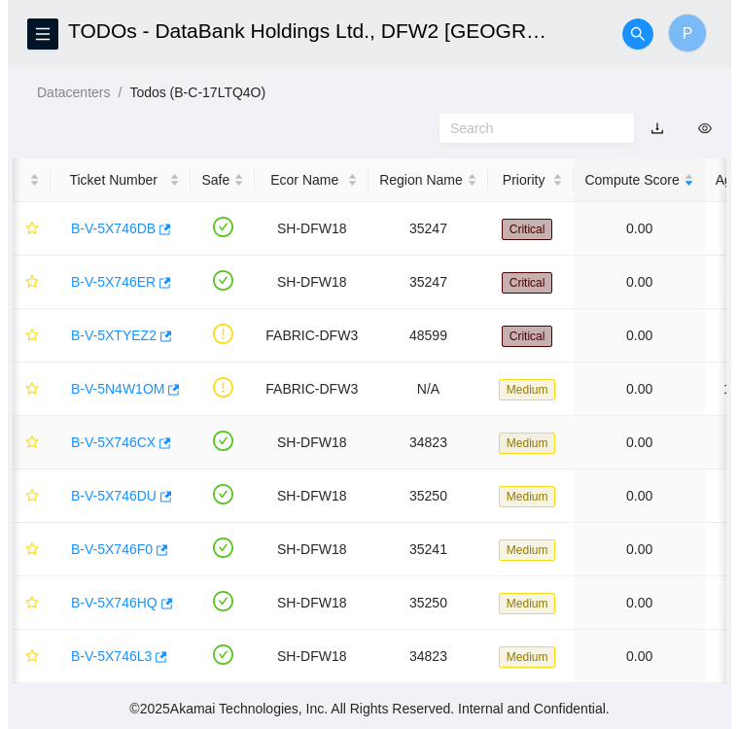
scroll to position [0, 3]
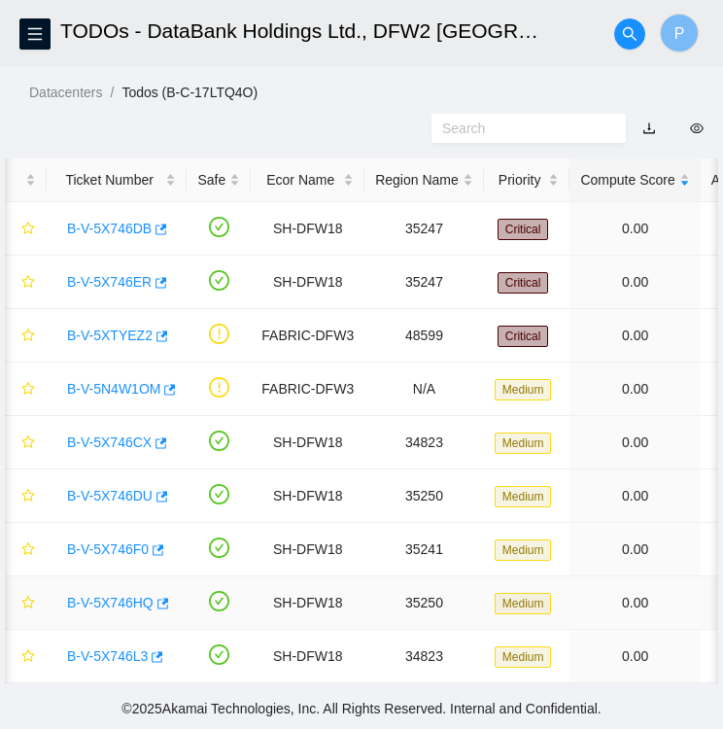
click at [104, 595] on link "B-V-5X746HQ" at bounding box center [110, 603] width 86 height 16
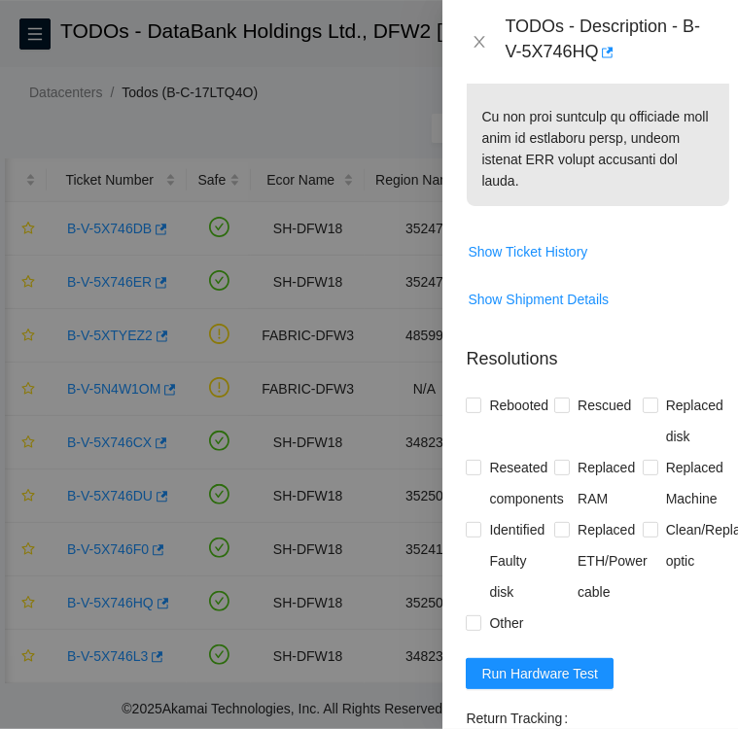
scroll to position [1740, 0]
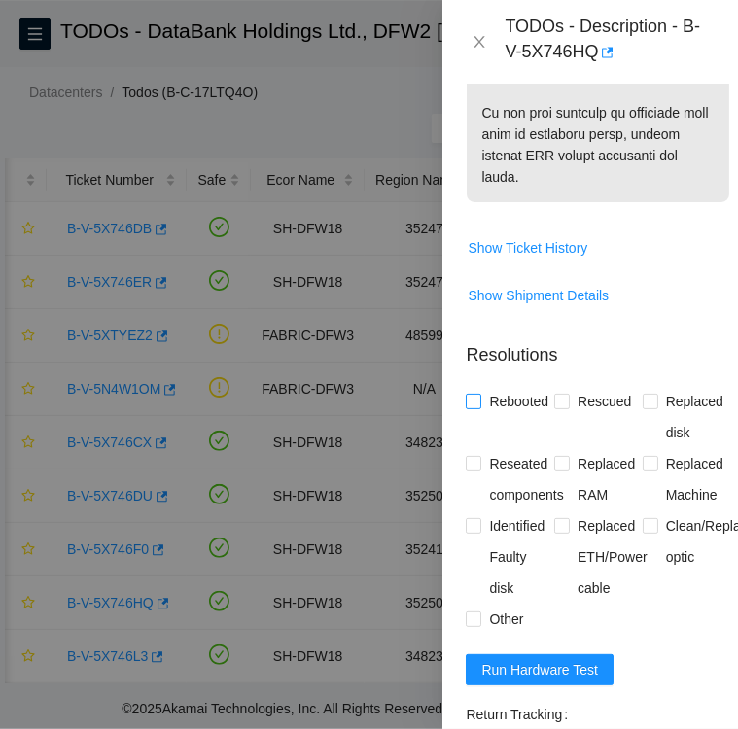
click at [474, 407] on input "Rebooted" at bounding box center [473, 401] width 14 height 14
checkbox input "true"
click at [562, 407] on input "Rescued" at bounding box center [561, 401] width 14 height 14
checkbox input "true"
click at [643, 407] on input "Replaced disk" at bounding box center [649, 401] width 14 height 14
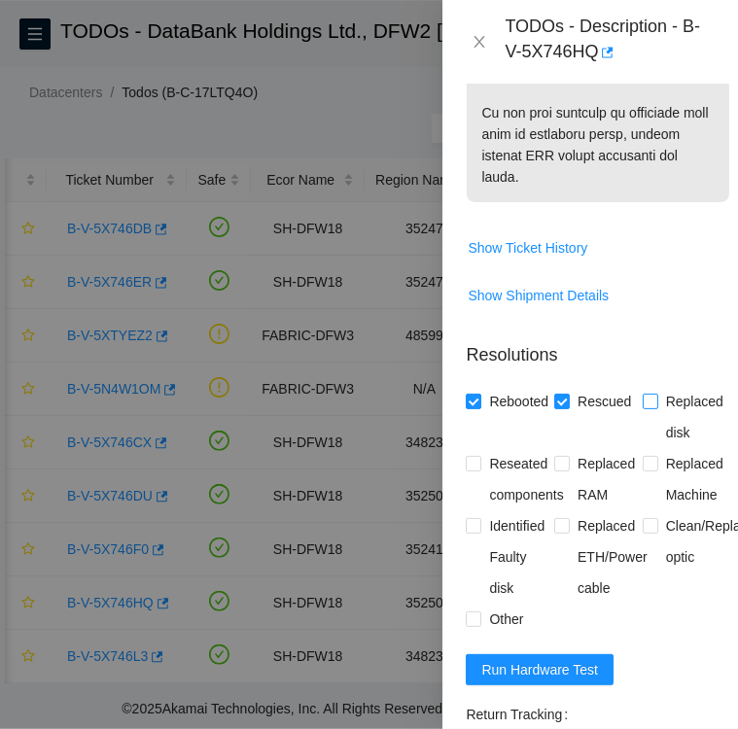
checkbox input "true"
click at [474, 469] on input "Reseated components" at bounding box center [473, 463] width 14 height 14
checkbox input "true"
click at [475, 532] on input "Identified Faulty disk" at bounding box center [473, 525] width 14 height 14
checkbox input "true"
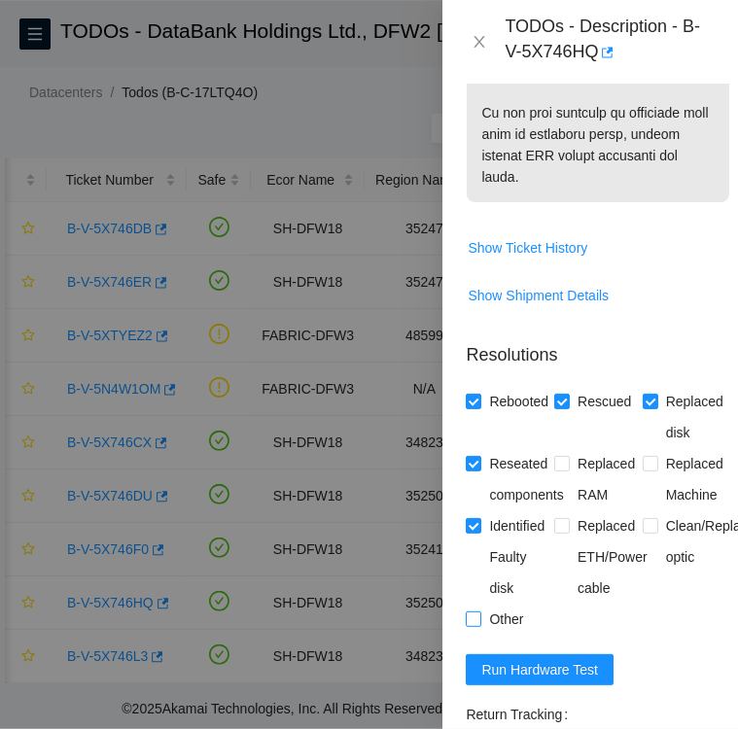
click at [475, 625] on input "Other" at bounding box center [473, 618] width 14 height 14
checkbox input "true"
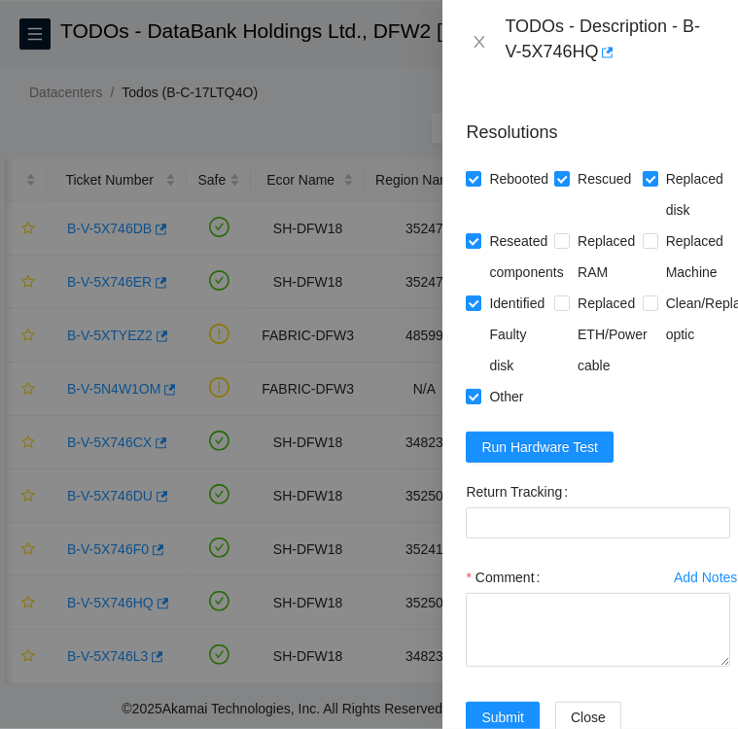
scroll to position [1965, 0]
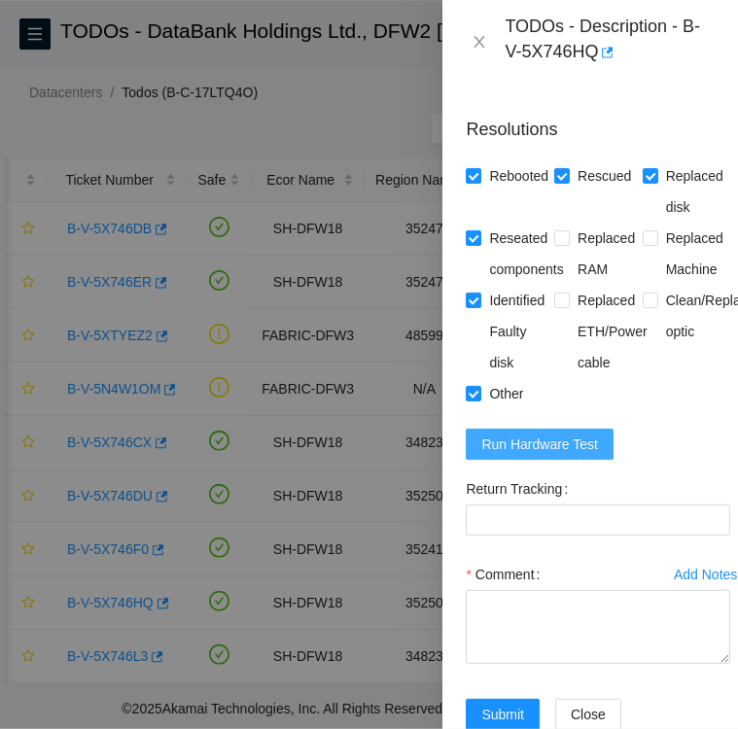
click at [545, 455] on span "Run Hardware Test" at bounding box center [539, 443] width 117 height 21
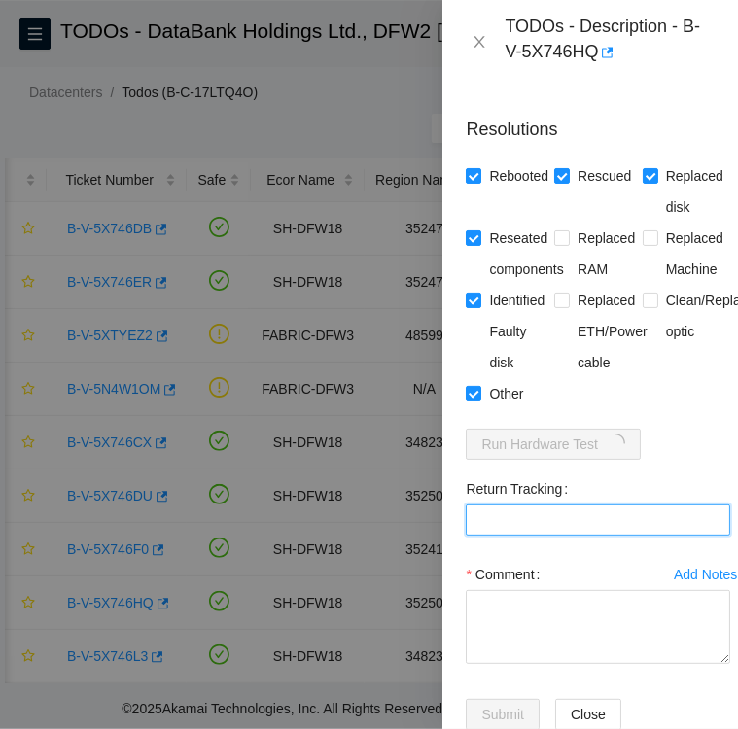
click at [568, 536] on Tracking "Return Tracking" at bounding box center [598, 519] width 264 height 31
paste Tracking "463470062950"
type Tracking "463470062950"
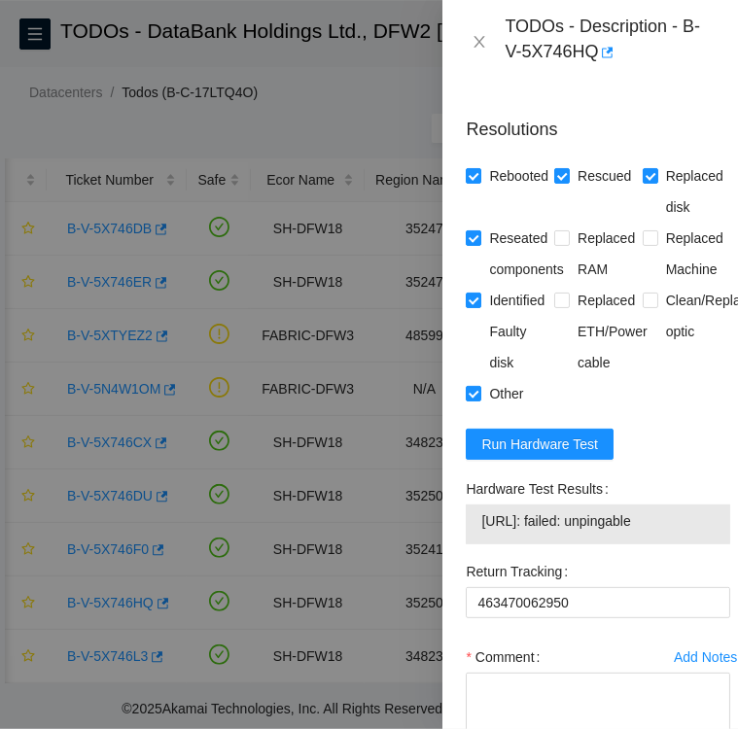
drag, startPoint x: 481, startPoint y: 557, endPoint x: 684, endPoint y: 565, distance: 203.3
click at [684, 532] on span "[URL]: failed: unpingable" at bounding box center [597, 520] width 233 height 21
drag, startPoint x: 684, startPoint y: 565, endPoint x: 641, endPoint y: 531, distance: 54.6
click at [641, 504] on div "Hardware Test Results" at bounding box center [598, 488] width 264 height 31
drag, startPoint x: 467, startPoint y: 526, endPoint x: 700, endPoint y: 569, distance: 236.2
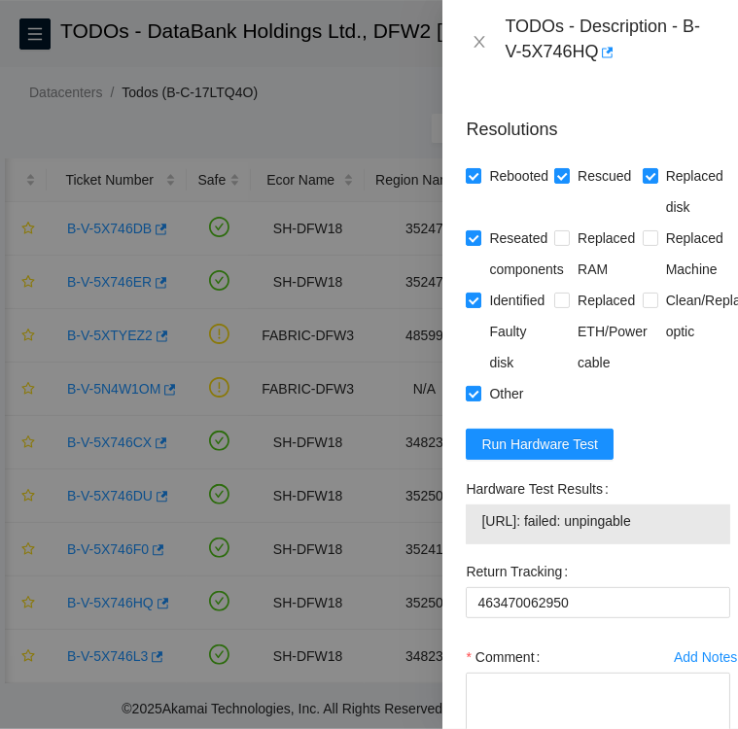
click at [700, 544] on div "Hardware Test Results [URL]: failed: unpingable" at bounding box center [598, 508] width 264 height 71
copy div "Hardware Test Results [URL]: failed: unpingable"
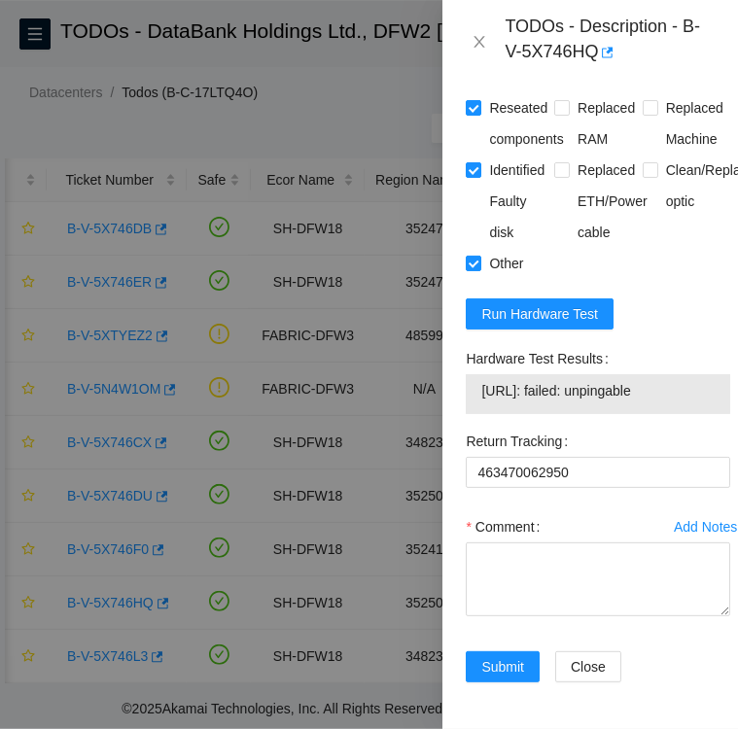
scroll to position [2137, 0]
click at [525, 571] on textarea "Comment" at bounding box center [598, 579] width 264 height 74
paste textarea "Hardware Test Results [URL]: failed: unpingable"
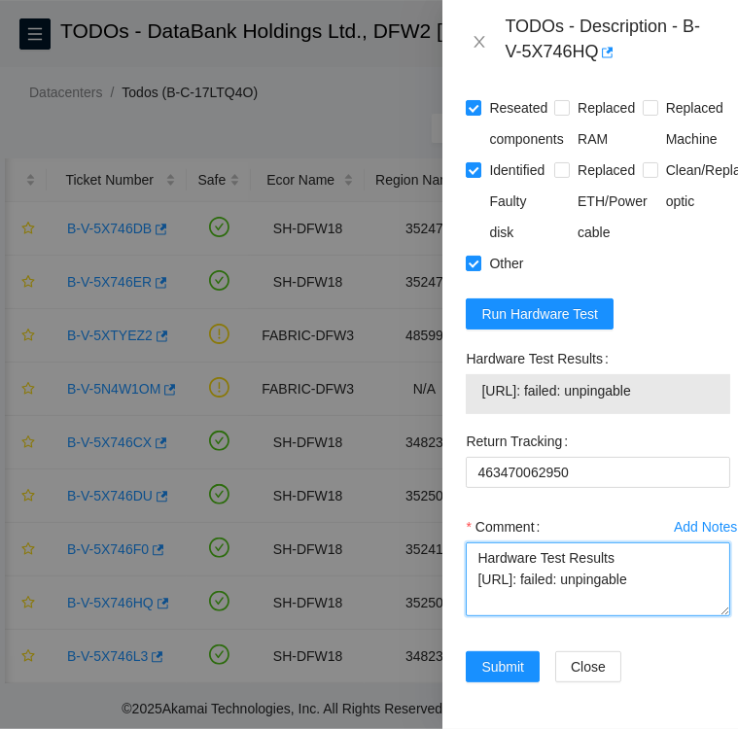
click at [477, 553] on textarea "Hardware Test Results [URL]: failed: unpingable" at bounding box center [598, 579] width 264 height 74
click at [474, 553] on textarea "Rescue failed Hardware Test Results [URL]: failed: unpingable" at bounding box center [598, 579] width 264 height 74
click at [614, 557] on textarea "Replacement disk SN: Rescue failed Hardware Test Results [URL]: failed: unpinga…" at bounding box center [598, 579] width 264 height 74
paste textarea "S1G0NYAF700975"
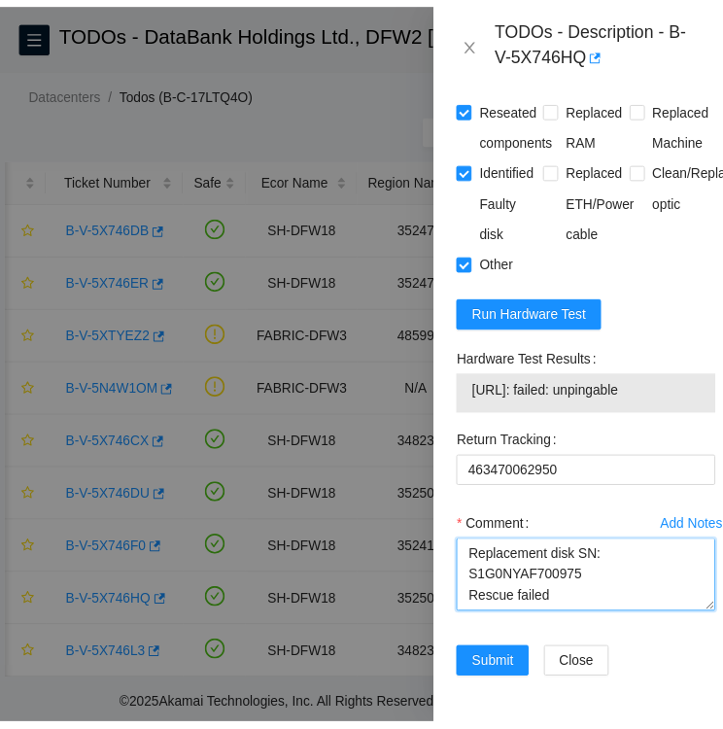
scroll to position [43, 0]
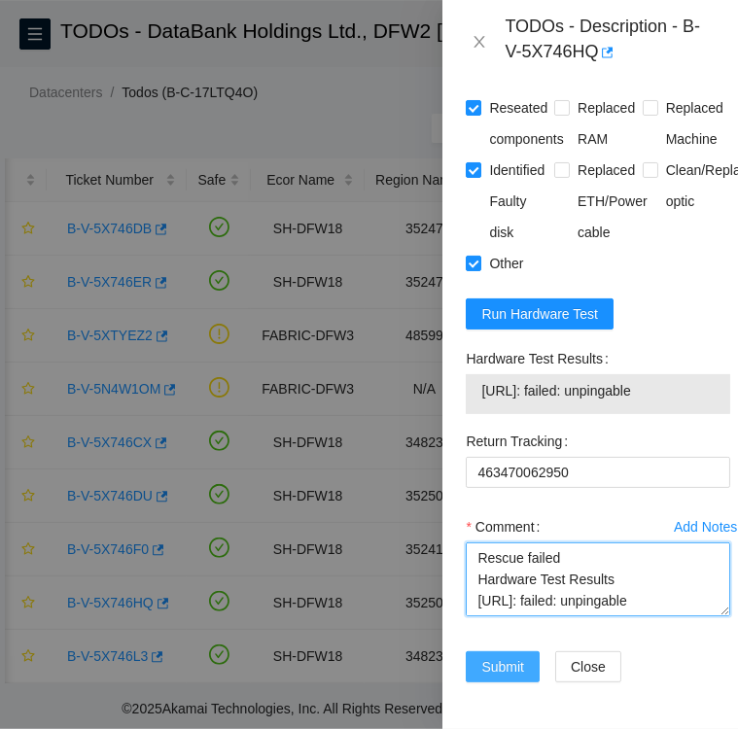
type textarea "Replacement disk SN: S1G0NYAF700975 Rescue failed Hardware Test Results [URL]: …"
click at [512, 662] on span "Submit" at bounding box center [502, 666] width 43 height 21
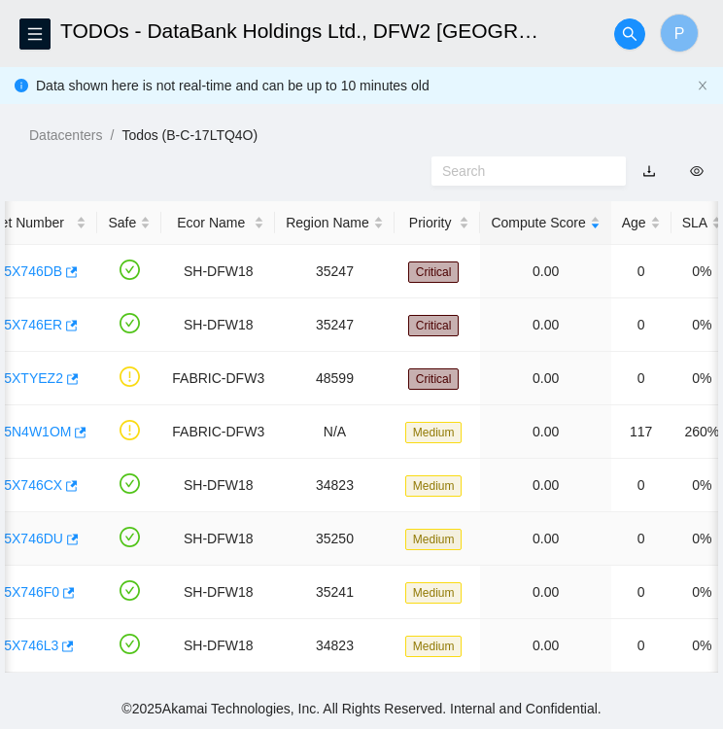
scroll to position [0, 0]
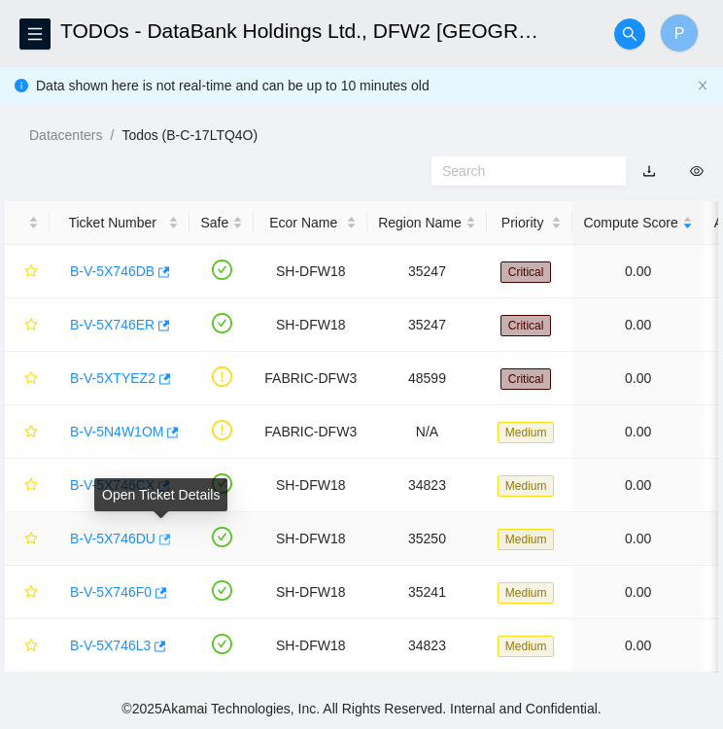
click at [163, 534] on icon "button" at bounding box center [165, 539] width 12 height 11
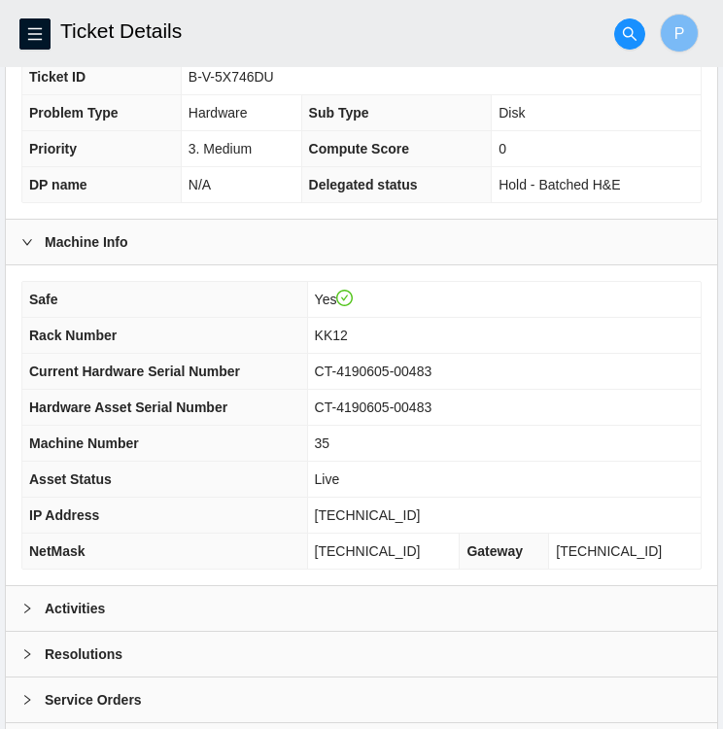
scroll to position [505, 0]
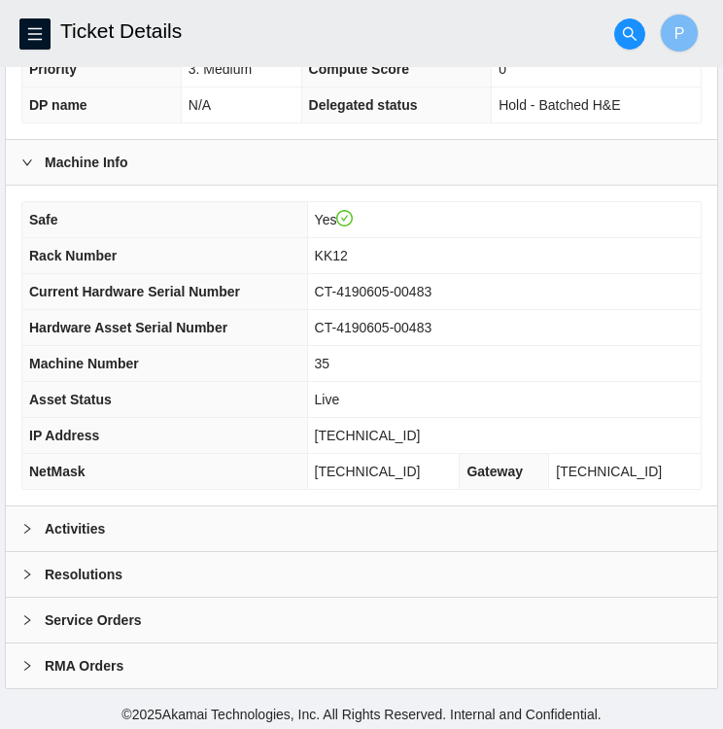
click at [141, 532] on div "Activities" at bounding box center [361, 528] width 711 height 45
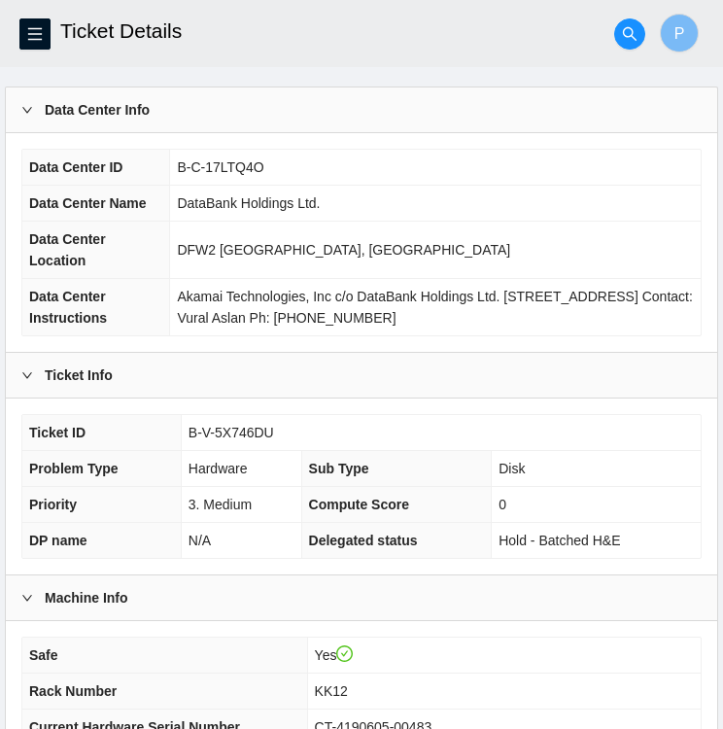
scroll to position [0, 0]
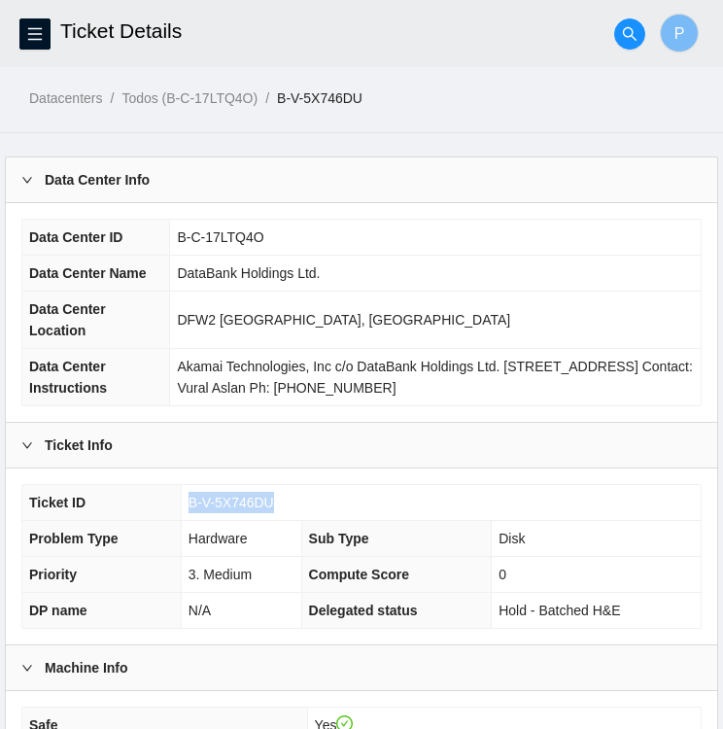
drag, startPoint x: 275, startPoint y: 499, endPoint x: 187, endPoint y: 502, distance: 88.5
click at [187, 502] on td "B-V-5X746DU" at bounding box center [441, 503] width 520 height 36
copy span "B-V-5X746DU"
click at [290, 498] on td "B-V-5X746DU" at bounding box center [441, 503] width 520 height 36
drag, startPoint x: 290, startPoint y: 498, endPoint x: 187, endPoint y: 495, distance: 103.1
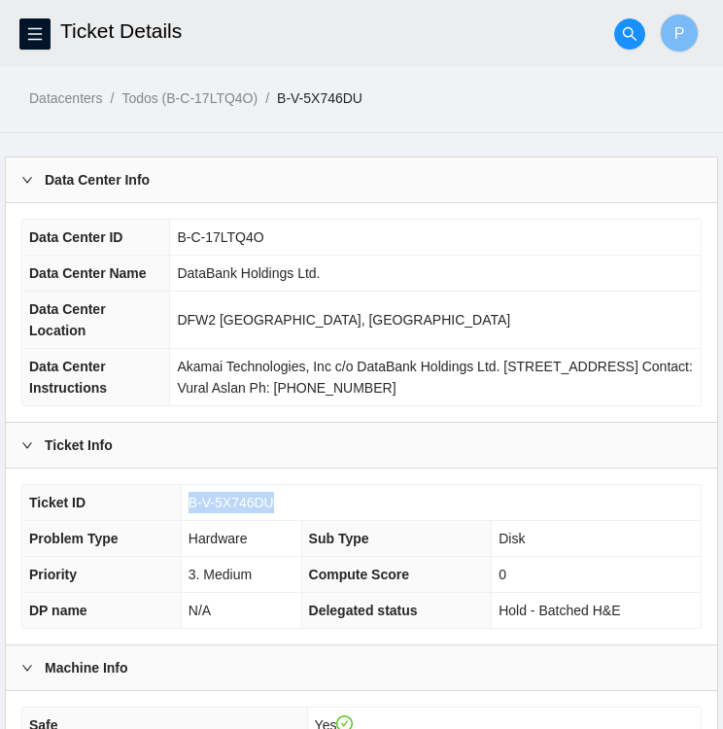
click at [187, 495] on td "B-V-5X746DU" at bounding box center [441, 503] width 520 height 36
copy span "B-V-5X746DU"
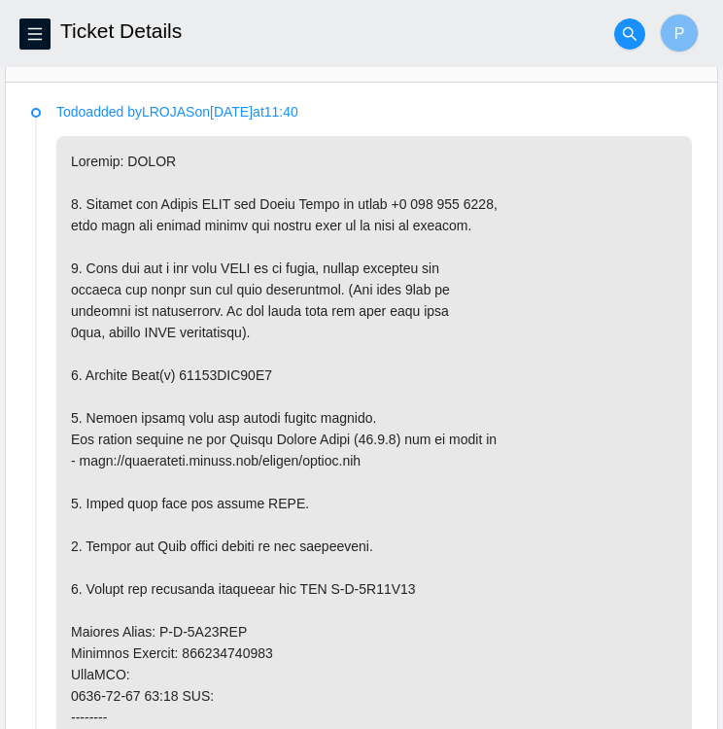
scroll to position [974, 0]
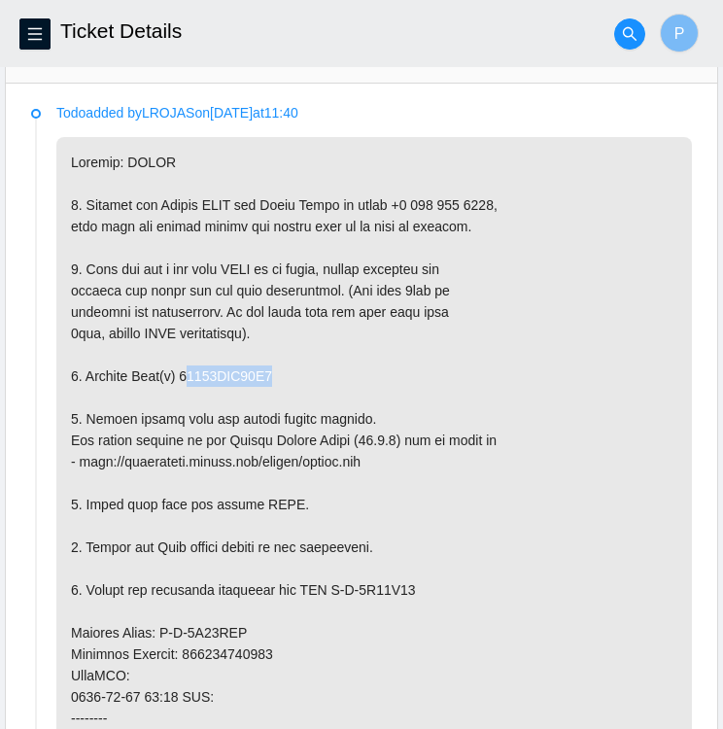
drag, startPoint x: 182, startPoint y: 370, endPoint x: 290, endPoint y: 374, distance: 107.9
click at [290, 374] on p at bounding box center [374, 654] width 636 height 1034
drag, startPoint x: 290, startPoint y: 374, endPoint x: 279, endPoint y: 374, distance: 10.7
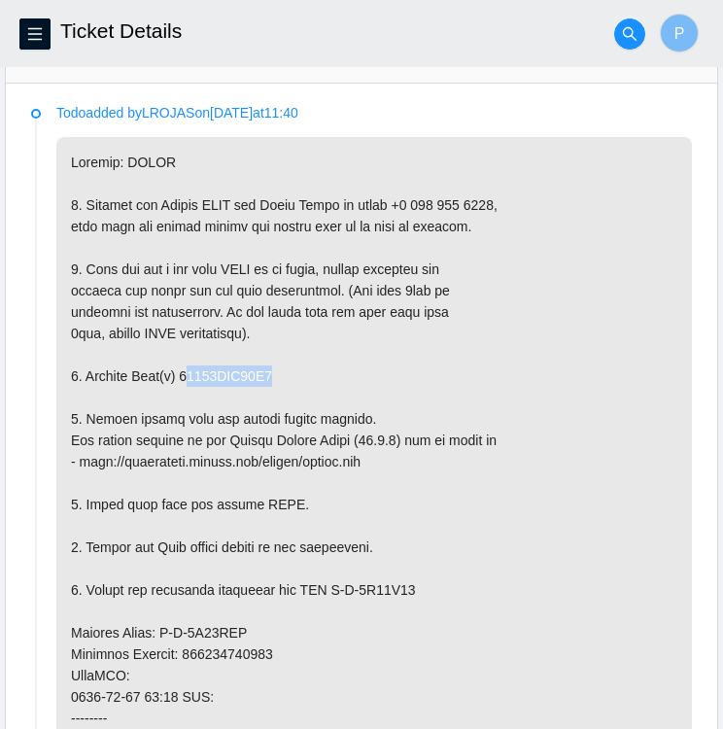
click at [279, 374] on p at bounding box center [374, 654] width 636 height 1034
click at [178, 359] on p at bounding box center [374, 654] width 636 height 1034
drag, startPoint x: 179, startPoint y: 364, endPoint x: 270, endPoint y: 368, distance: 91.4
click at [270, 368] on p at bounding box center [374, 654] width 636 height 1034
copy p "18521FDA75B0"
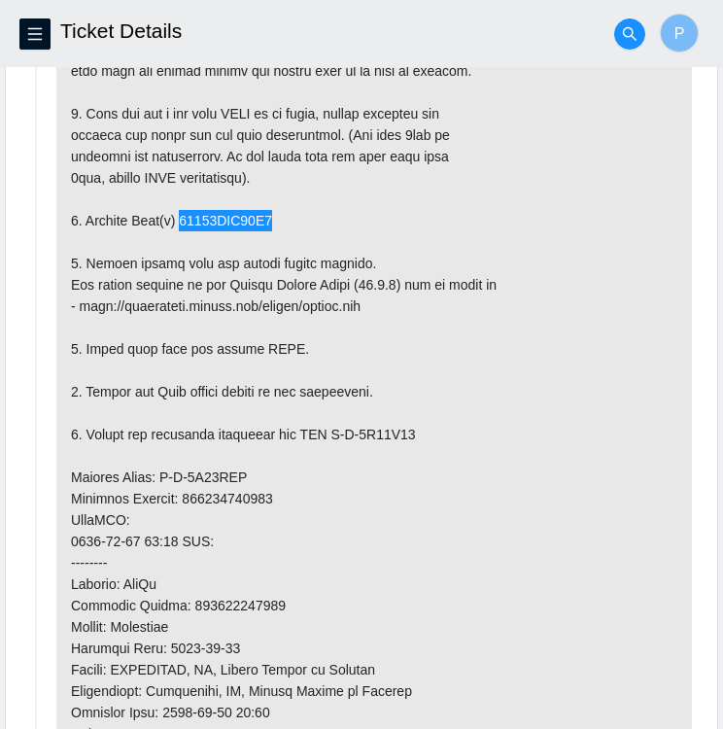
scroll to position [1131, 0]
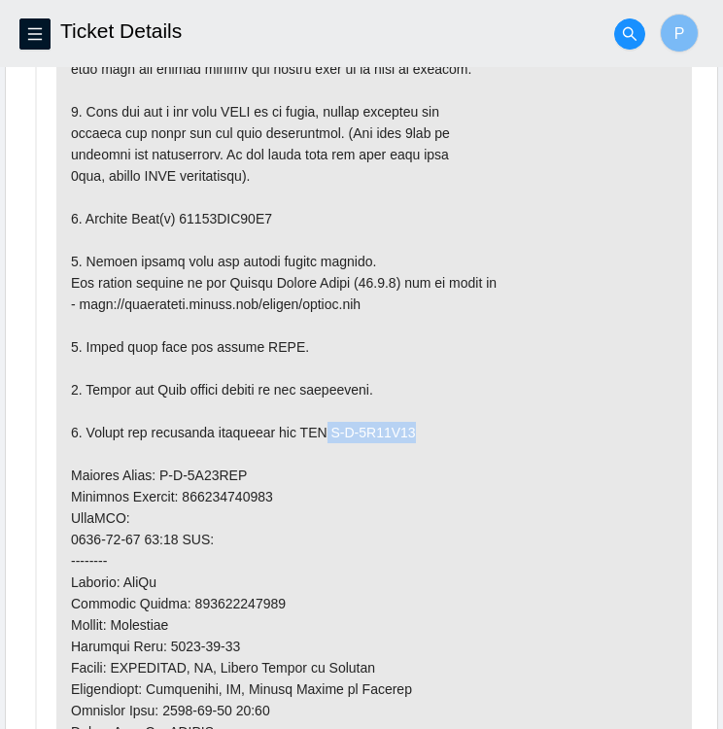
drag, startPoint x: 328, startPoint y: 428, endPoint x: 407, endPoint y: 432, distance: 78.9
click at [407, 432] on p at bounding box center [374, 497] width 636 height 1034
copy p "B-V-5X86L08"
click at [478, 479] on p at bounding box center [374, 497] width 636 height 1034
drag, startPoint x: 154, startPoint y: 466, endPoint x: 240, endPoint y: 474, distance: 86.9
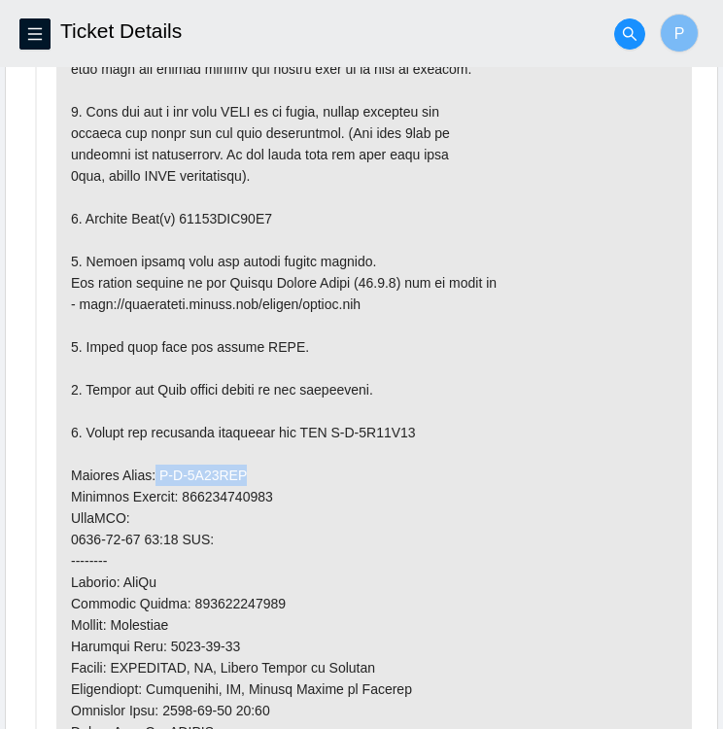
click at [240, 474] on p at bounding box center [374, 497] width 636 height 1034
copy p "B-V-5X86KZZ"
click at [285, 501] on p at bounding box center [374, 497] width 636 height 1034
drag, startPoint x: 188, startPoint y: 486, endPoint x: 276, endPoint y: 497, distance: 89.1
click at [276, 497] on p at bounding box center [374, 497] width 636 height 1034
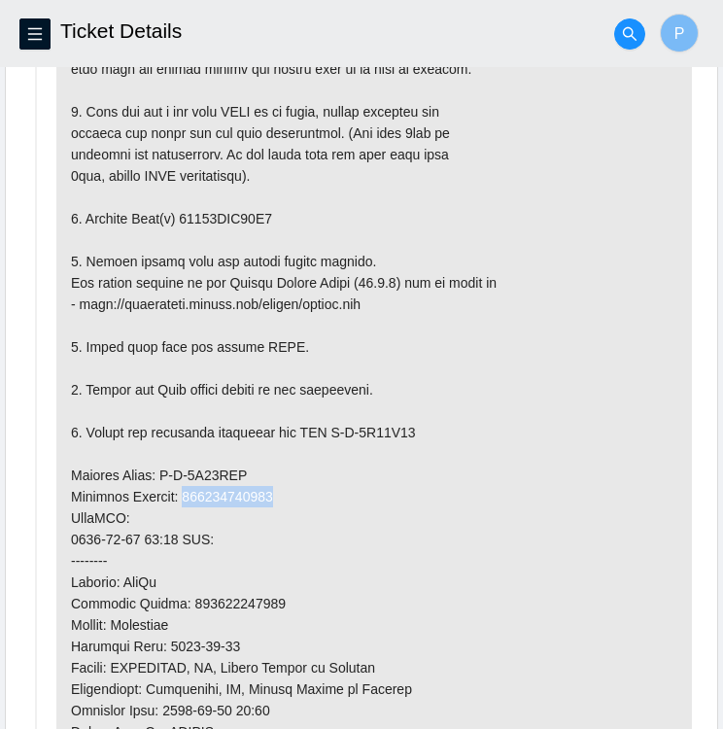
copy p "450826221300"
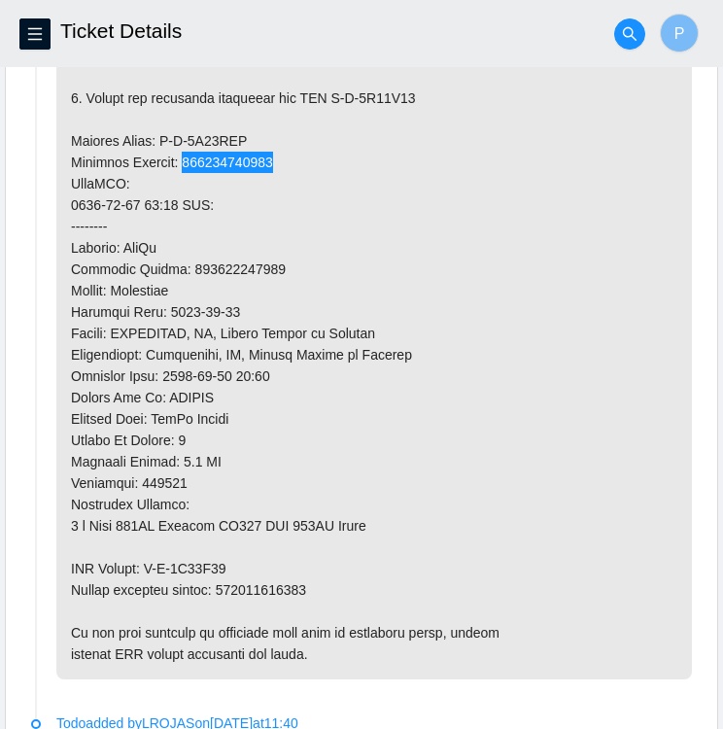
scroll to position [1469, 0]
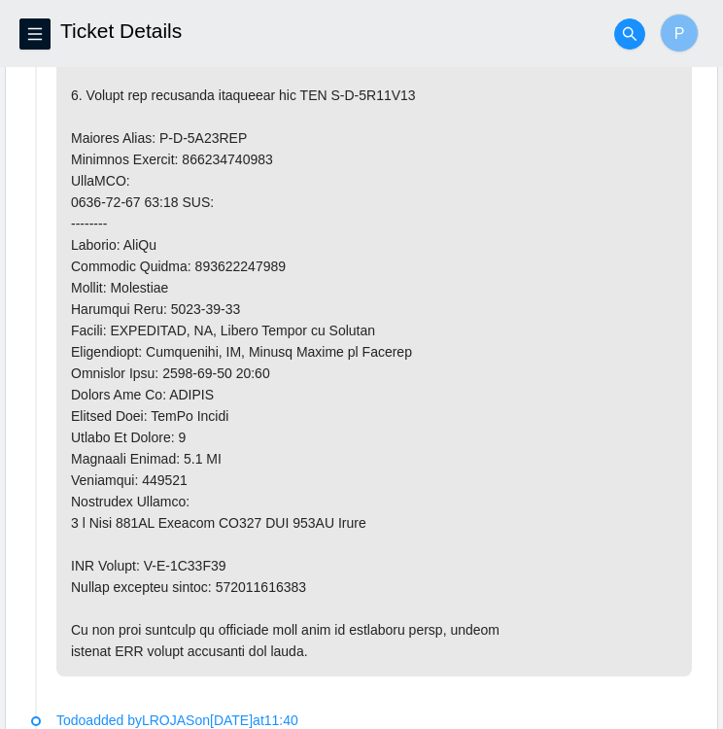
click at [319, 569] on p at bounding box center [374, 159] width 636 height 1034
drag, startPoint x: 221, startPoint y: 580, endPoint x: 308, endPoint y: 586, distance: 87.7
click at [308, 586] on p at bounding box center [374, 159] width 636 height 1034
copy p "450826221310"
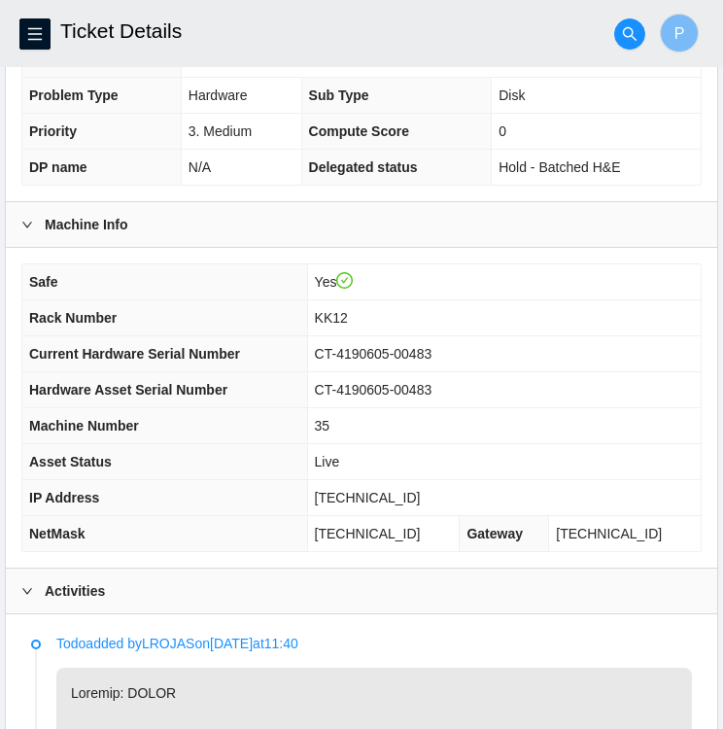
scroll to position [443, 0]
drag, startPoint x: 443, startPoint y: 343, endPoint x: 320, endPoint y: 334, distance: 123.7
click at [320, 336] on td "CT-4190605-00483" at bounding box center [504, 354] width 394 height 36
copy span "CT-4190605-00483"
click at [477, 294] on td "Yes" at bounding box center [504, 282] width 394 height 36
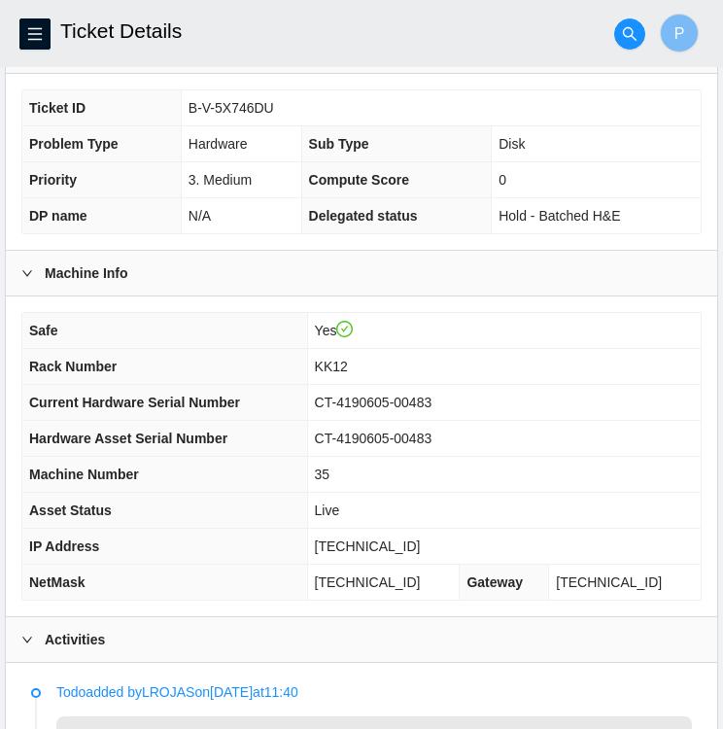
scroll to position [399, 0]
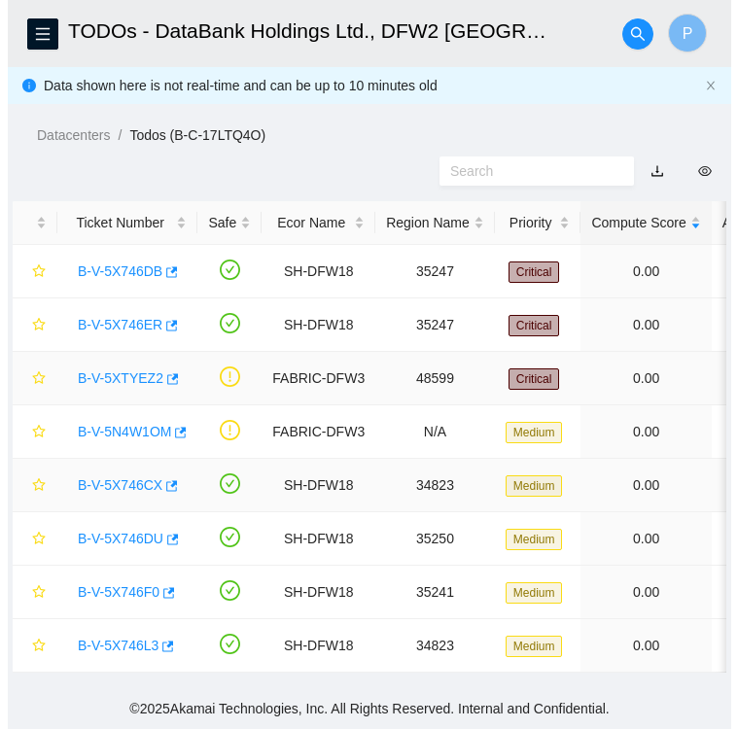
scroll to position [474, 0]
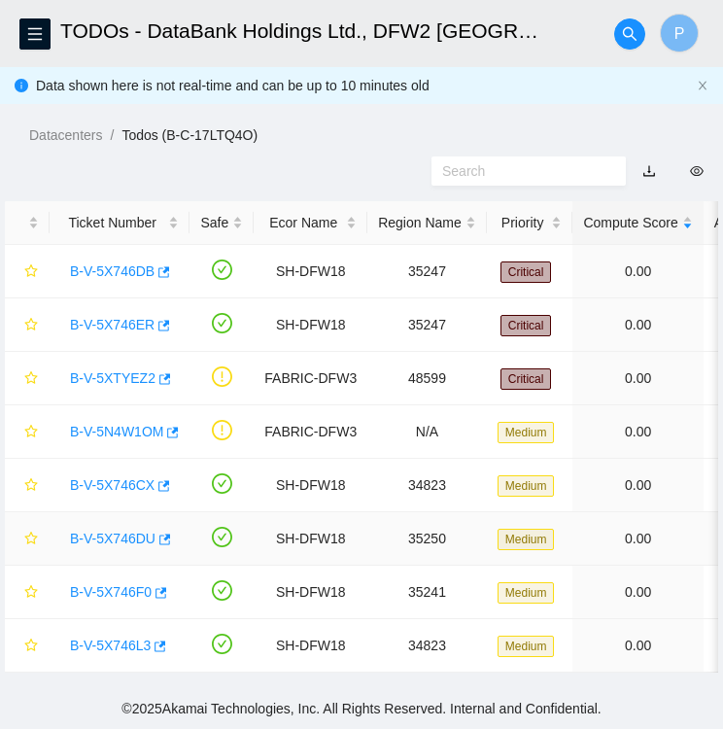
click at [105, 532] on link "B-V-5X746DU" at bounding box center [113, 539] width 86 height 16
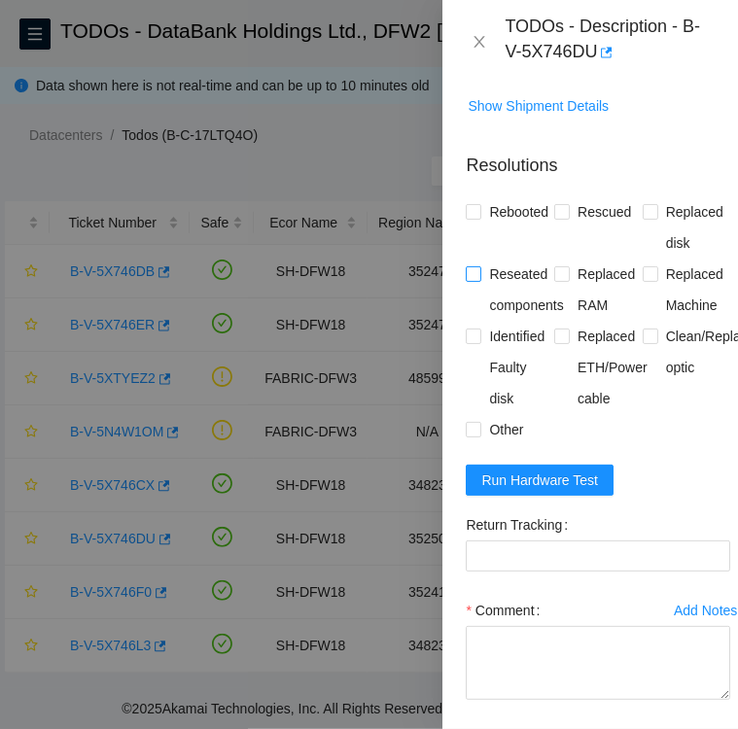
scroll to position [1926, 0]
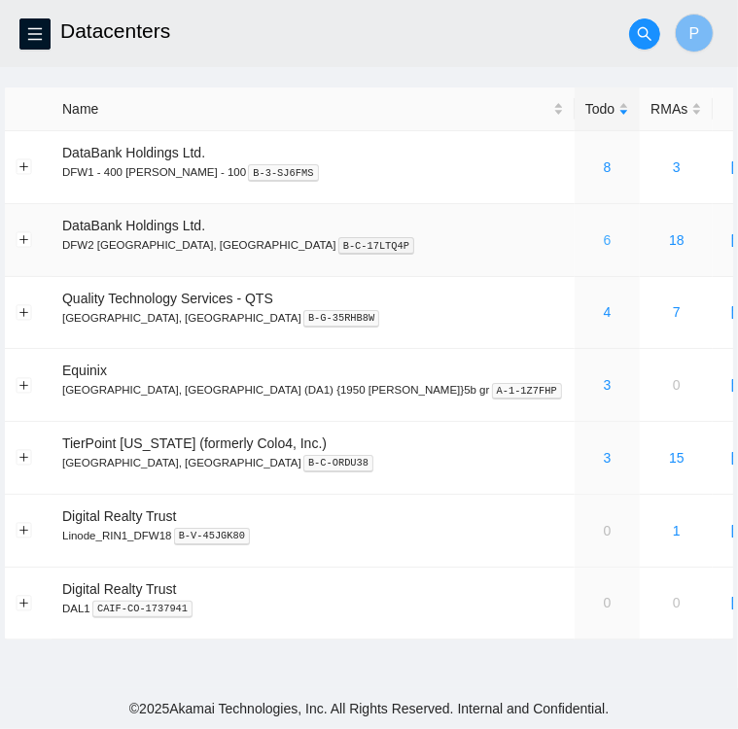
click at [604, 242] on link "6" at bounding box center [608, 240] width 8 height 16
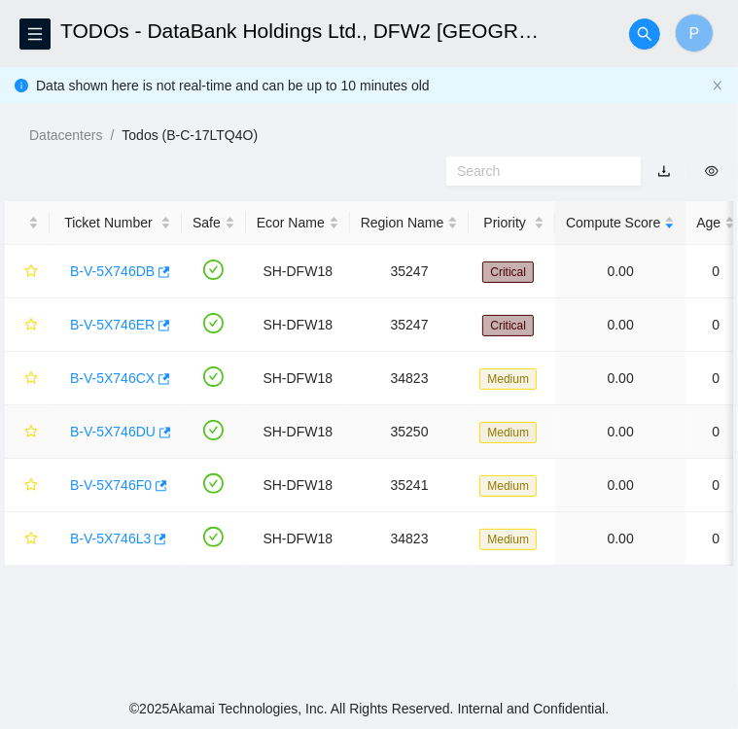
click at [122, 427] on link "B-V-5X746DU" at bounding box center [113, 432] width 86 height 16
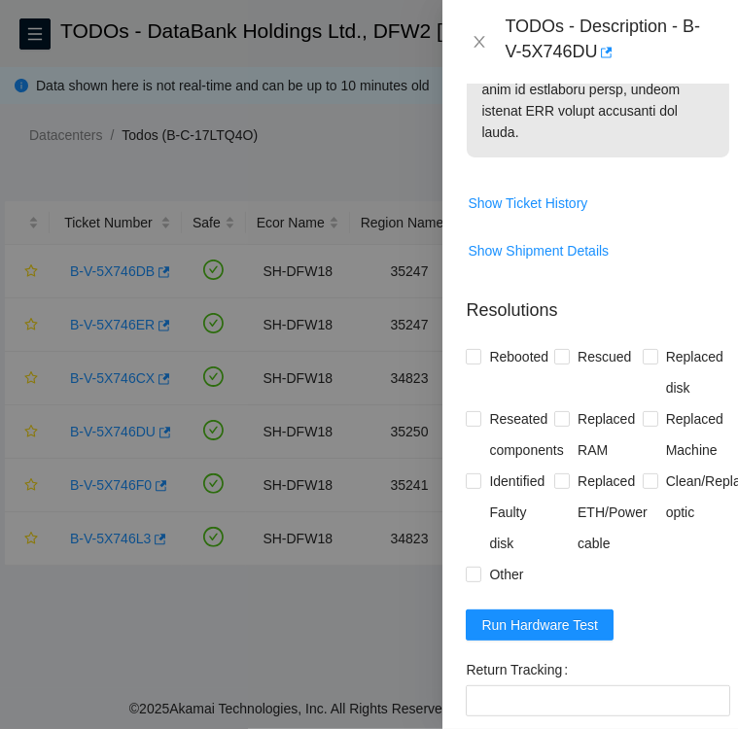
scroll to position [1787, 0]
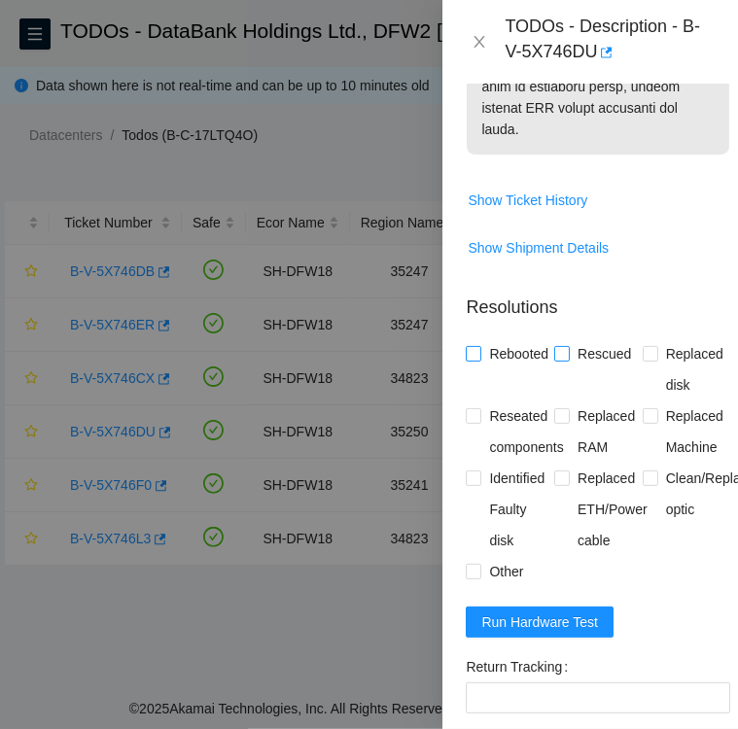
drag, startPoint x: 474, startPoint y: 394, endPoint x: 560, endPoint y: 395, distance: 85.5
click at [560, 395] on div "Rebooted Rescued Replaced disk Reseated components Replaced RAM Replaced Machin…" at bounding box center [598, 462] width 264 height 249
drag, startPoint x: 560, startPoint y: 395, endPoint x: 471, endPoint y: 397, distance: 88.5
click at [471, 397] on div "Rebooted Rescued Replaced disk Reseated components Replaced RAM Replaced Machin…" at bounding box center [598, 462] width 264 height 249
click at [471, 360] on input "Rebooted" at bounding box center [473, 353] width 14 height 14
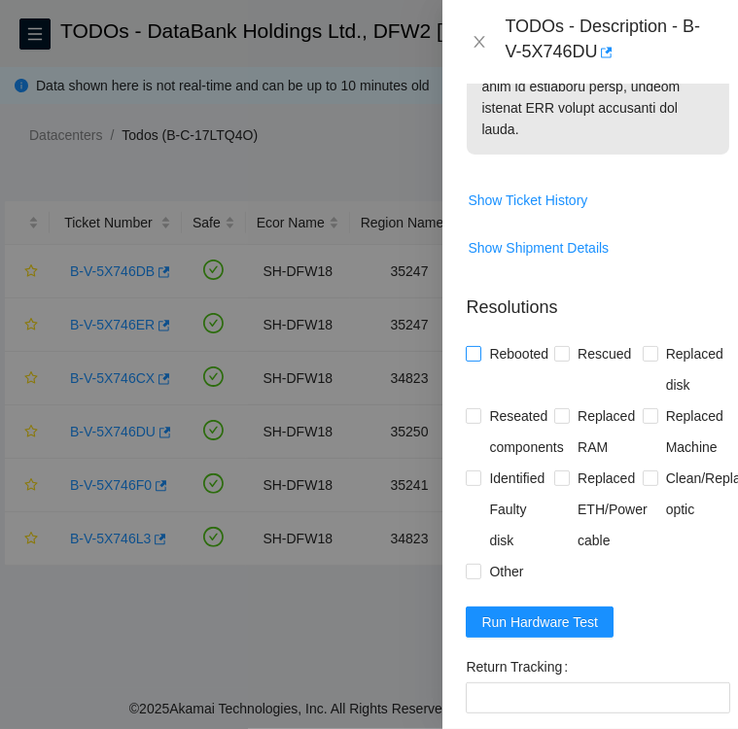
checkbox input "true"
click at [554, 360] on input "Rescued" at bounding box center [561, 353] width 14 height 14
checkbox input "true"
click at [642, 360] on input "Replaced disk" at bounding box center [649, 353] width 14 height 14
checkbox input "true"
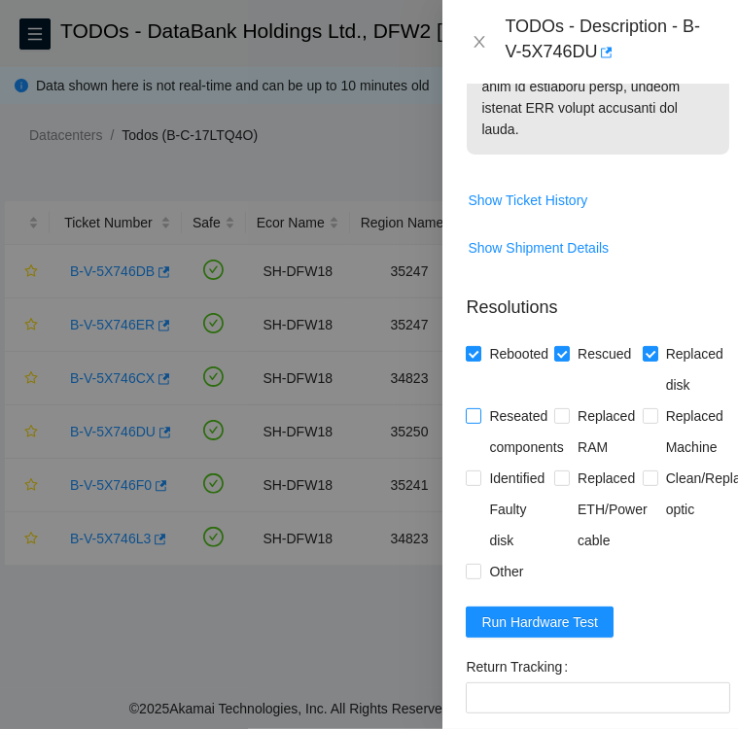
click at [474, 422] on input "Reseated components" at bounding box center [473, 415] width 14 height 14
checkbox input "true"
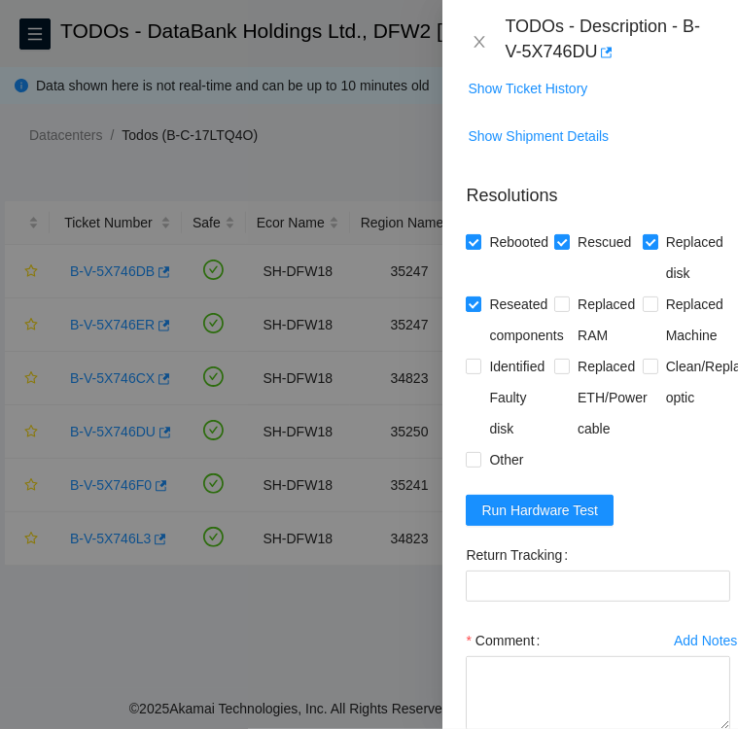
scroll to position [1900, 0]
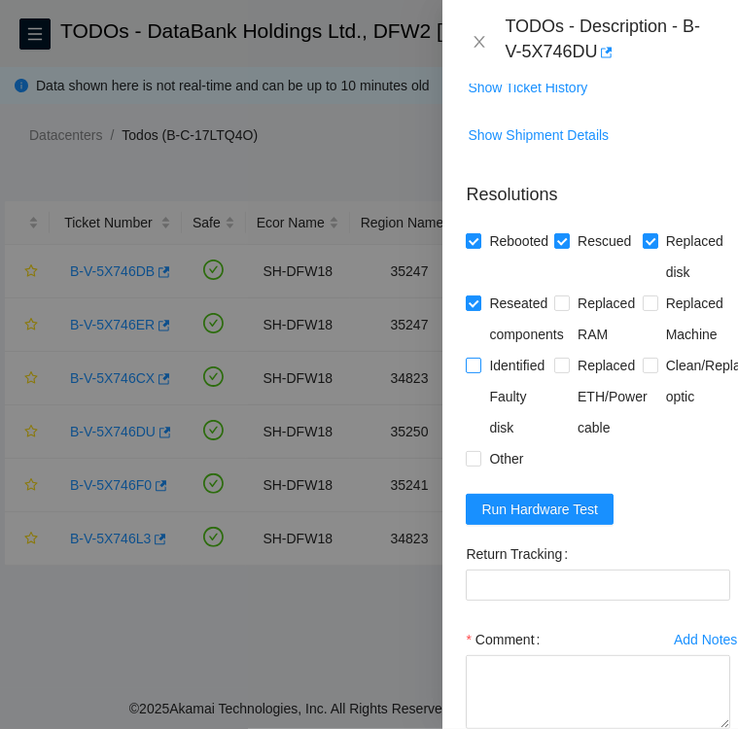
click at [468, 371] on input "Identified Faulty disk" at bounding box center [473, 365] width 14 height 14
checkbox input "true"
click at [474, 465] on input "Other" at bounding box center [473, 458] width 14 height 14
checkbox input "true"
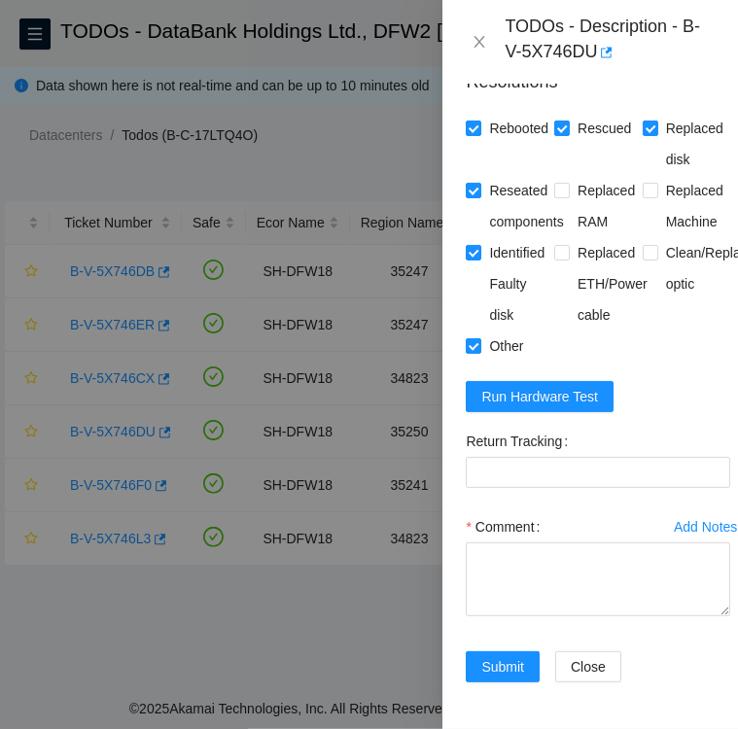
scroll to position [2083, 0]
click at [581, 457] on Tracking "Return Tracking" at bounding box center [598, 472] width 264 height 31
paste Tracking "450826221310"
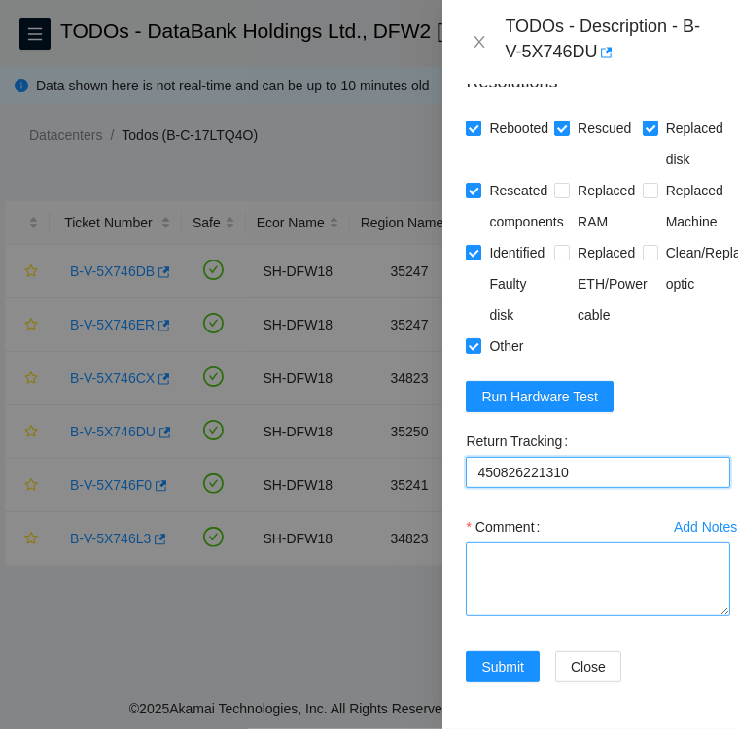
type Tracking "450826221310"
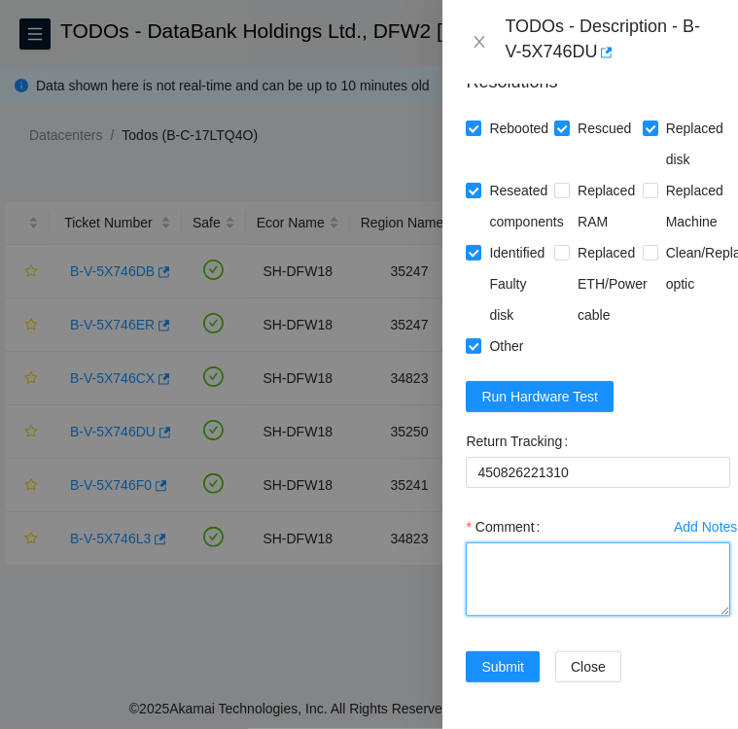
click at [553, 542] on textarea "Comment" at bounding box center [598, 579] width 264 height 74
click at [582, 542] on textarea "Comment" at bounding box center [598, 579] width 264 height 74
paste textarea "S45RNC0R904953"
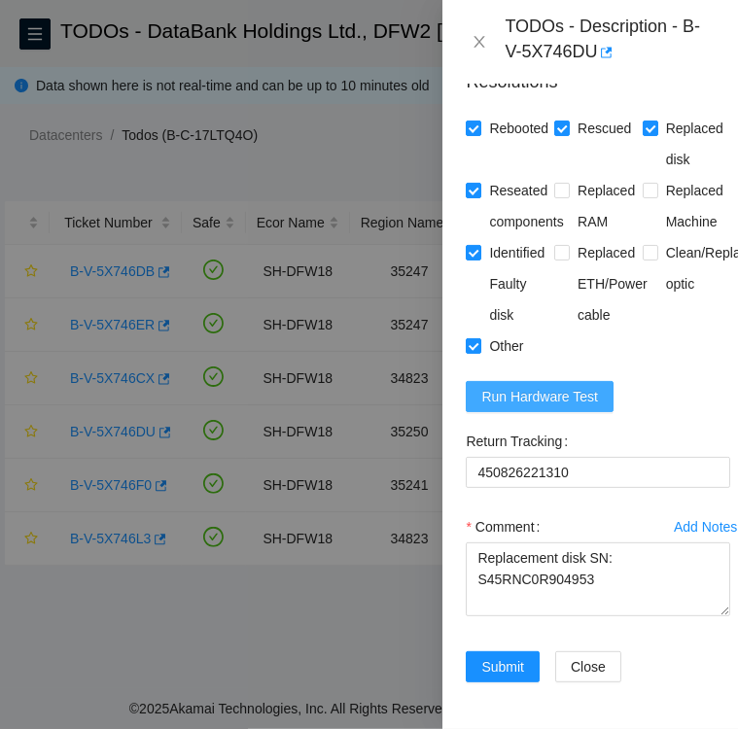
click at [517, 386] on span "Run Hardware Test" at bounding box center [539, 396] width 117 height 21
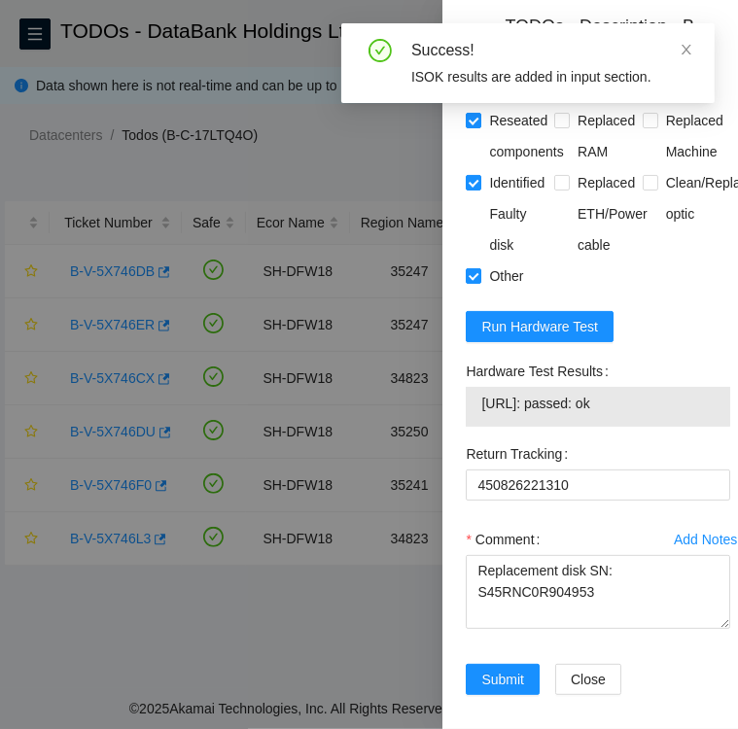
drag, startPoint x: 467, startPoint y: 406, endPoint x: 665, endPoint y: 450, distance: 203.0
click at [665, 427] on div "Hardware Test Results 104.123.156.174: passed: ok" at bounding box center [598, 391] width 264 height 71
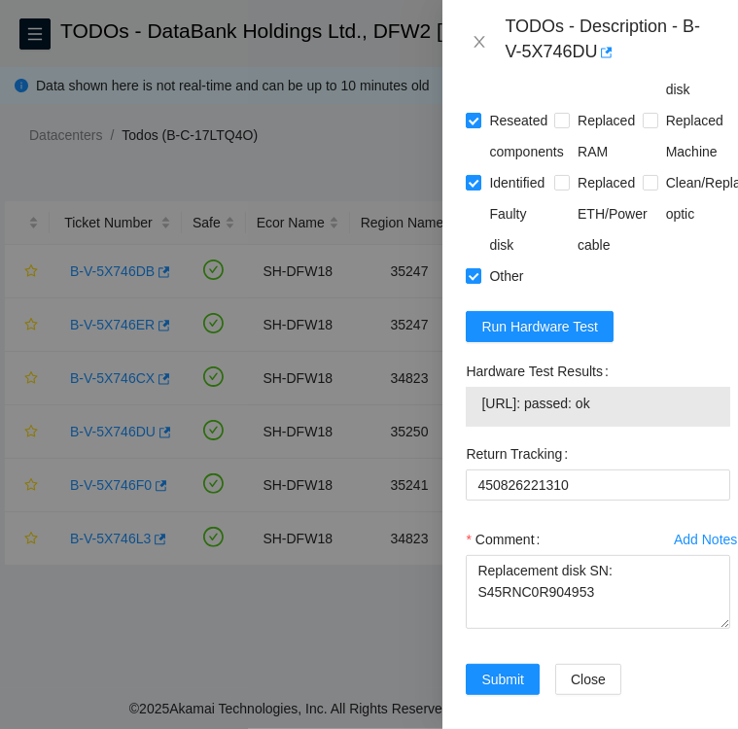
copy div "Hardware Test Results 104.123.156.174: passed: ok"
click at [490, 629] on textarea "Replacement disk SN: S45RNC0R904953" at bounding box center [598, 592] width 264 height 74
click at [588, 629] on textarea "Replacement disk SN: S45RNC0R904953" at bounding box center [598, 592] width 264 height 74
paste textarea "Hardware Test Results 104.123.156.174: passed: ok"
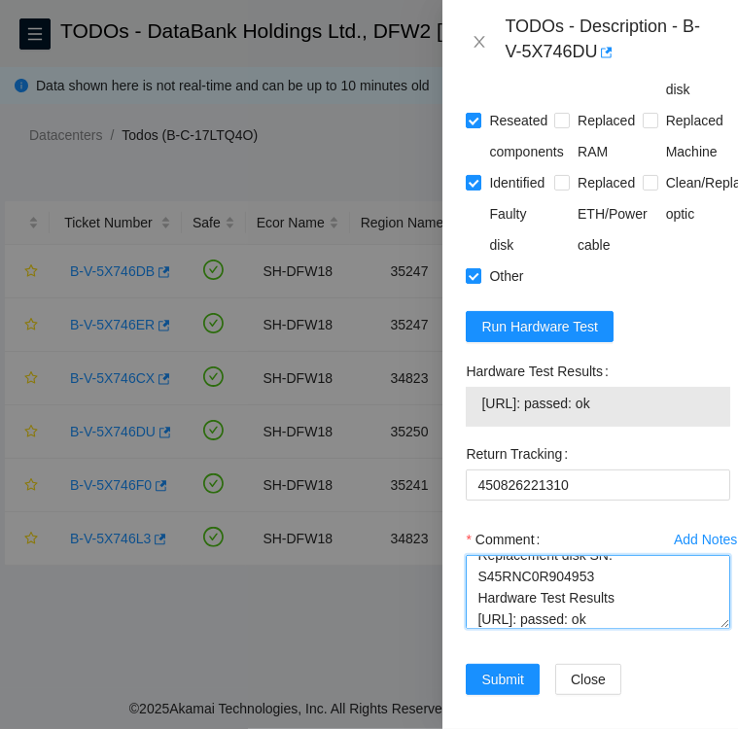
scroll to position [0, 0]
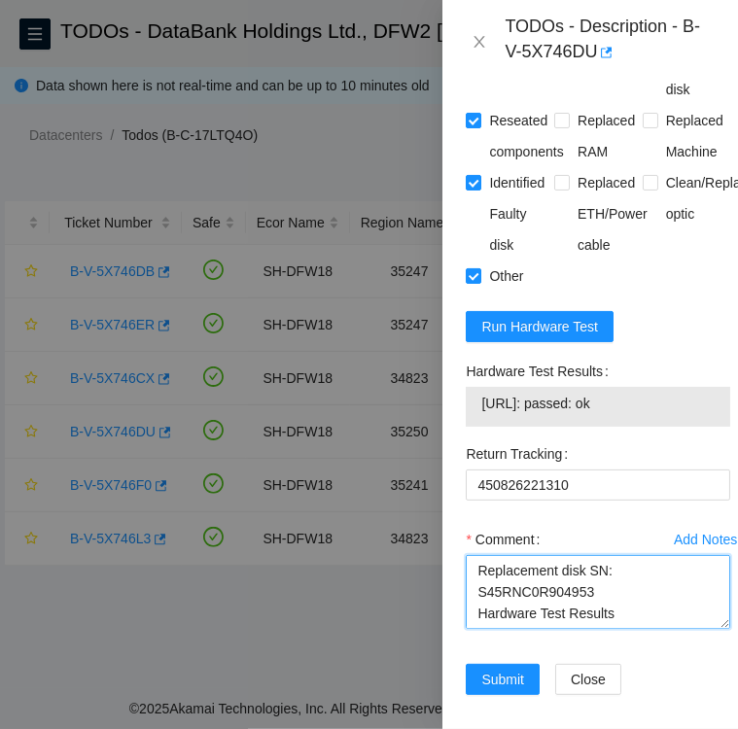
click at [474, 607] on textarea "Replacement disk SN: S45RNC0R904953 Hardware Test Results 104.123.156.174: pass…" at bounding box center [598, 592] width 264 height 74
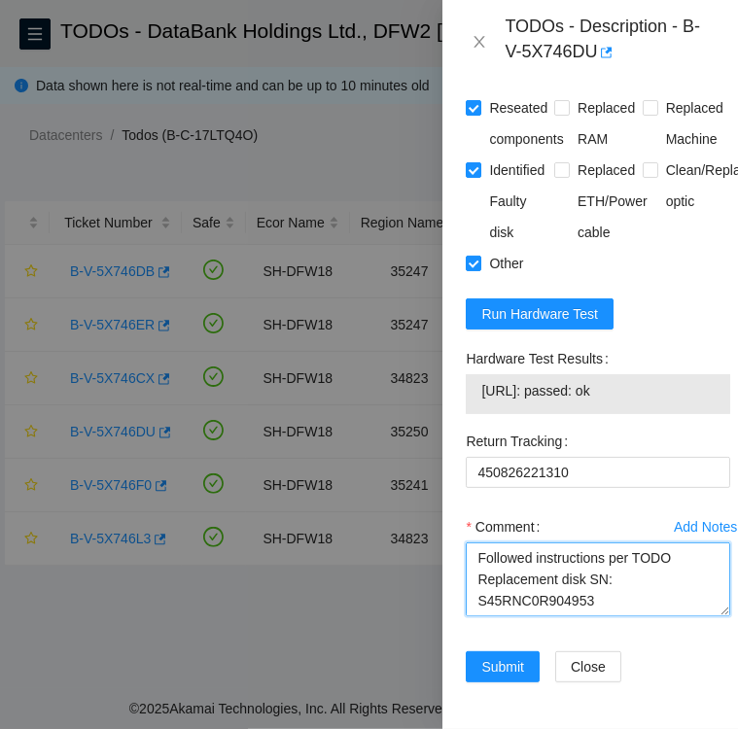
scroll to position [43, 0]
drag, startPoint x: 652, startPoint y: 572, endPoint x: 474, endPoint y: 577, distance: 177.9
click at [474, 577] on textarea "Followed instructions per TODO Replacement disk SN: S45RNC0R904953 Hardware Tes…" at bounding box center [598, 579] width 264 height 74
type textarea "Followed instructions per TODO Replacement disk SN: S45RNC0R904953 Hardware Tes…"
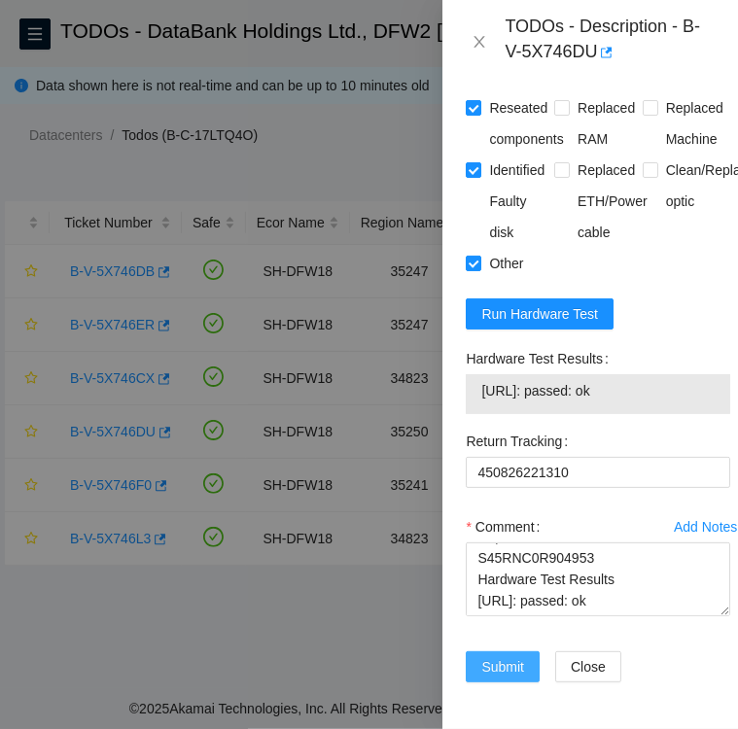
click at [487, 656] on span "Submit" at bounding box center [502, 666] width 43 height 21
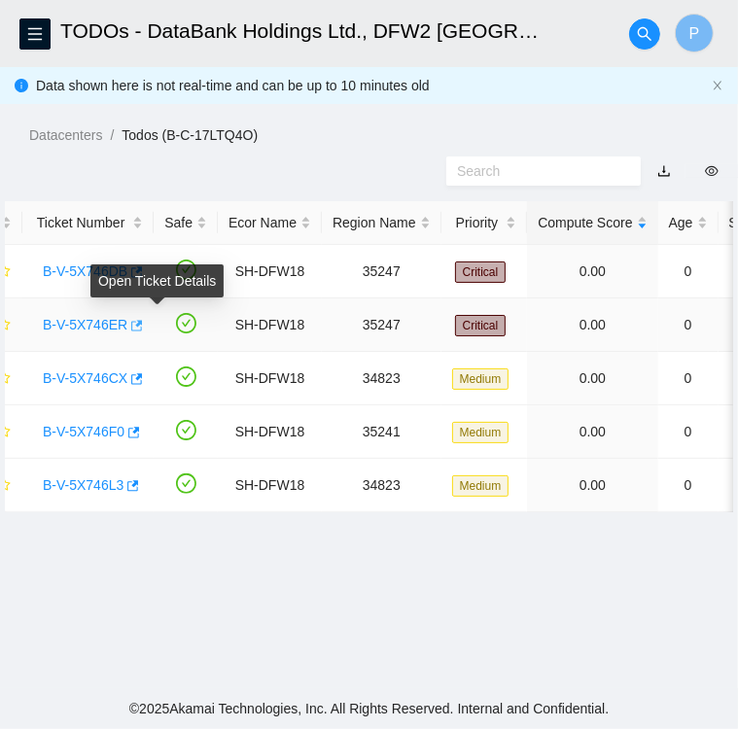
scroll to position [0, 0]
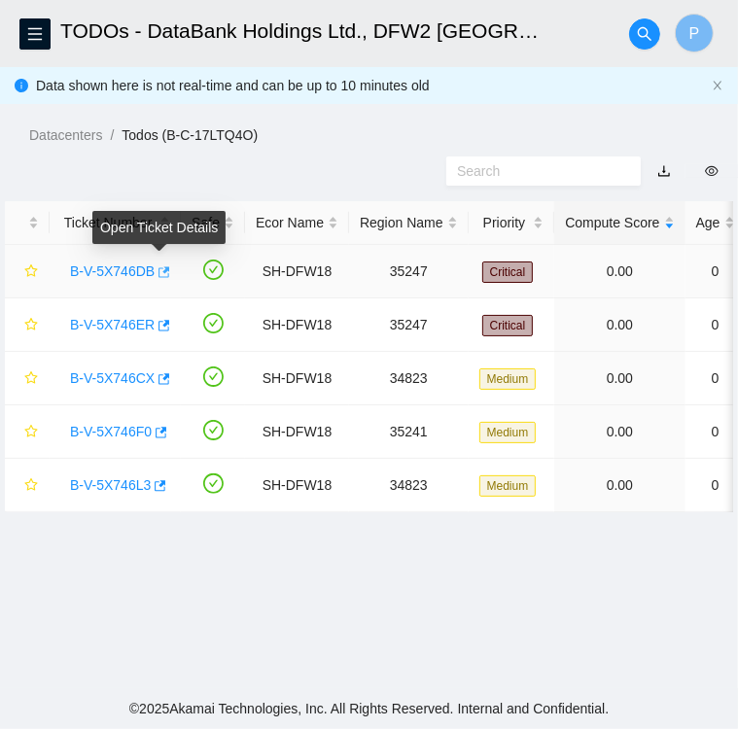
click at [156, 264] on button "button" at bounding box center [163, 272] width 16 height 31
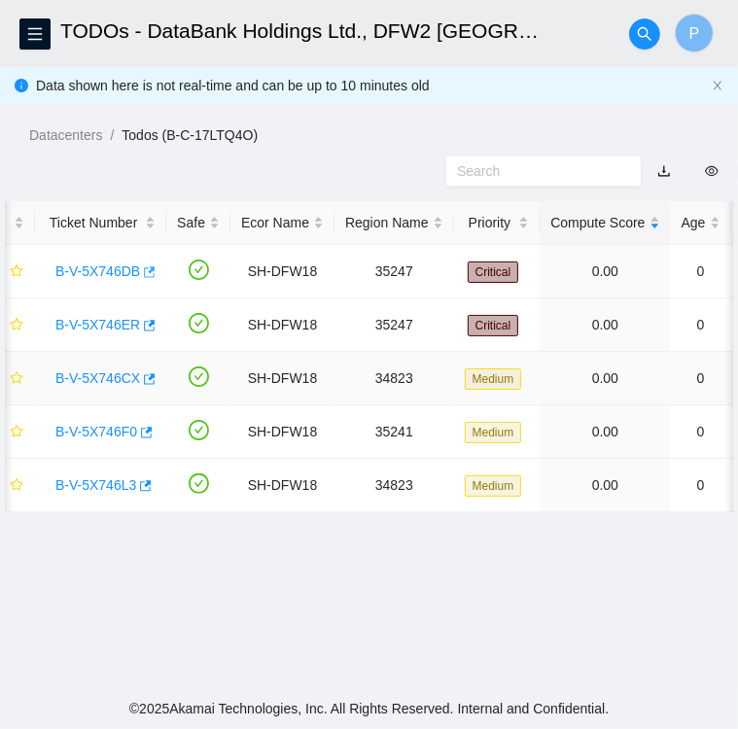
scroll to position [0, 4]
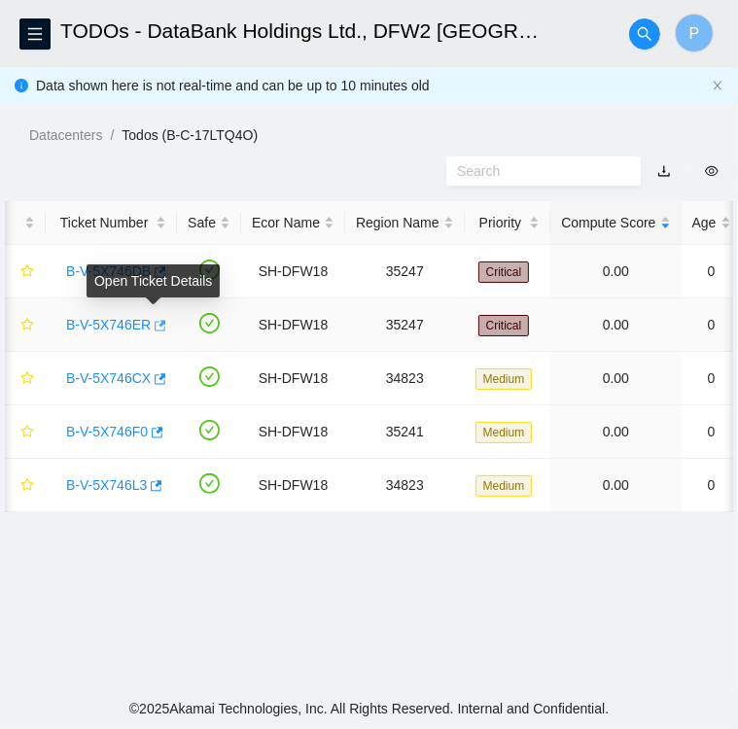
click at [155, 321] on icon "button" at bounding box center [161, 325] width 12 height 11
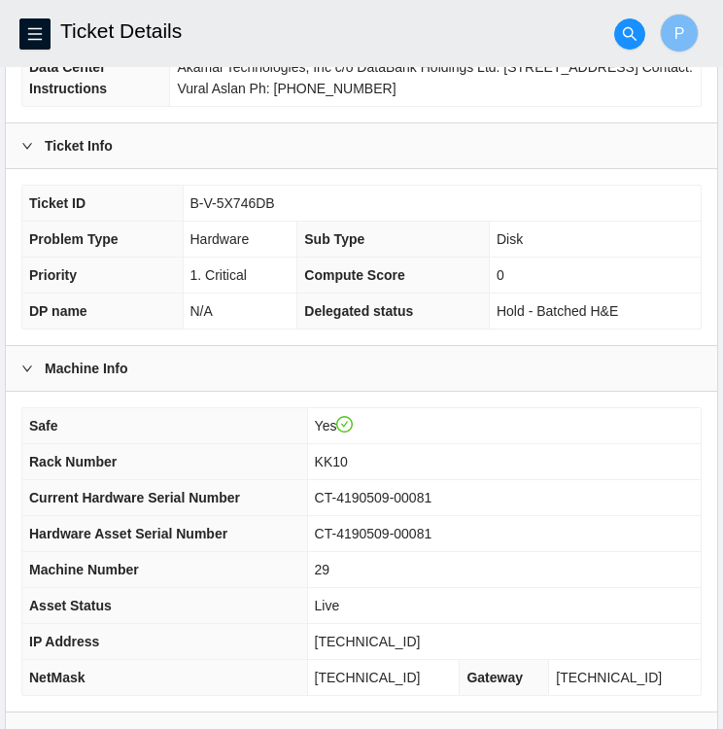
scroll to position [298, 0]
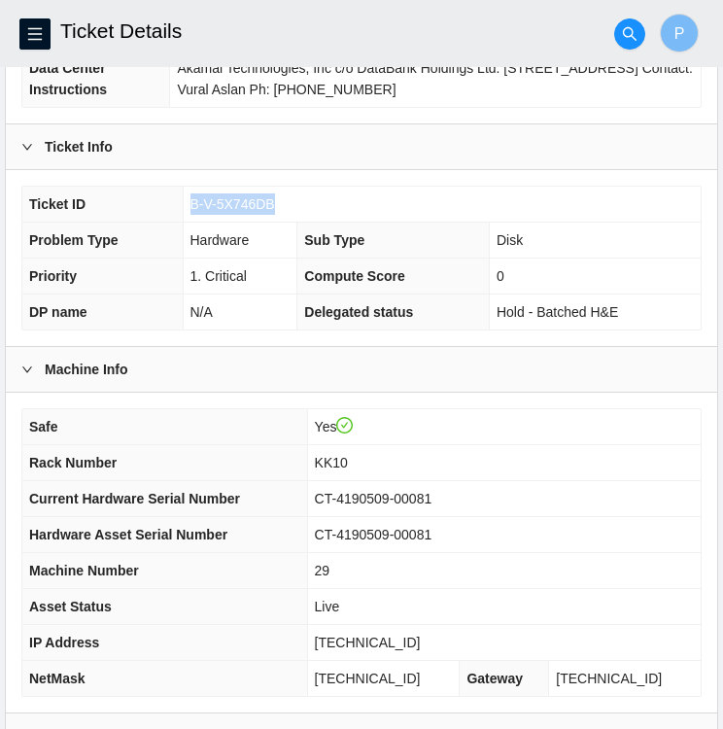
drag, startPoint x: 188, startPoint y: 203, endPoint x: 271, endPoint y: 206, distance: 83.6
click at [271, 206] on td "B-V-5X746DB" at bounding box center [442, 205] width 518 height 36
copy span "B-V-5X746DB"
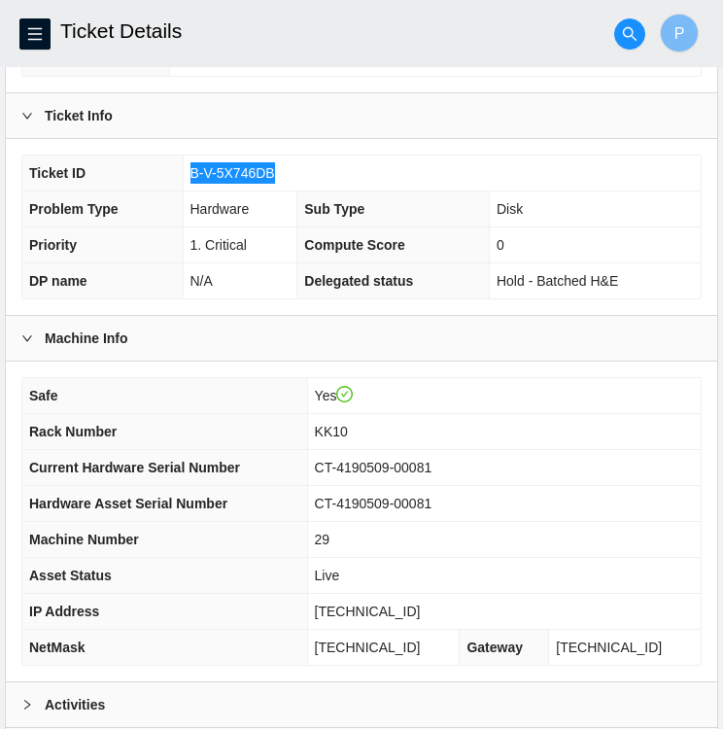
scroll to position [505, 0]
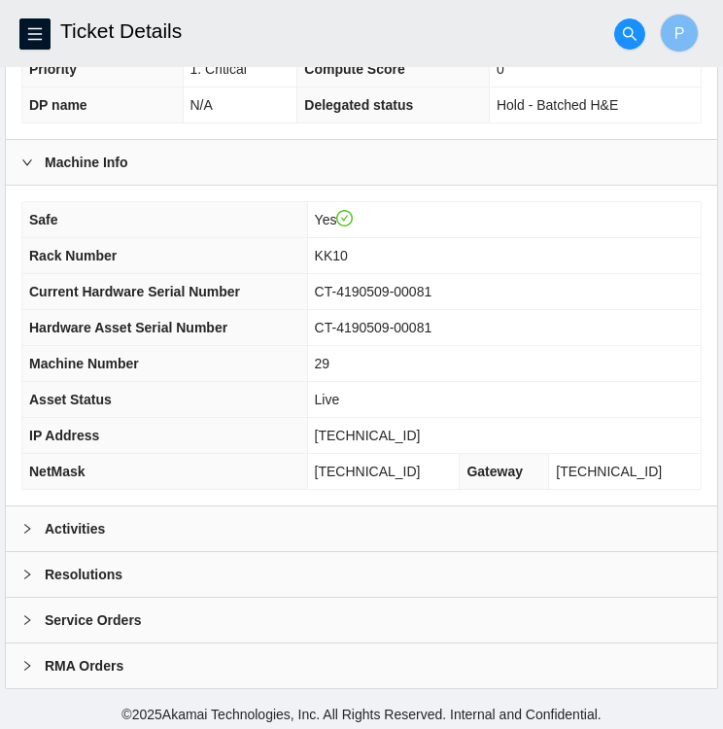
click at [319, 533] on div "Activities" at bounding box center [361, 528] width 711 height 45
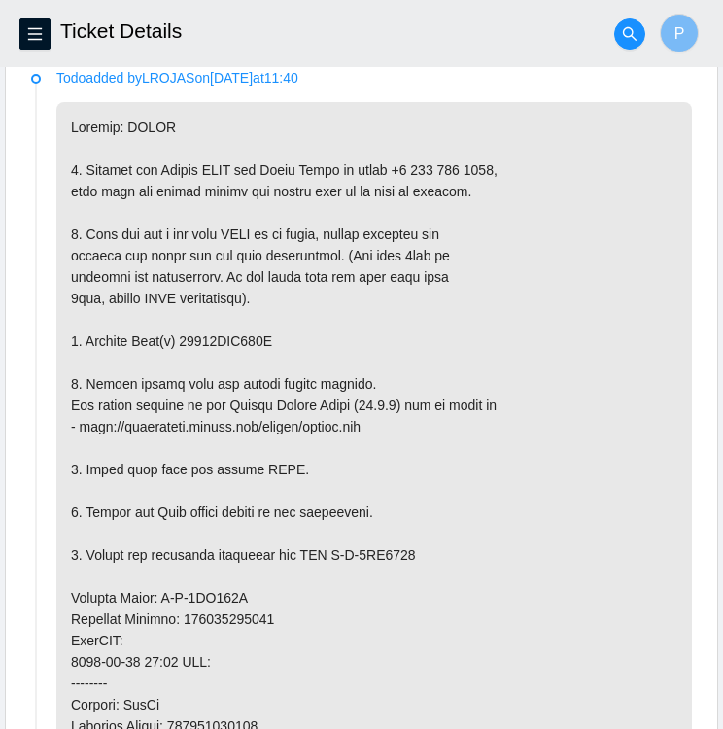
scroll to position [1011, 0]
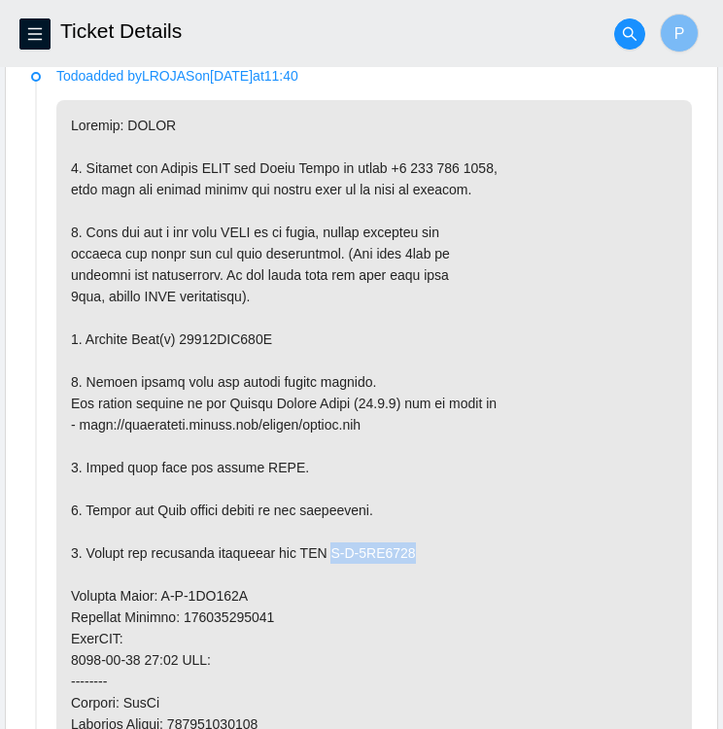
drag, startPoint x: 330, startPoint y: 543, endPoint x: 410, endPoint y: 547, distance: 79.8
click at [410, 547] on p at bounding box center [374, 617] width 636 height 1034
copy p "B-V-5XD1537"
click at [344, 596] on p at bounding box center [374, 617] width 636 height 1034
drag, startPoint x: 156, startPoint y: 583, endPoint x: 245, endPoint y: 584, distance: 88.4
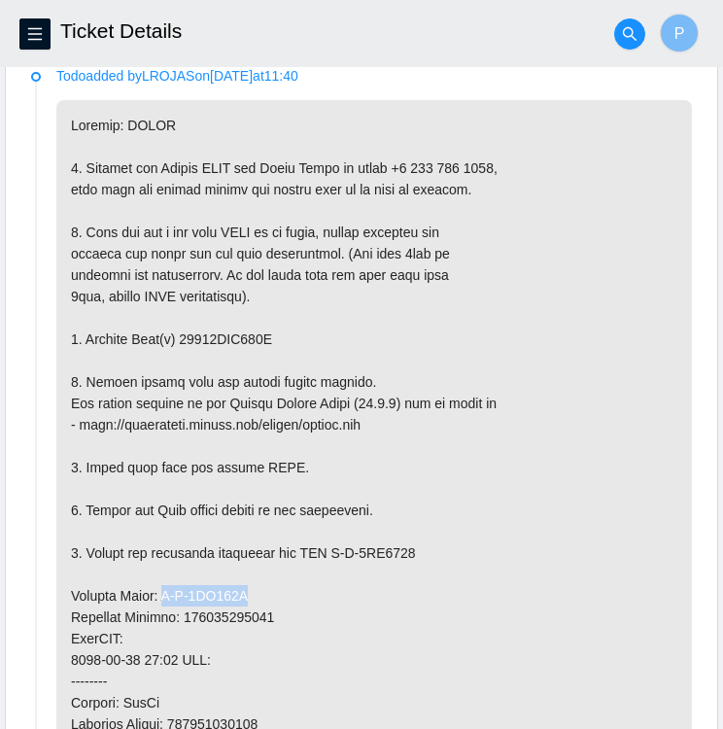
click at [245, 584] on p at bounding box center [374, 617] width 636 height 1034
copy p "B-V-5XD152Y"
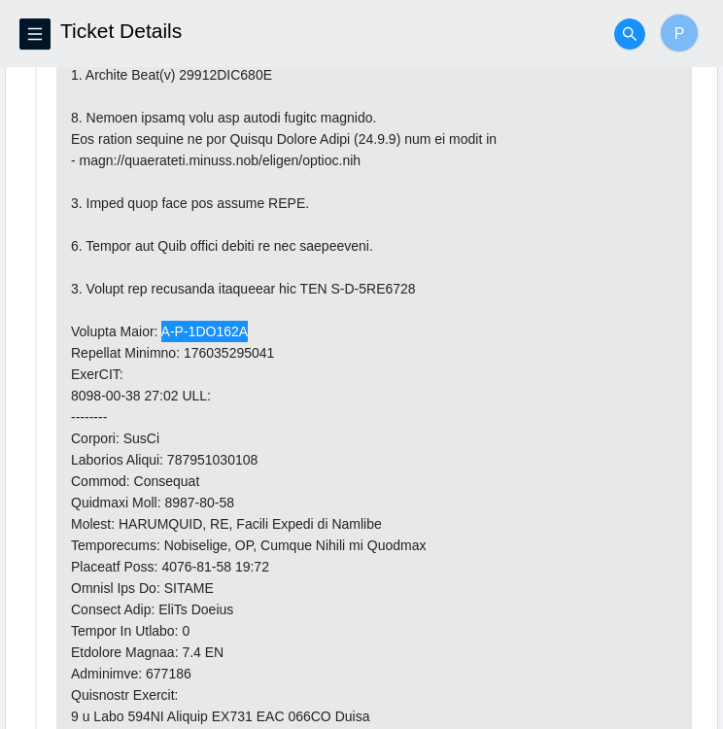
scroll to position [1281, 0]
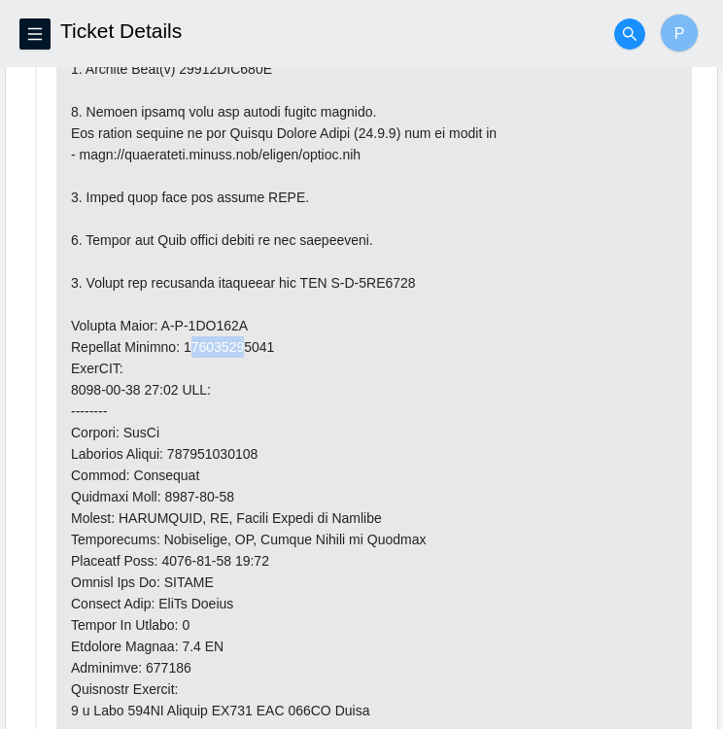
drag, startPoint x: 190, startPoint y: 341, endPoint x: 245, endPoint y: 342, distance: 55.4
click at [245, 342] on p at bounding box center [374, 347] width 636 height 1034
drag, startPoint x: 245, startPoint y: 342, endPoint x: 447, endPoint y: 314, distance: 204.1
click at [447, 314] on p at bounding box center [374, 347] width 636 height 1034
drag, startPoint x: 273, startPoint y: 341, endPoint x: 187, endPoint y: 345, distance: 86.6
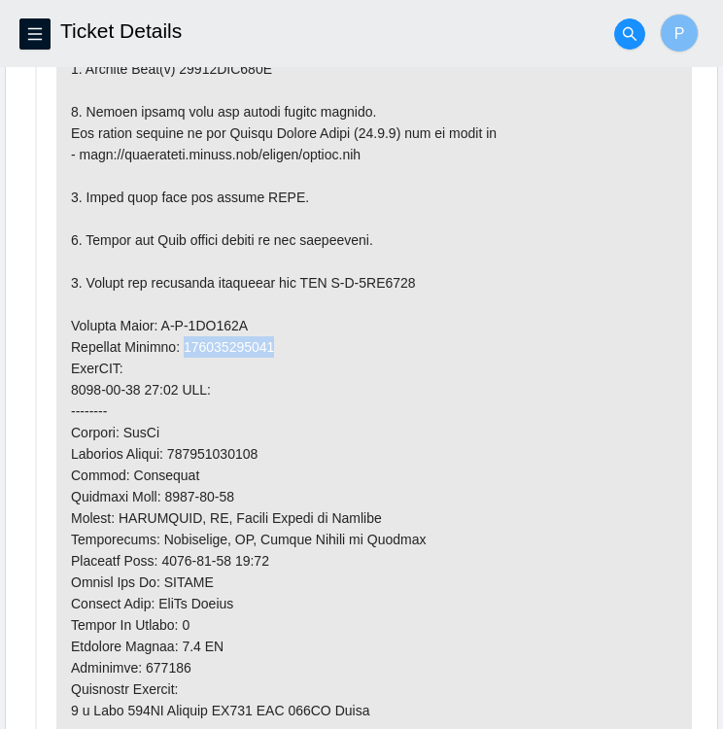
click at [187, 345] on p at bounding box center [374, 347] width 636 height 1034
copy p "463470063085"
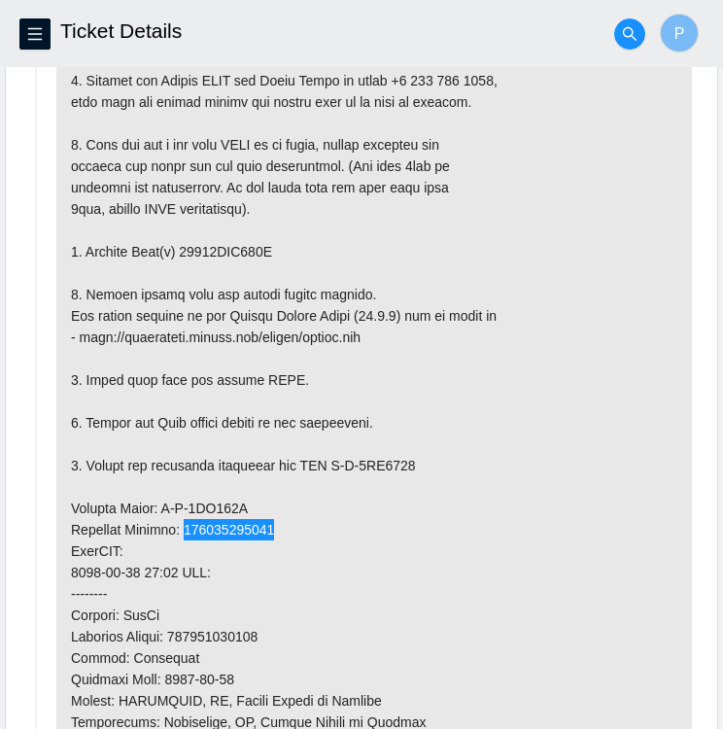
scroll to position [1092, 0]
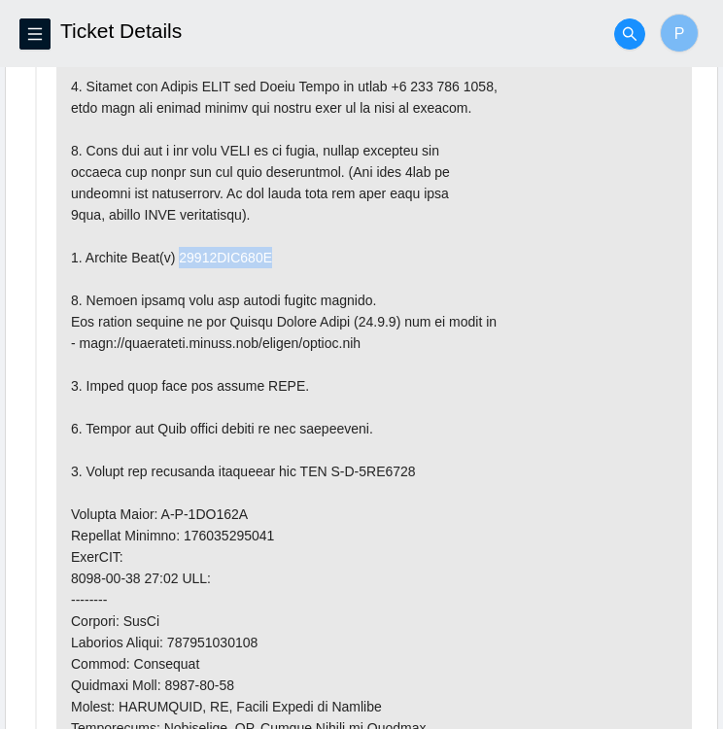
drag, startPoint x: 271, startPoint y: 249, endPoint x: 177, endPoint y: 247, distance: 94.3
click at [177, 247] on p at bounding box center [374, 535] width 636 height 1034
copy p "18521FDA964A"
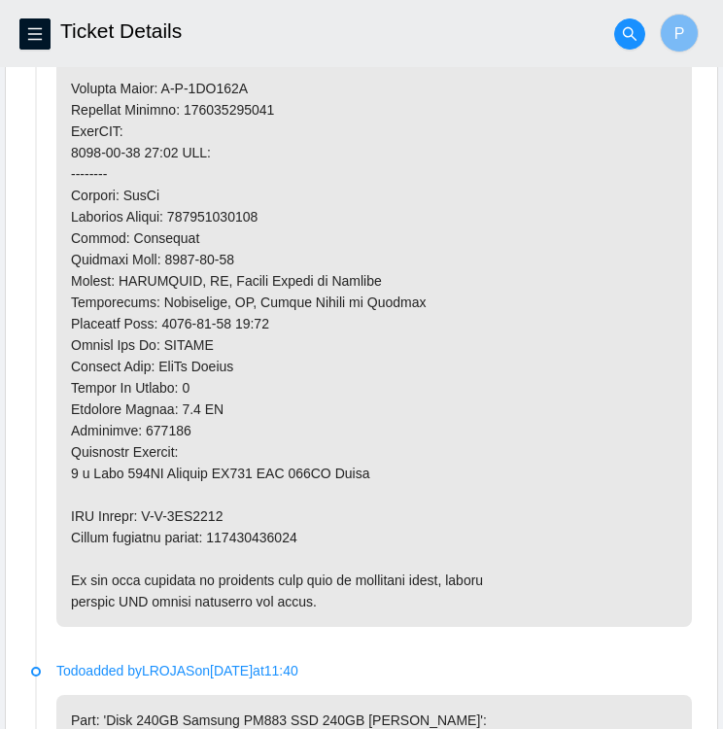
scroll to position [1527, 0]
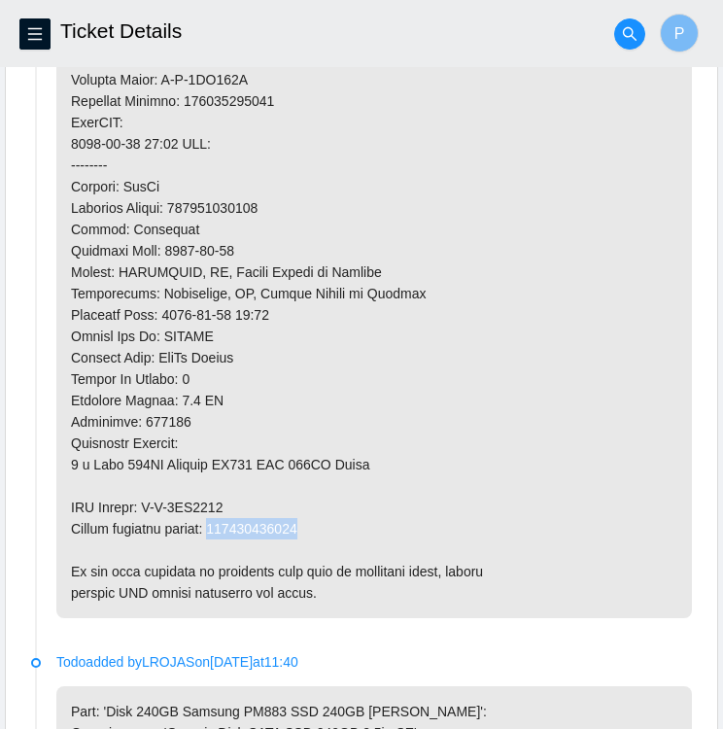
drag, startPoint x: 309, startPoint y: 522, endPoint x: 222, endPoint y: 522, distance: 87.5
click at [222, 522] on p at bounding box center [374, 101] width 636 height 1034
copy p "463470063096"
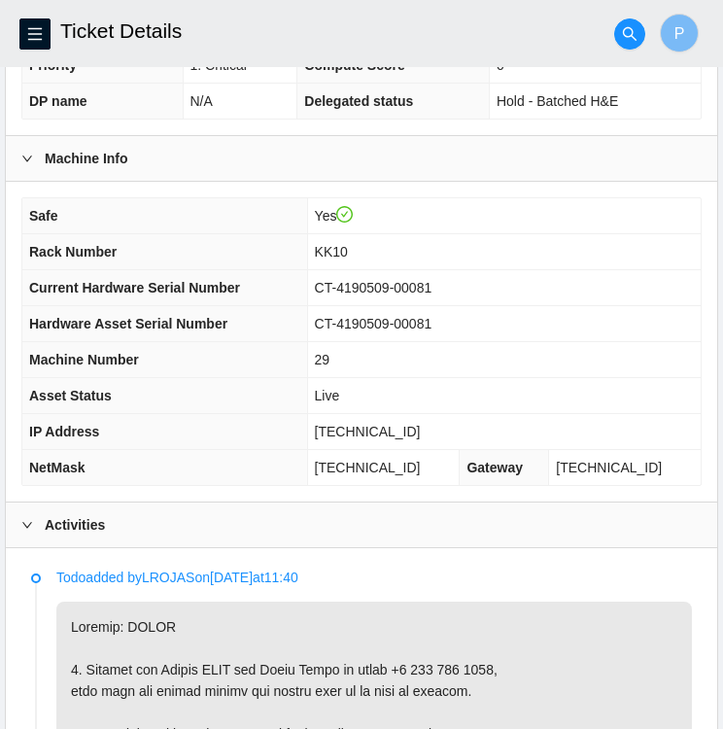
scroll to position [509, 0]
drag, startPoint x: 455, startPoint y: 321, endPoint x: 331, endPoint y: 302, distance: 124.8
click at [331, 306] on td "CT-4190509-00081" at bounding box center [504, 324] width 394 height 36
copy span "CT-4190509-00081"
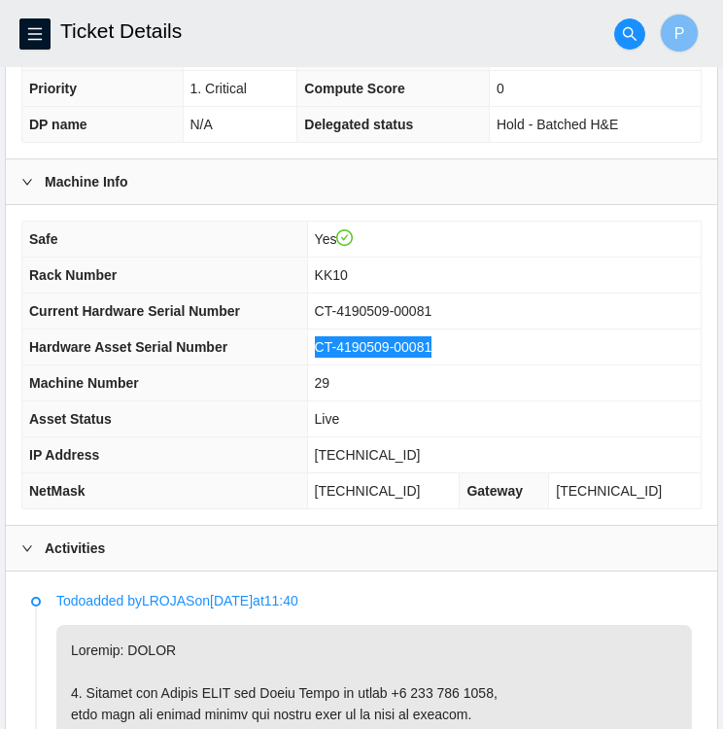
scroll to position [488, 0]
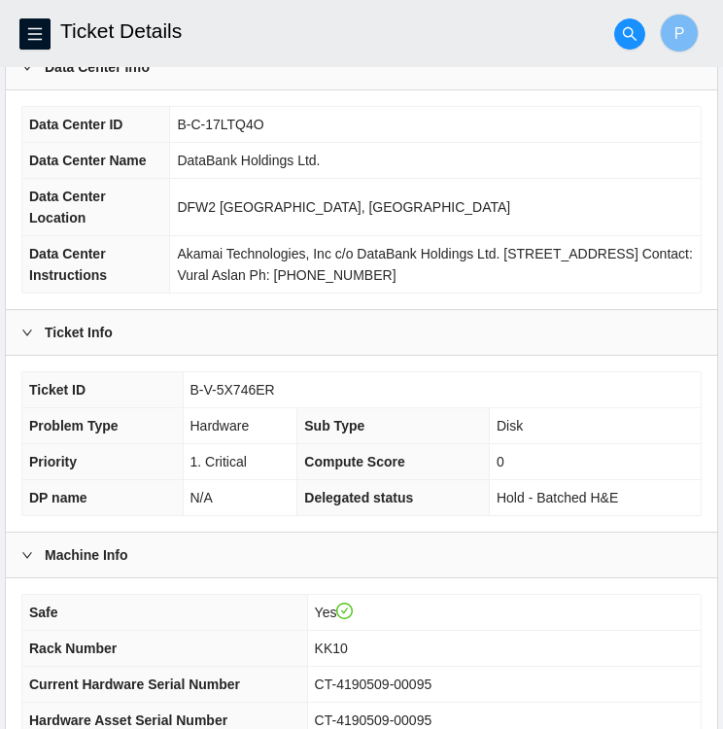
scroll to position [121, 0]
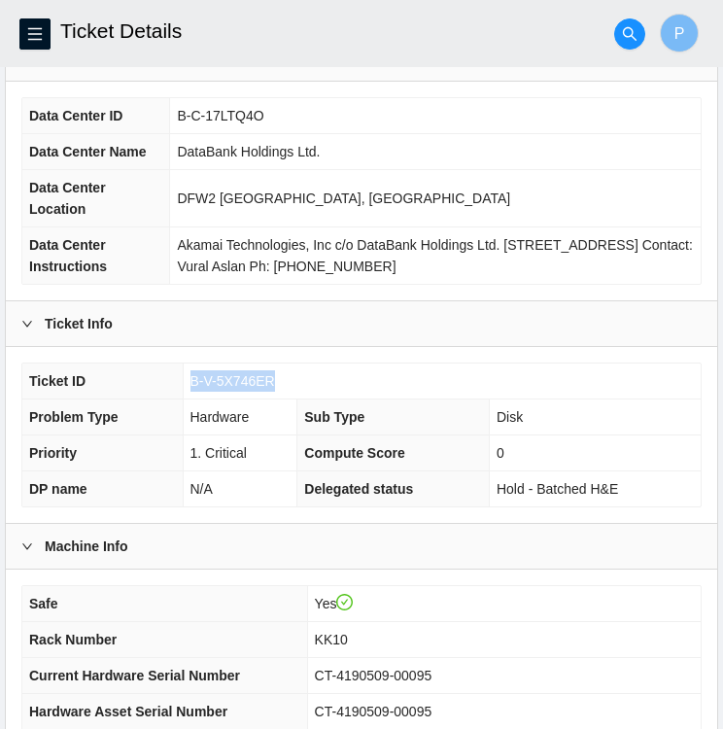
drag, startPoint x: 273, startPoint y: 377, endPoint x: 188, endPoint y: 376, distance: 85.5
click at [188, 376] on td "B-V-5X746ER" at bounding box center [442, 381] width 518 height 36
copy span "B-V-5X746ER"
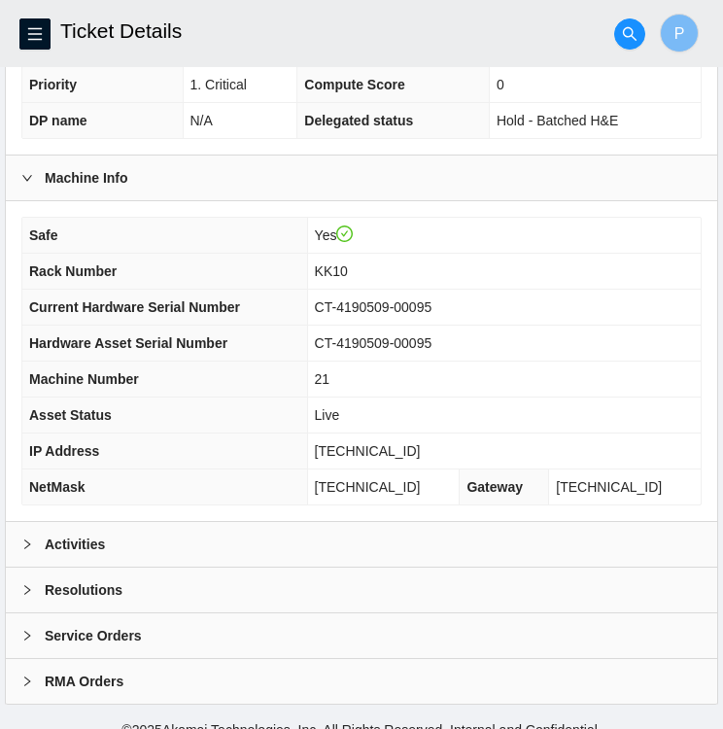
scroll to position [505, 0]
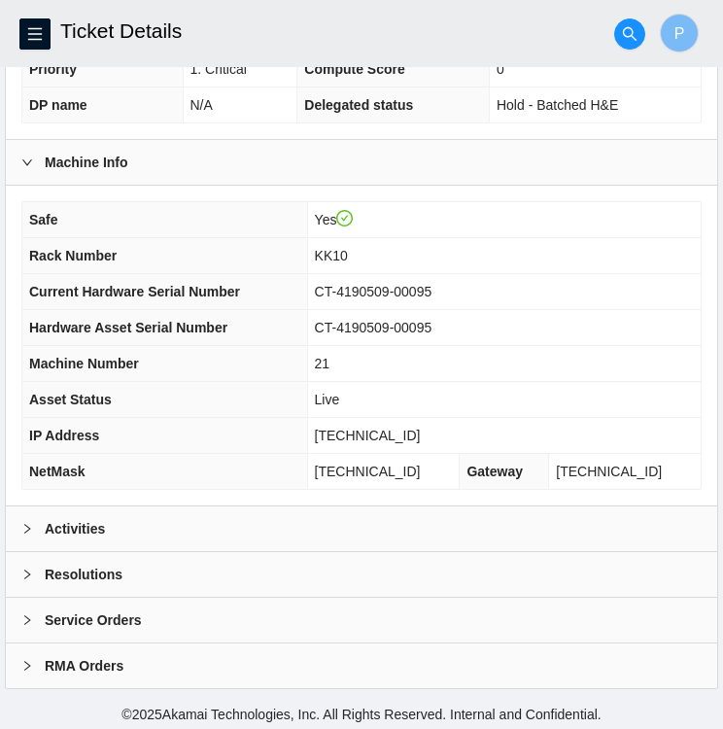
click at [224, 528] on div "Activities" at bounding box center [361, 528] width 711 height 45
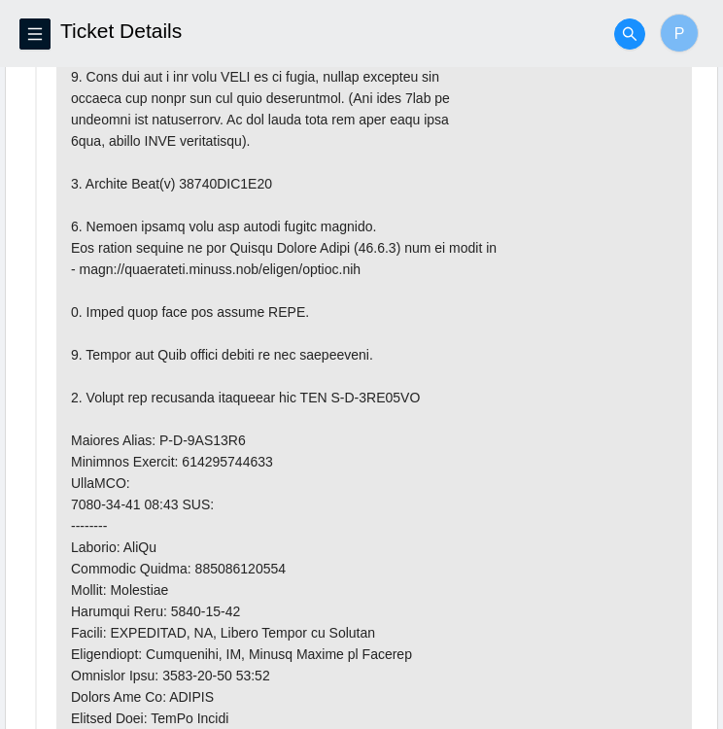
scroll to position [1176, 0]
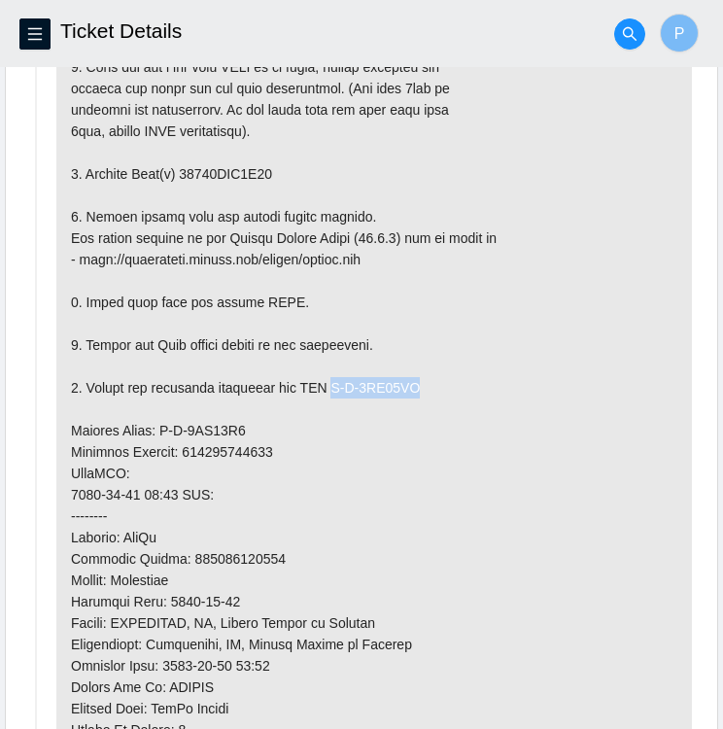
drag, startPoint x: 331, startPoint y: 379, endPoint x: 416, endPoint y: 388, distance: 85.0
click at [416, 388] on p at bounding box center [374, 452] width 636 height 1034
copy p "B-V-5XD14YG"
click at [486, 429] on p at bounding box center [374, 452] width 636 height 1034
drag, startPoint x: 157, startPoint y: 422, endPoint x: 236, endPoint y: 428, distance: 78.9
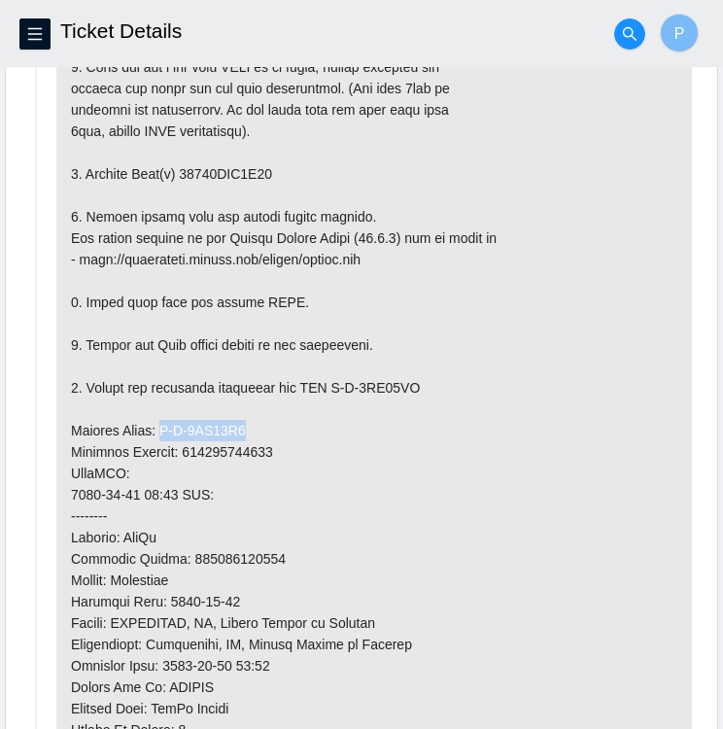
click at [236, 428] on p at bounding box center [374, 452] width 636 height 1034
copy p "B-V-5XD14Y7"
drag, startPoint x: 188, startPoint y: 442, endPoint x: 280, endPoint y: 453, distance: 92.9
click at [280, 453] on p at bounding box center [374, 452] width 636 height 1034
copy p "463470063144"
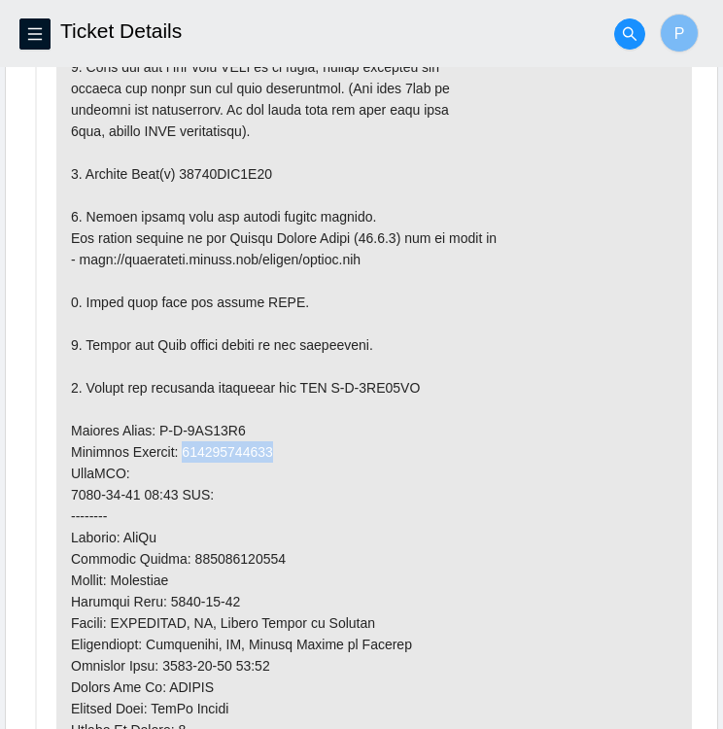
click at [492, 355] on p at bounding box center [374, 452] width 636 height 1034
drag, startPoint x: 179, startPoint y: 163, endPoint x: 265, endPoint y: 166, distance: 86.5
click at [265, 166] on p at bounding box center [374, 452] width 636 height 1034
copy p "18521FDA7E62"
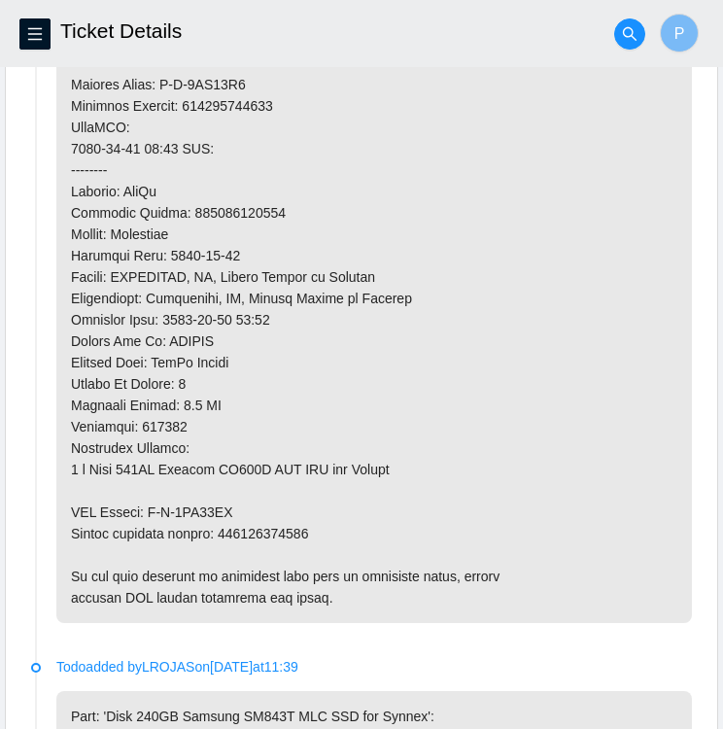
scroll to position [1527, 0]
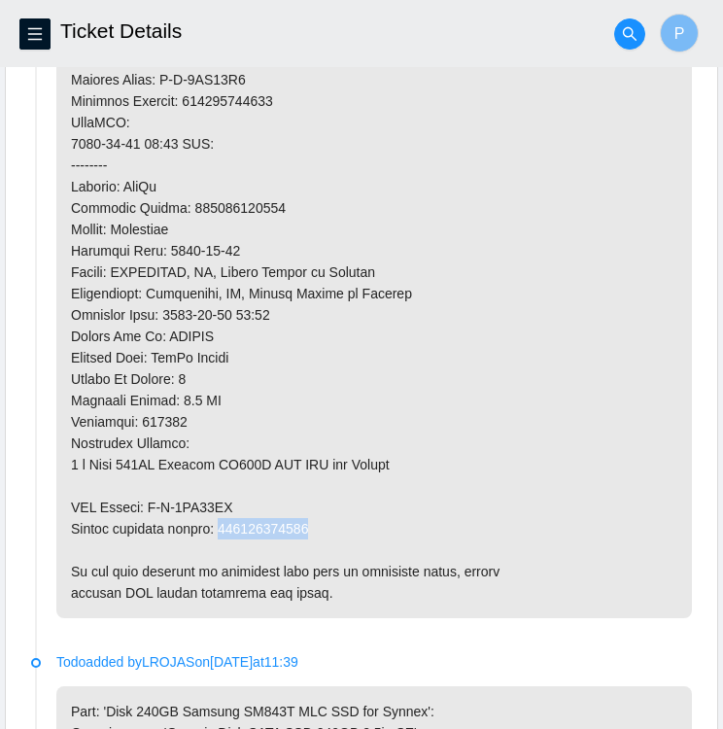
drag, startPoint x: 219, startPoint y: 520, endPoint x: 307, endPoint y: 526, distance: 88.6
click at [307, 526] on p at bounding box center [374, 101] width 636 height 1034
copy p "463470063155"
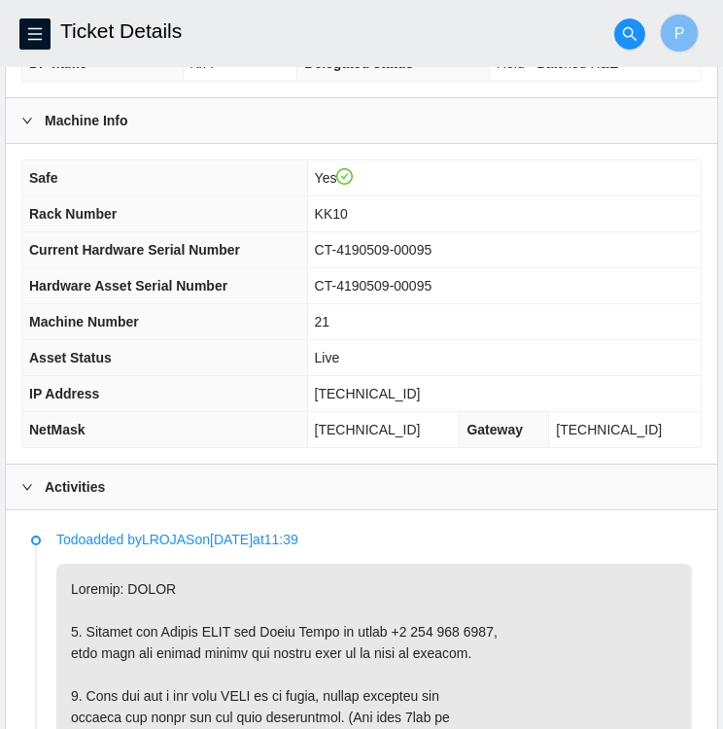
scroll to position [544, 0]
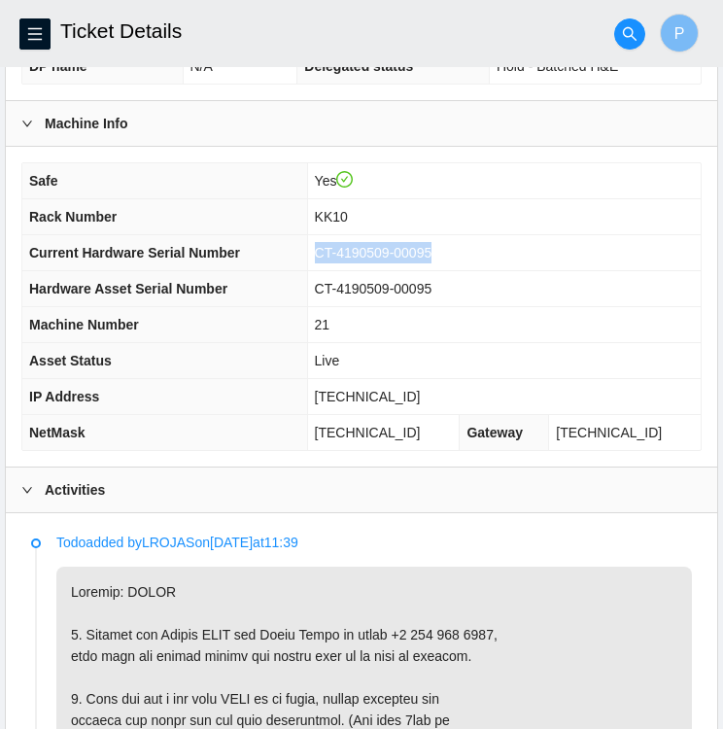
drag, startPoint x: 330, startPoint y: 252, endPoint x: 447, endPoint y: 263, distance: 117.2
click at [447, 263] on td "CT-4190509-00095" at bounding box center [504, 253] width 394 height 36
copy span "CT-4190509-00095"
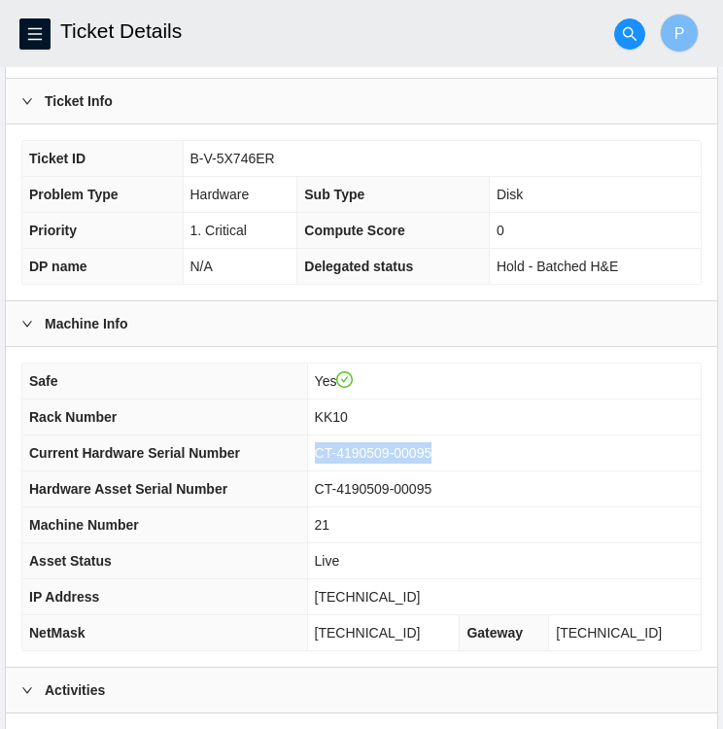
scroll to position [345, 0]
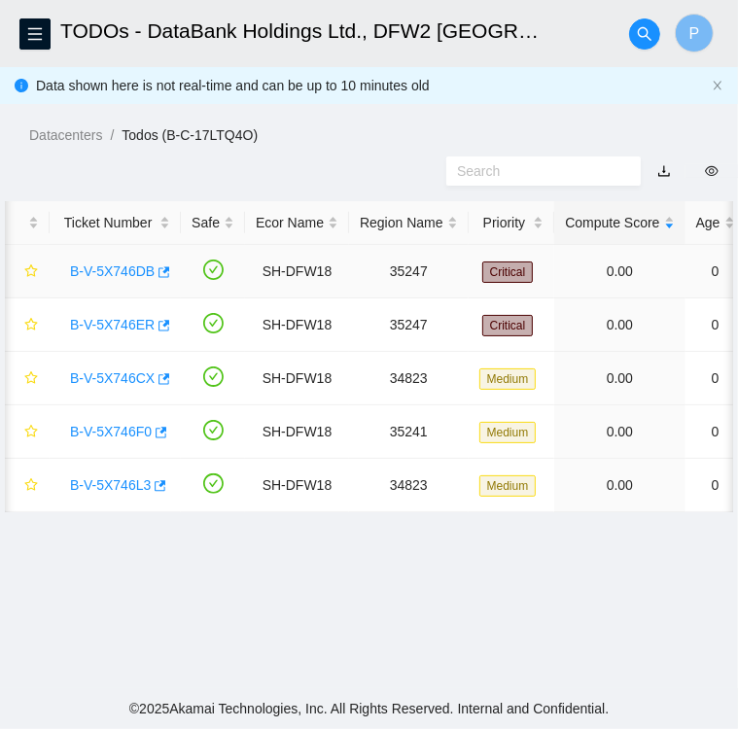
scroll to position [502, 0]
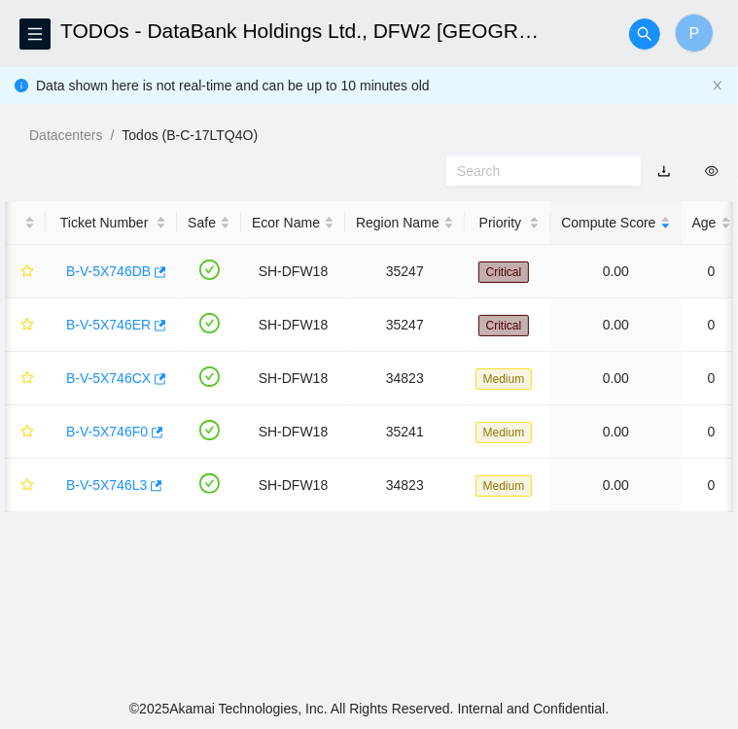
click at [106, 269] on link "B-V-5X746DB" at bounding box center [108, 271] width 85 height 16
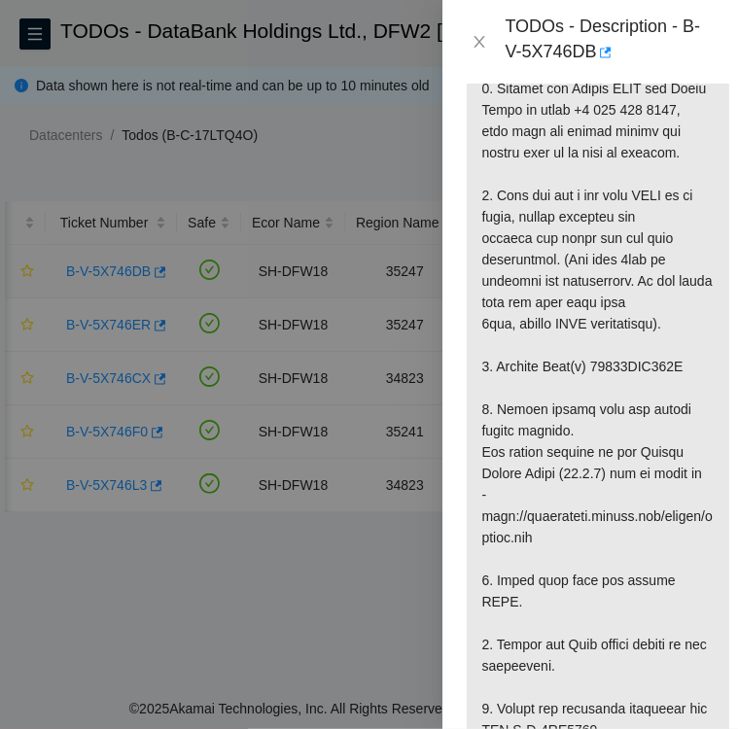
scroll to position [2083, 0]
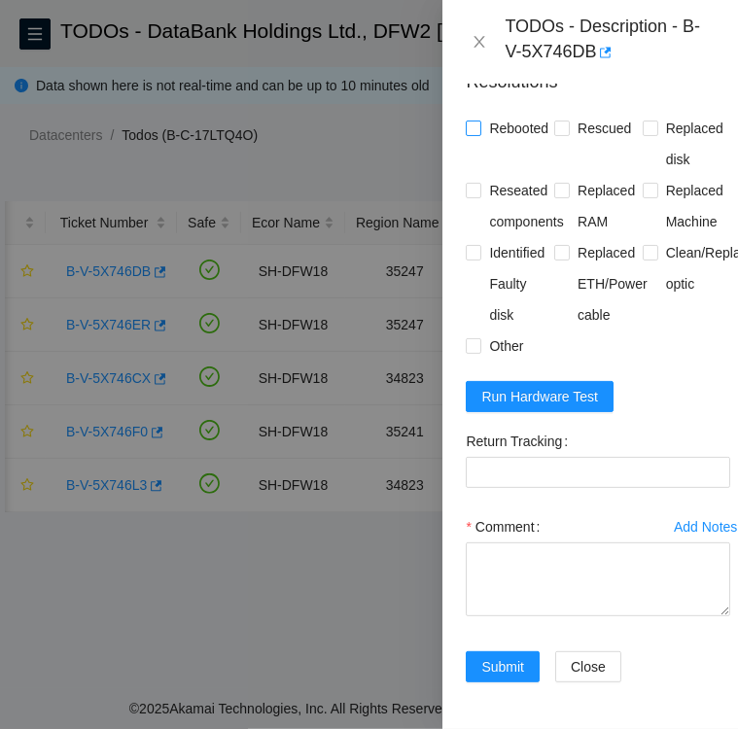
click at [474, 121] on input "Rebooted" at bounding box center [473, 128] width 14 height 14
checkbox input "true"
drag, startPoint x: 557, startPoint y: 102, endPoint x: 645, endPoint y: 100, distance: 88.5
click at [645, 113] on div "Rebooted Rescued Replaced disk Reseated components Replaced RAM Replaced Machin…" at bounding box center [598, 237] width 264 height 249
click at [645, 121] on input "Replaced disk" at bounding box center [649, 128] width 14 height 14
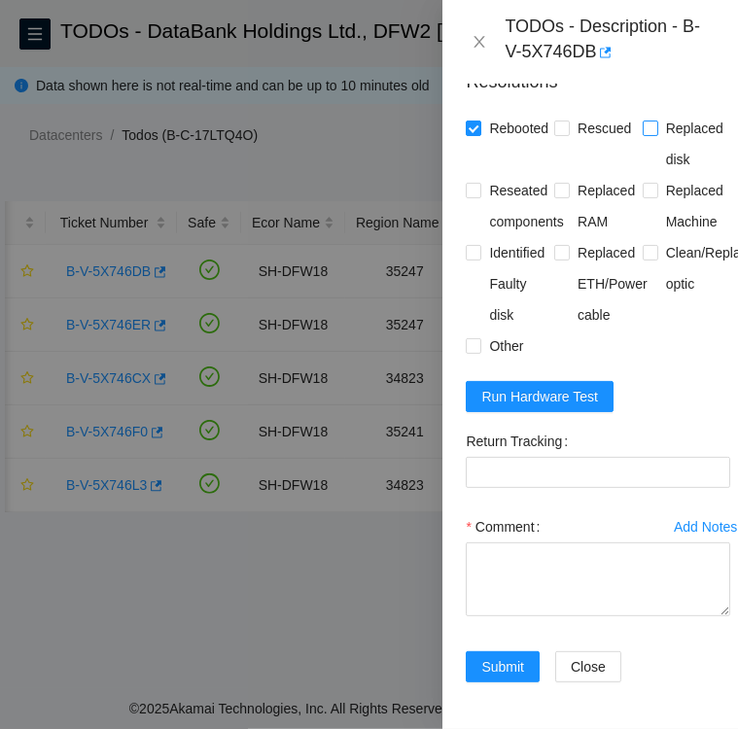
checkbox input "true"
click at [559, 121] on input "Rescued" at bounding box center [561, 128] width 14 height 14
checkbox input "true"
click at [473, 183] on input "Reseated components" at bounding box center [473, 190] width 14 height 14
checkbox input "true"
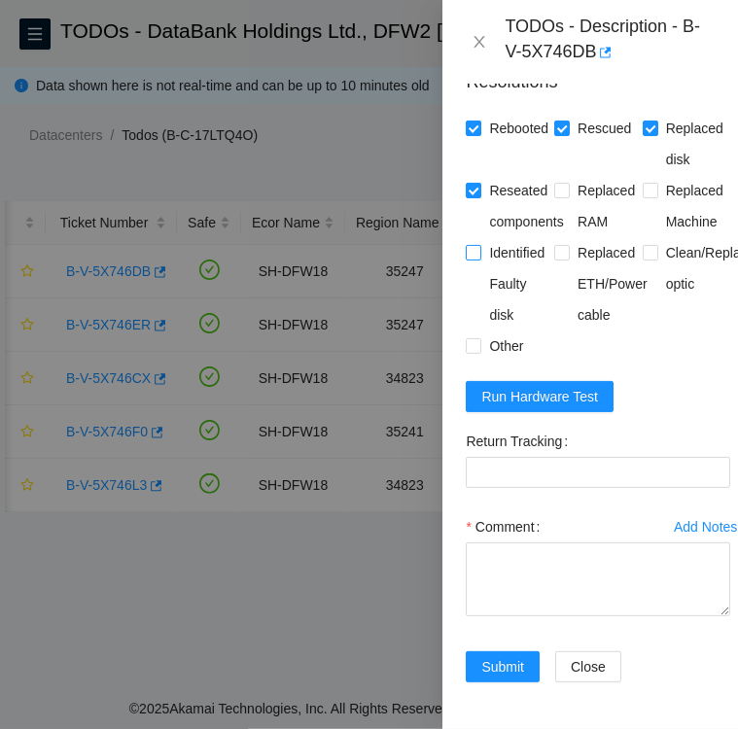
click at [472, 245] on input "Identified Faulty disk" at bounding box center [473, 252] width 14 height 14
checkbox input "true"
click at [473, 338] on input "Other" at bounding box center [473, 345] width 14 height 14
checkbox input "true"
click at [534, 386] on span "Run Hardware Test" at bounding box center [539, 396] width 117 height 21
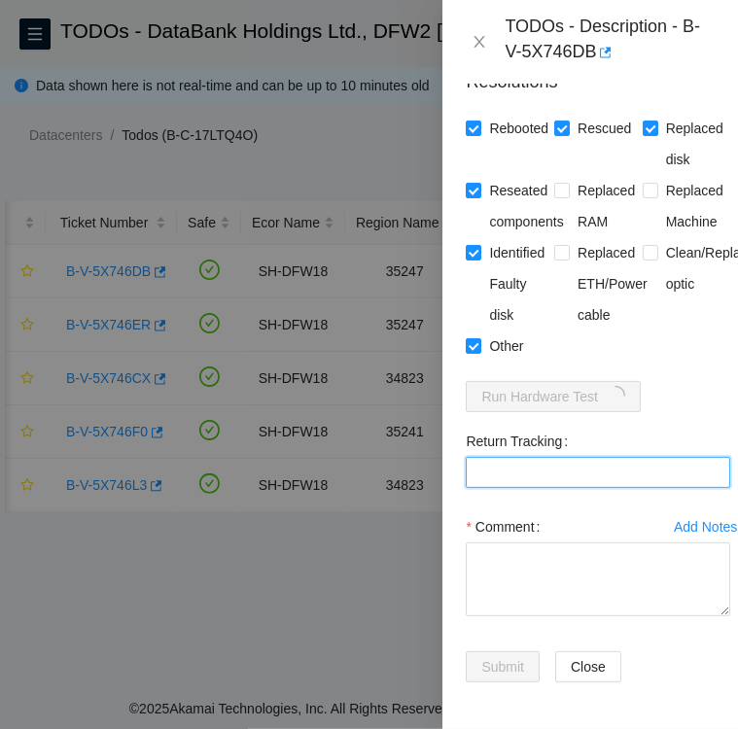
click at [638, 457] on Tracking "Return Tracking" at bounding box center [598, 472] width 264 height 31
paste Tracking "463470063096"
click at [473, 457] on Tracking "463470063096" at bounding box center [598, 472] width 264 height 31
type Tracking "463470063096"
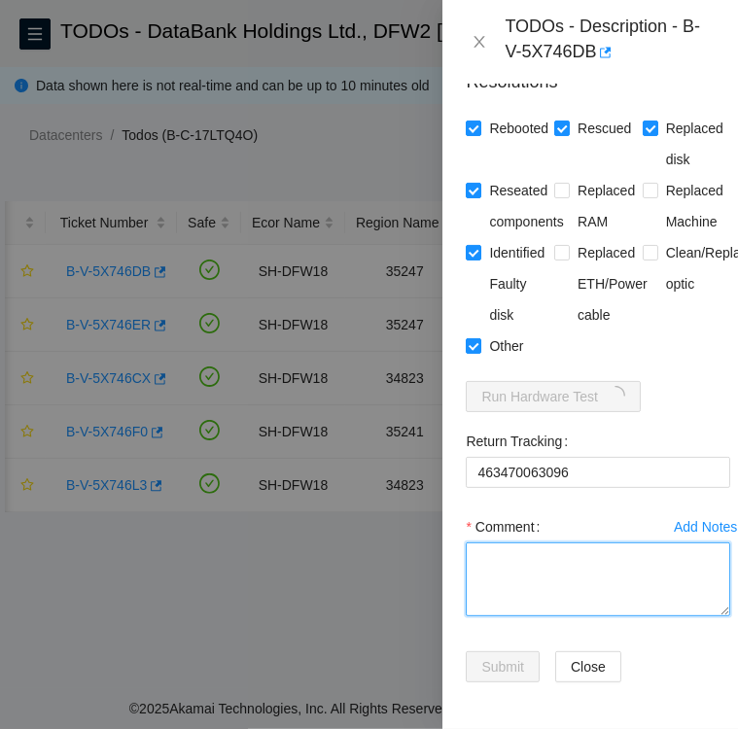
click at [572, 542] on textarea "Comment" at bounding box center [598, 579] width 264 height 74
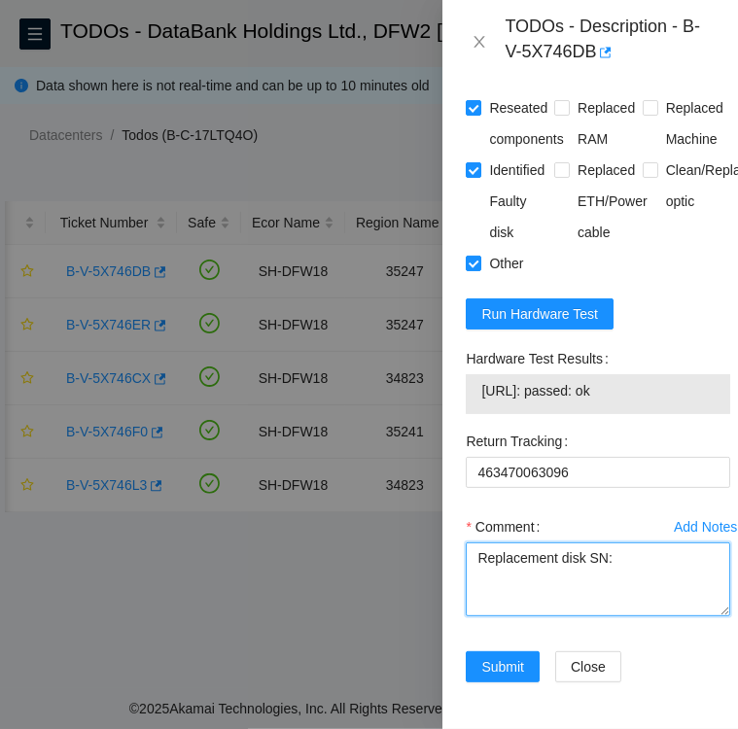
paste textarea "S45RNC0R904956"
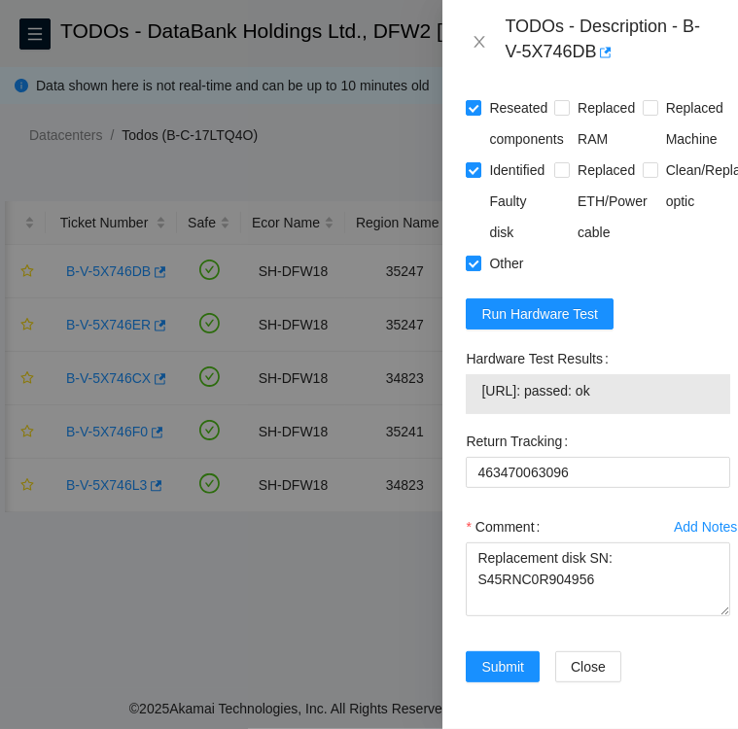
drag, startPoint x: 466, startPoint y: 409, endPoint x: 669, endPoint y: 452, distance: 207.6
click at [669, 414] on div "Hardware Test Results 104.123.156.40: passed: ok" at bounding box center [598, 378] width 264 height 71
copy div "Hardware Test Results 104.123.156.40: passed: ok"
click at [593, 616] on textarea "Replacement disk SN: S45RNC0R904956" at bounding box center [598, 579] width 264 height 74
paste textarea "Hardware Test Results 104.123.156.40: passed: ok"
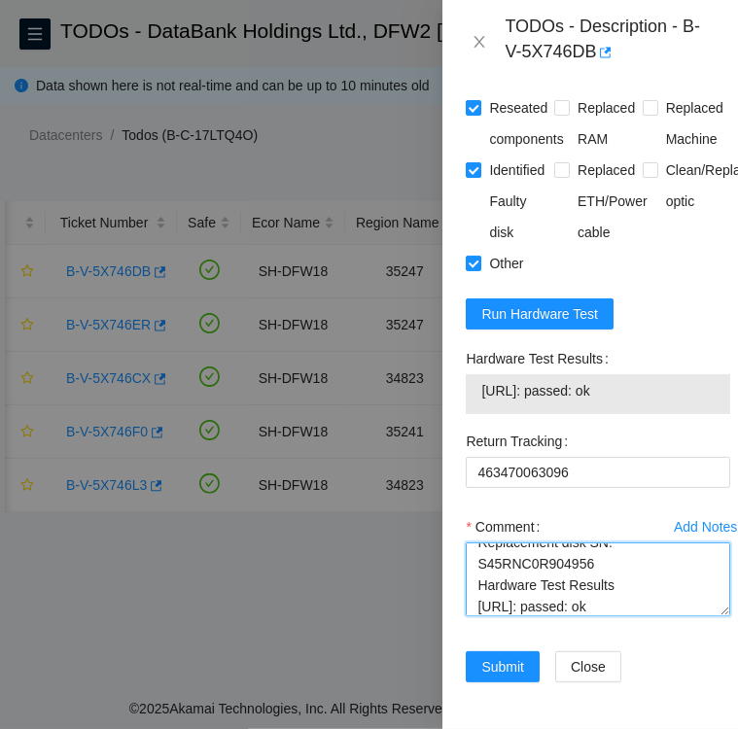
scroll to position [20, 0]
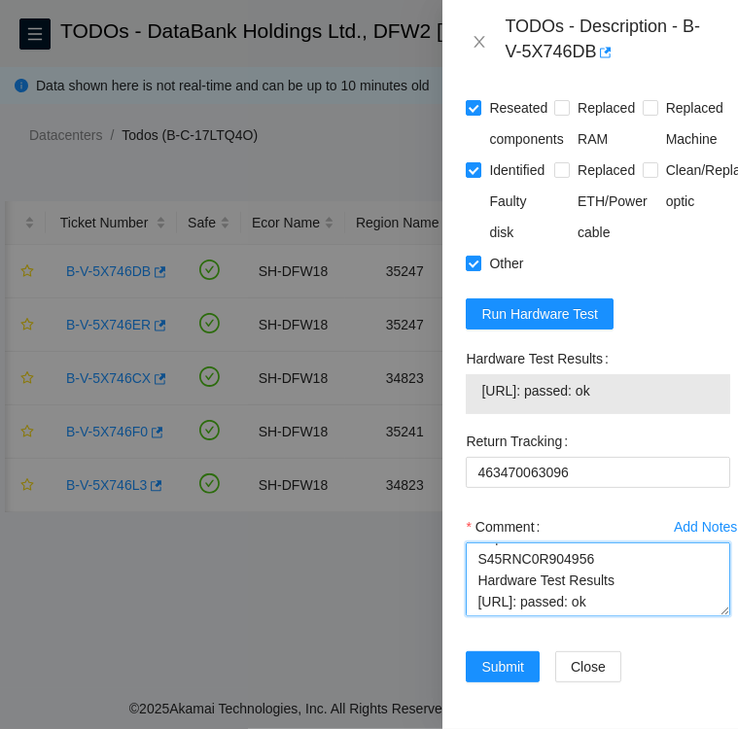
drag, startPoint x: 472, startPoint y: 658, endPoint x: 661, endPoint y: 651, distance: 188.7
click at [661, 616] on textarea "Replacement disk SN: S45RNC0R904956 Hardware Test Results 104.123.156.40: passe…" at bounding box center [598, 579] width 264 height 74
click at [478, 607] on textarea "Replacement disk SN: S45RNC0R904956 Hardware Test Results 104.123.156.40: passe…" at bounding box center [598, 579] width 264 height 74
type textarea "Followed instructions per TODO Replacement disk SN: S45RNC0R904956 Hardware Tes…"
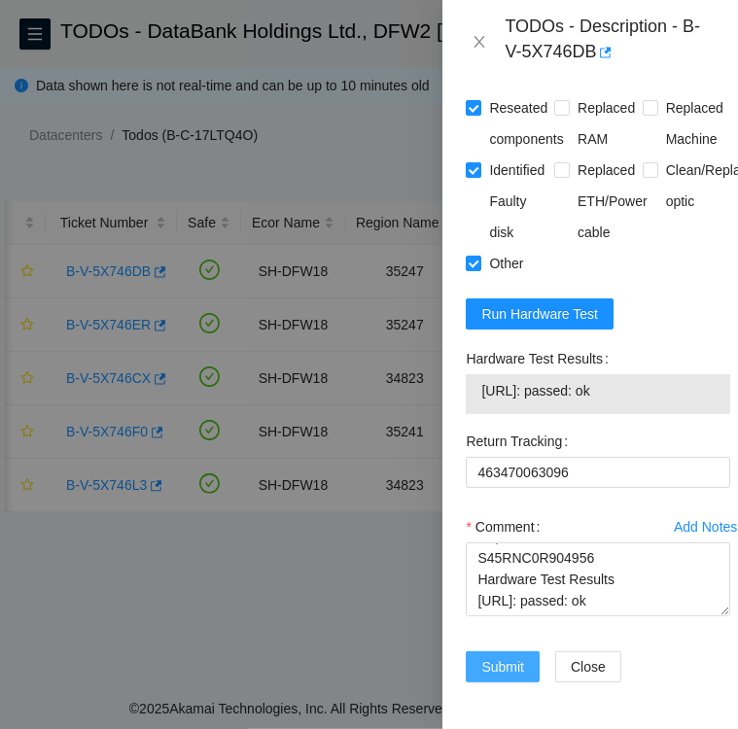
click at [500, 656] on span "Submit" at bounding box center [502, 666] width 43 height 21
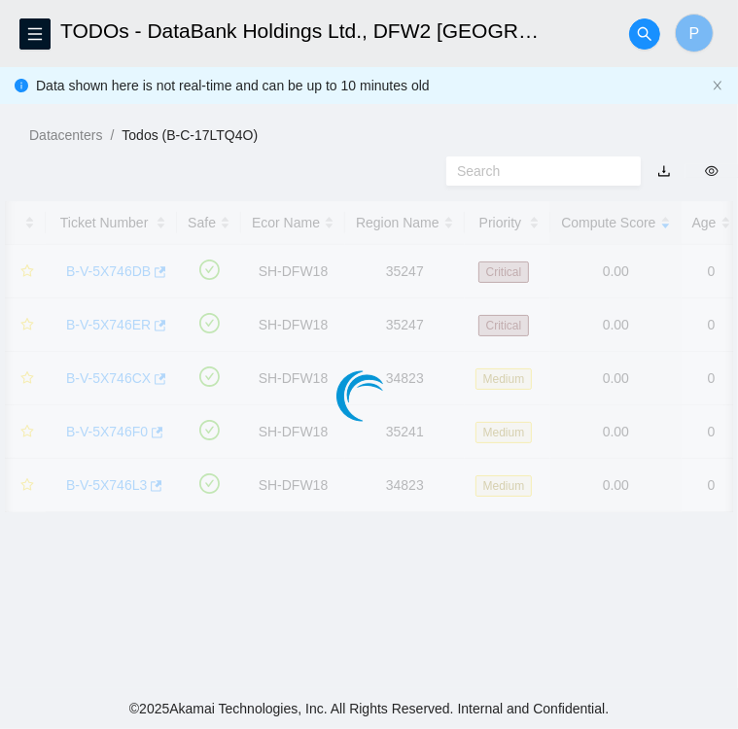
scroll to position [502, 0]
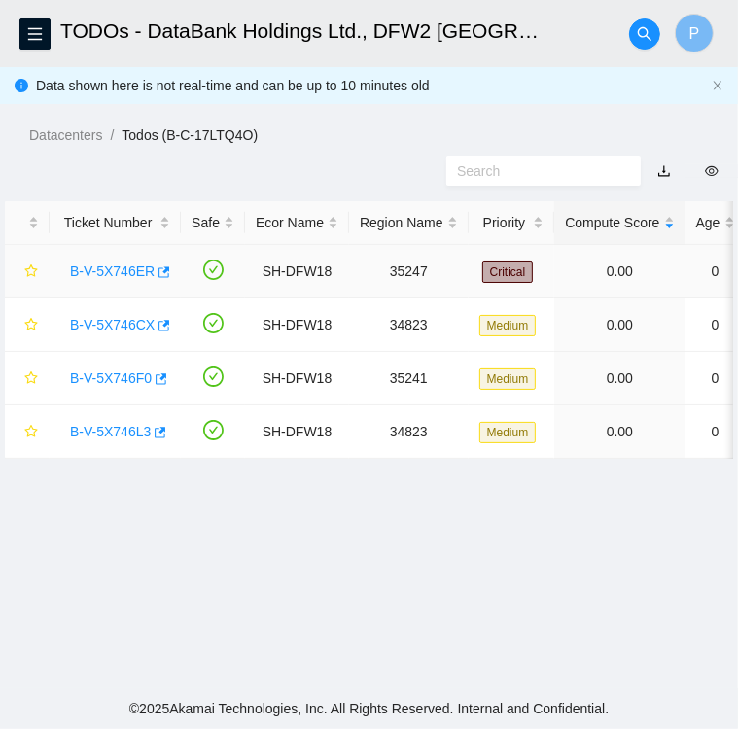
click at [112, 264] on link "B-V-5X746ER" at bounding box center [112, 271] width 85 height 16
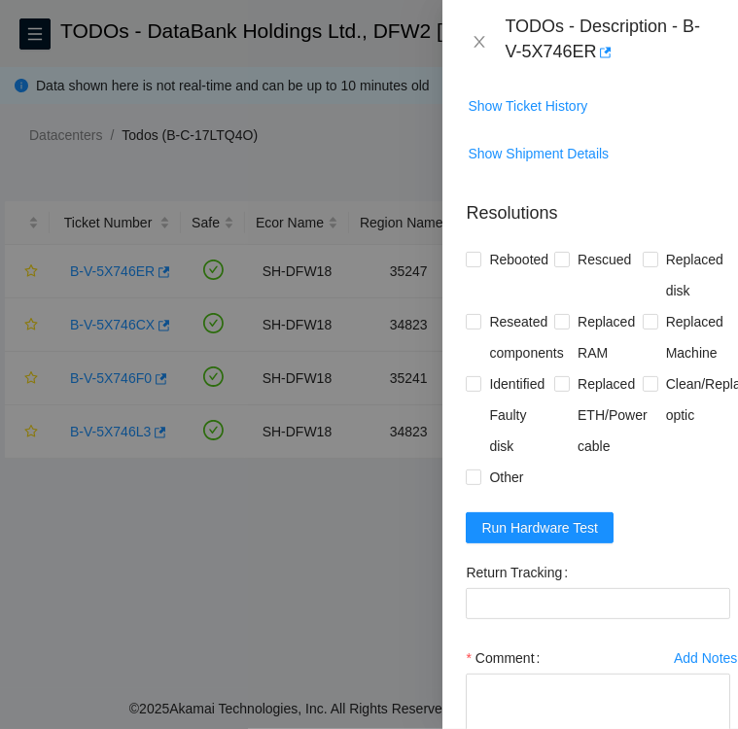
scroll to position [1882, 0]
click at [473, 265] on input "Rebooted" at bounding box center [473, 259] width 14 height 14
checkbox input "true"
click at [558, 265] on input "Rescued" at bounding box center [561, 259] width 14 height 14
checkbox input "true"
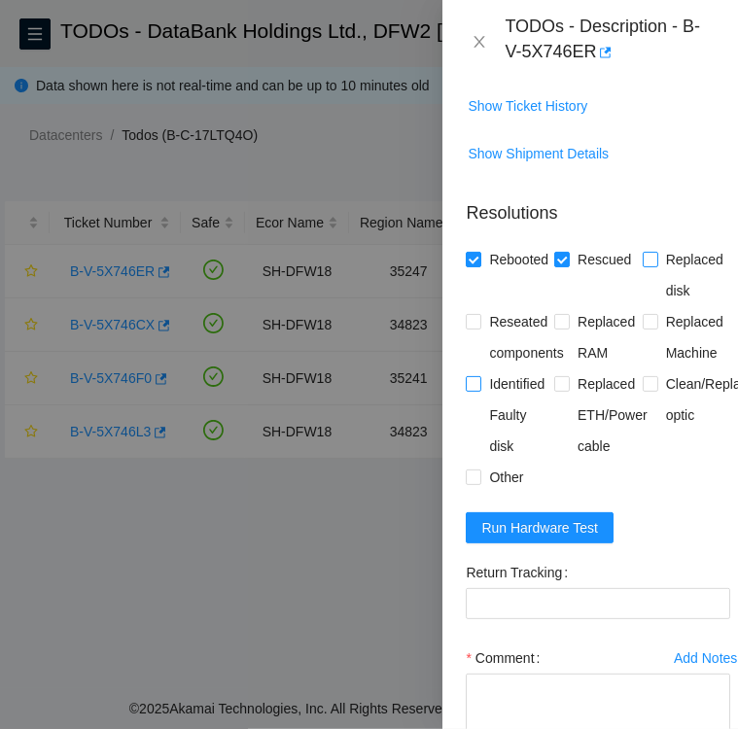
drag, startPoint x: 645, startPoint y: 299, endPoint x: 472, endPoint y: 425, distance: 213.6
click at [472, 425] on div "Rebooted Rescued Replaced disk Reseated components Replaced RAM Replaced Machin…" at bounding box center [598, 368] width 264 height 249
click at [472, 390] on input "Identified Faulty disk" at bounding box center [473, 383] width 14 height 14
checkbox input "true"
click at [642, 265] on input "Replaced disk" at bounding box center [649, 259] width 14 height 14
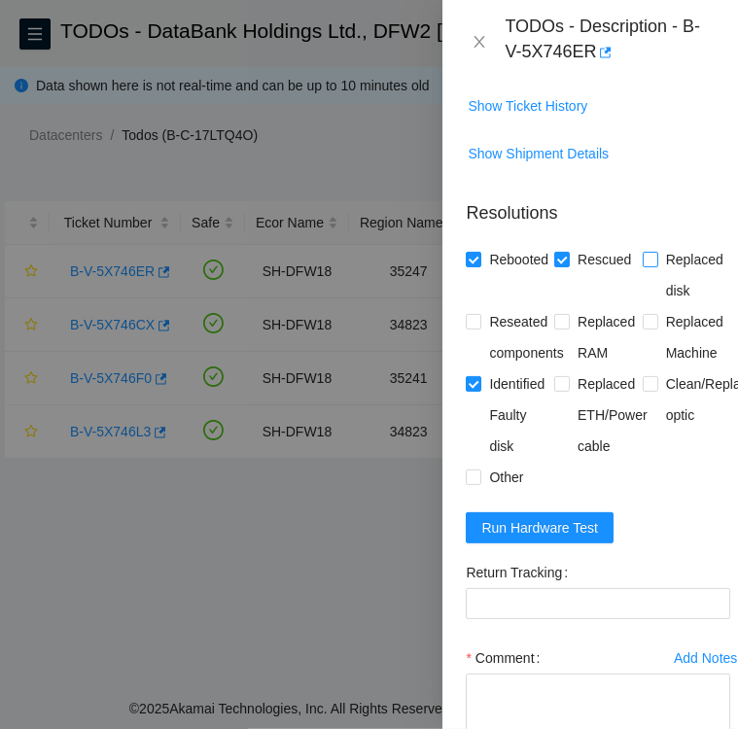
checkbox input "true"
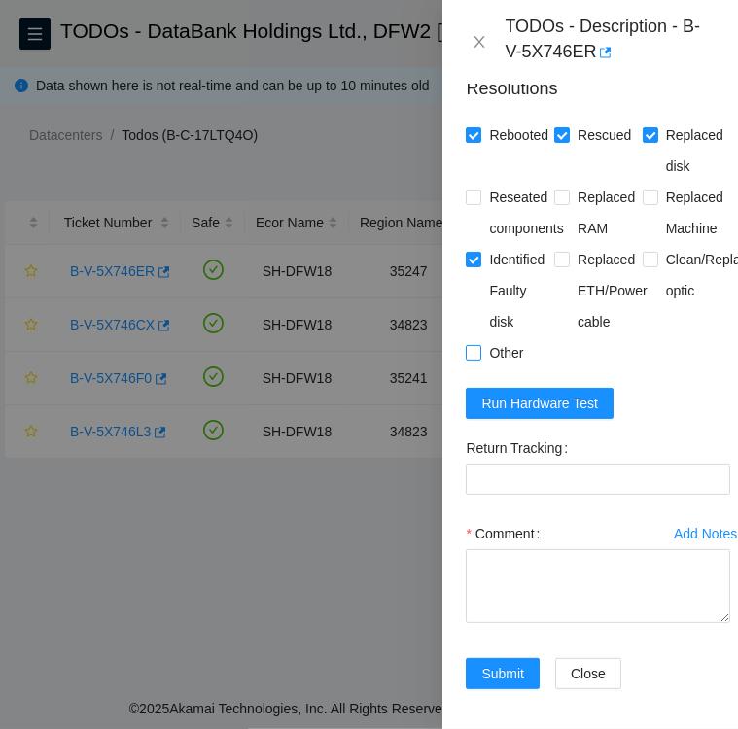
click at [478, 359] on input "Other" at bounding box center [473, 352] width 14 height 14
checkbox input "true"
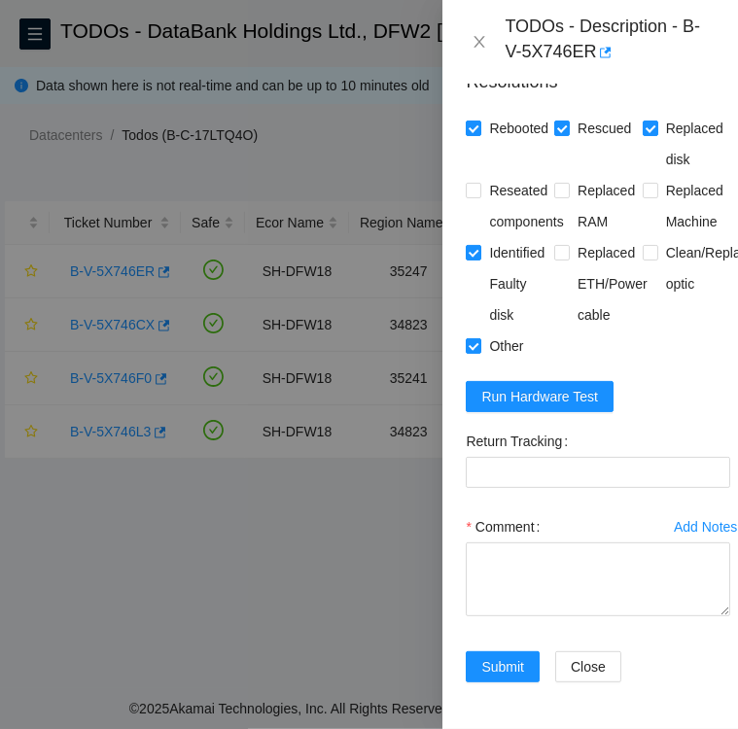
scroll to position [2071, 0]
click at [517, 457] on Tracking "Return Tracking" at bounding box center [598, 472] width 264 height 31
paste Tracking "463470063155"
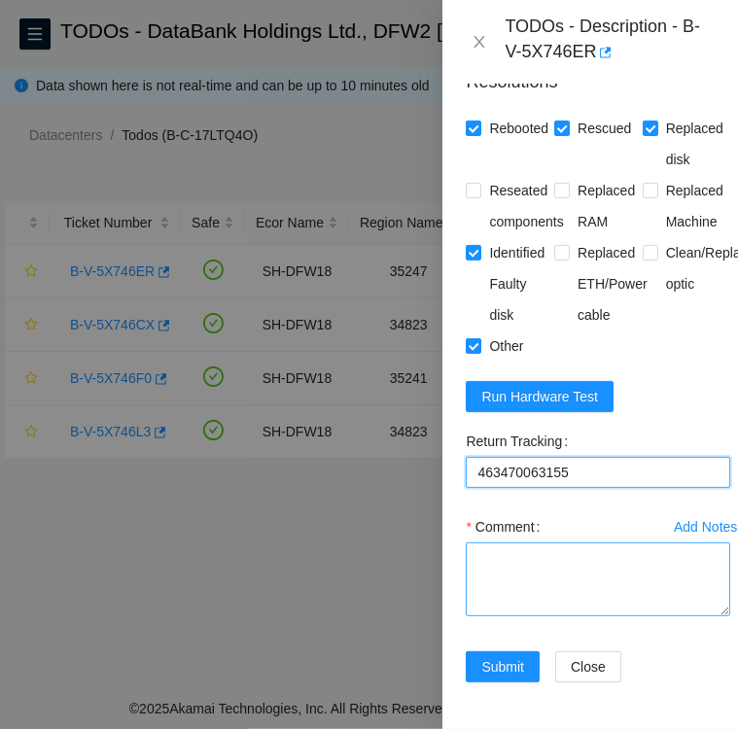
type Tracking "463470063155"
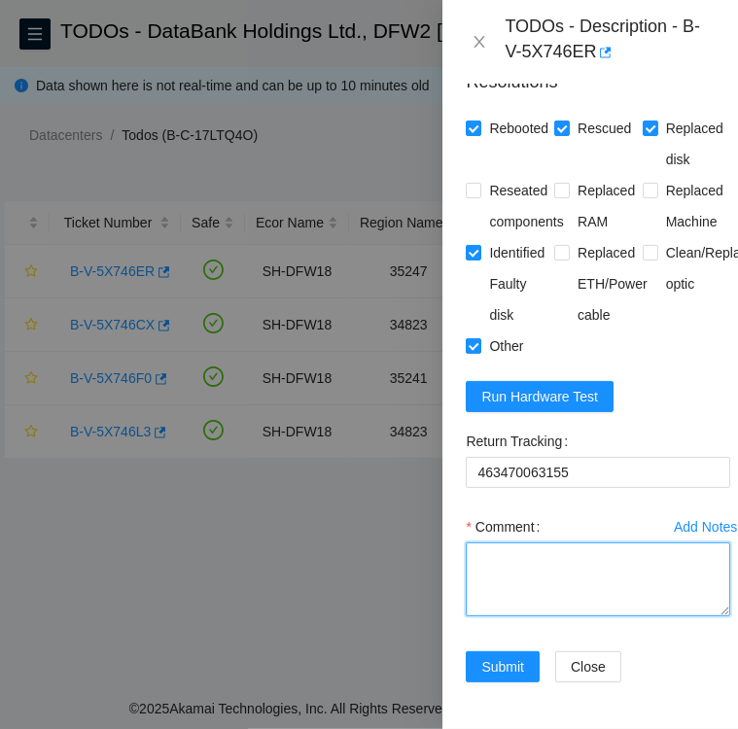
click at [508, 542] on textarea "Comment" at bounding box center [598, 579] width 264 height 74
click at [630, 542] on textarea "Replacement Disk SN:" at bounding box center [598, 579] width 264 height 74
paste textarea "S1G0NYAF701016"
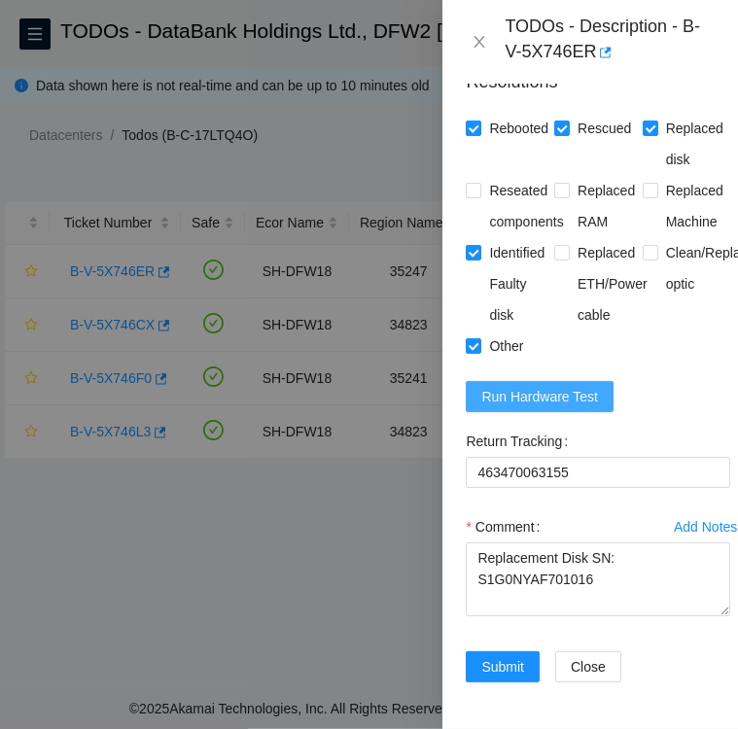
click at [557, 386] on span "Run Hardware Test" at bounding box center [539, 396] width 117 height 21
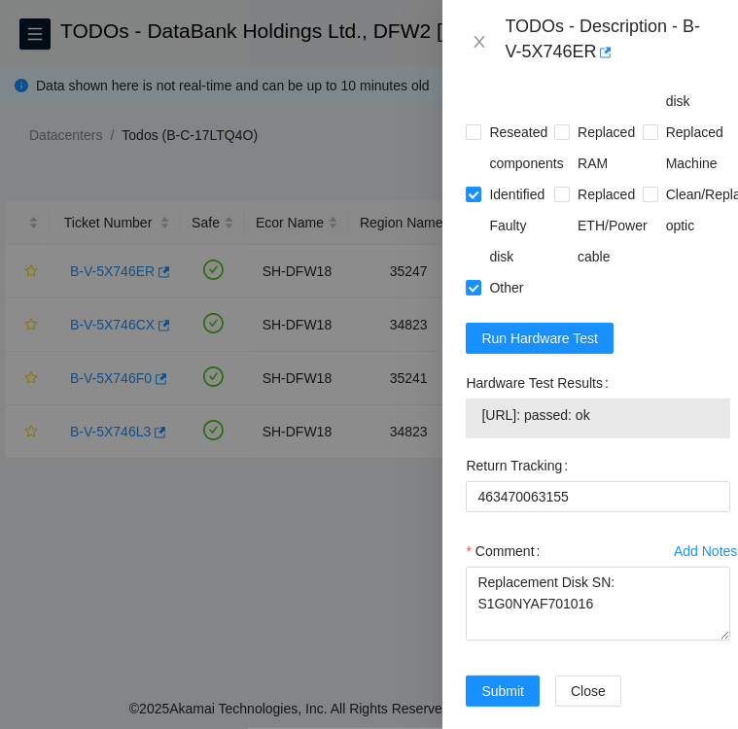
drag, startPoint x: 467, startPoint y: 420, endPoint x: 665, endPoint y: 457, distance: 201.7
click at [665, 438] on div "Hardware Test Results [URL]: passed: ok" at bounding box center [598, 402] width 264 height 71
copy div "Hardware Test Results [URL]: passed: ok"
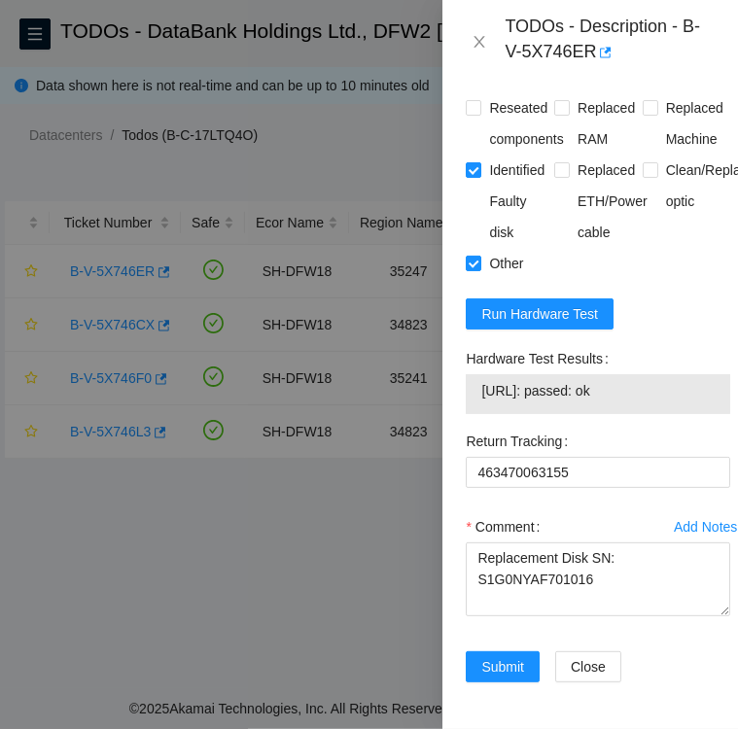
scroll to position [2164, 0]
click at [487, 573] on textarea "Replacement Disk SN: S1G0NYAF701016" at bounding box center [598, 579] width 264 height 74
paste textarea "Hardware Test Results [URL]: passed: ok"
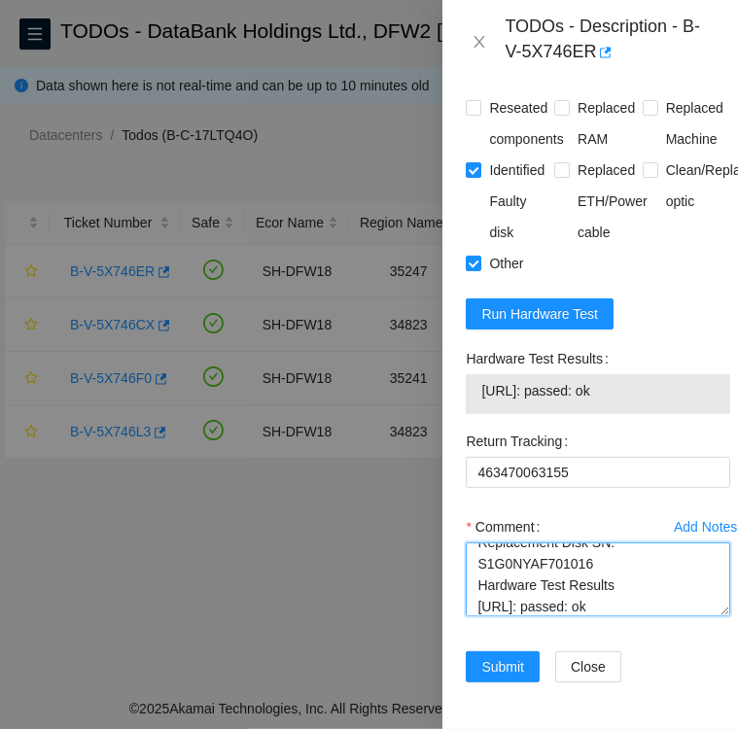
scroll to position [0, 0]
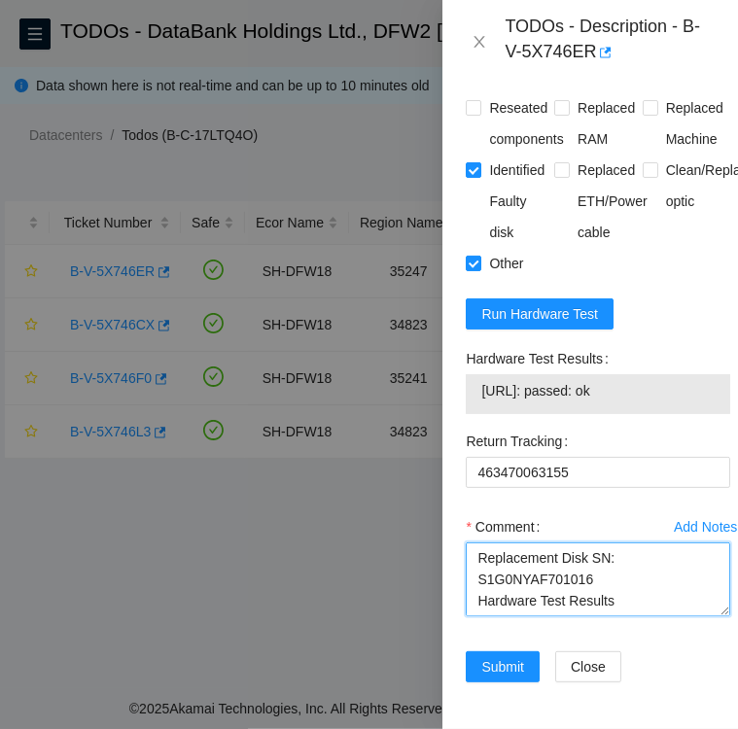
click at [470, 542] on textarea "Replacement Disk SN: S1G0NYAF701016 Hardware Test Results [URL]: passed: ok" at bounding box center [598, 579] width 264 height 74
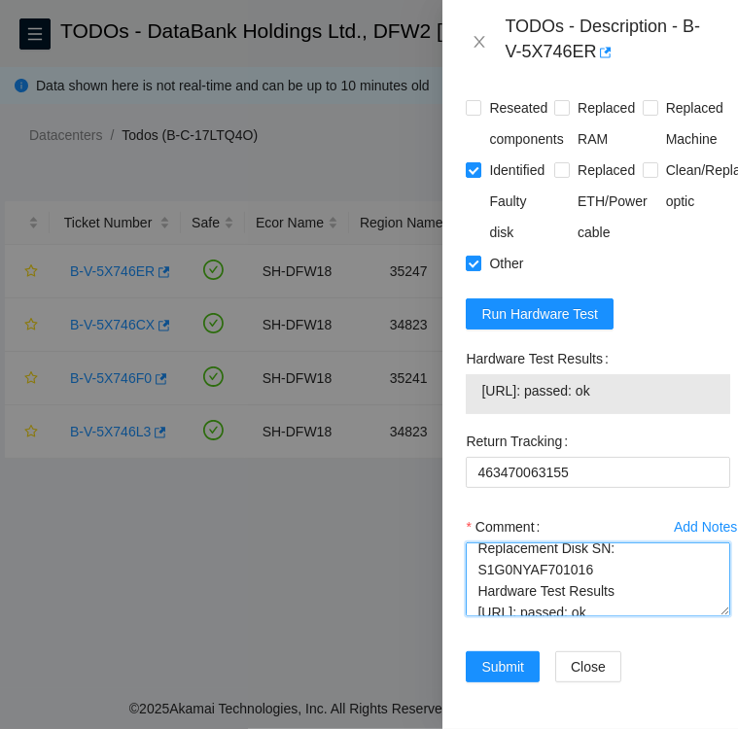
scroll to position [43, 0]
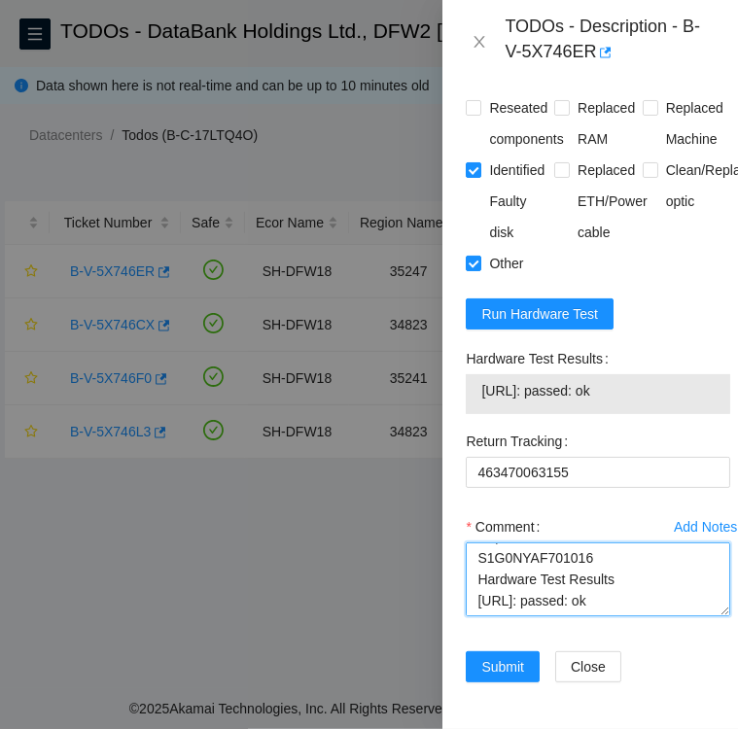
drag, startPoint x: 474, startPoint y: 570, endPoint x: 658, endPoint y: 590, distance: 184.8
click at [658, 590] on div "Comment Followed instructions per TODO Replacement Disk SN: S1G0NYAF701016 Hard…" at bounding box center [598, 569] width 264 height 117
type textarea "Followed instructions per TODO Replacement Disk SN: S1G0NYAF701016 Hardware Tes…"
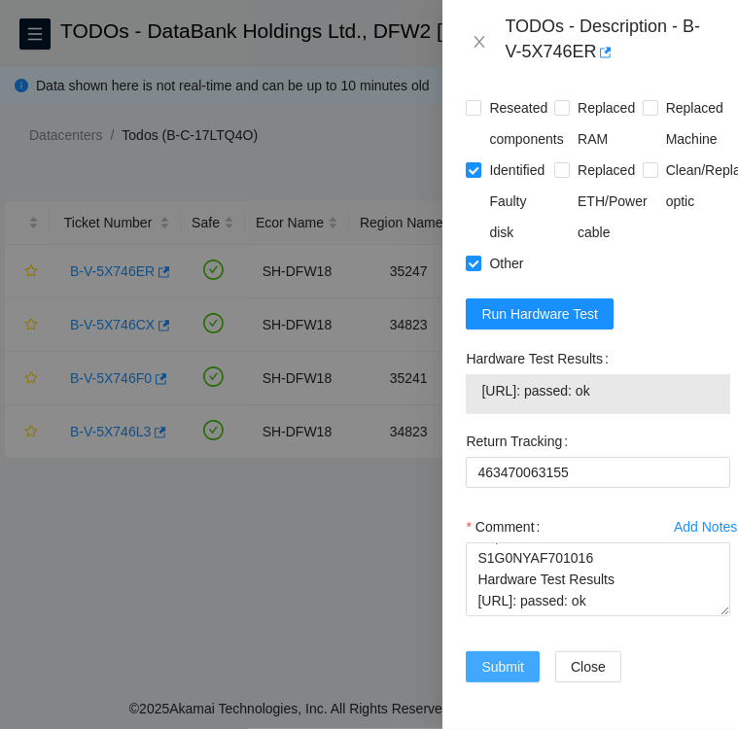
click at [513, 656] on span "Submit" at bounding box center [502, 666] width 43 height 21
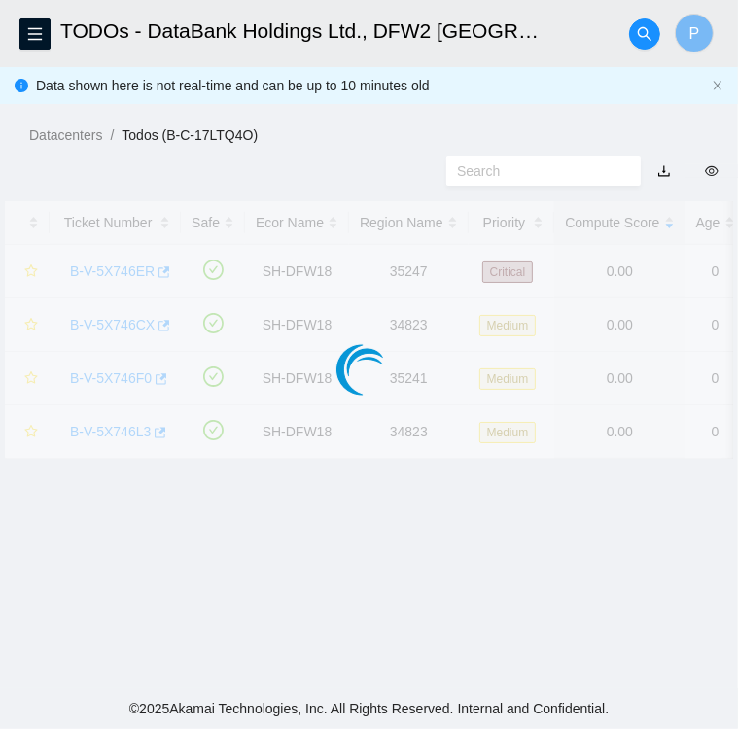
scroll to position [501, 0]
